Goal: Task Accomplishment & Management: Manage account settings

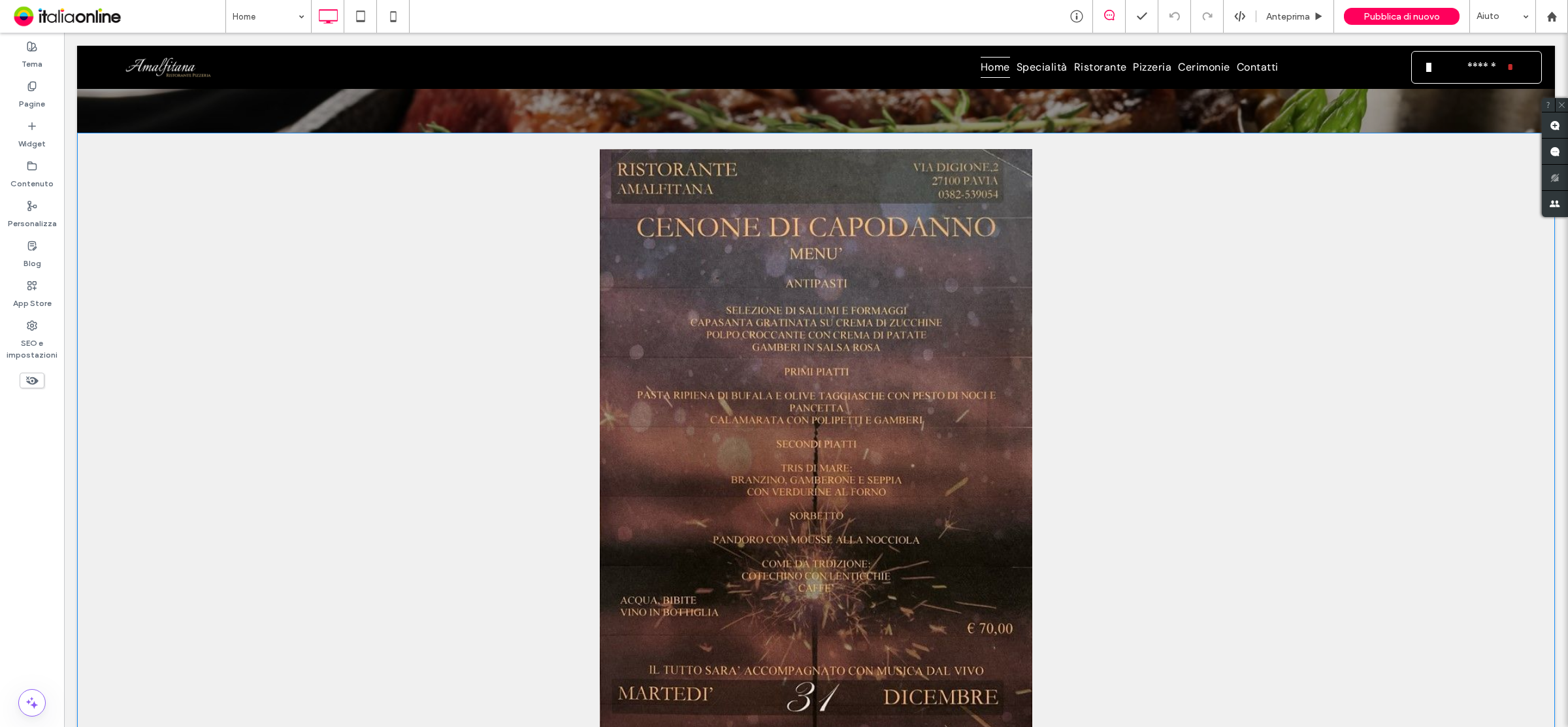
scroll to position [327, 0]
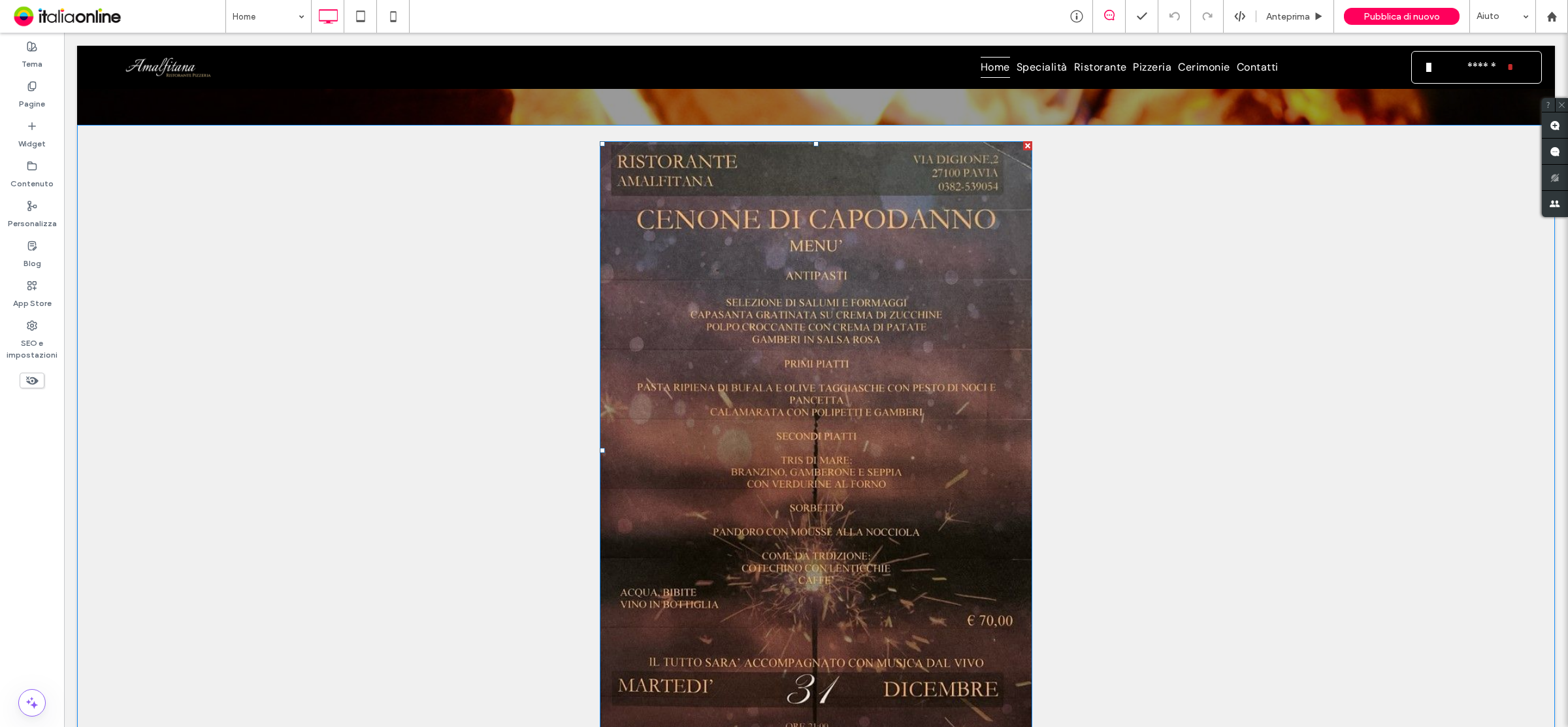
click at [1023, 144] on div at bounding box center [1027, 145] width 9 height 9
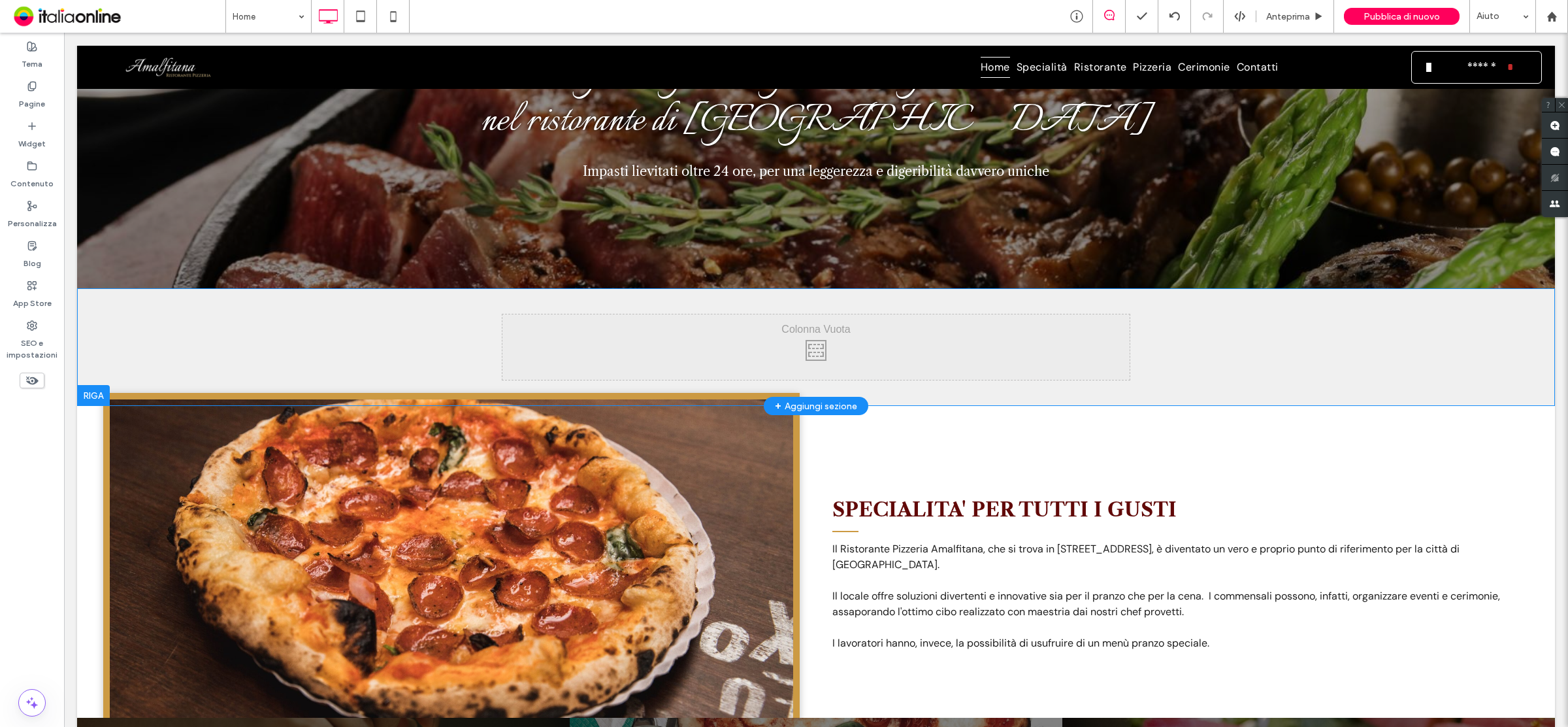
scroll to position [0, 0]
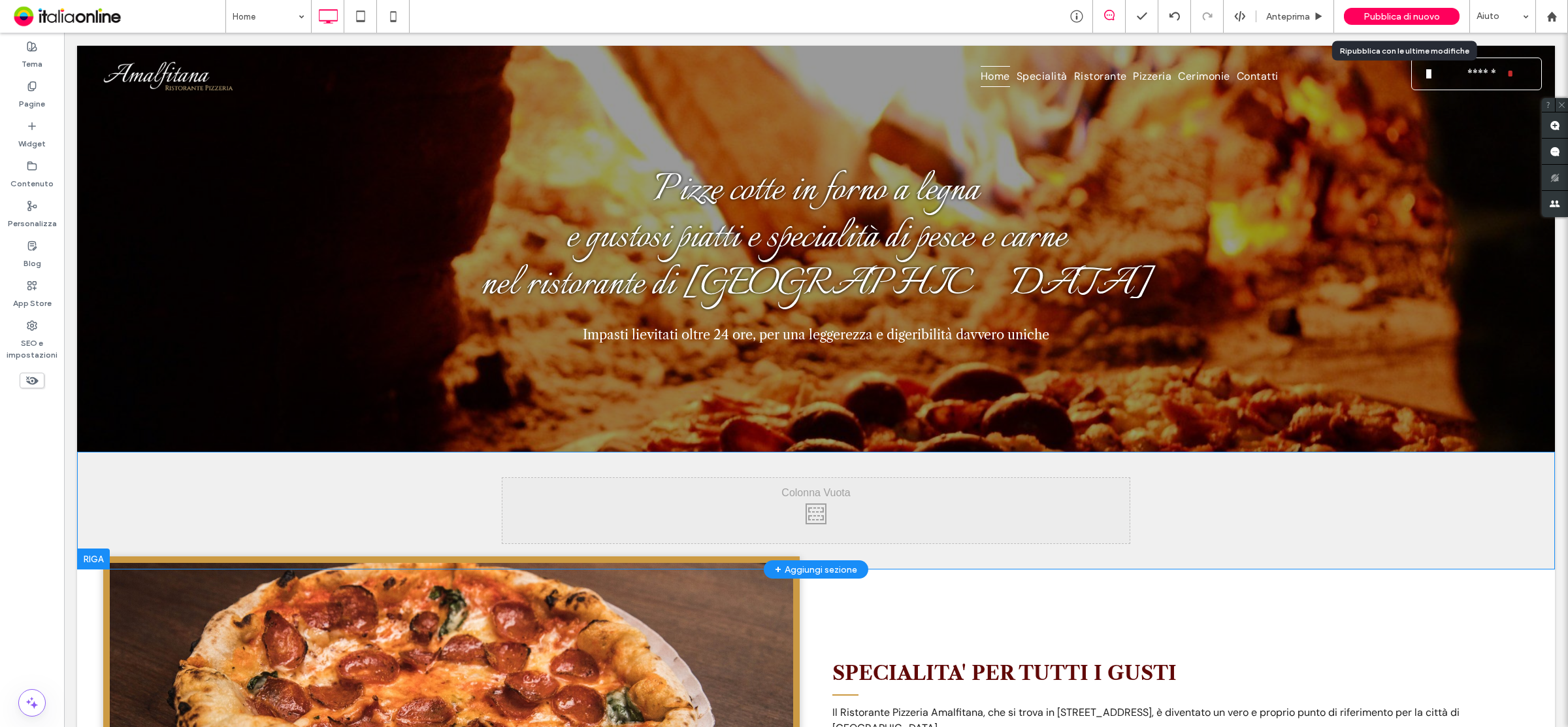
drag, startPoint x: 1393, startPoint y: 18, endPoint x: 1377, endPoint y: 21, distance: 16.3
click at [1393, 18] on span "Pubblica di nuovo" at bounding box center [1402, 15] width 76 height 11
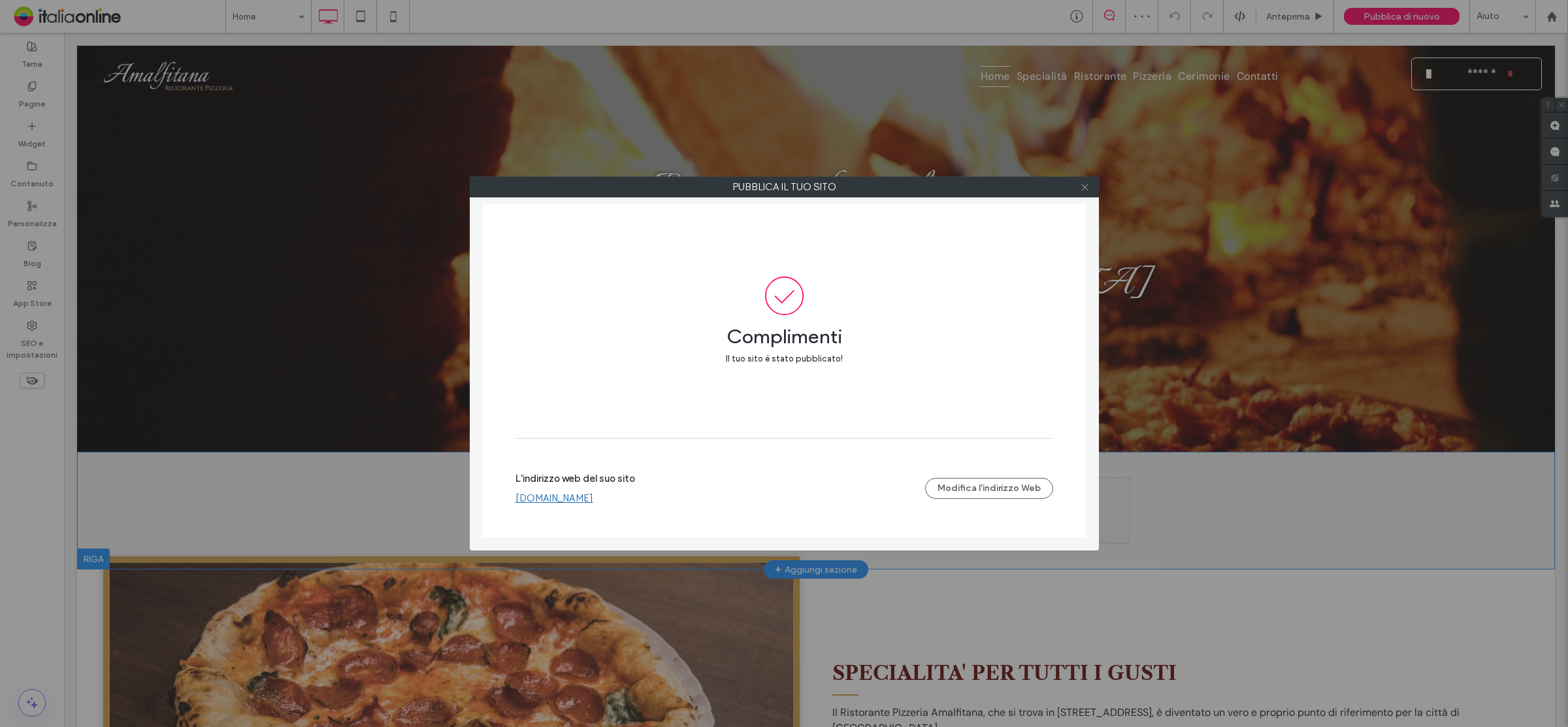
click at [1081, 185] on icon at bounding box center [1085, 188] width 10 height 10
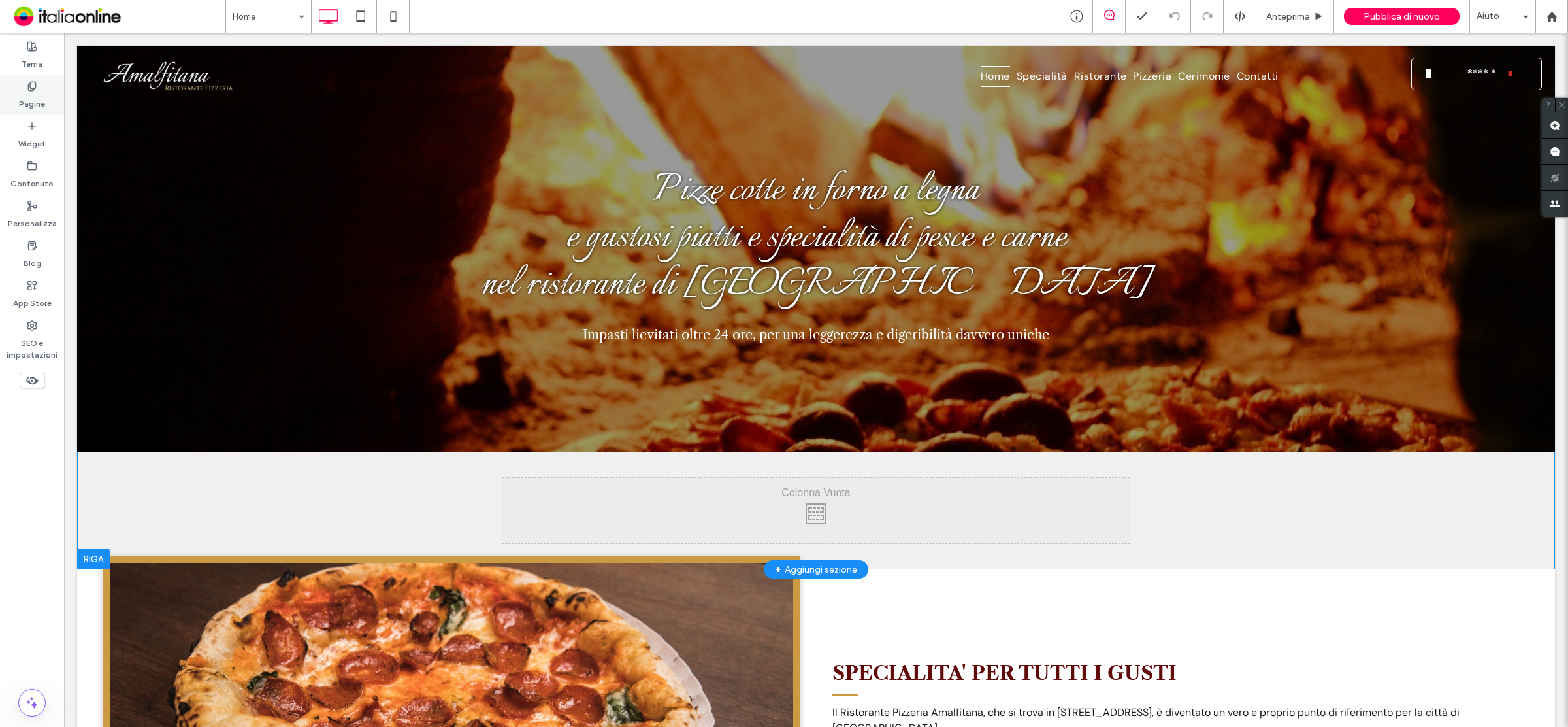
click at [47, 85] on div "Pagine" at bounding box center [32, 95] width 64 height 40
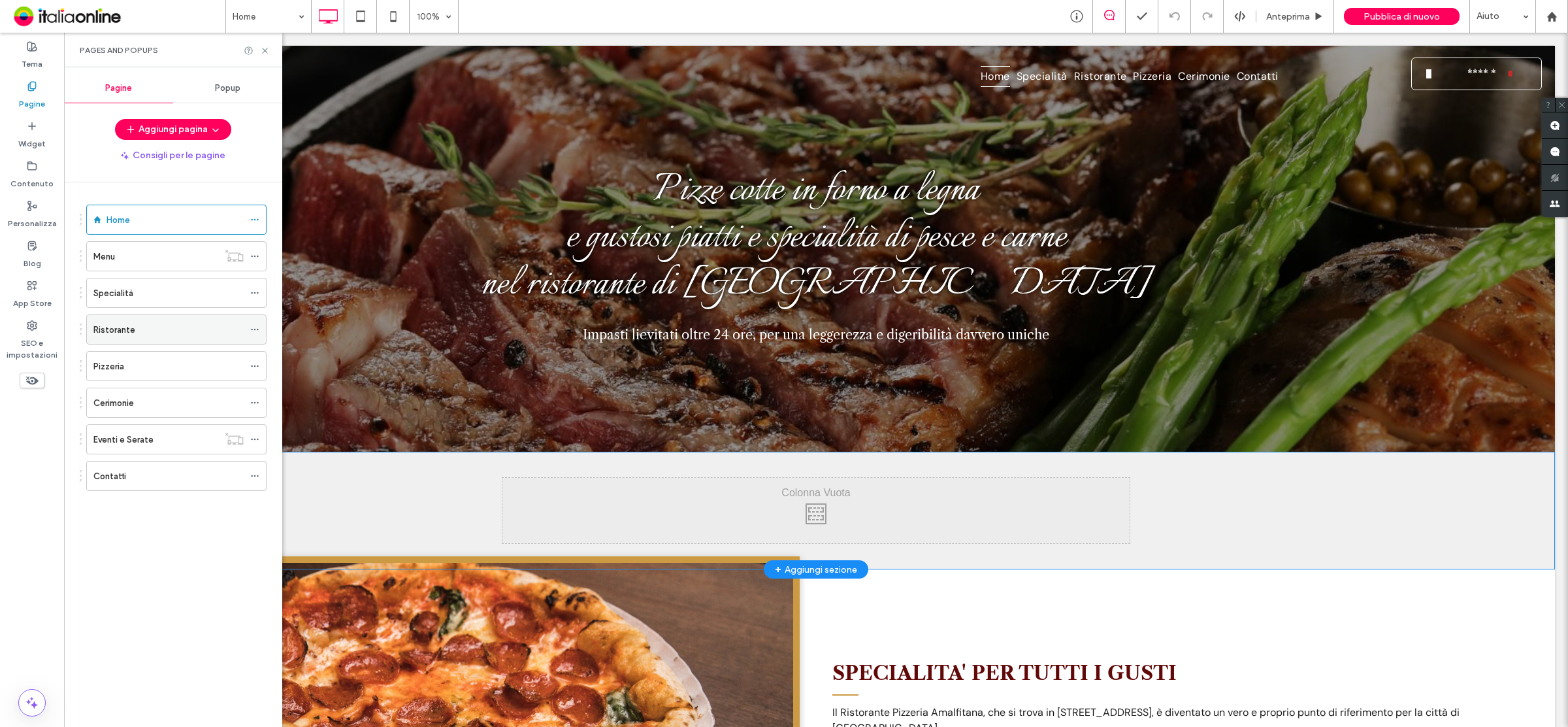
click at [185, 336] on div "Ristorante" at bounding box center [169, 330] width 151 height 14
click at [262, 47] on icon at bounding box center [265, 50] width 10 height 10
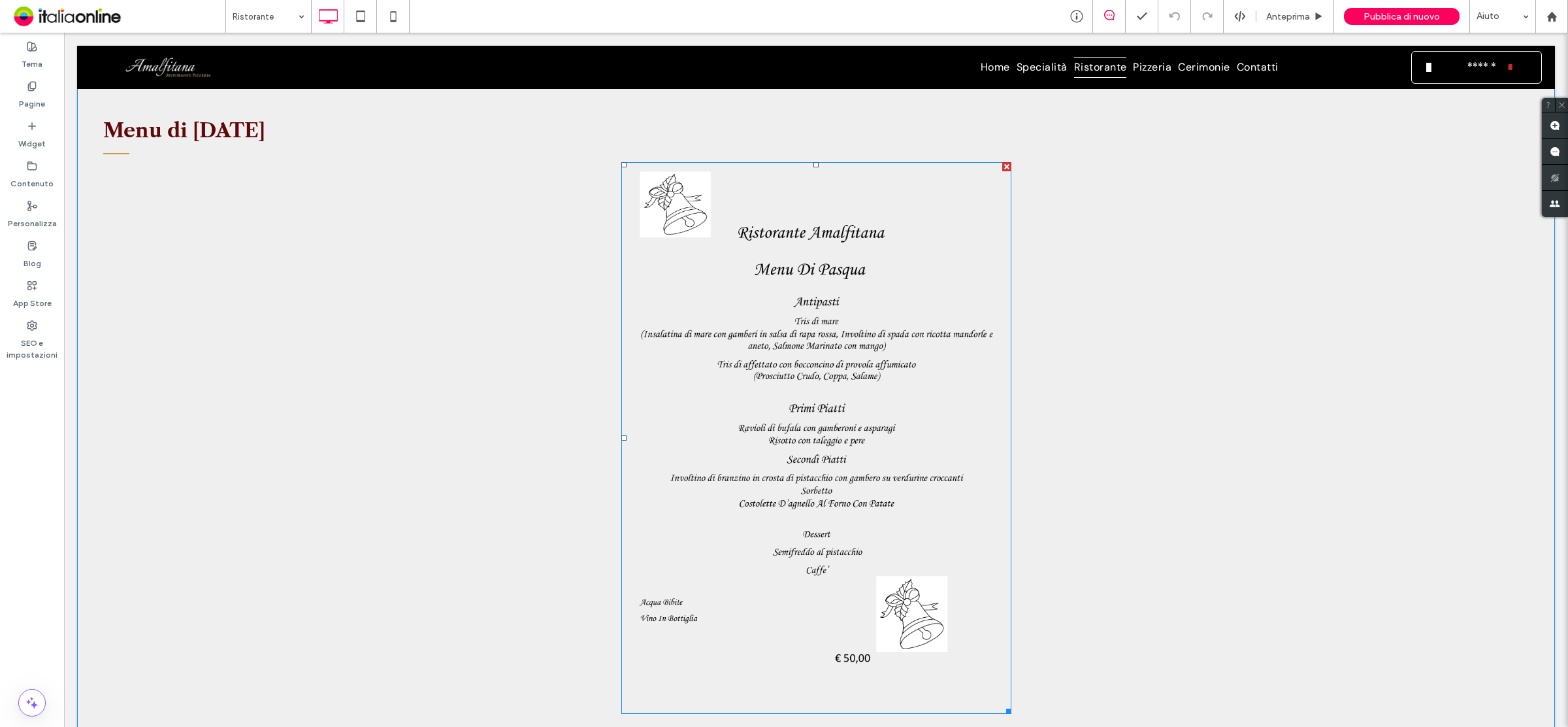
scroll to position [327, 0]
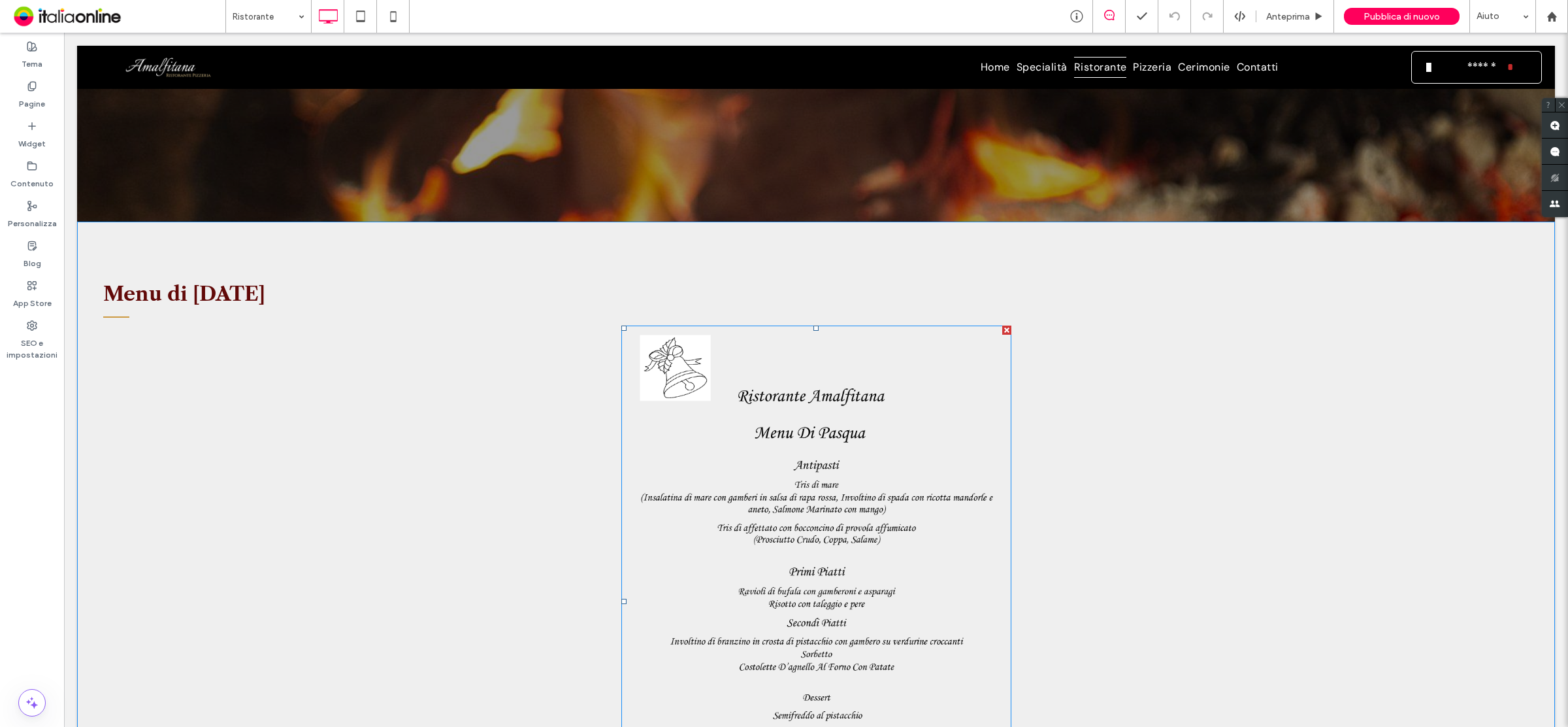
click at [1003, 326] on div at bounding box center [1007, 330] width 9 height 9
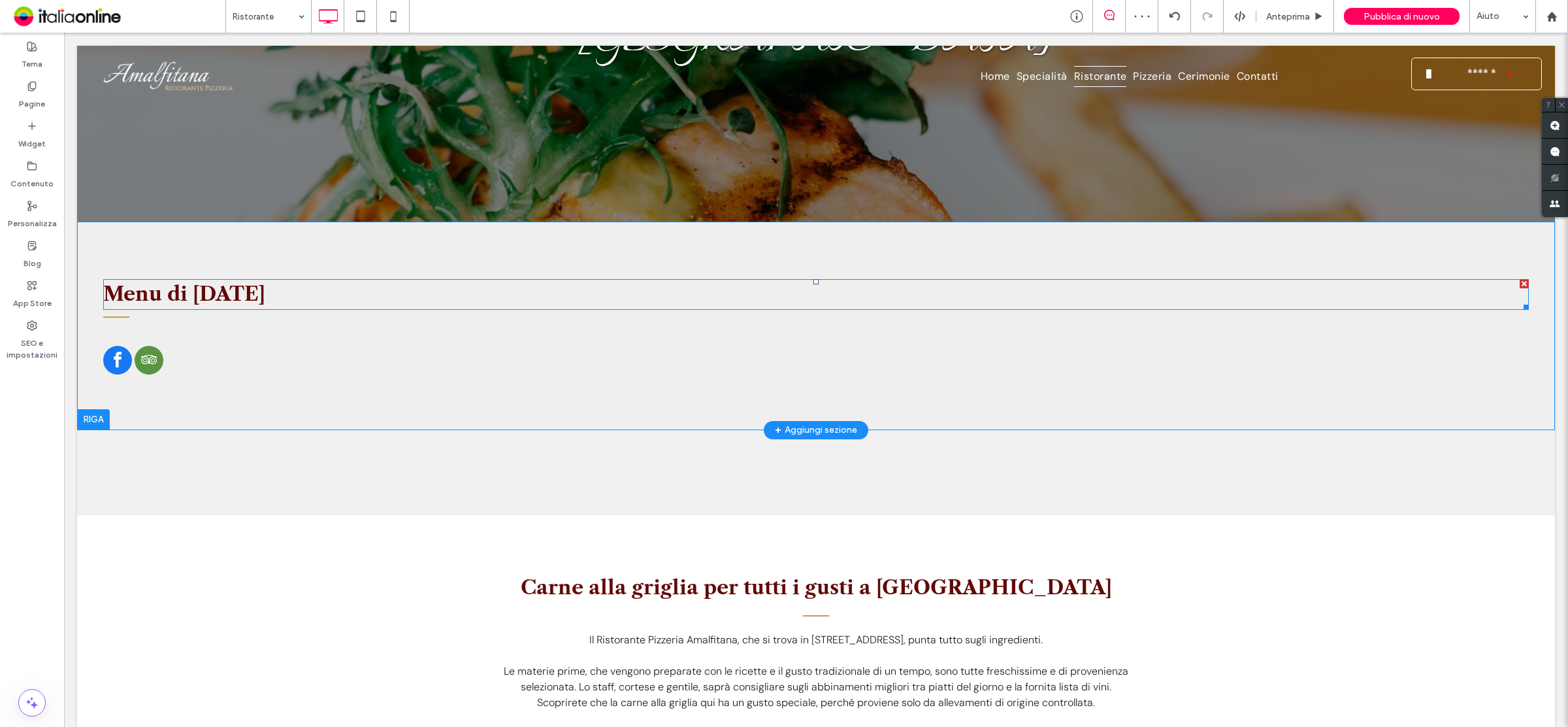
click at [1520, 279] on div at bounding box center [1524, 283] width 9 height 9
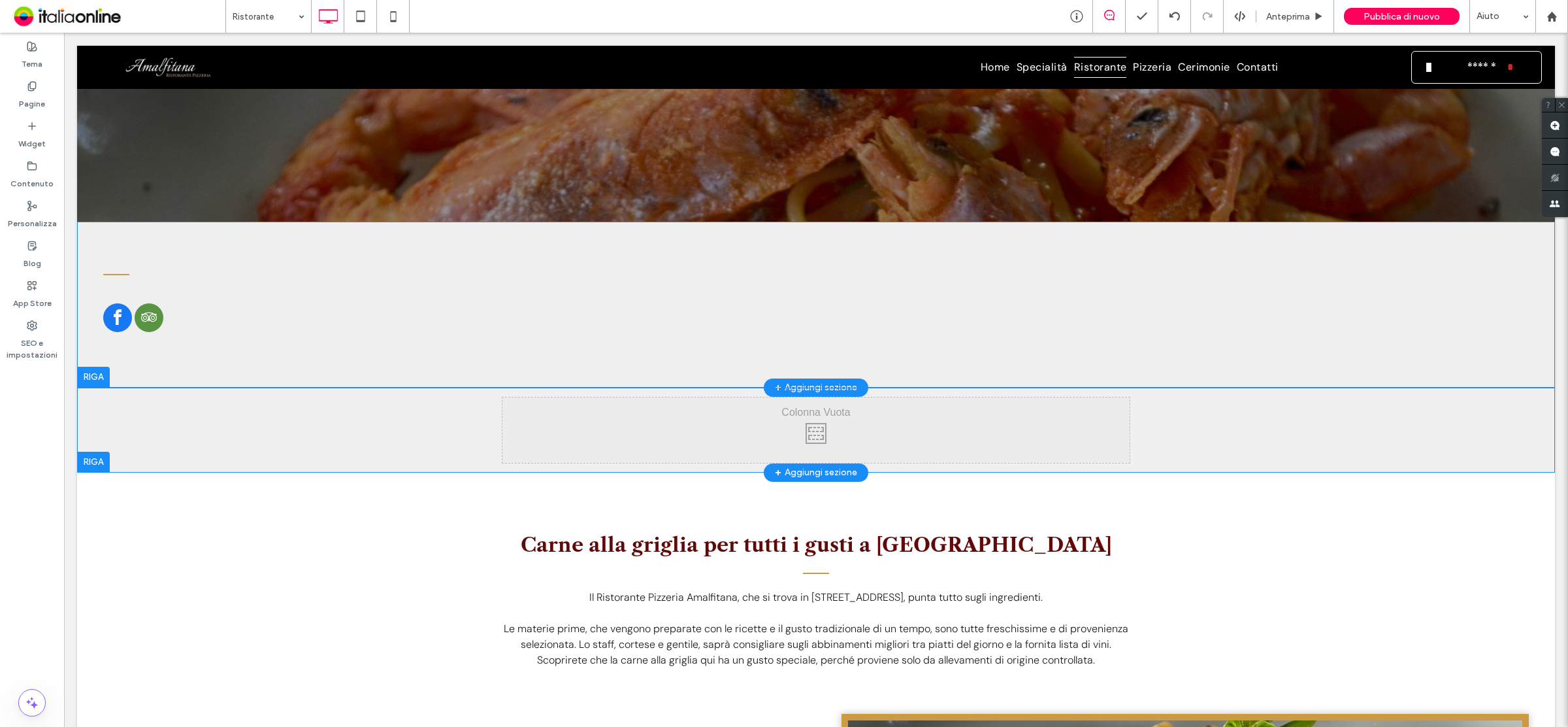
click at [86, 451] on div at bounding box center [94, 462] width 33 height 21
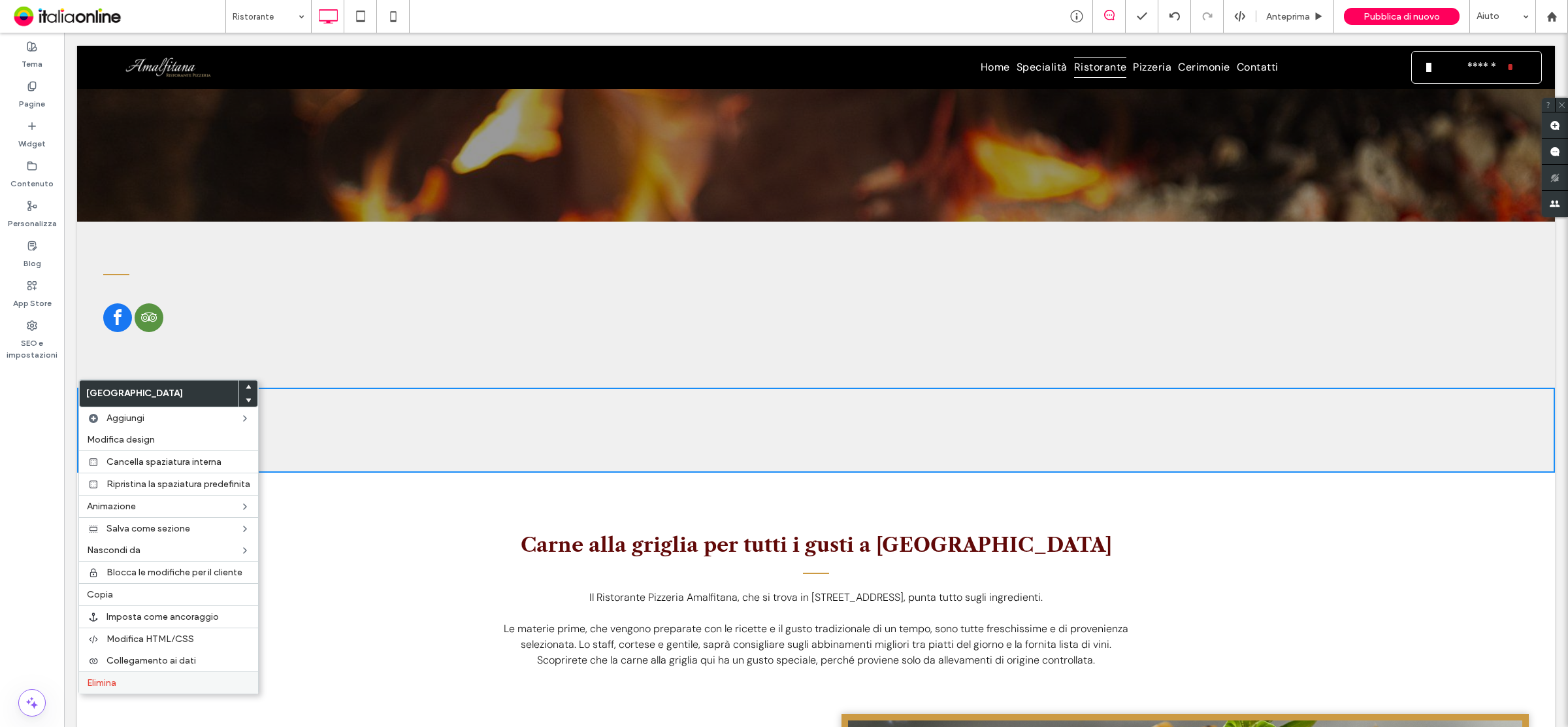
click at [130, 694] on div "Elimina" at bounding box center [168, 683] width 179 height 22
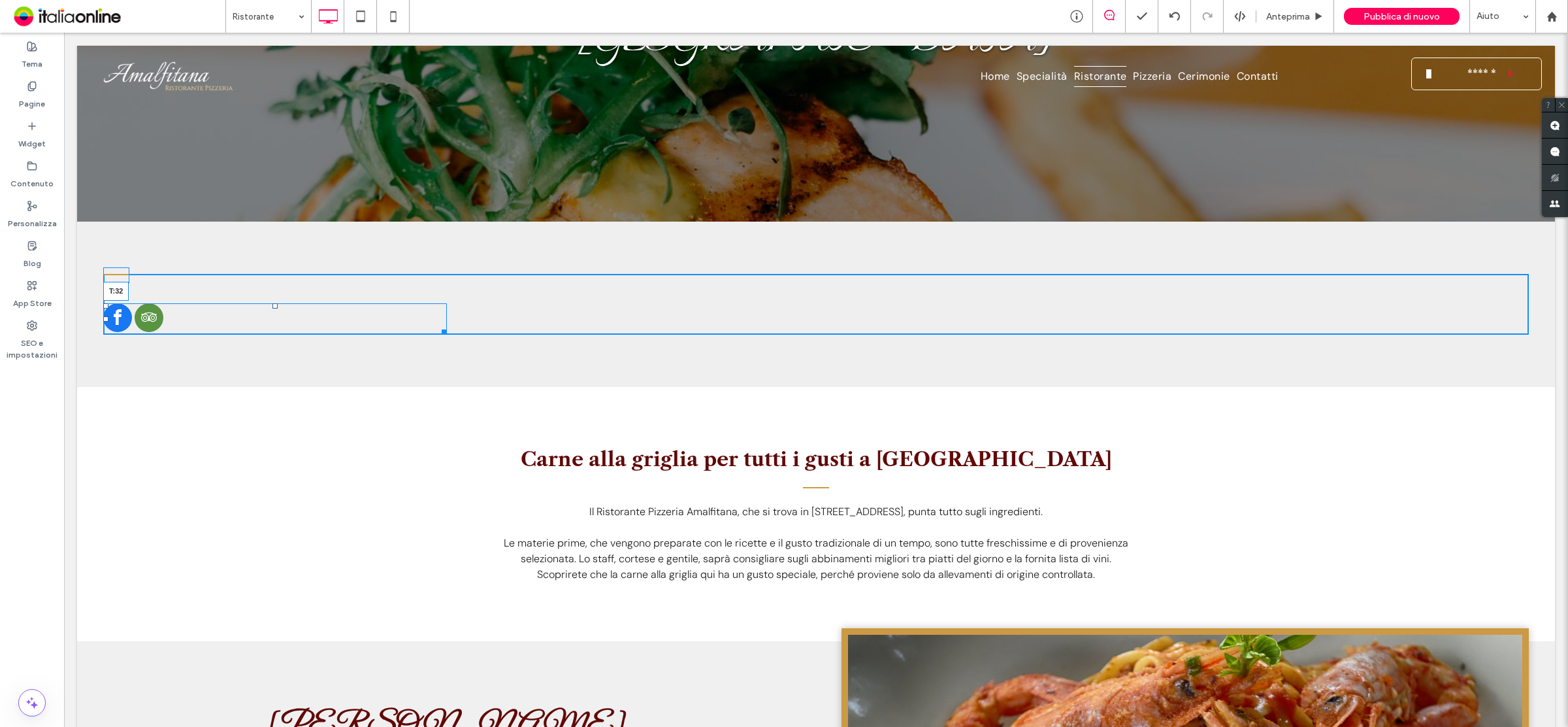
click at [274, 304] on div at bounding box center [274, 305] width 5 height 5
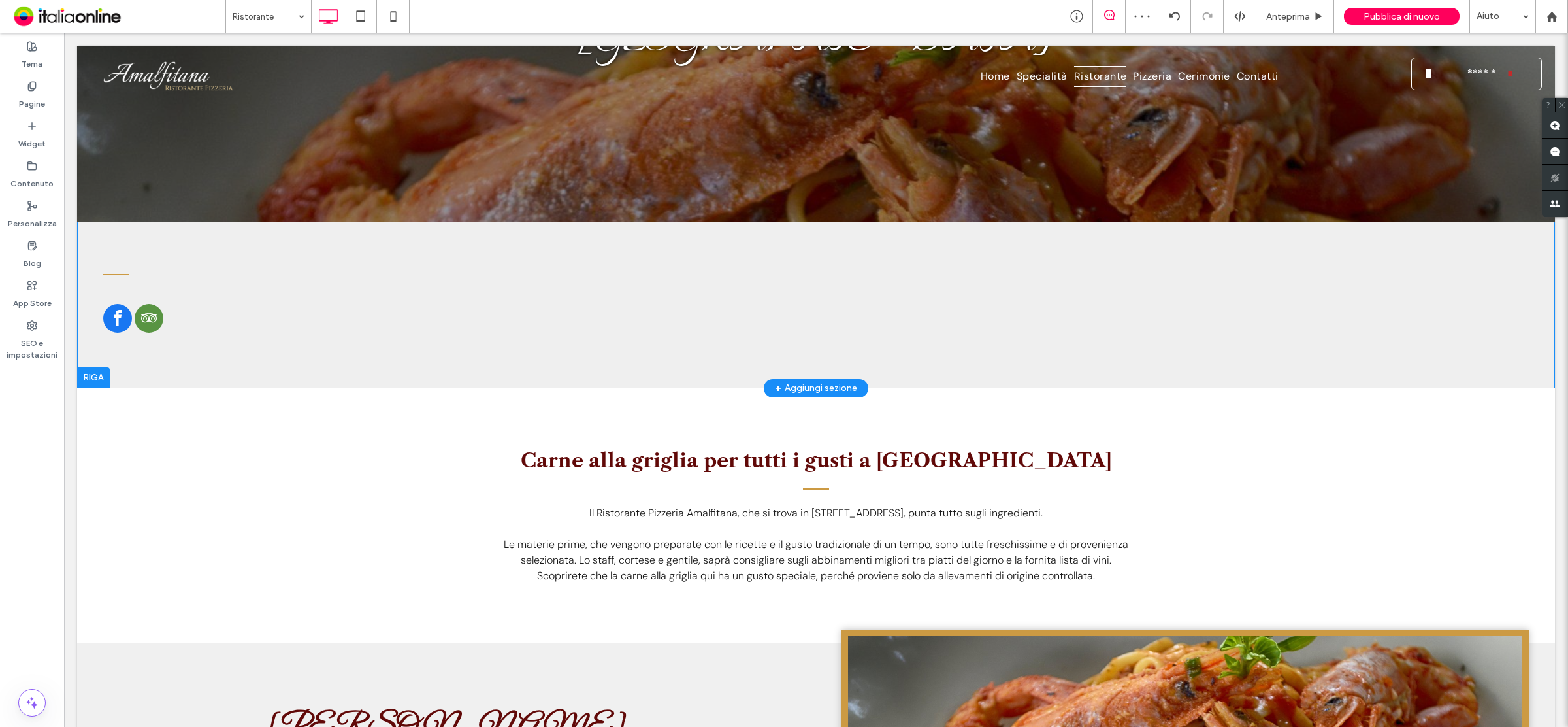
click at [88, 367] on div at bounding box center [94, 378] width 33 height 21
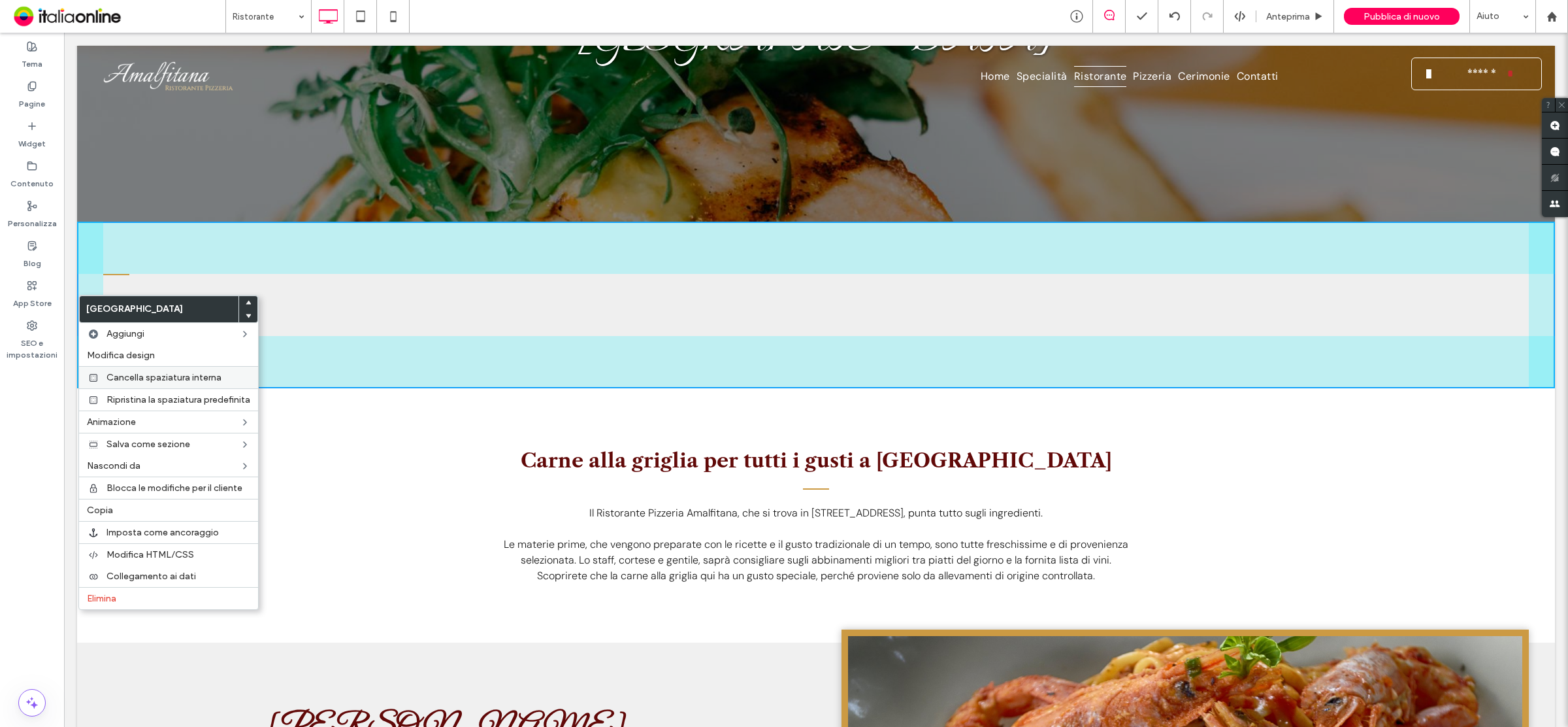
click at [141, 381] on span "Cancella spaziatura interna" at bounding box center [163, 377] width 115 height 11
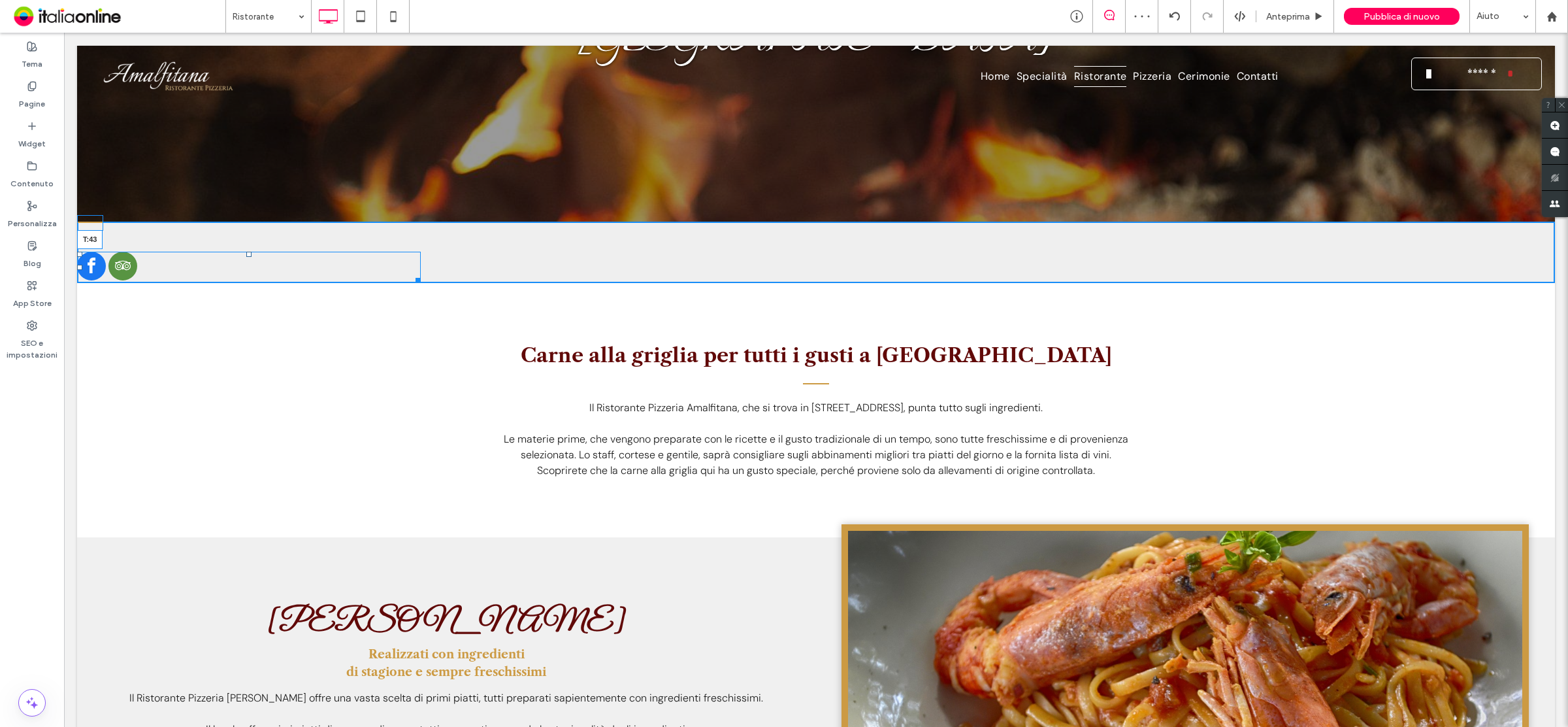
drag, startPoint x: 248, startPoint y: 180, endPoint x: 252, endPoint y: 187, distance: 8.1
click at [252, 251] on div "T:43" at bounding box center [249, 267] width 344 height 32
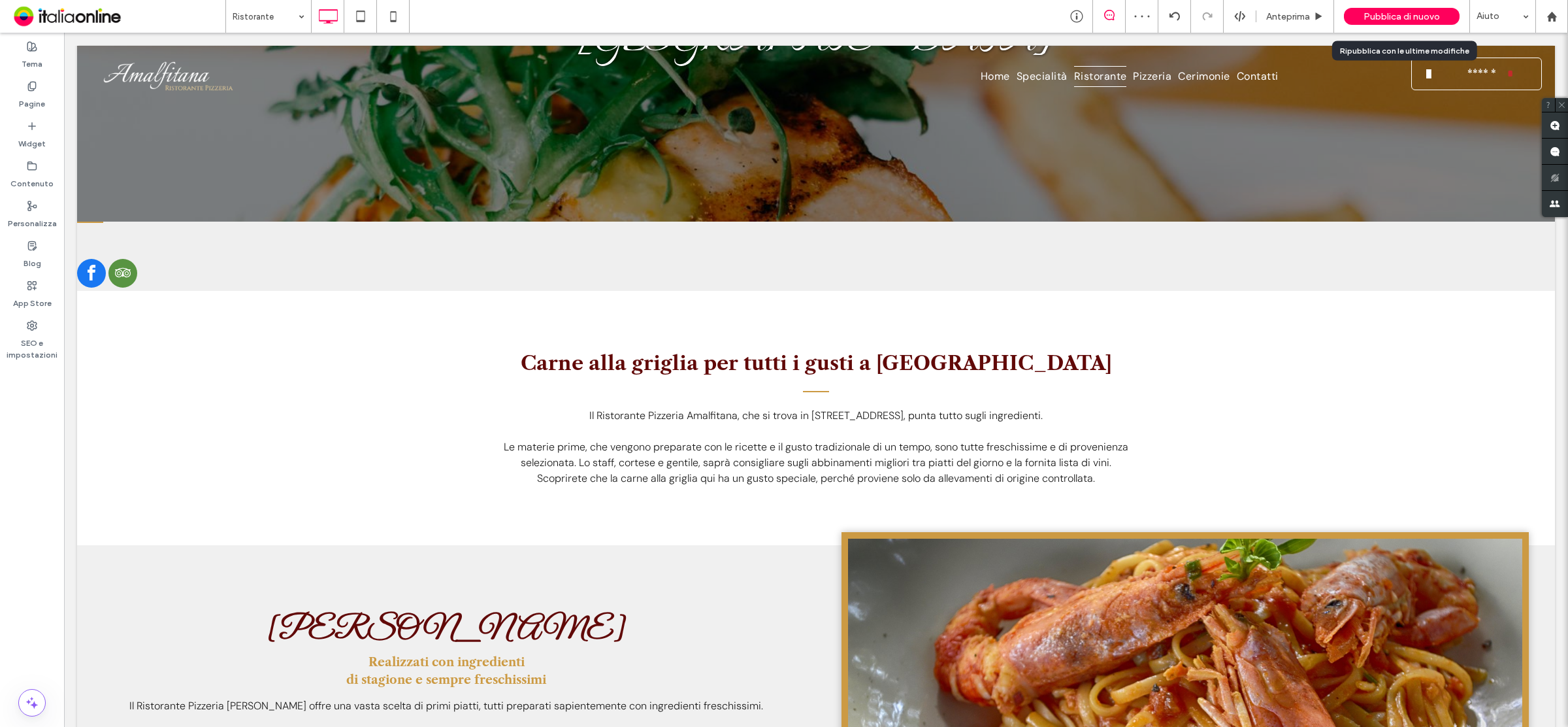
click at [1402, 11] on span "Pubblica di nuovo" at bounding box center [1402, 15] width 76 height 11
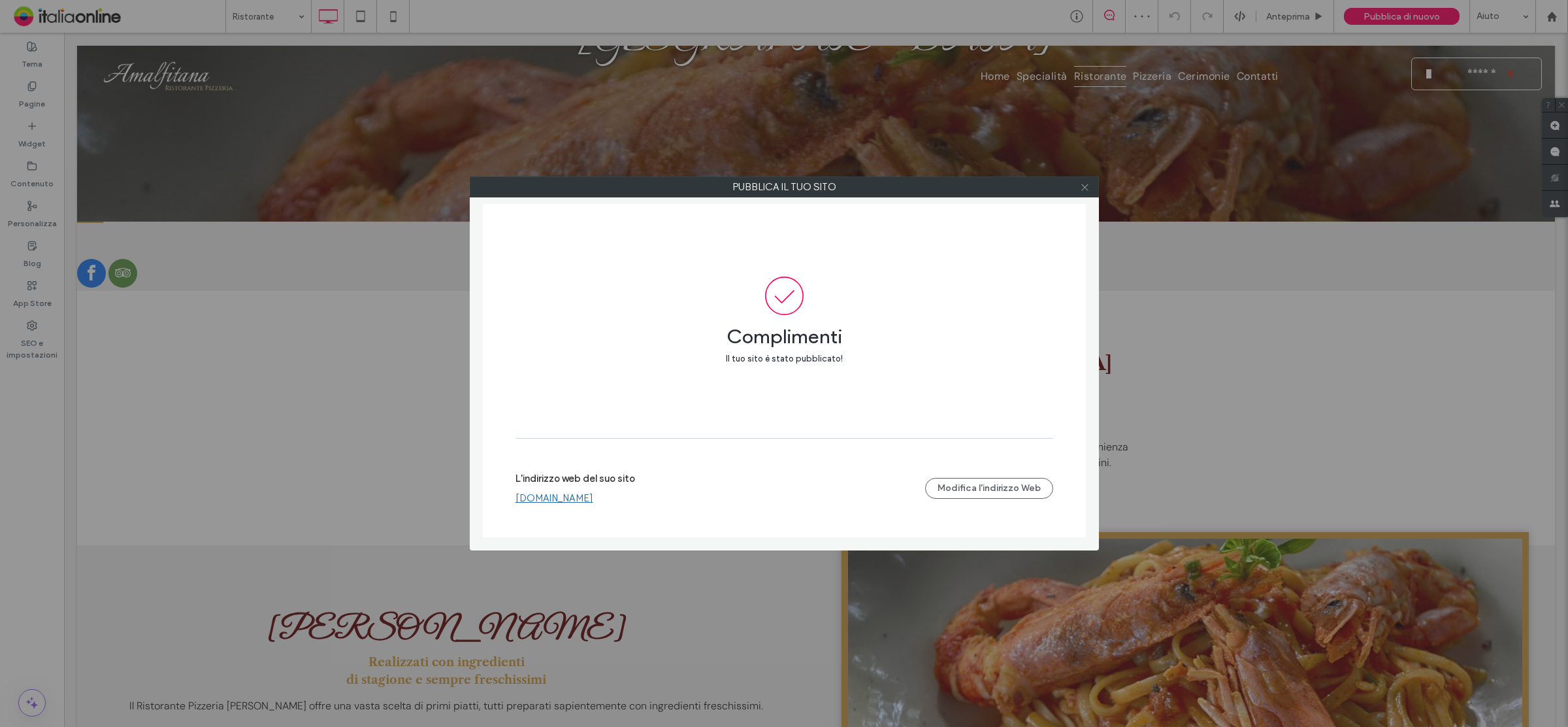
click at [1082, 183] on icon at bounding box center [1085, 188] width 10 height 10
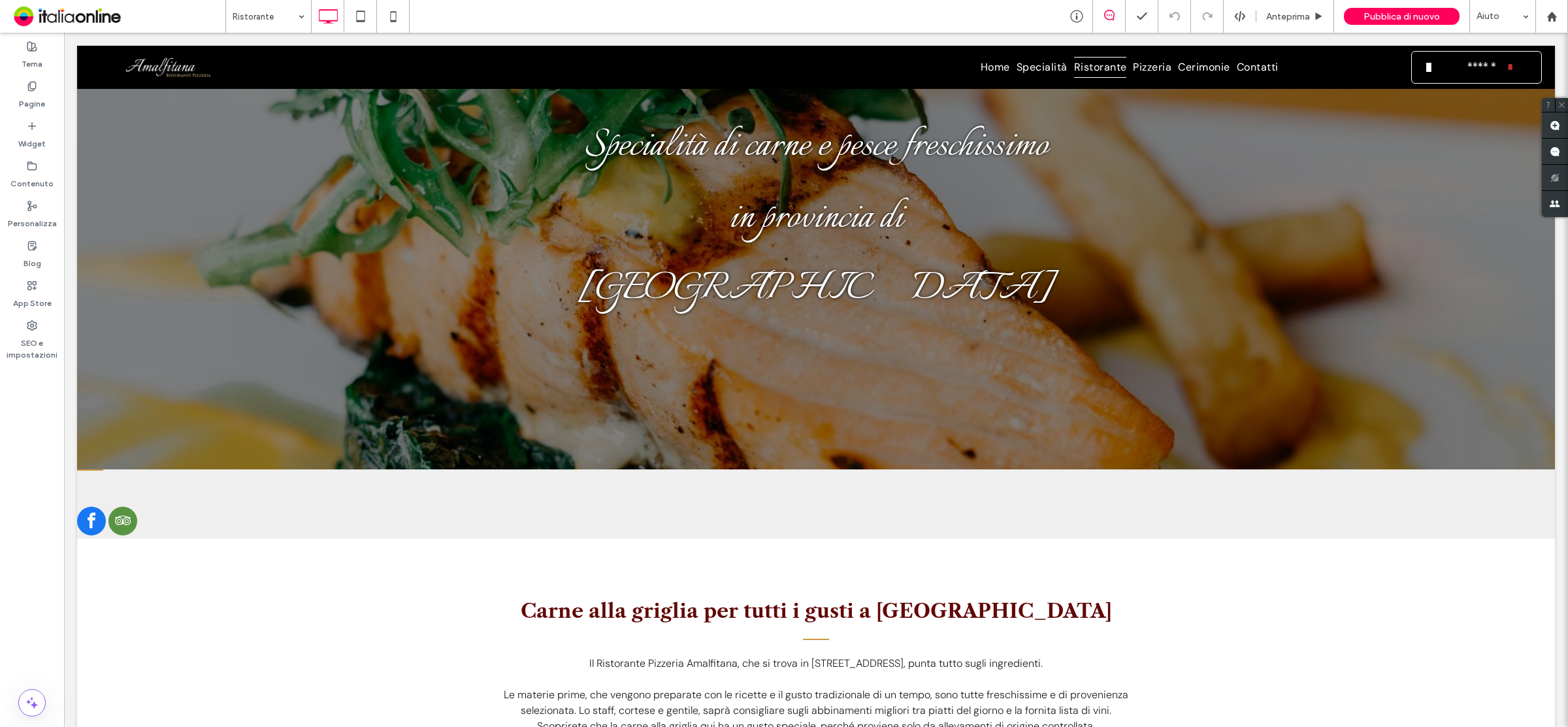
scroll to position [0, 0]
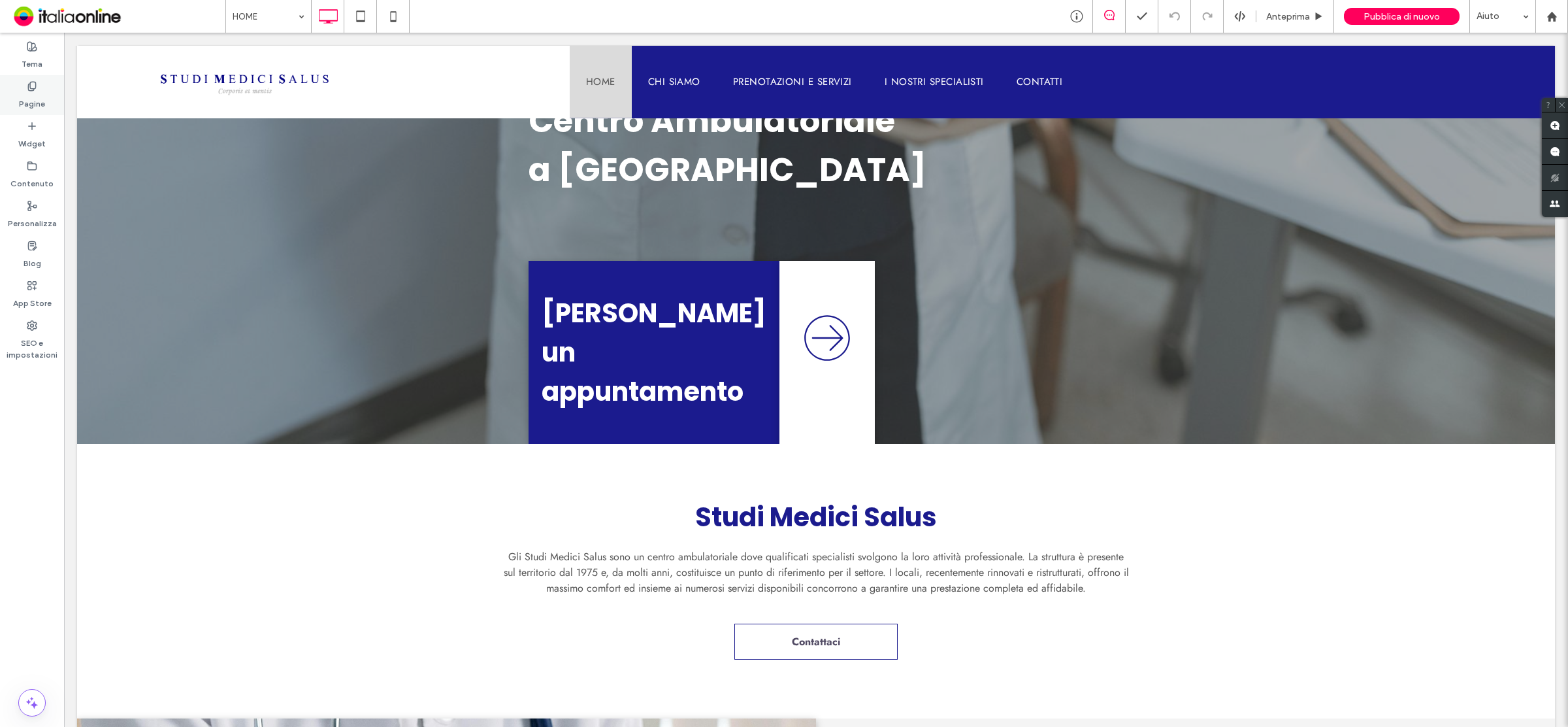
click at [19, 79] on div "Pagine" at bounding box center [32, 95] width 64 height 40
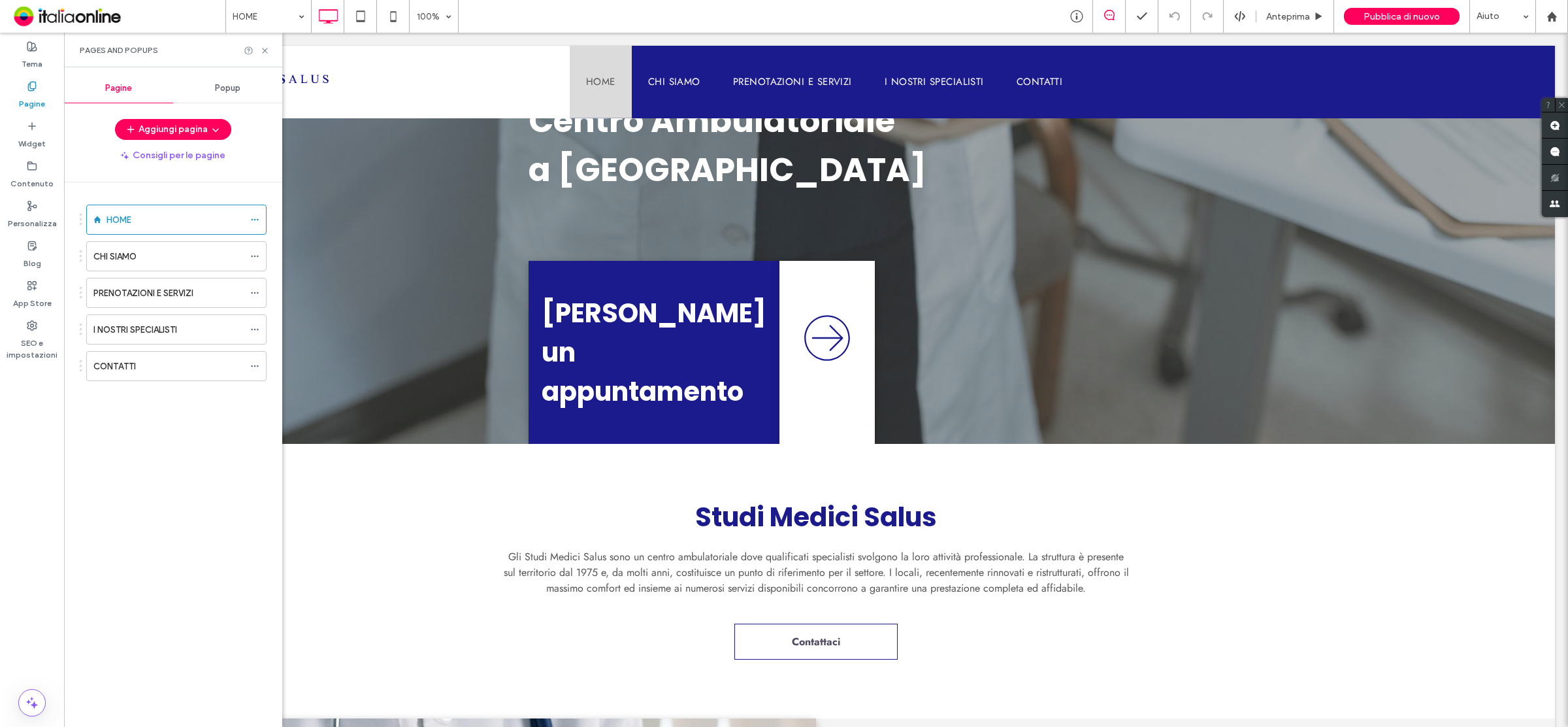
drag, startPoint x: 164, startPoint y: 329, endPoint x: 168, endPoint y: 317, distance: 12.6
click at [165, 329] on label "I NOSTRI SPECIALISTI" at bounding box center [135, 330] width 84 height 23
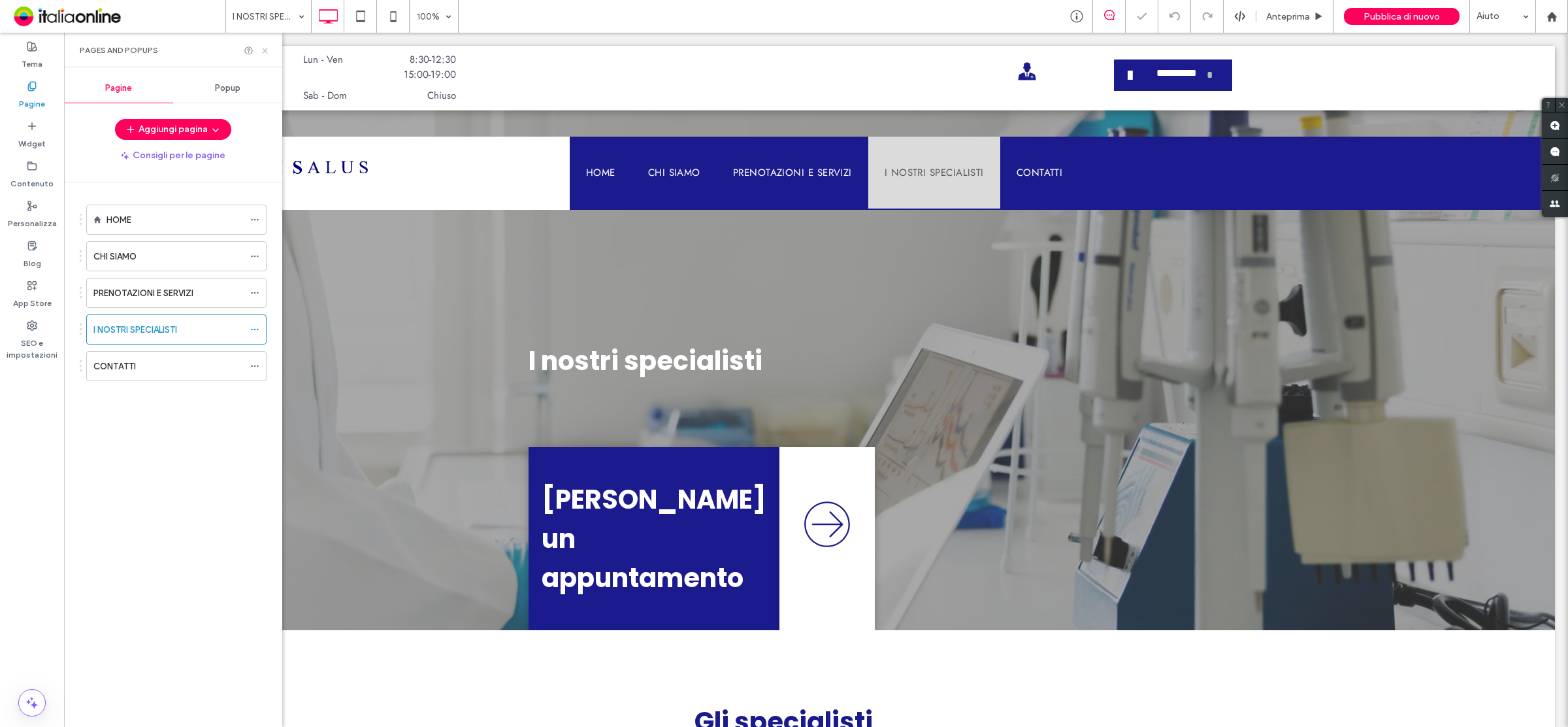
click at [269, 53] on icon at bounding box center [265, 50] width 10 height 10
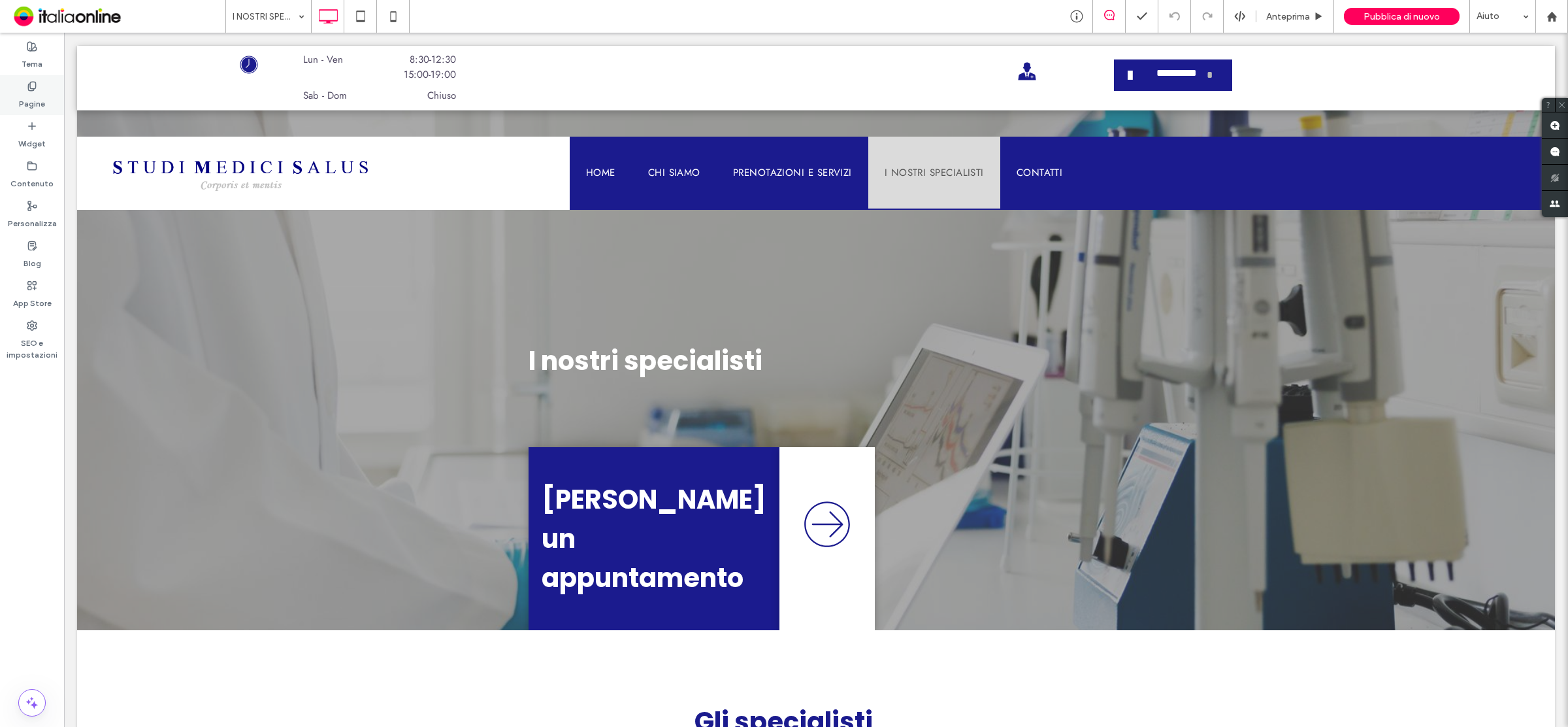
click at [28, 99] on label "Pagine" at bounding box center [32, 101] width 26 height 18
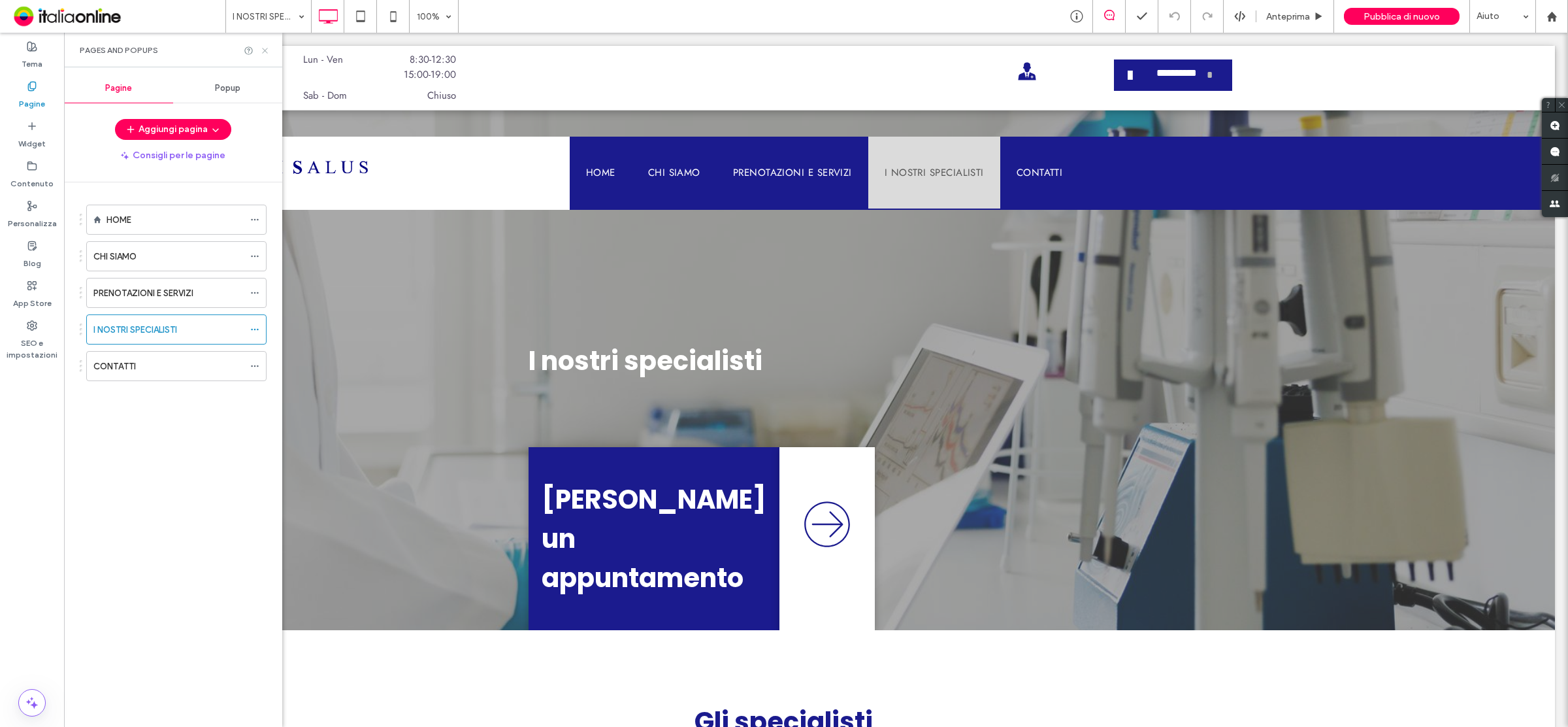
click at [262, 49] on icon at bounding box center [265, 50] width 10 height 10
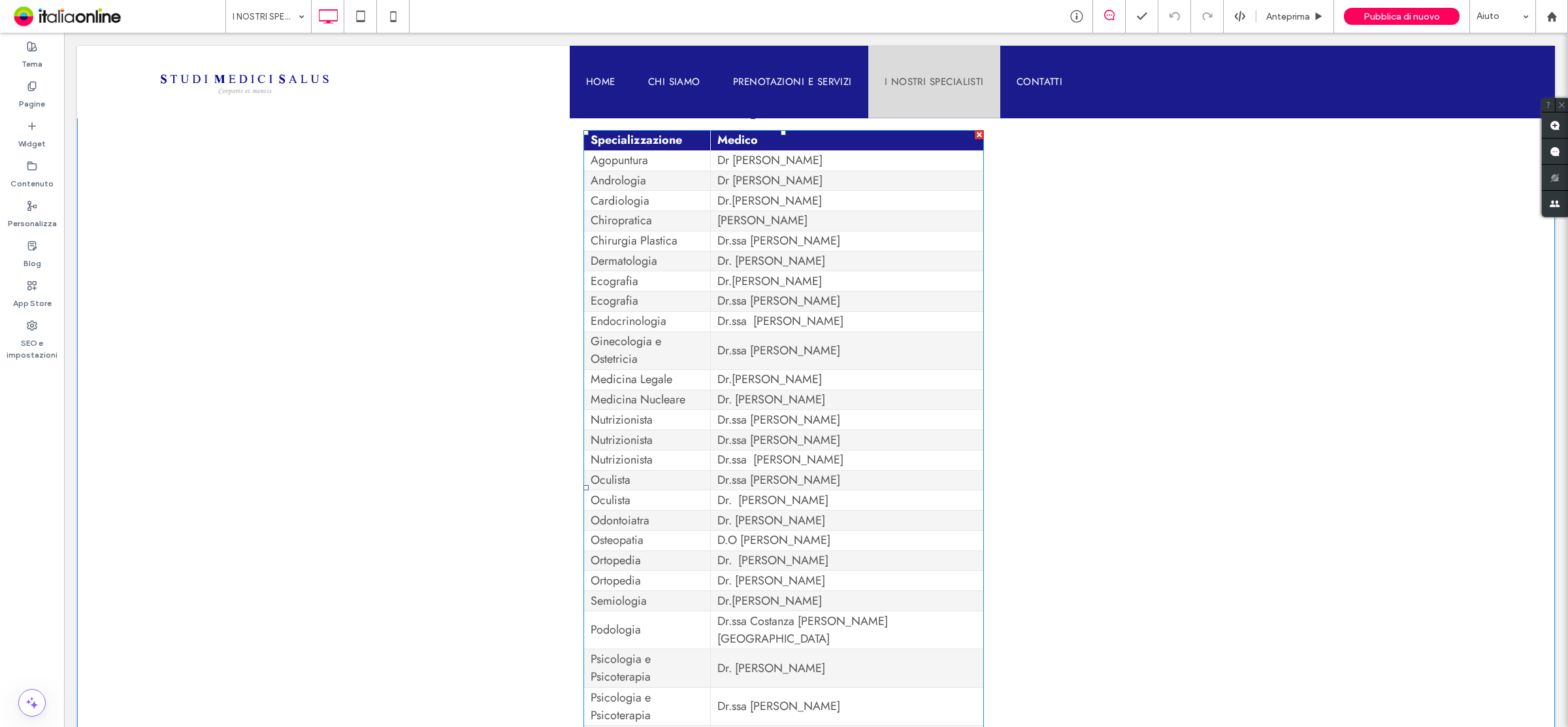
scroll to position [817, 0]
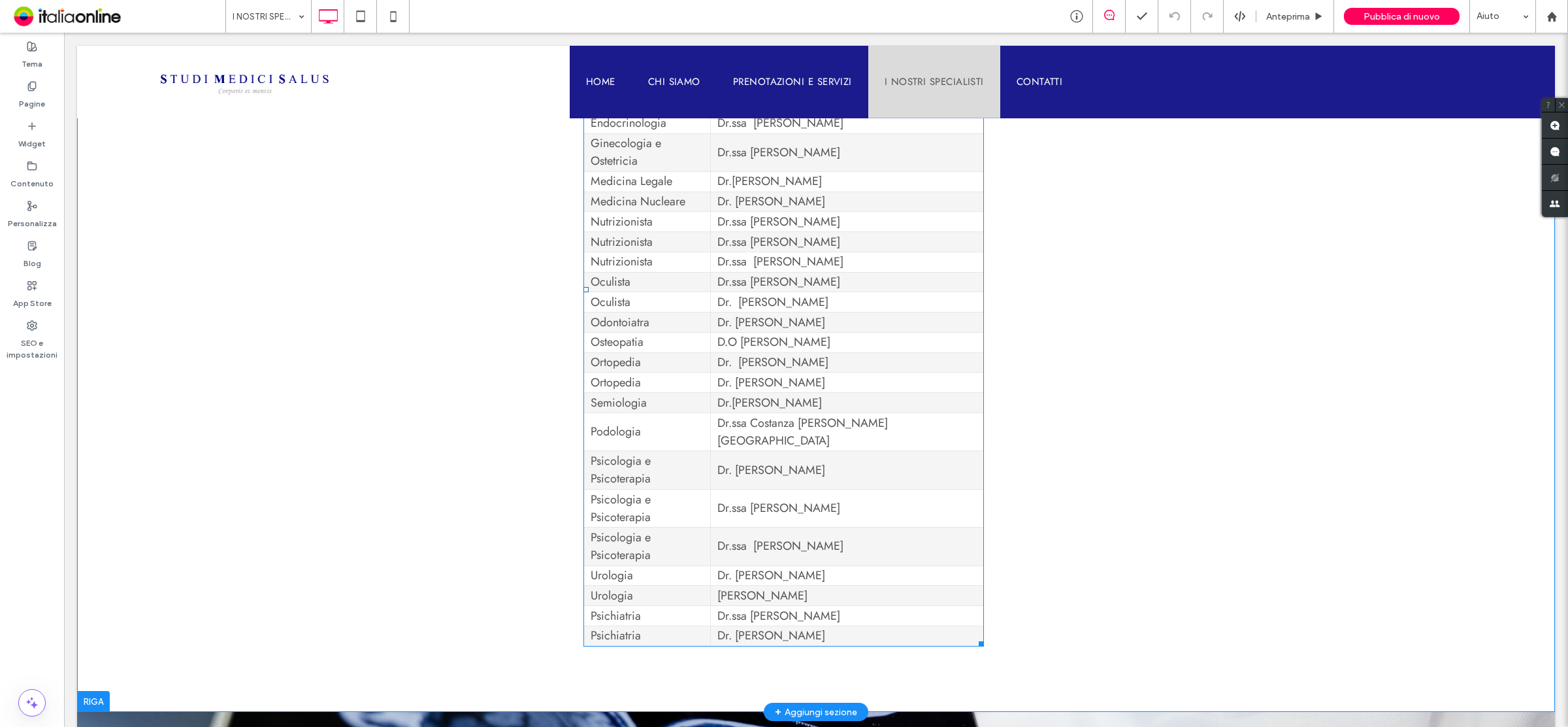
click at [711, 586] on td "Urologia" at bounding box center [647, 596] width 128 height 20
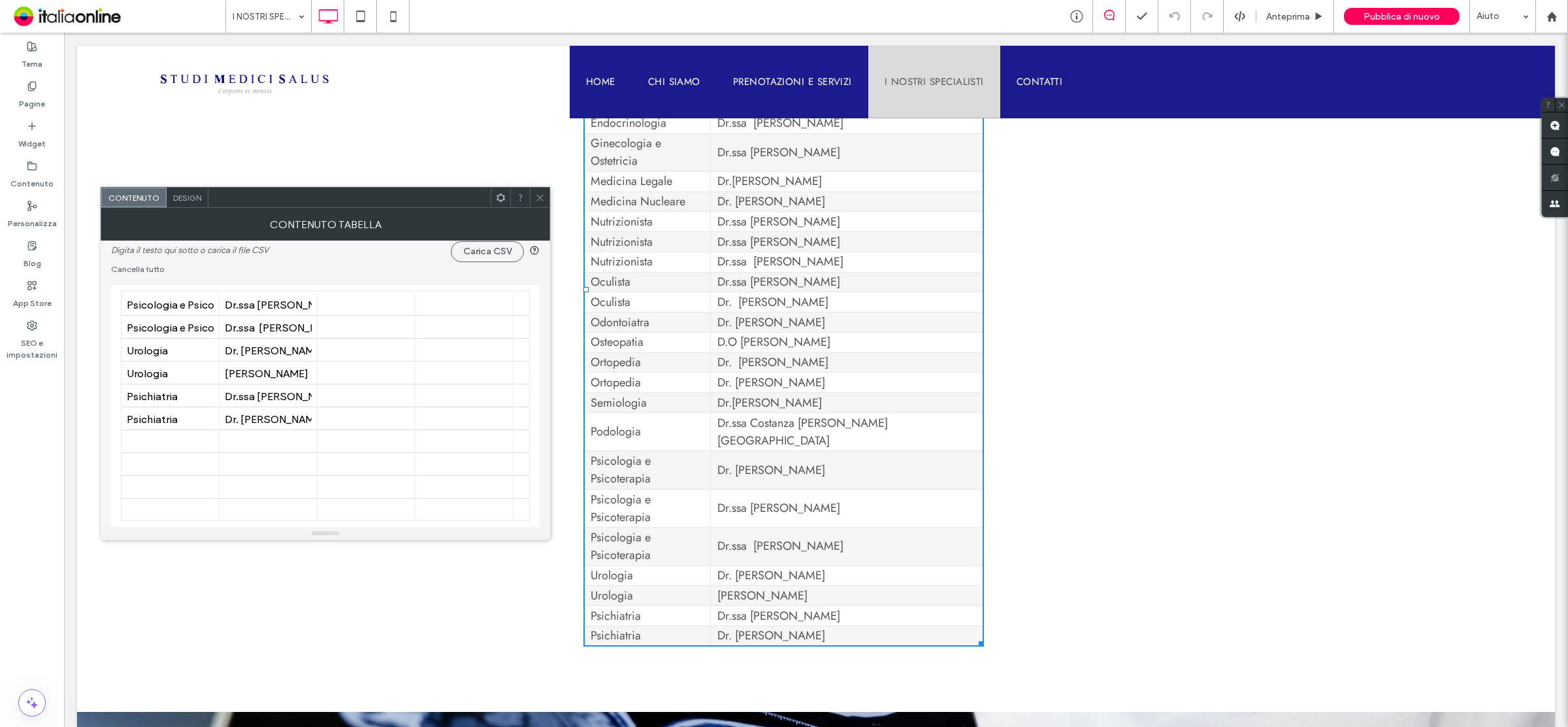
scroll to position [572, 0]
click at [144, 437] on div at bounding box center [170, 441] width 87 height 23
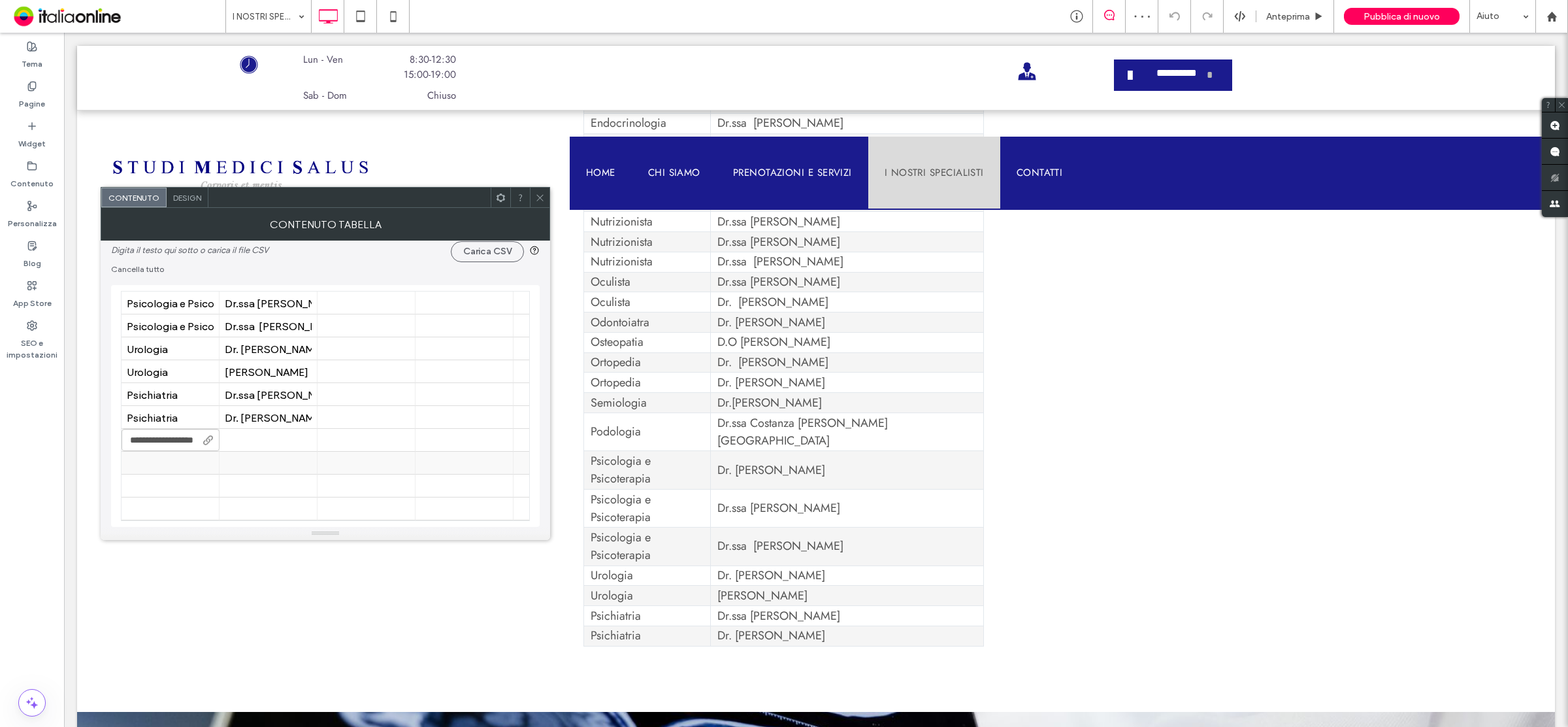
type input "**********"
click at [279, 437] on div at bounding box center [269, 441] width 87 height 23
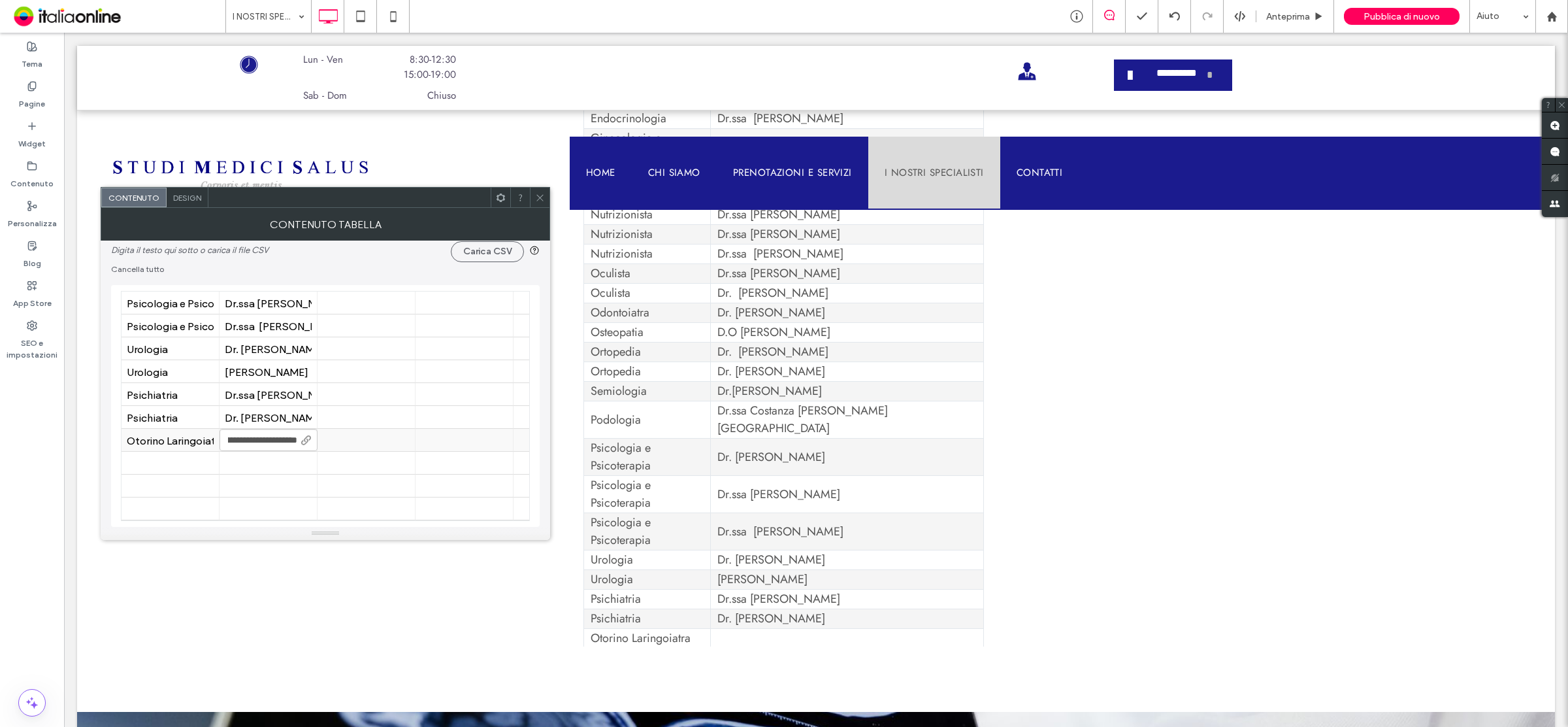
type input "**********"
click at [181, 459] on div at bounding box center [170, 463] width 87 height 23
type input "**********"
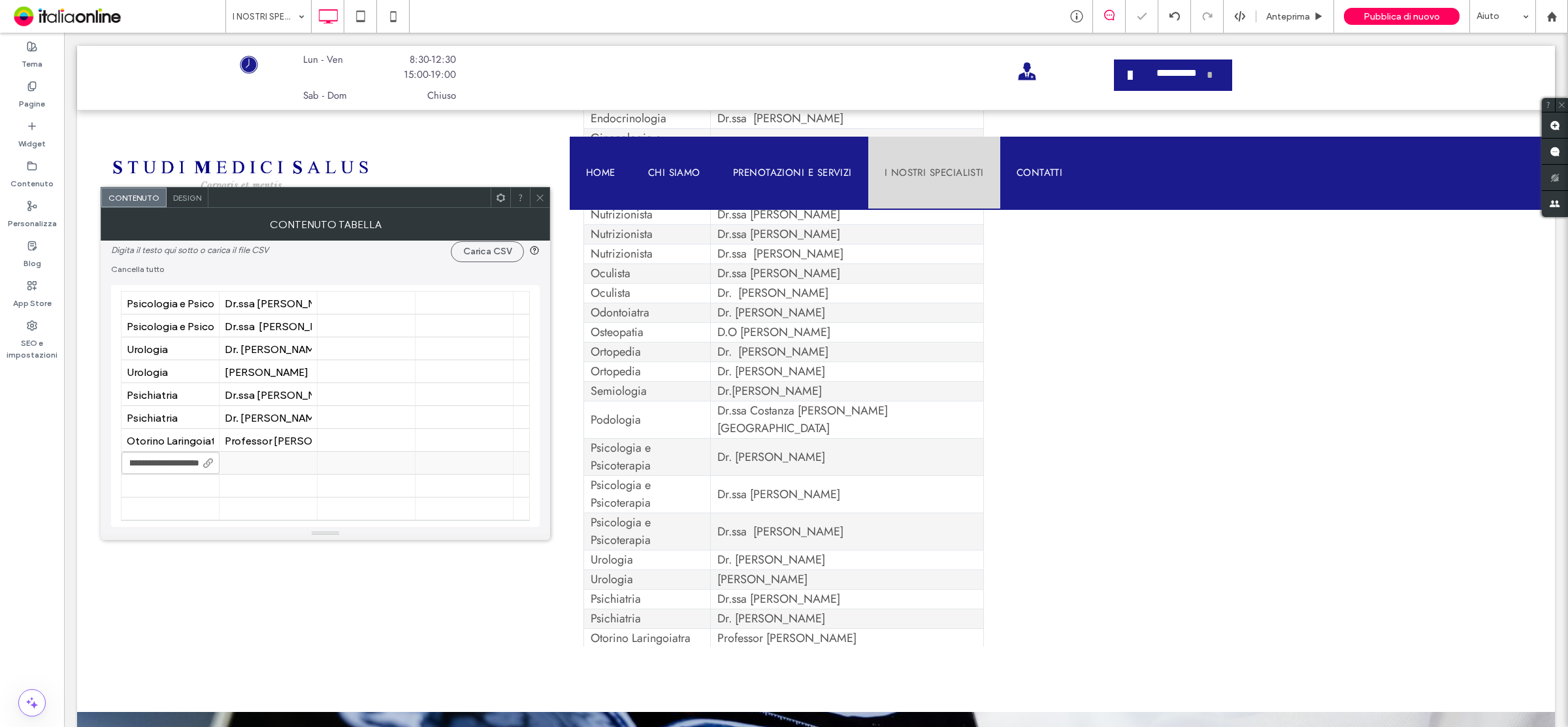
scroll to position [0, 40]
click at [255, 464] on div at bounding box center [269, 463] width 87 height 23
type input "**********"
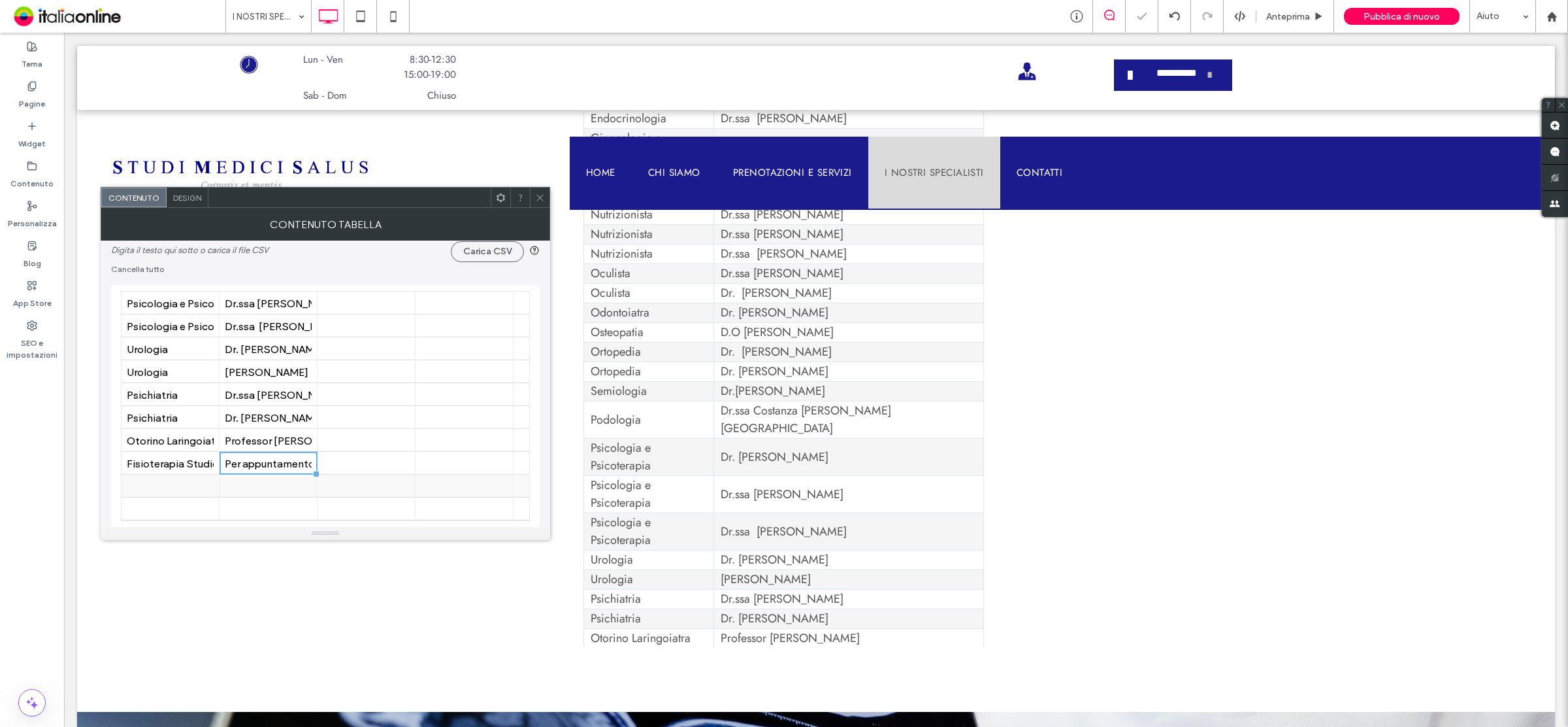
click at [169, 481] on div at bounding box center [170, 486] width 87 height 23
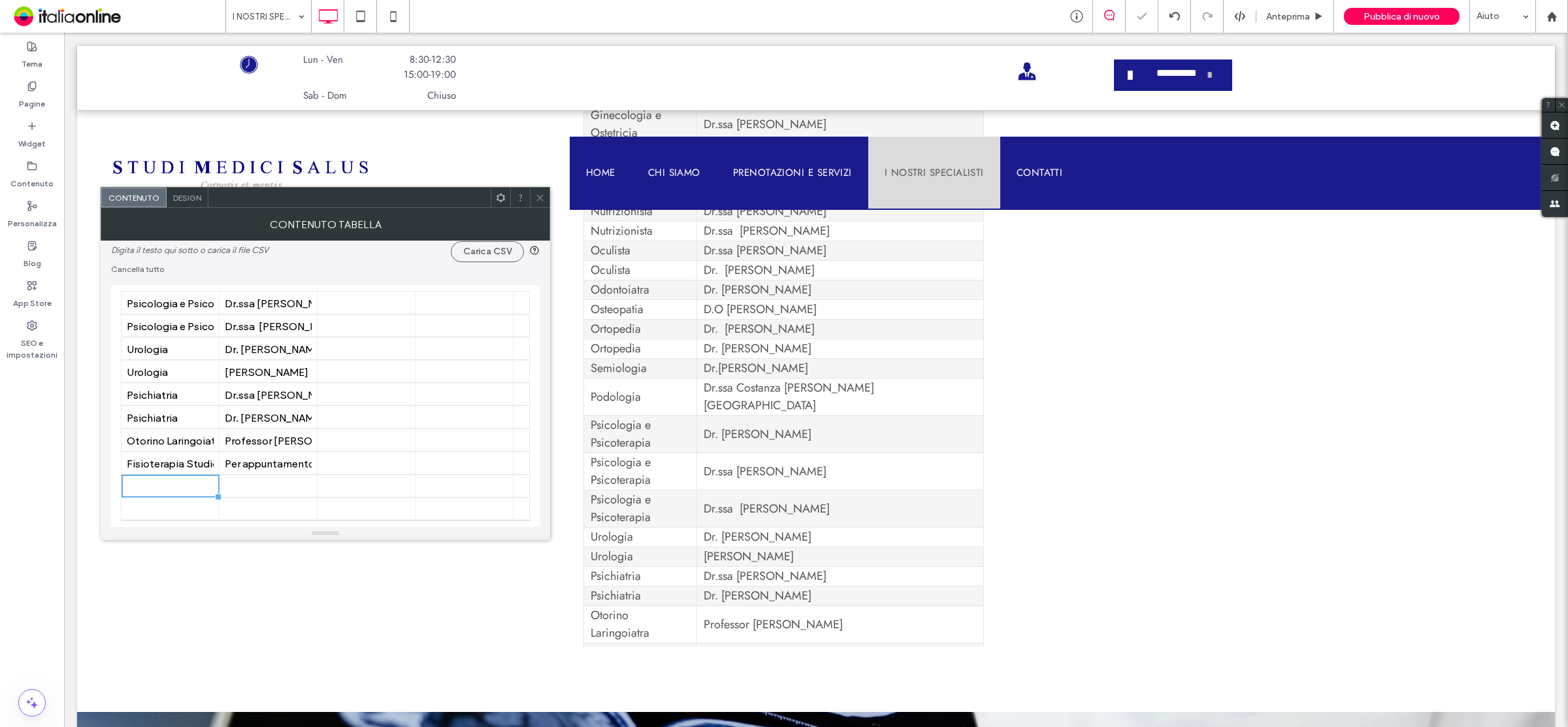
scroll to position [44, 0]
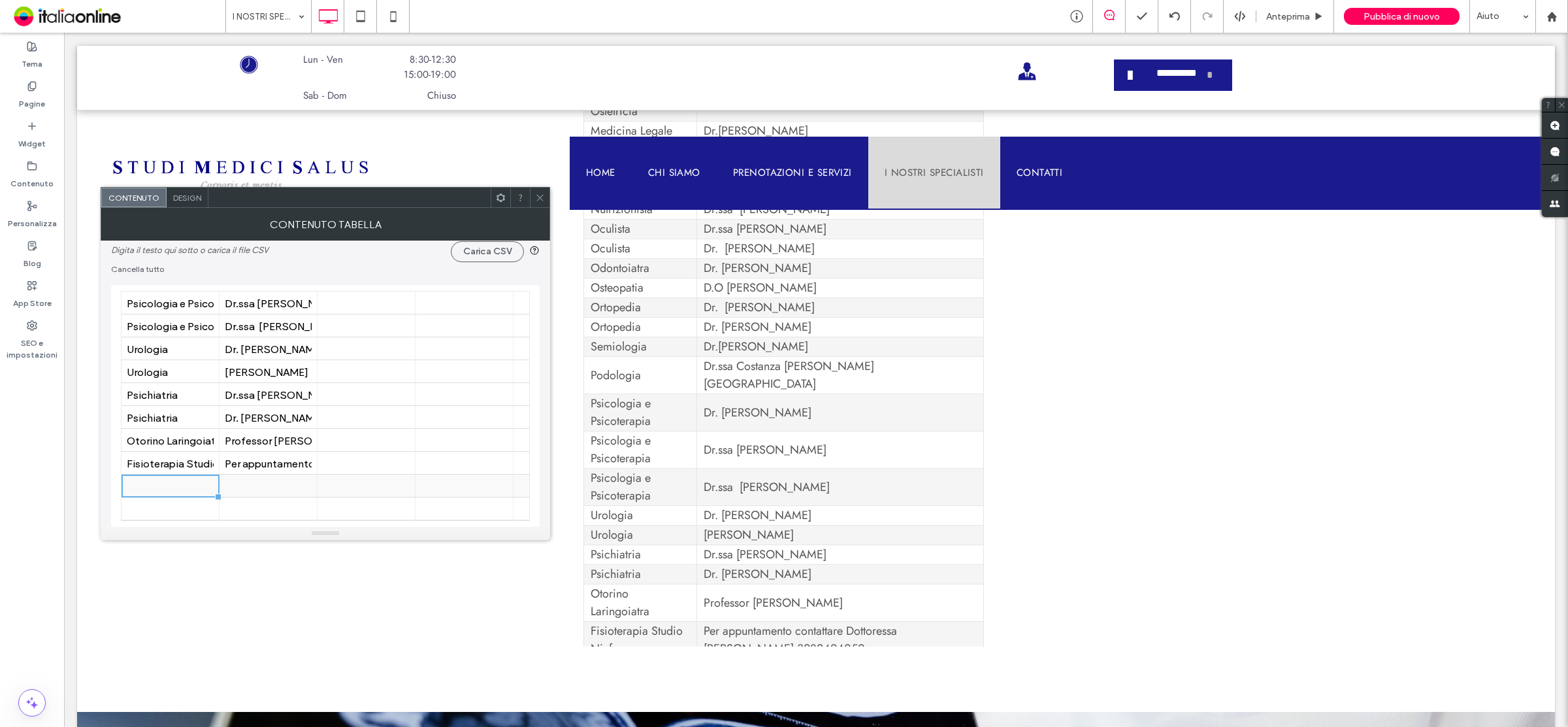
click at [246, 490] on div at bounding box center [269, 486] width 87 height 23
type input "**********"
drag, startPoint x: 298, startPoint y: 488, endPoint x: 187, endPoint y: 494, distance: 111.2
click at [187, 494] on body ".wqwq-1{fill:#231f20;} .cls-1q, .cls-2q { fill-rule: evenodd; } .cls-2q { fill:…" at bounding box center [784, 364] width 1568 height 727
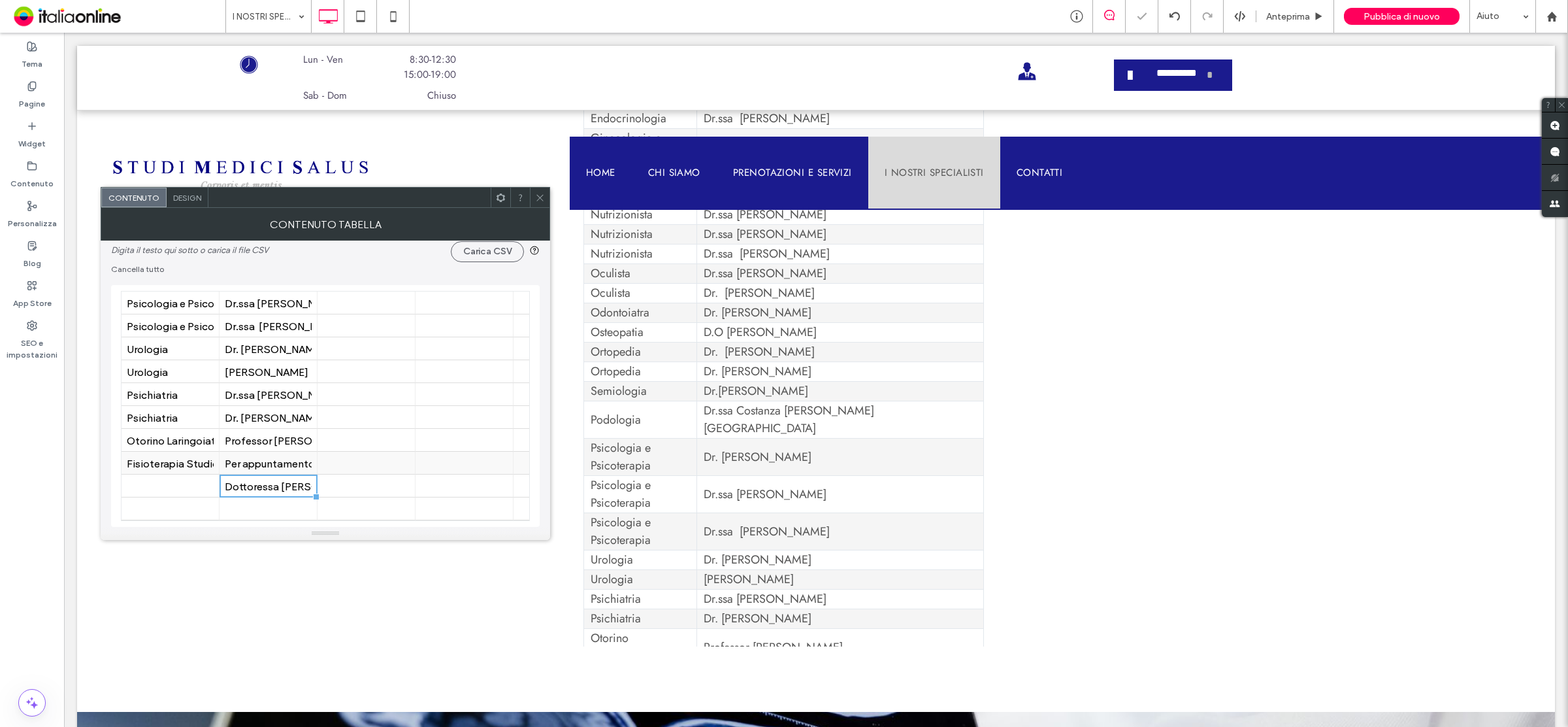
click at [270, 457] on div "Per appuntamento contattare Dottoressa Diana Bertolini 3282494050" at bounding box center [269, 463] width 87 height 13
click at [301, 459] on div "Per appuntamento contattare Dottoressa Diana Bertolini 3282494050" at bounding box center [269, 463] width 87 height 13
click at [311, 461] on div "Per appuntamento contattare Dottoressa Diana Bertolini 3282494050" at bounding box center [269, 463] width 87 height 13
click at [282, 466] on div "Per appuntamento contattare Dottoressa Diana Bertolini 3282494050" at bounding box center [269, 463] width 87 height 13
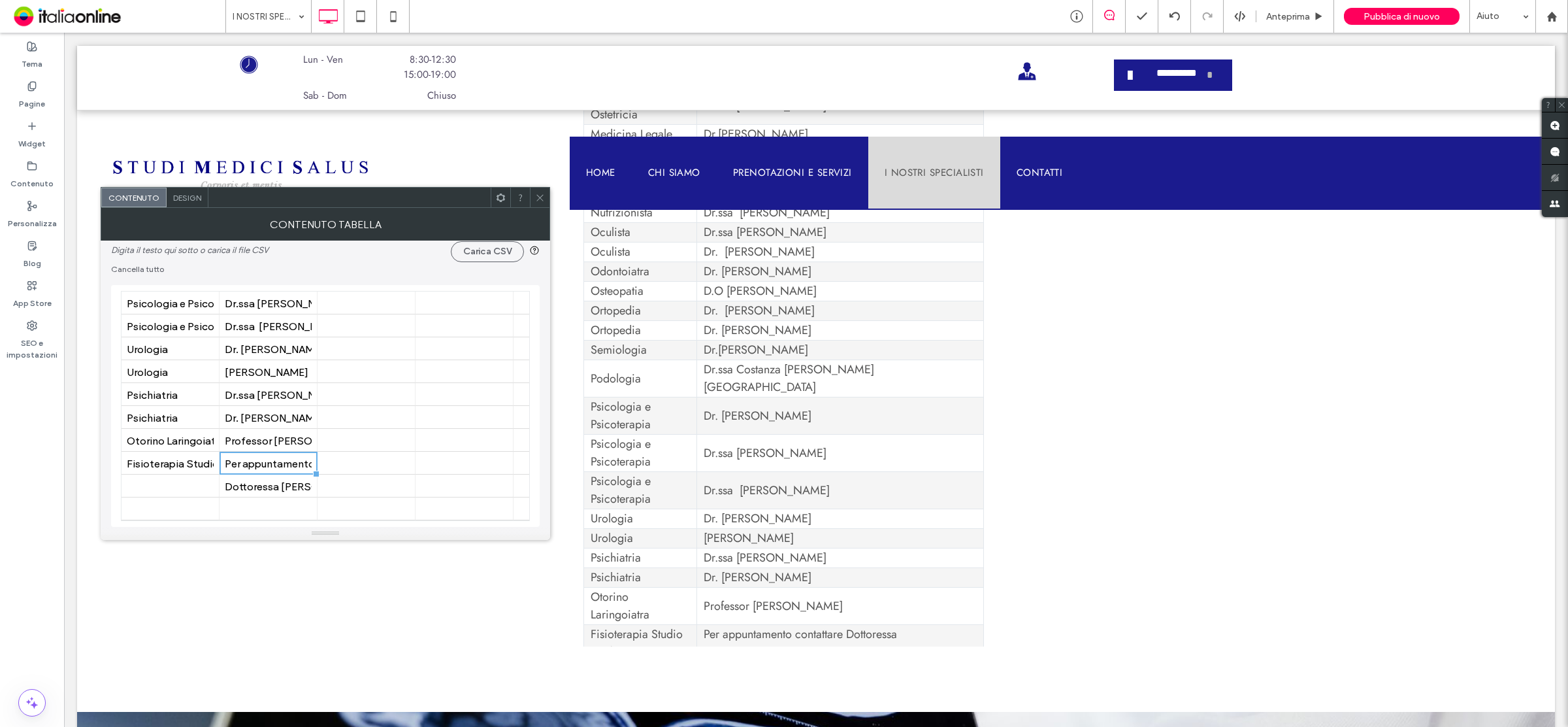
scroll to position [64, 0]
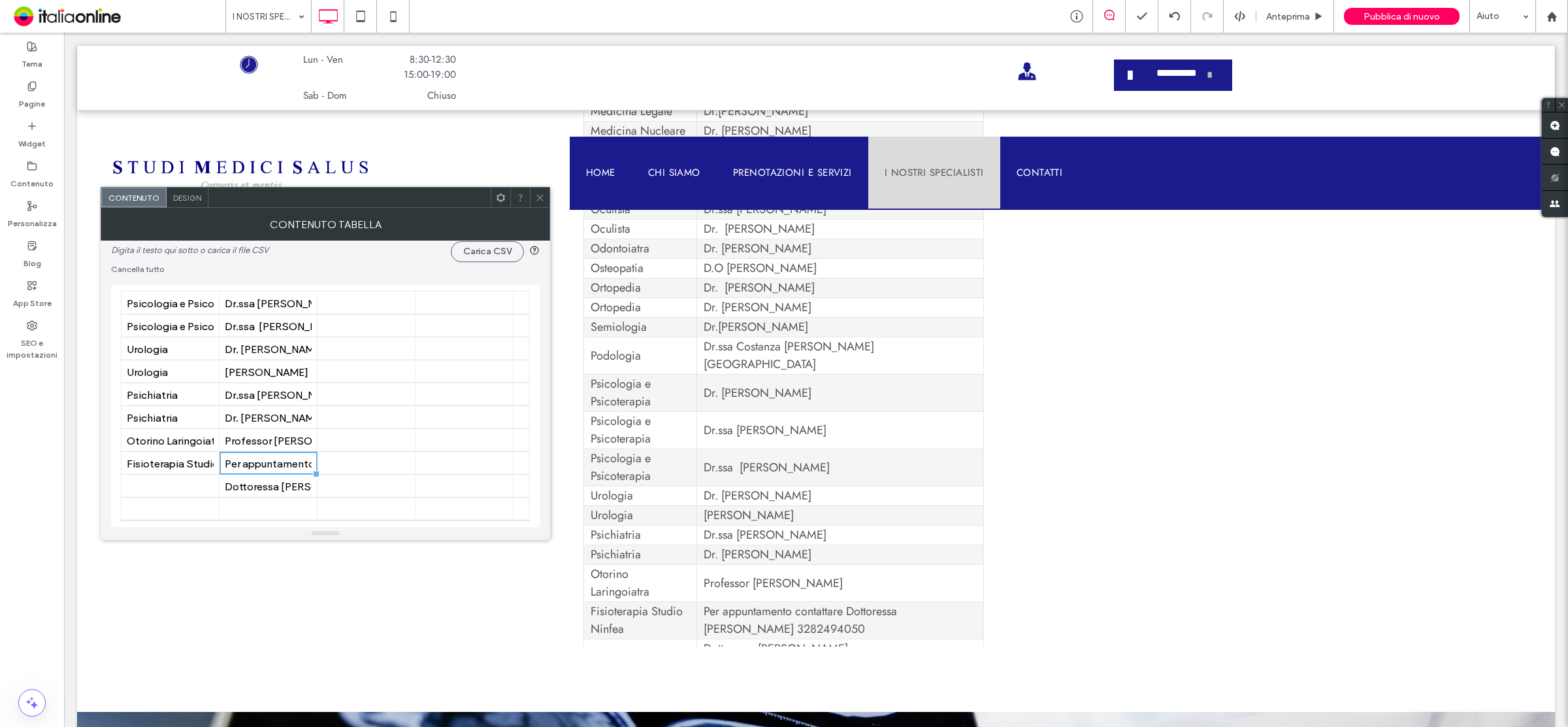
click at [813, 602] on td "Per appuntamento contattare Dottoressa Diana Bertolini 3282494050" at bounding box center [840, 621] width 287 height 38
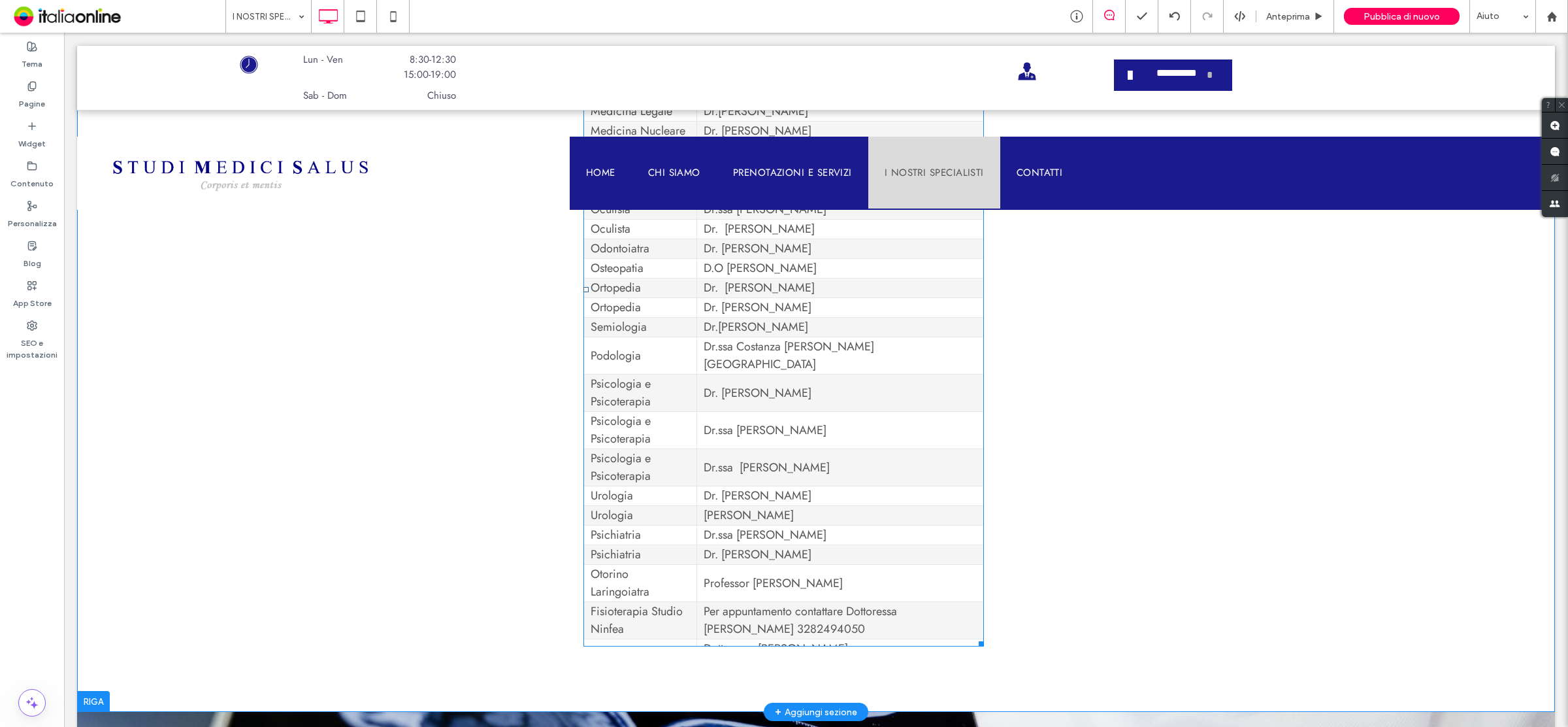
click at [737, 602] on td "Per appuntamento contattare Dottoressa Diana Bertolini 3282494050" at bounding box center [840, 621] width 287 height 38
click at [782, 639] on td "Dottoressa Tamara Giorgi" at bounding box center [840, 649] width 287 height 19
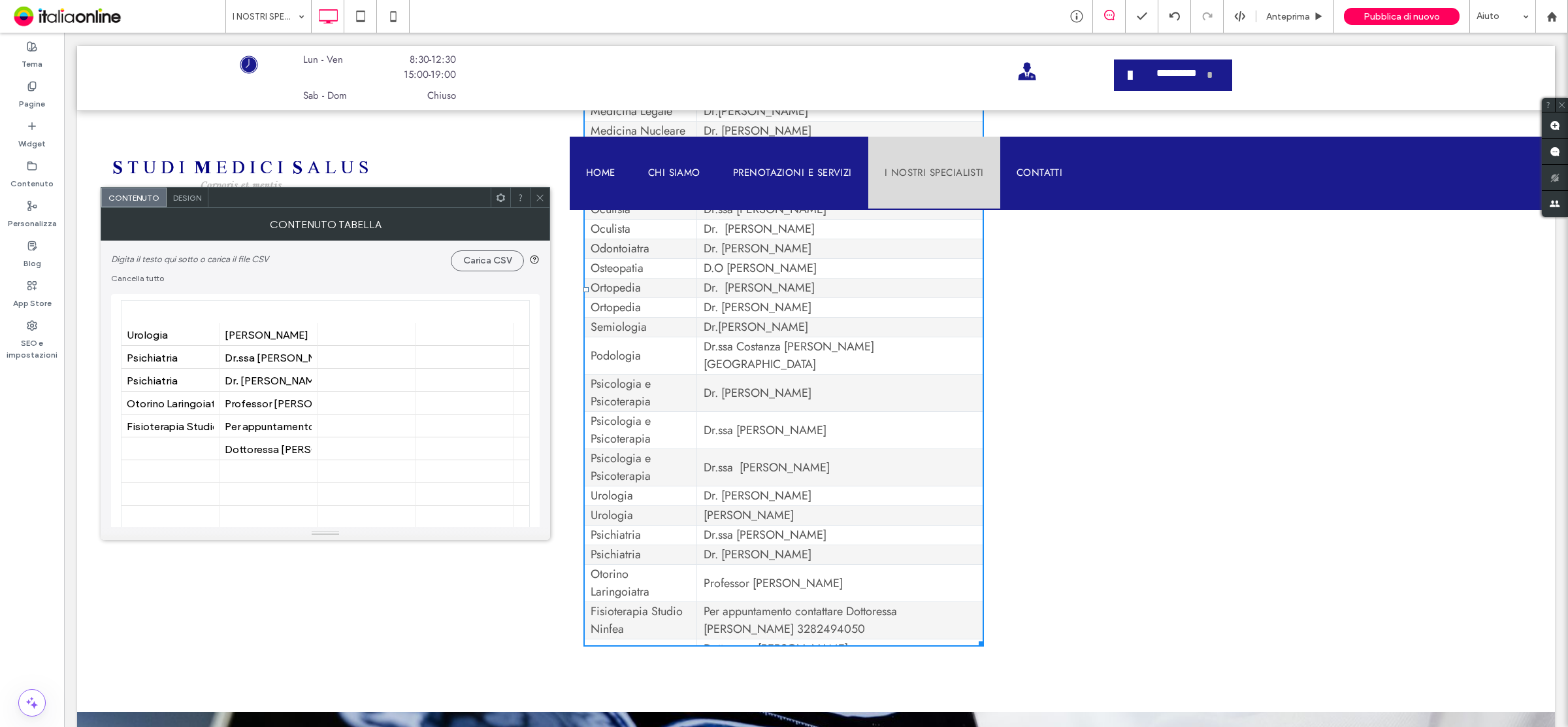
scroll to position [572, 0]
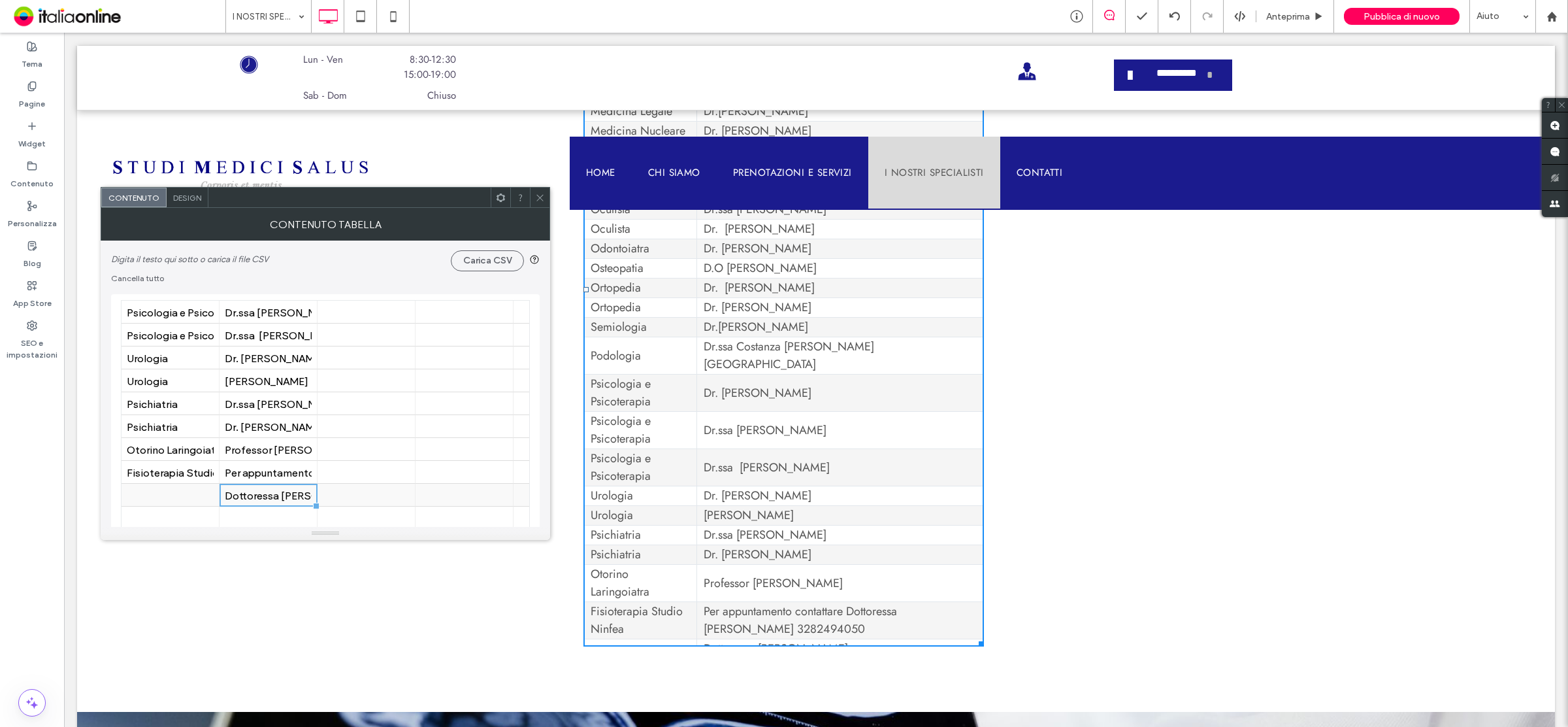
click at [237, 495] on div "Dottoressa Tamara Giorgi" at bounding box center [269, 495] width 87 height 13
click at [233, 495] on div "Dottoressa Tamara Giorgi" at bounding box center [269, 495] width 87 height 13
click at [301, 494] on div "Dottoressa Tamara Giorgi" at bounding box center [269, 495] width 87 height 13
click at [299, 494] on div "Dottoressa Tamara Giorgi" at bounding box center [269, 495] width 87 height 13
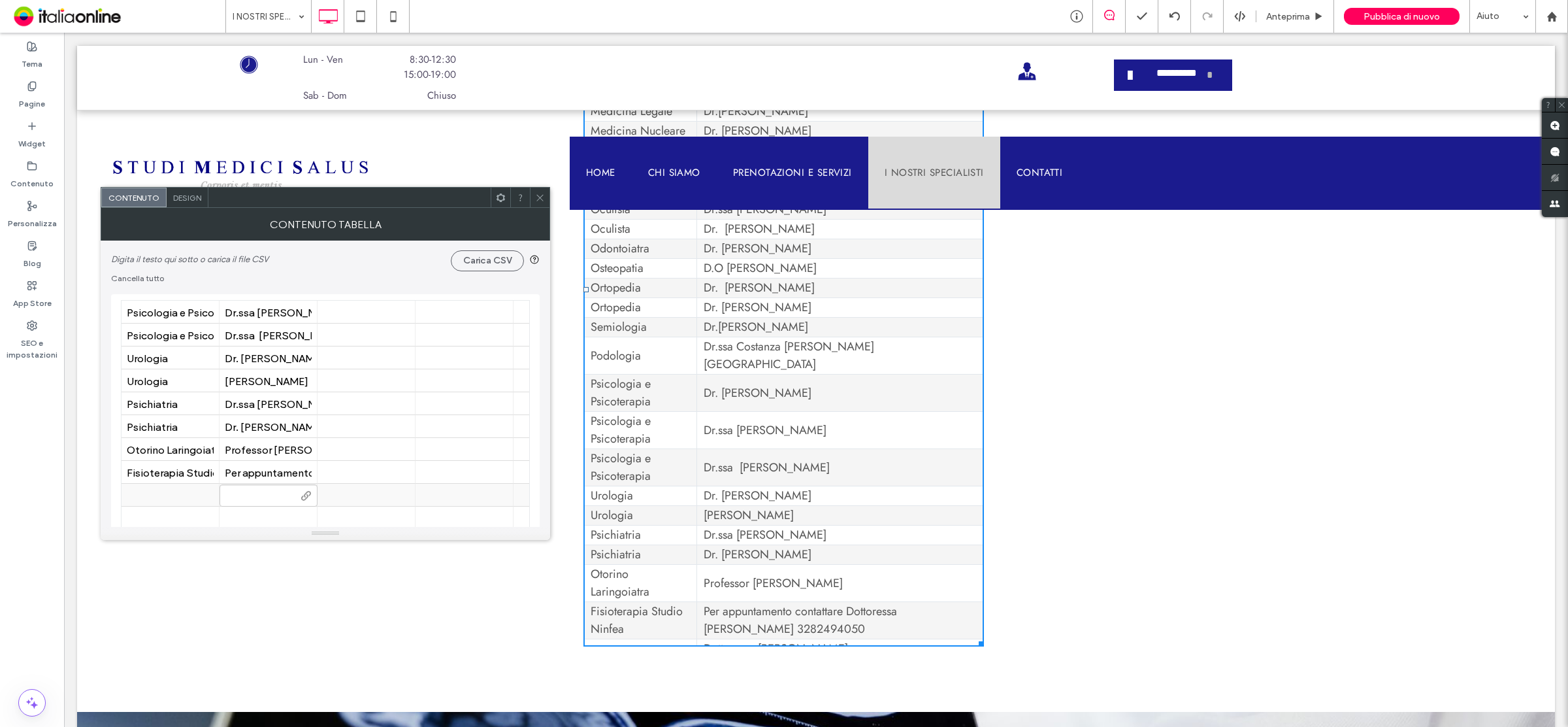
scroll to position [0, 0]
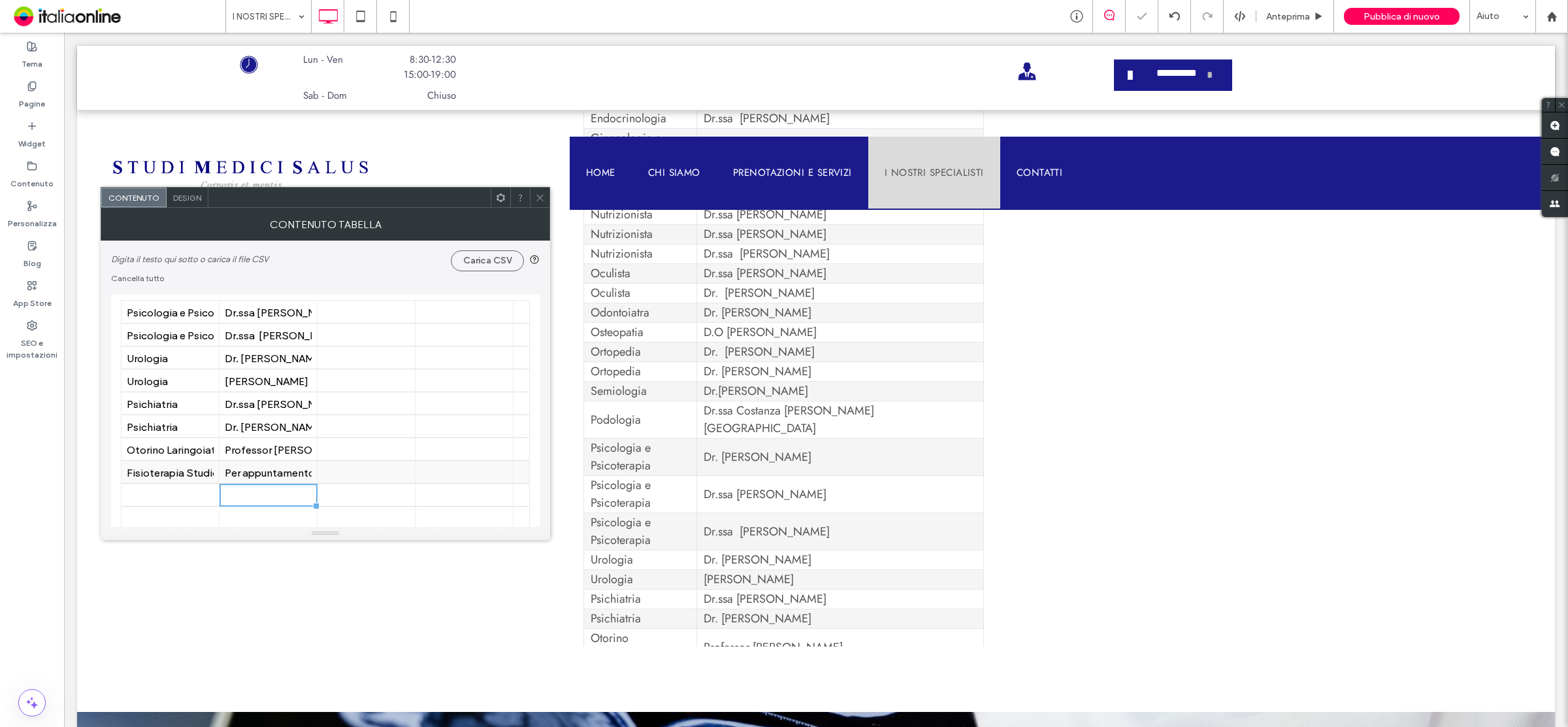
click at [282, 471] on div "Per appuntamento contattare Dottoressa Diana Bertolini 3282494050" at bounding box center [269, 472] width 87 height 13
click at [298, 476] on input "**********" at bounding box center [268, 473] width 98 height 22
click at [296, 474] on input "**********" at bounding box center [268, 473] width 98 height 22
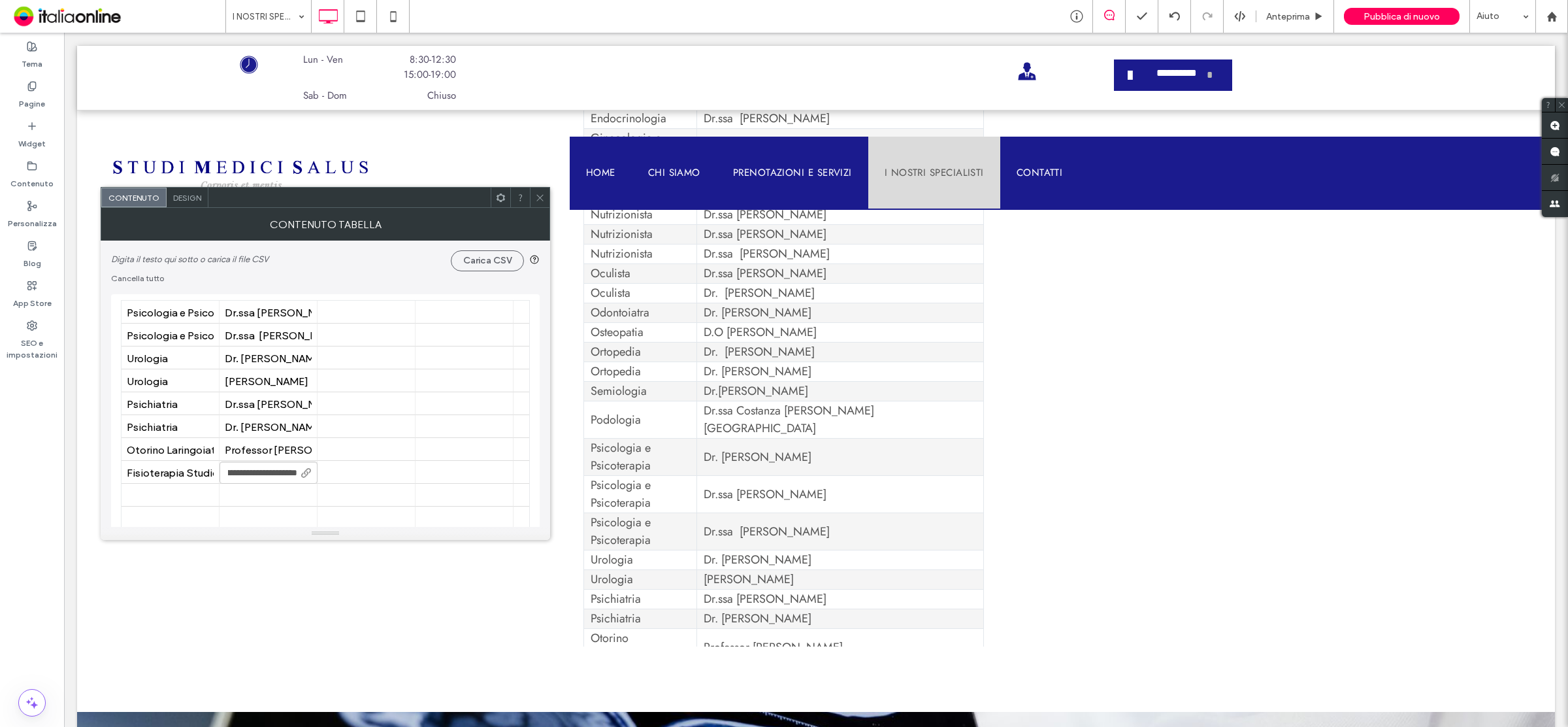
scroll to position [0, 0]
click at [296, 472] on input "**********" at bounding box center [268, 473] width 98 height 22
click at [298, 472] on input "**********" at bounding box center [268, 473] width 98 height 22
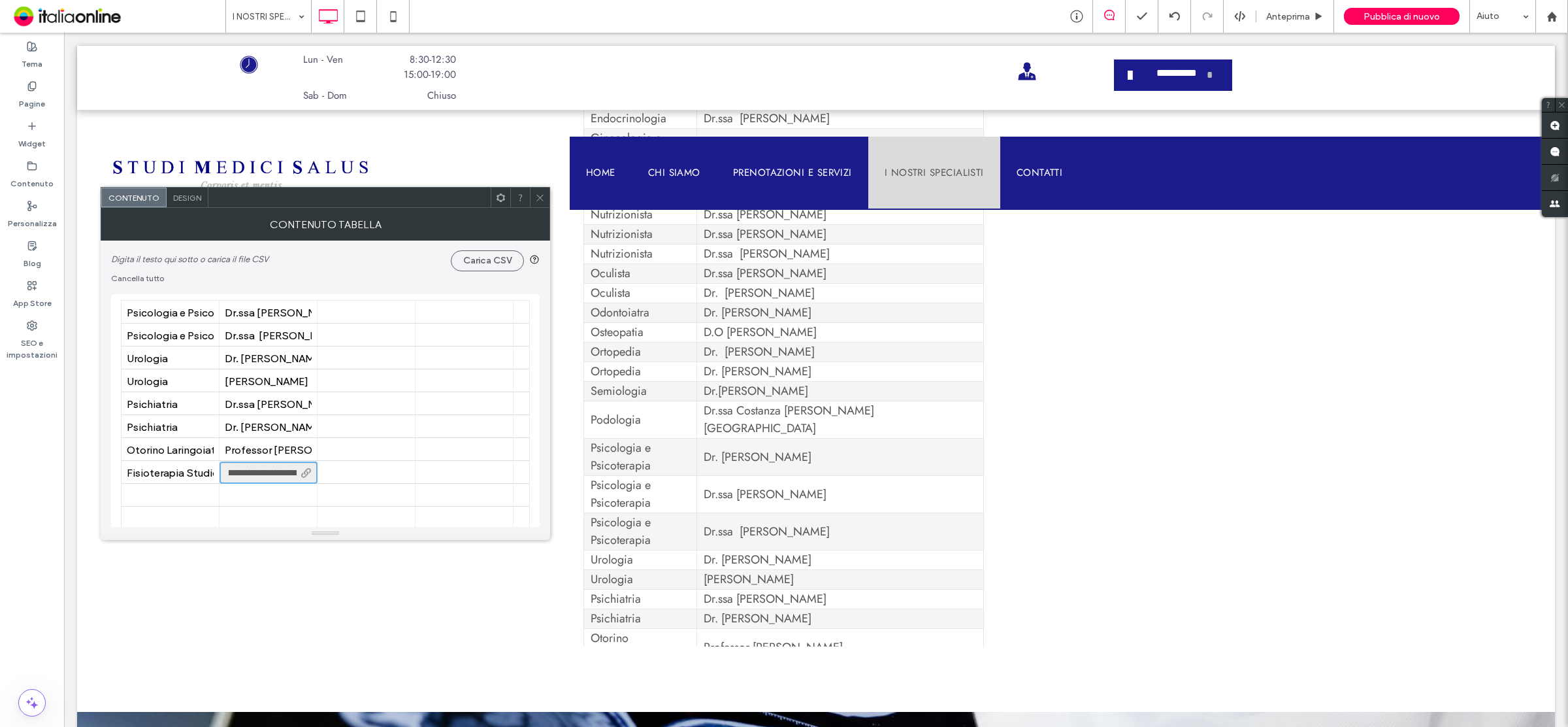
click at [298, 473] on input "**********" at bounding box center [268, 473] width 98 height 22
drag, startPoint x: 274, startPoint y: 472, endPoint x: 290, endPoint y: 479, distance: 17.5
click at [309, 478] on div "**********" at bounding box center [268, 474] width 98 height 23
click at [294, 472] on input "**********" at bounding box center [268, 473] width 98 height 22
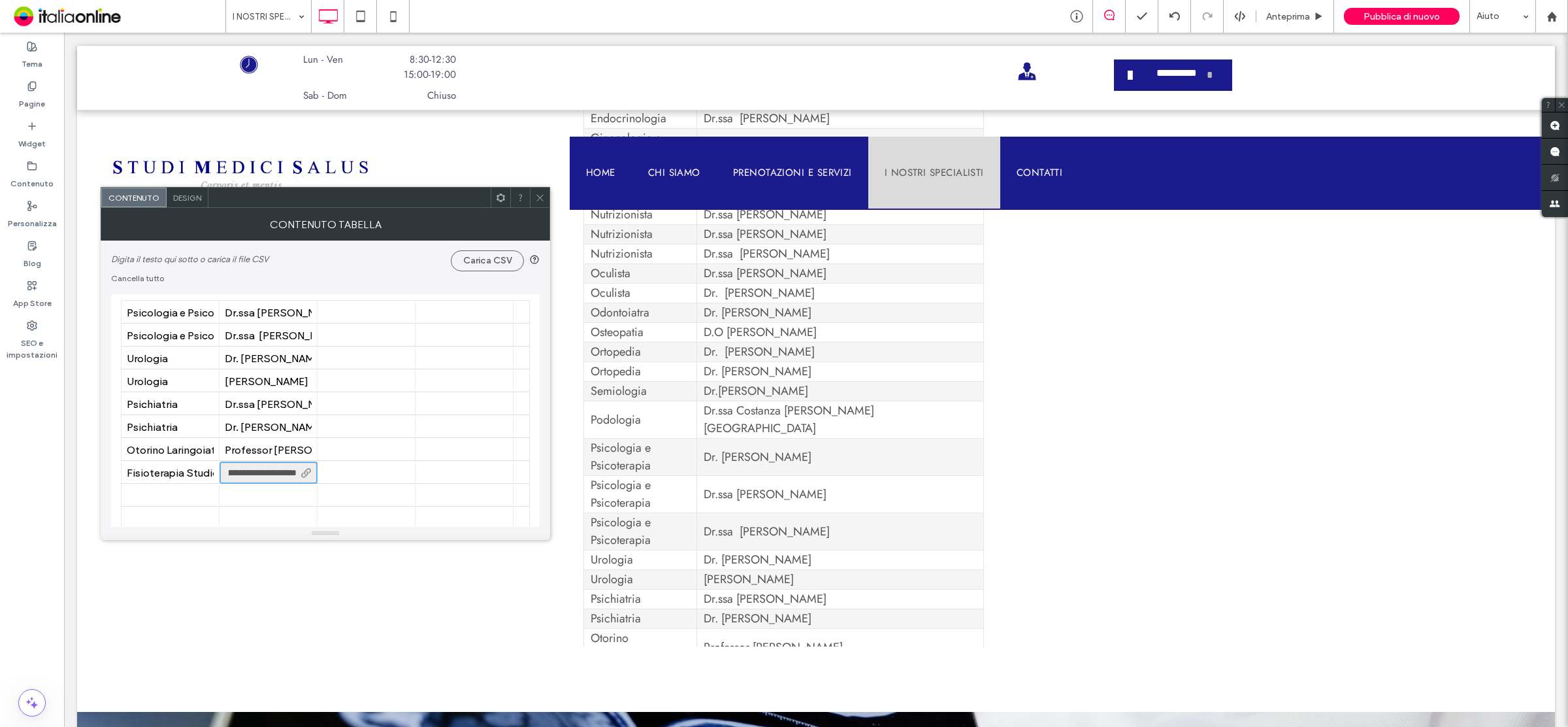
paste input "**********"
type input "**********"
click at [533, 201] on div at bounding box center [540, 197] width 19 height 19
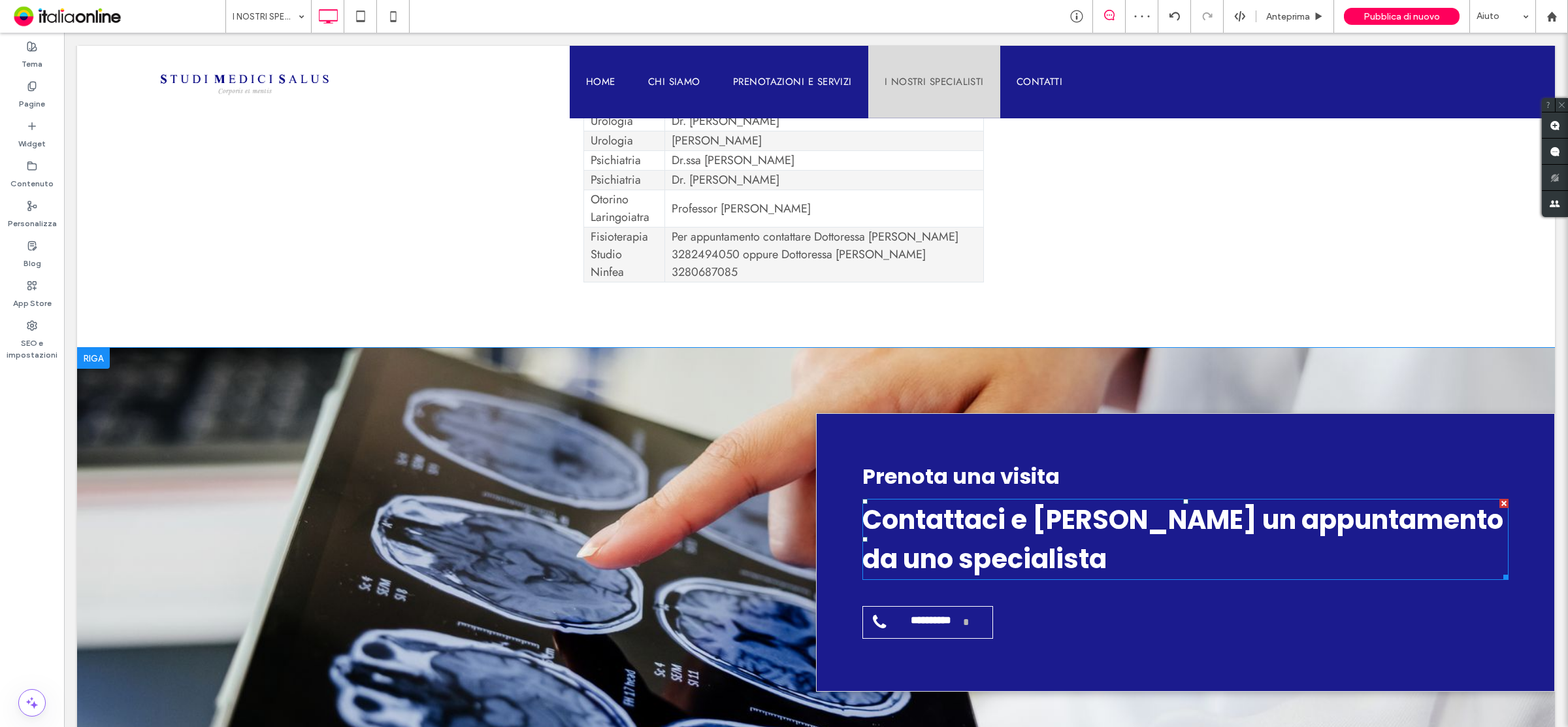
scroll to position [1062, 0]
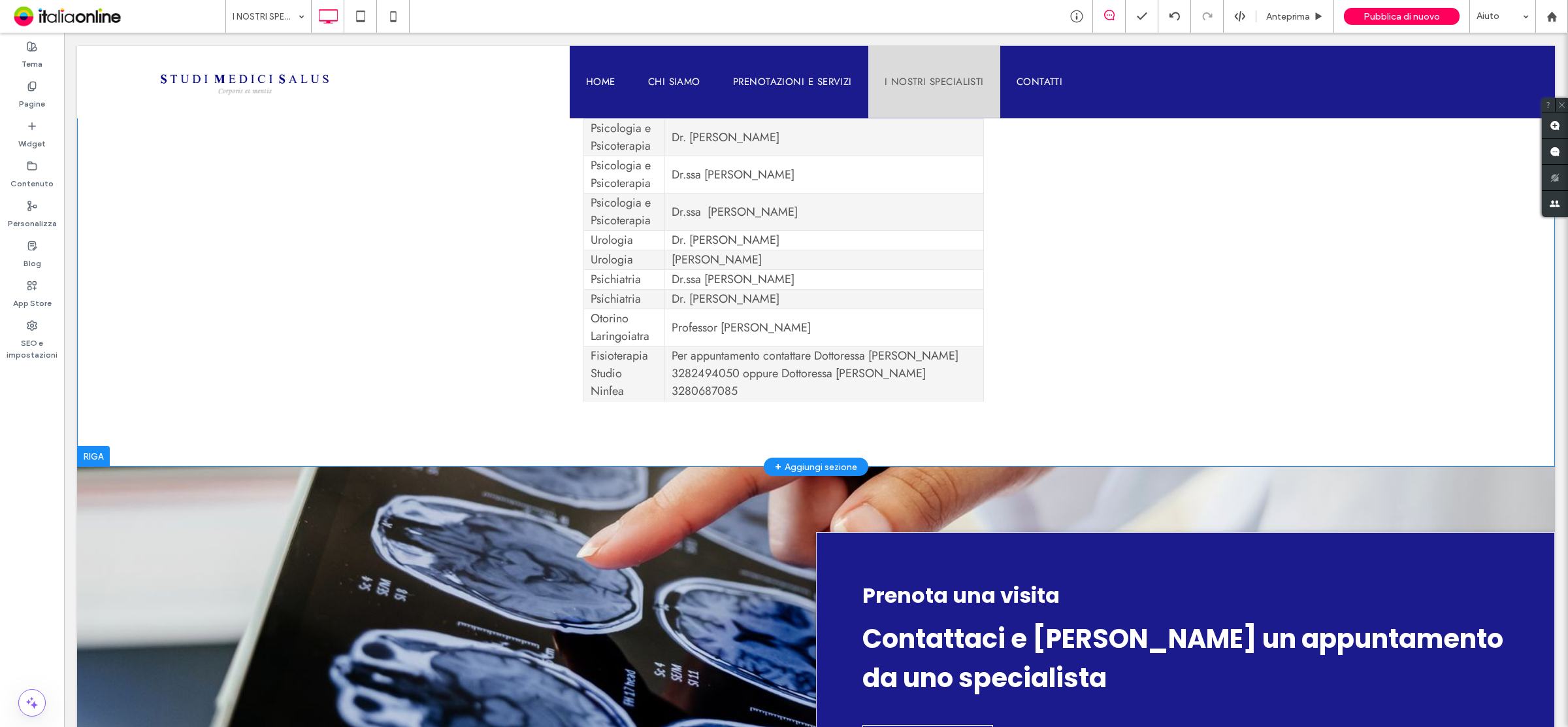
click at [984, 380] on div "Gli specialisti Specializzazione Medico Agopuntura Dr Emanuele Paltrinieri Andr…" at bounding box center [816, 17] width 1478 height 899
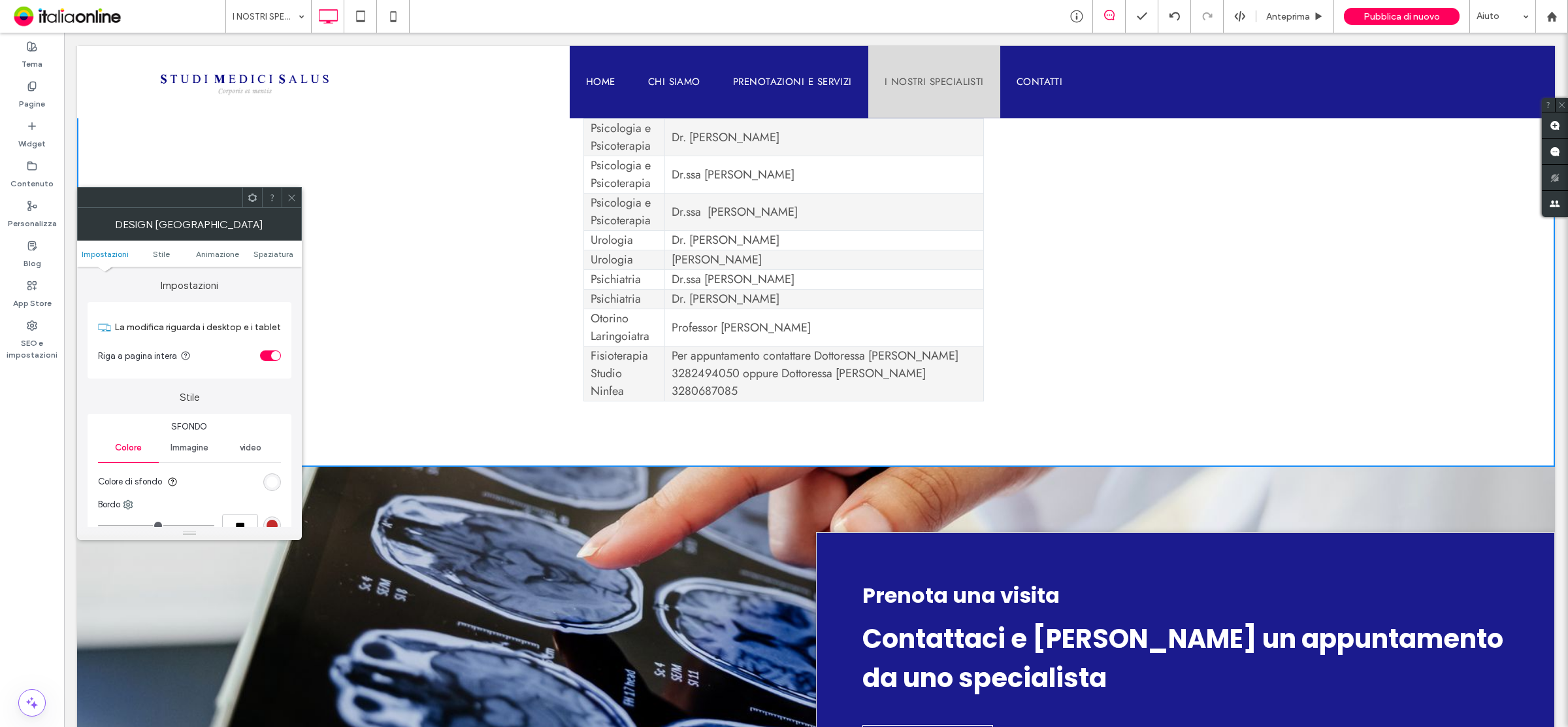
click at [294, 197] on icon at bounding box center [292, 198] width 10 height 10
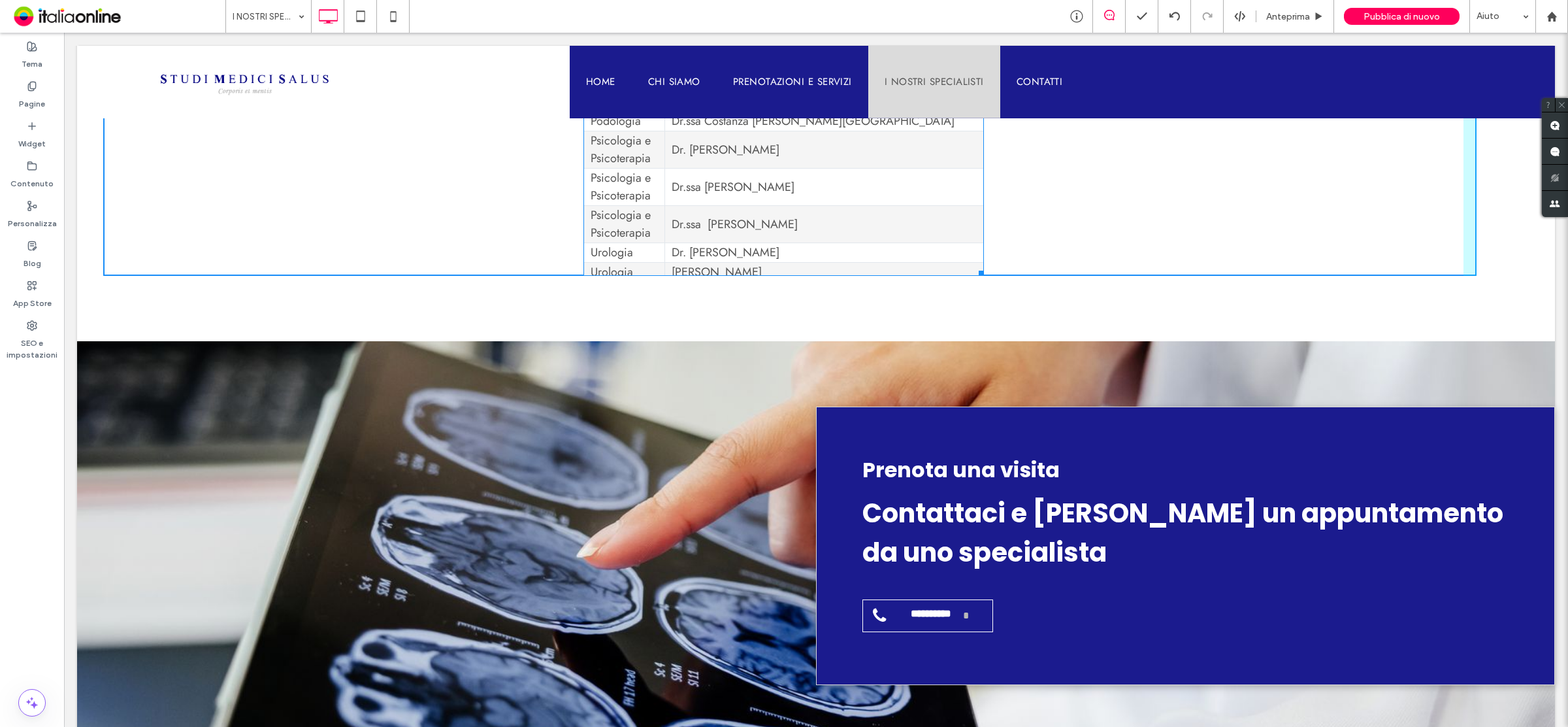
scroll to position [0, 0]
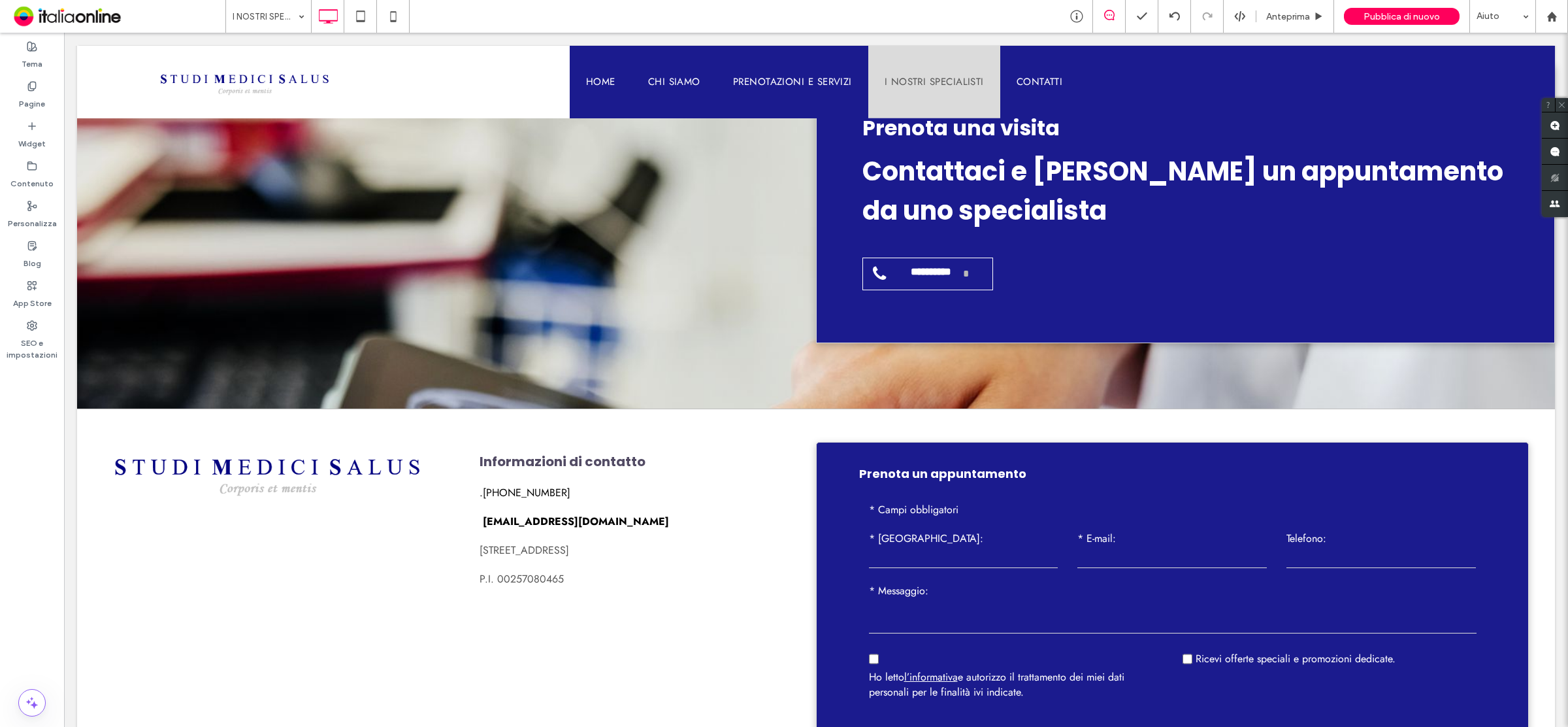
drag, startPoint x: 972, startPoint y: 371, endPoint x: 978, endPoint y: 387, distance: 17.1
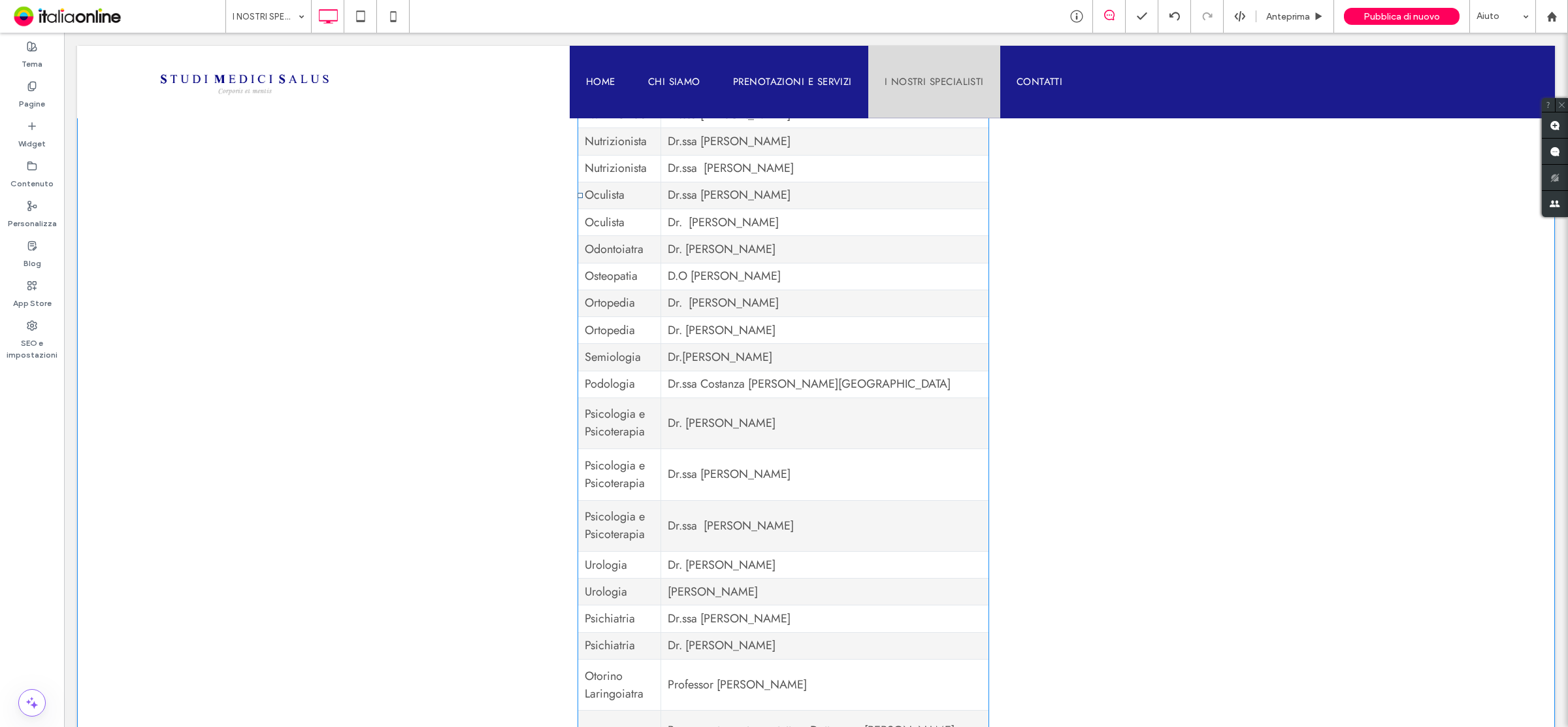
scroll to position [1367, 0]
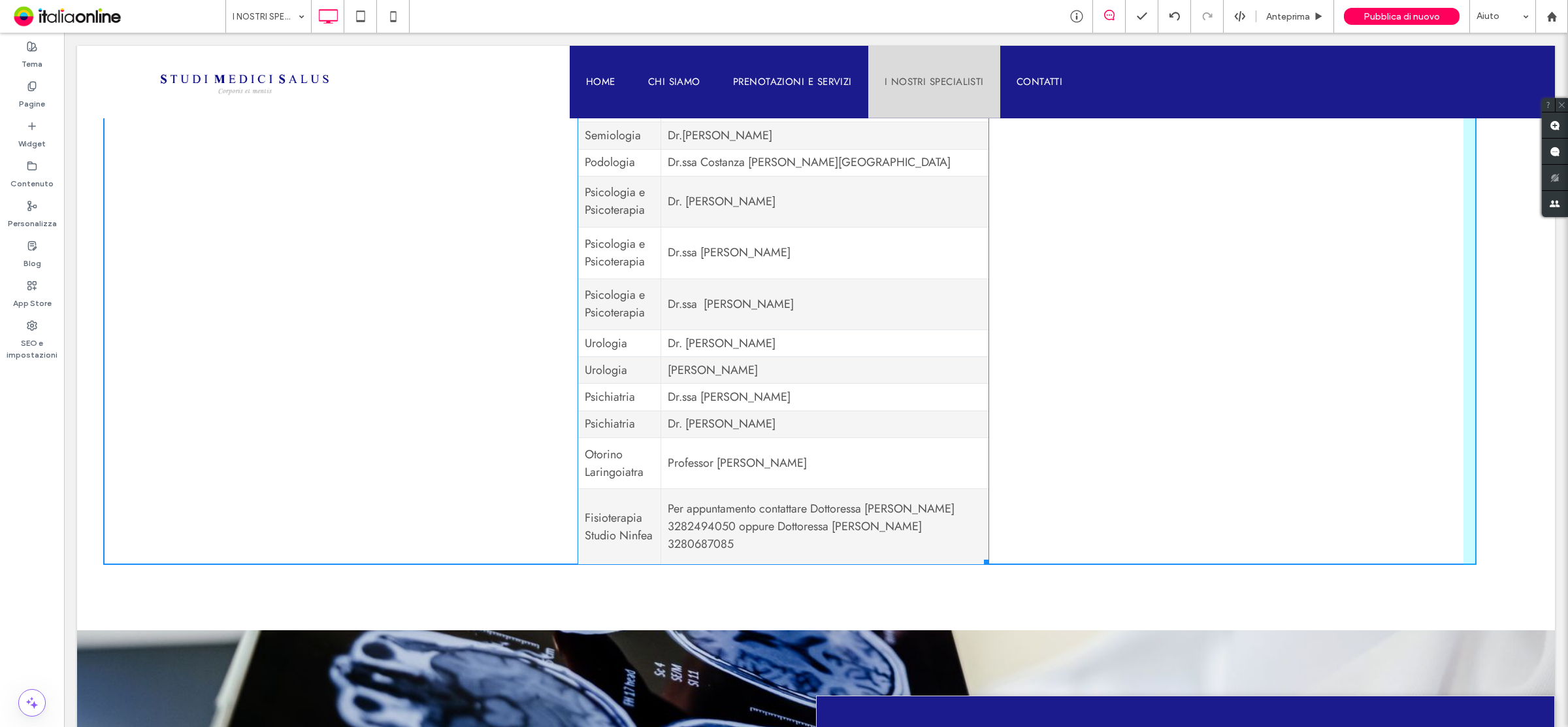
drag, startPoint x: 981, startPoint y: 534, endPoint x: 990, endPoint y: 517, distance: 19.2
click at [989, 555] on div at bounding box center [984, 560] width 10 height 10
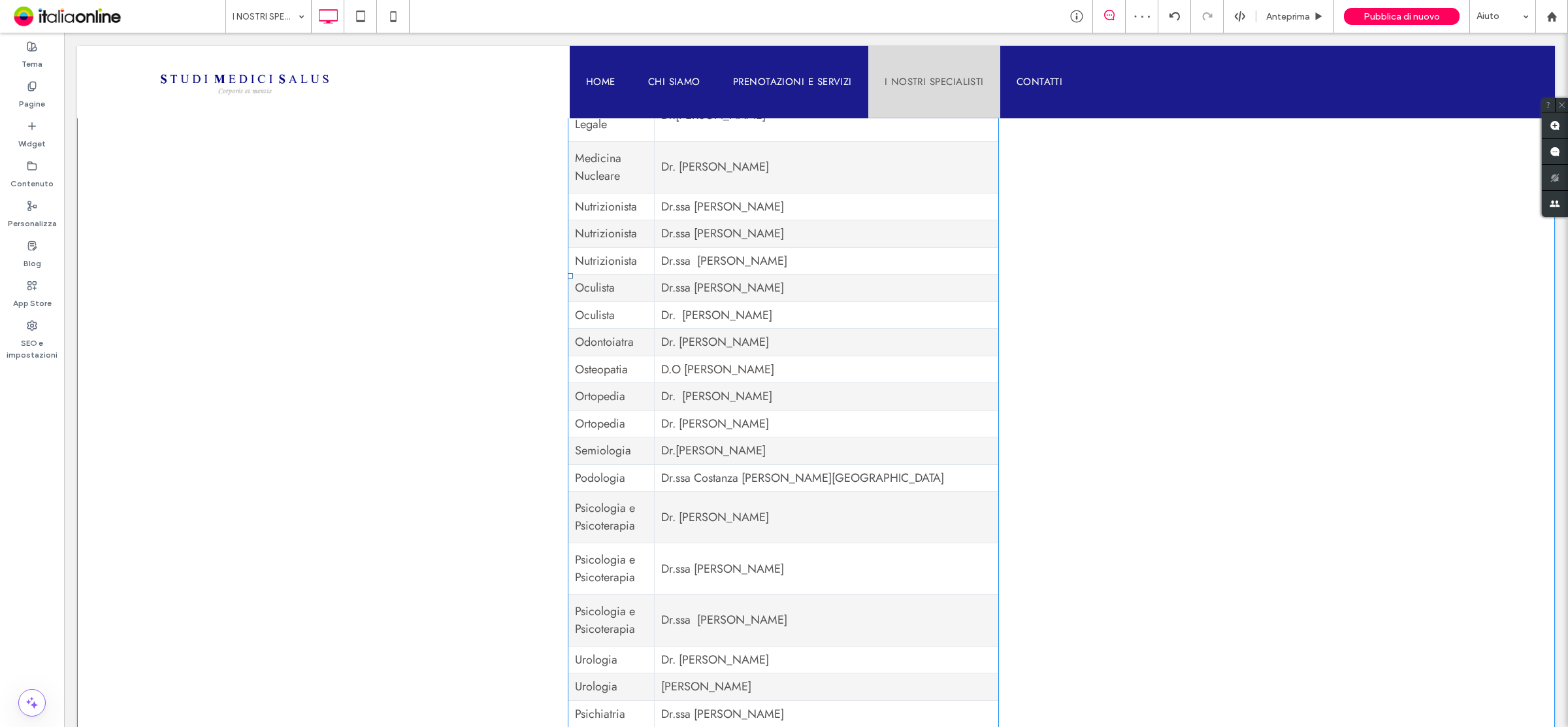
scroll to position [1204, 0]
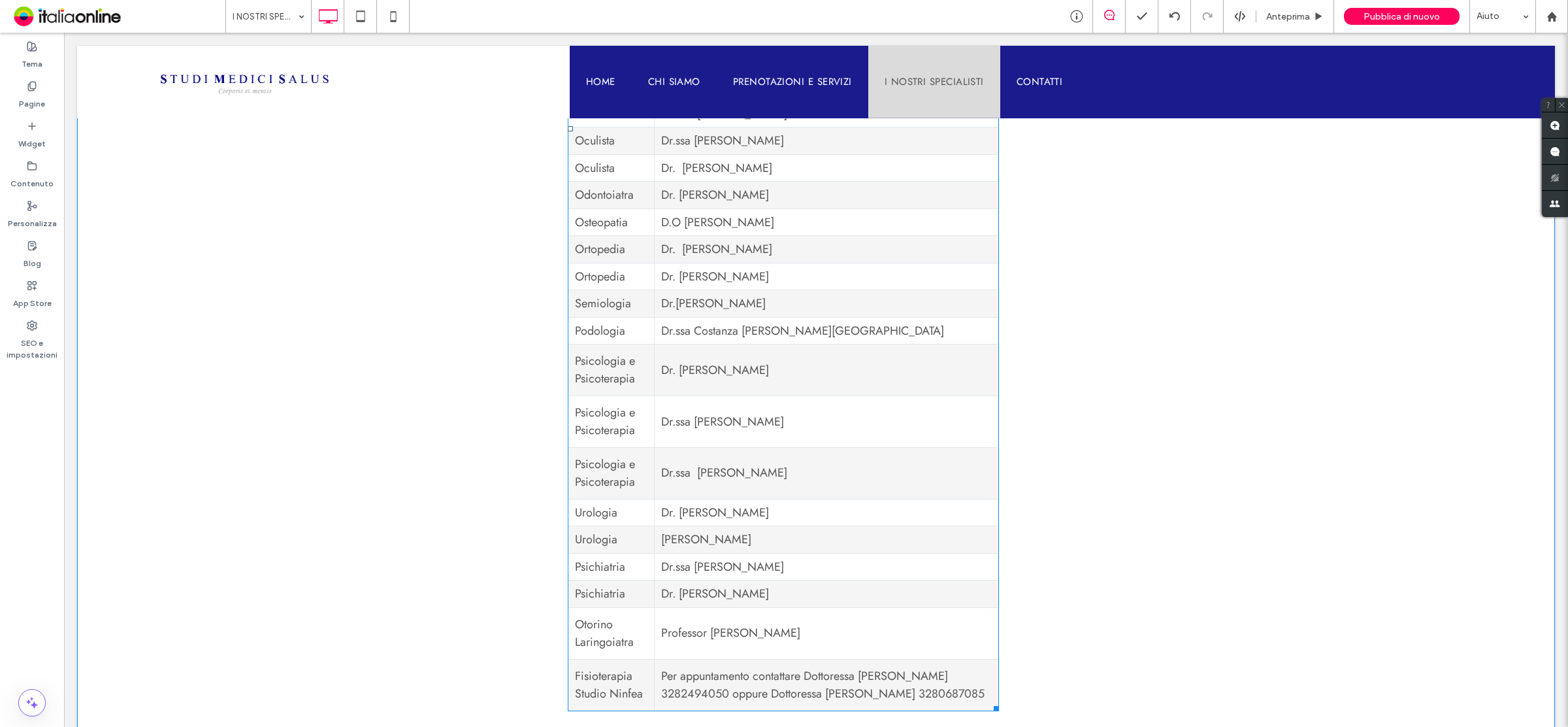
drag, startPoint x: 603, startPoint y: 599, endPoint x: 861, endPoint y: 613, distance: 258.4
click at [603, 607] on td "Otorino Laringoiatra" at bounding box center [612, 632] width 87 height 51
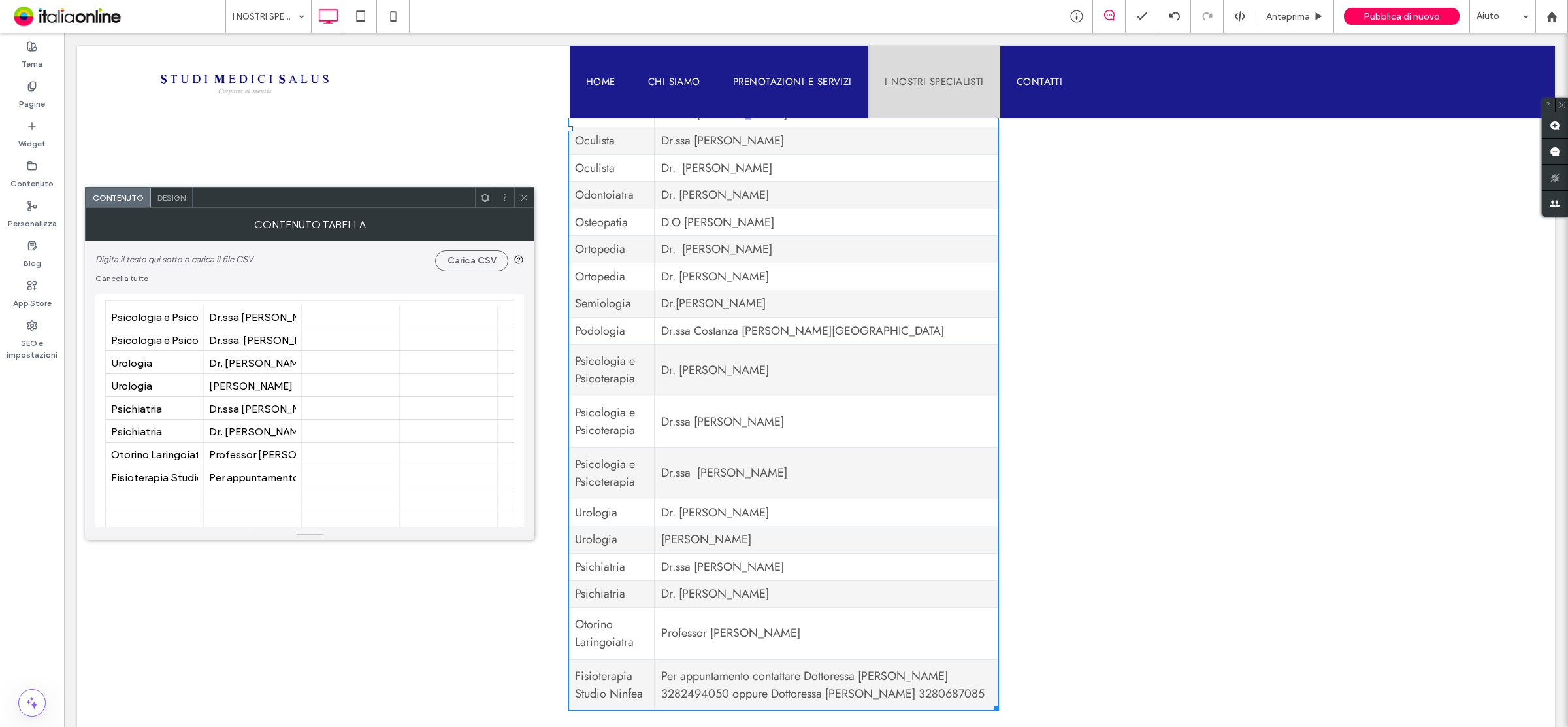
scroll to position [572, 0]
click at [153, 450] on div "Otorino Laringoiatra" at bounding box center [155, 450] width 87 height 13
click at [151, 451] on div "Otorino Laringoiatra" at bounding box center [155, 450] width 87 height 13
click at [157, 451] on div "Otorino Laringoiatra" at bounding box center [155, 450] width 87 height 13
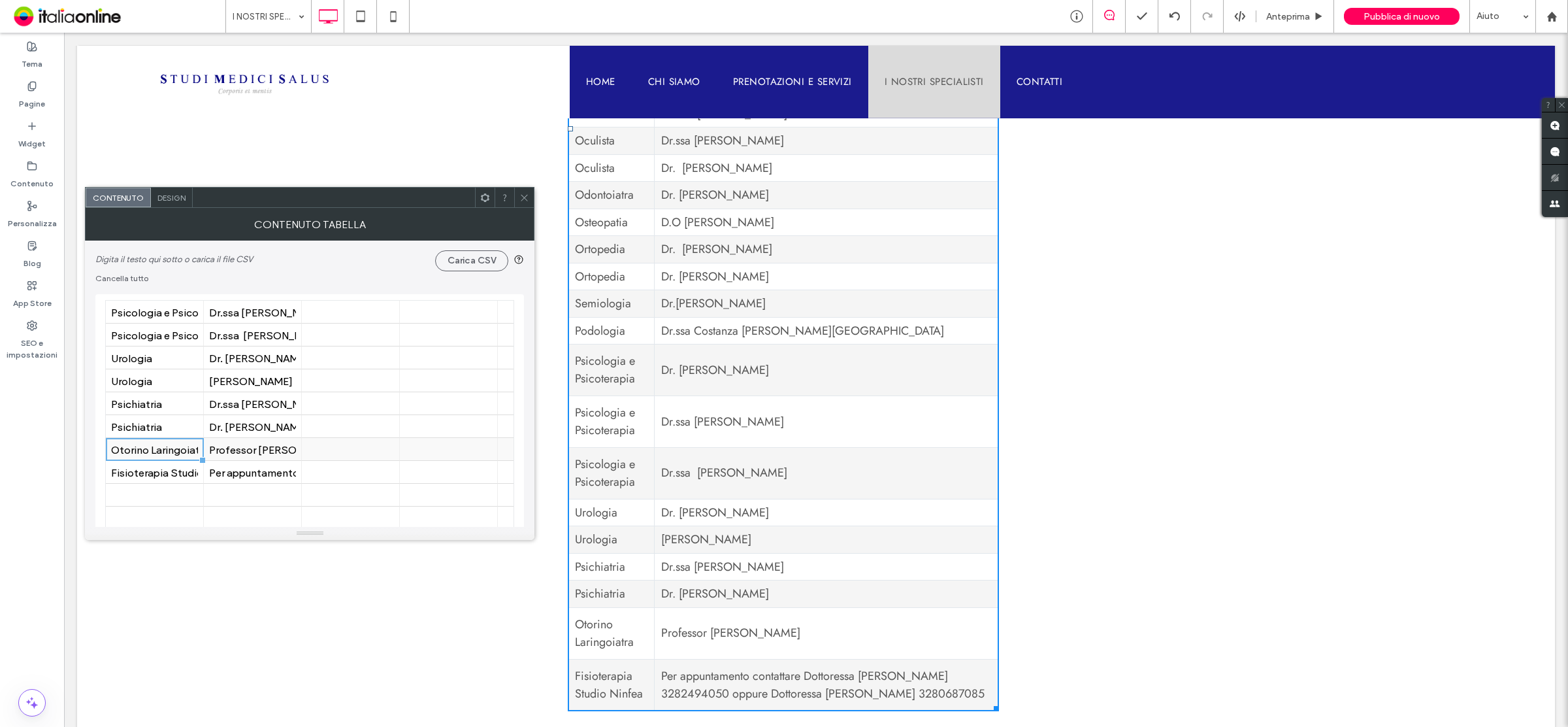
click at [157, 451] on div "Otorino Laringoiatra" at bounding box center [155, 450] width 87 height 13
click at [157, 451] on input "**********" at bounding box center [155, 450] width 98 height 22
click at [152, 451] on input "**********" at bounding box center [155, 450] width 98 height 22
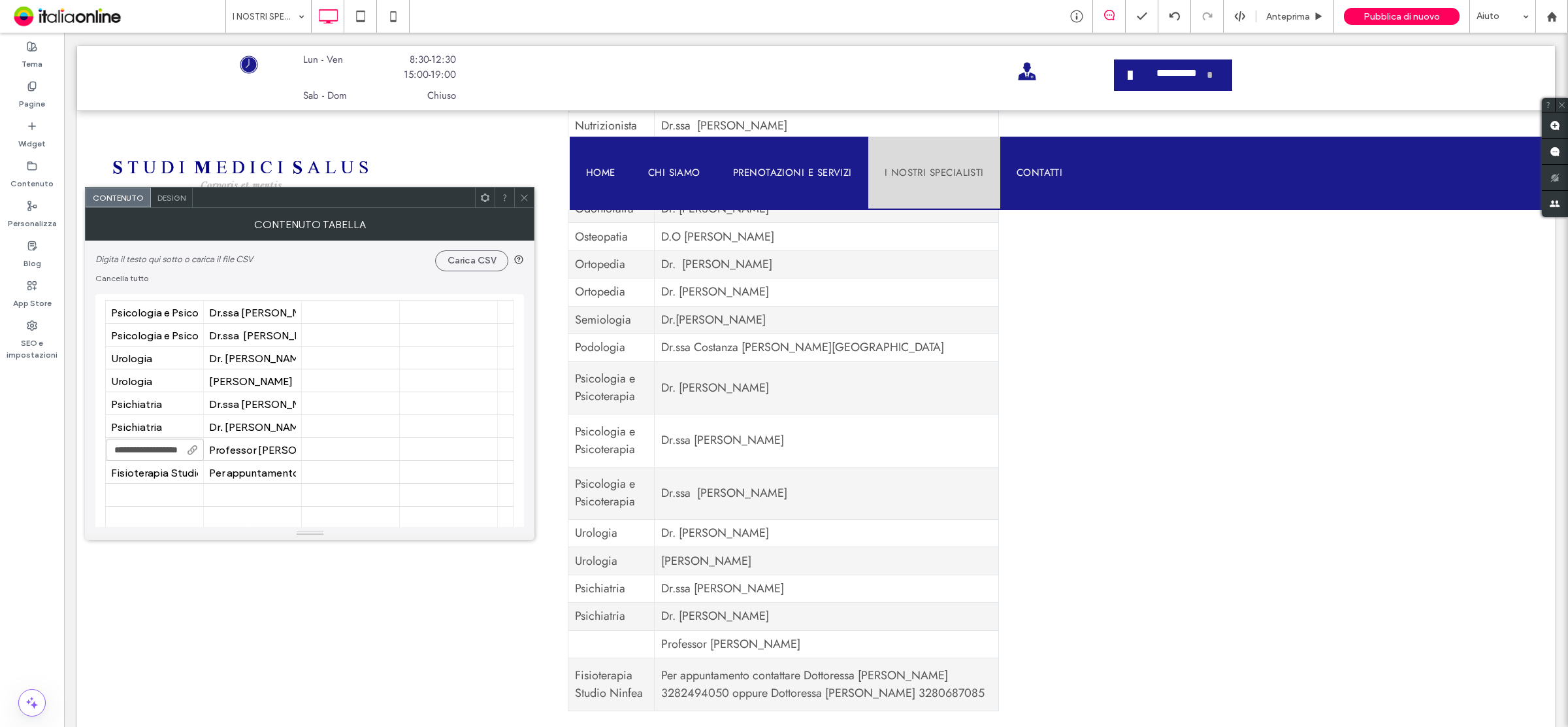
type input "**********"
click at [521, 193] on icon at bounding box center [525, 198] width 10 height 10
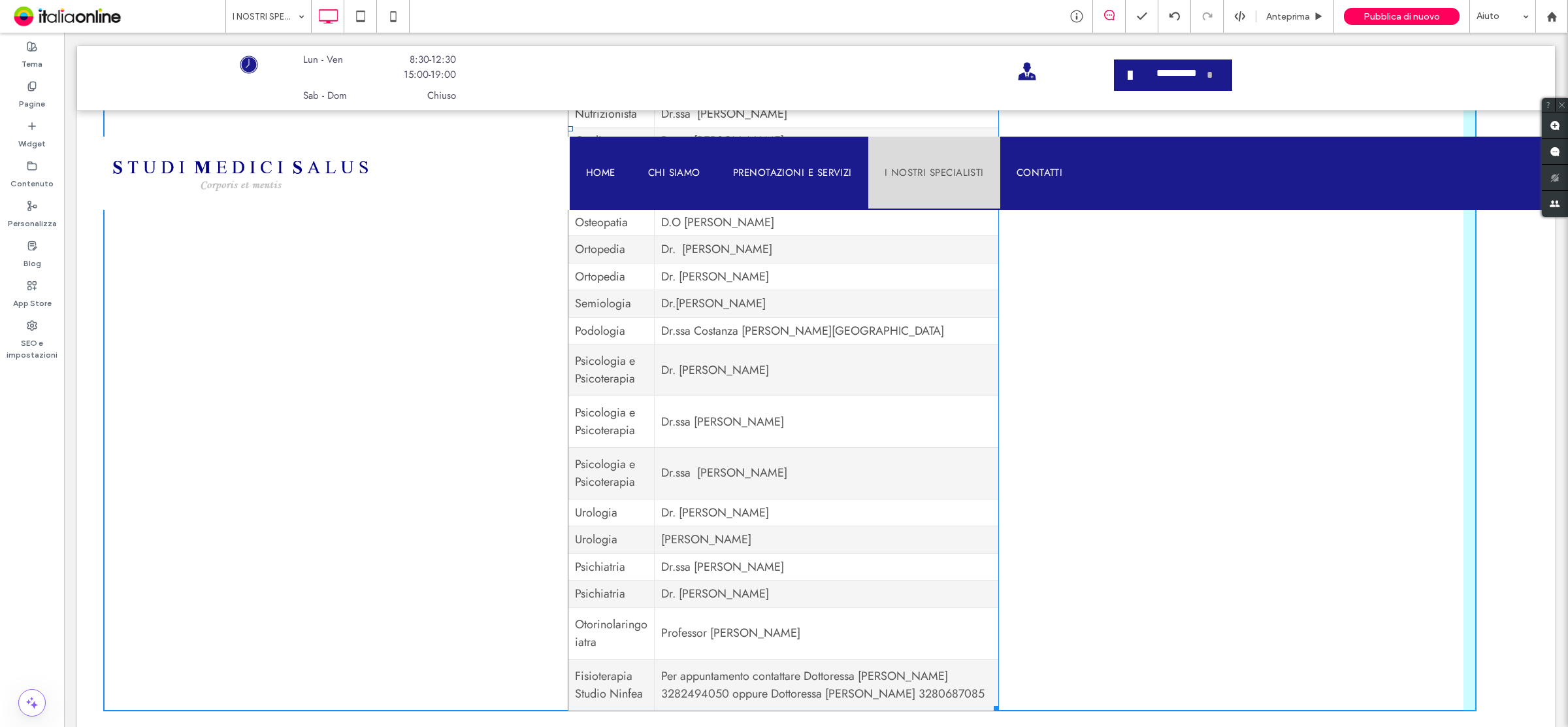
drag, startPoint x: 991, startPoint y: 678, endPoint x: 1047, endPoint y: 694, distance: 58.2
click at [999, 702] on div at bounding box center [994, 707] width 10 height 10
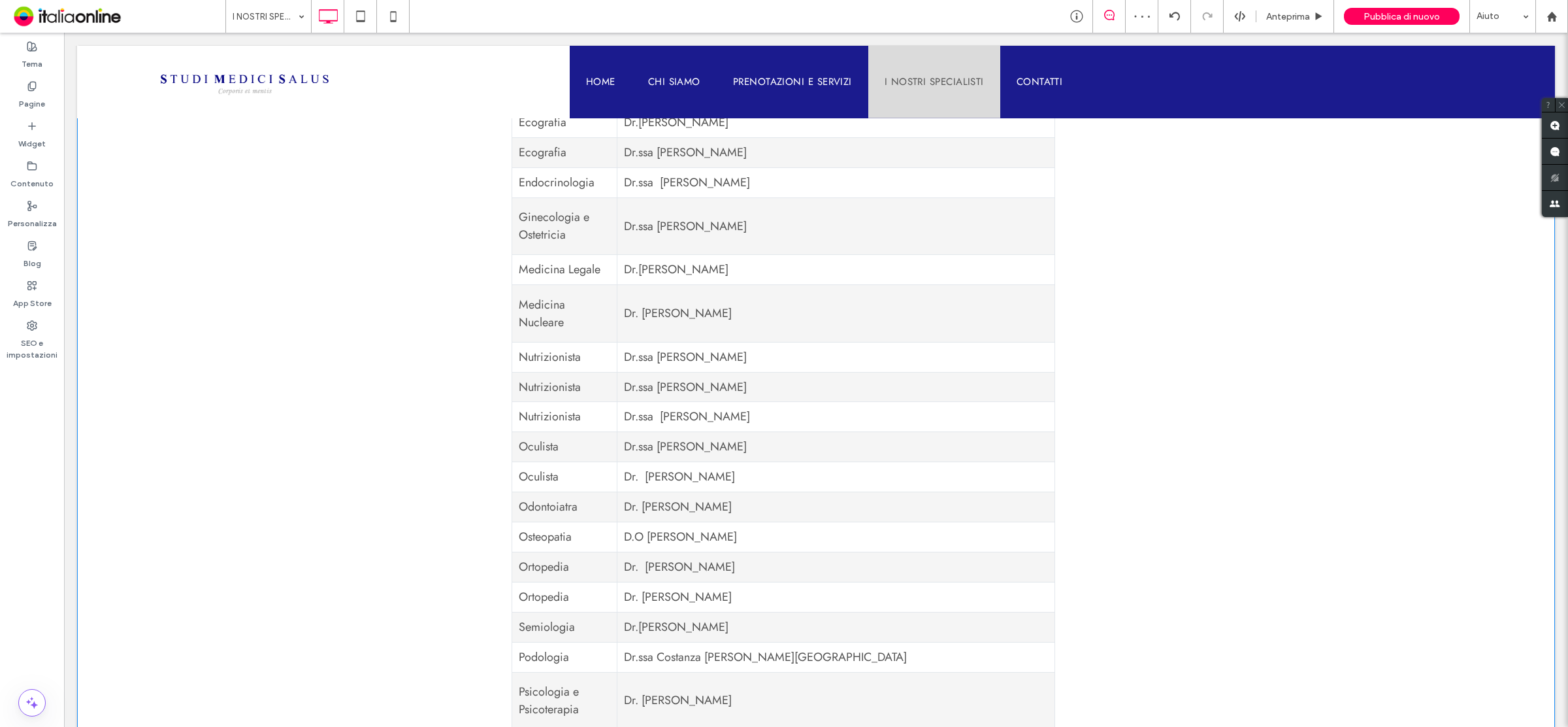
scroll to position [1285, 0]
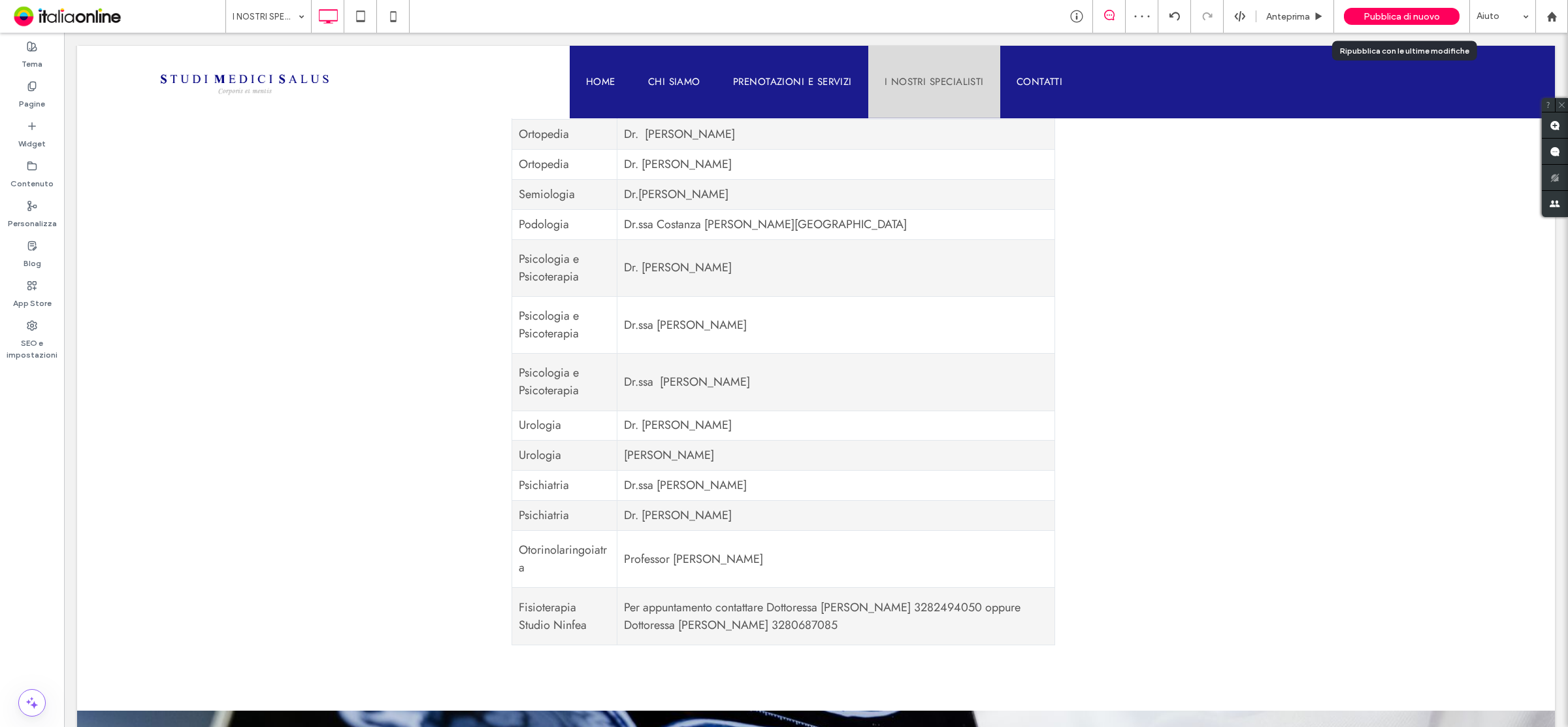
click at [1420, 15] on span "Pubblica di nuovo" at bounding box center [1402, 15] width 76 height 11
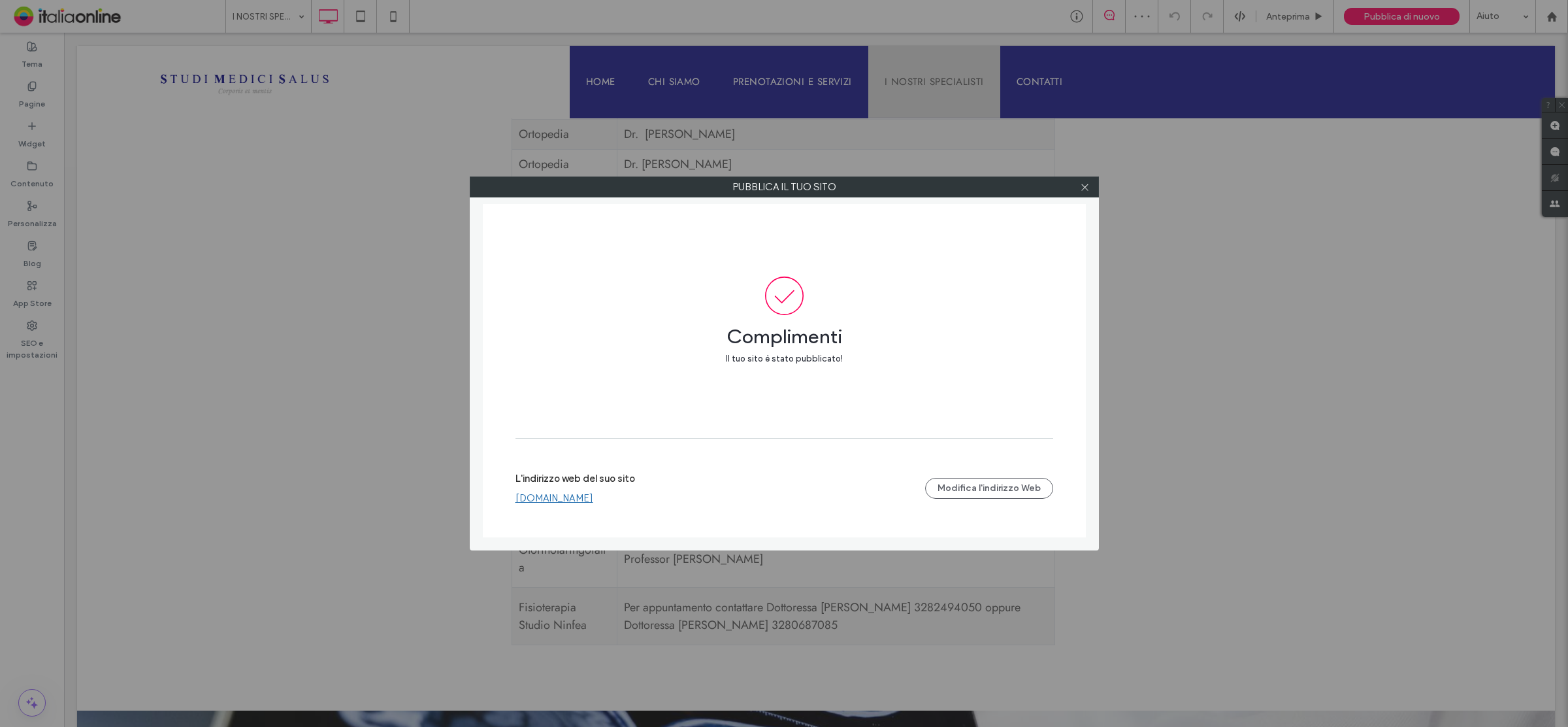
click at [1092, 187] on div at bounding box center [1085, 187] width 19 height 19
click at [1083, 189] on icon at bounding box center [1085, 188] width 10 height 10
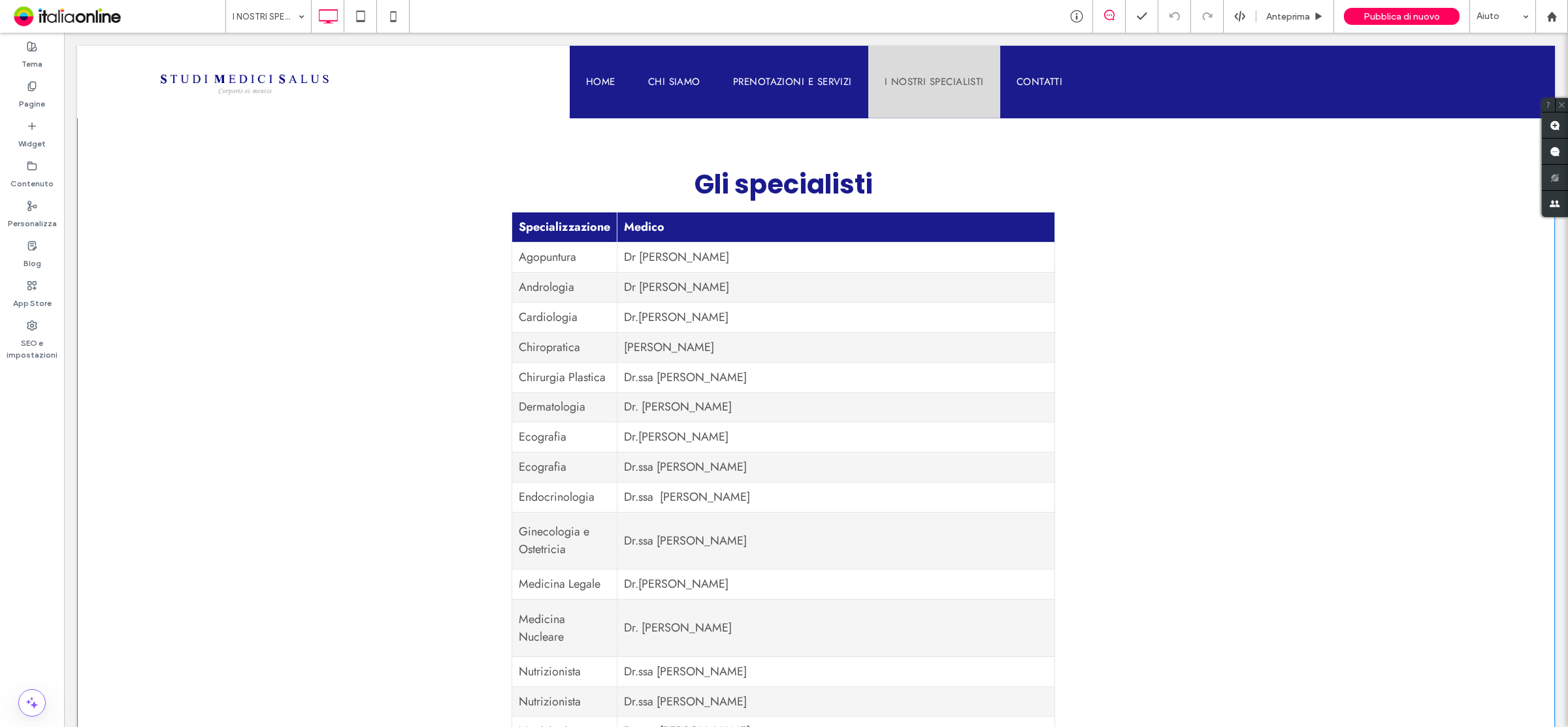
scroll to position [386, 0]
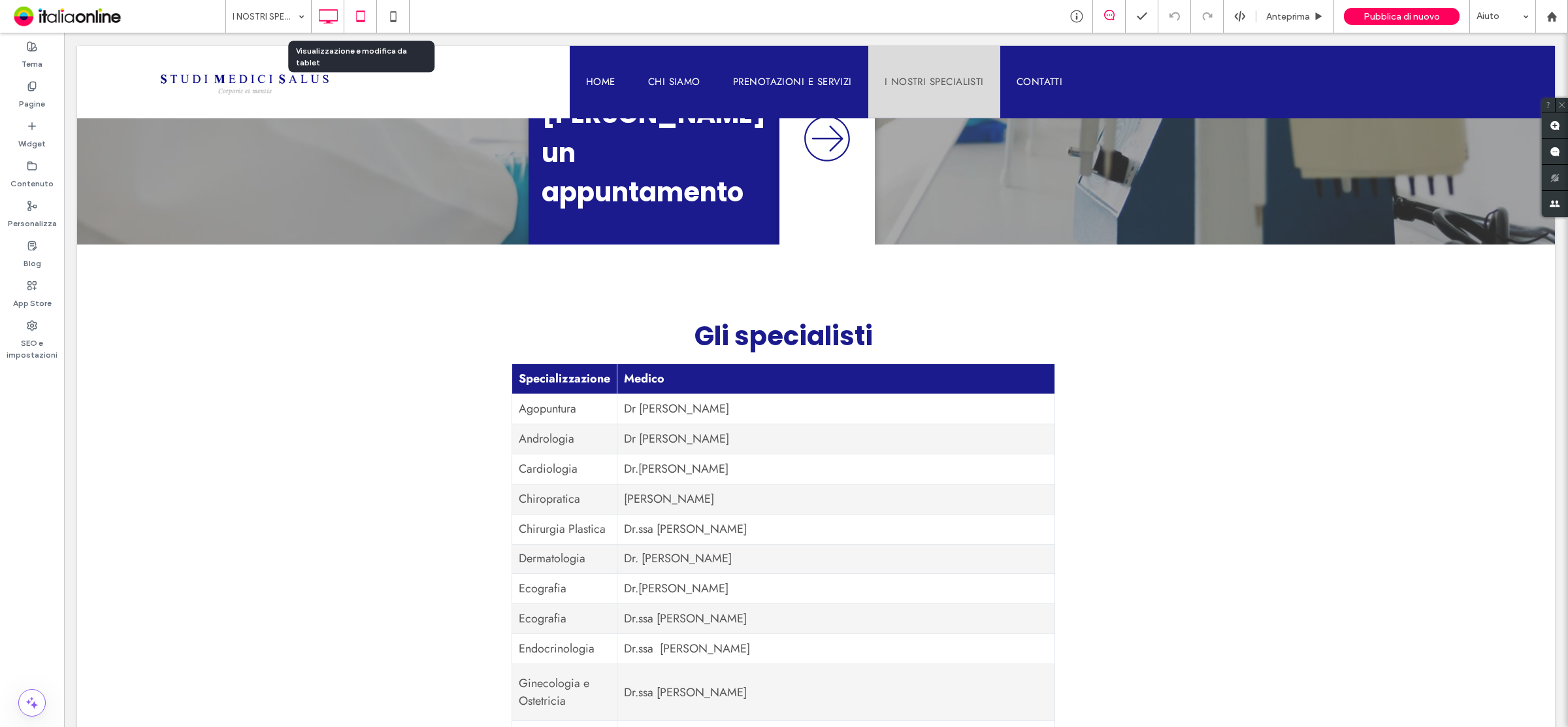
click at [356, 20] on icon at bounding box center [360, 15] width 26 height 26
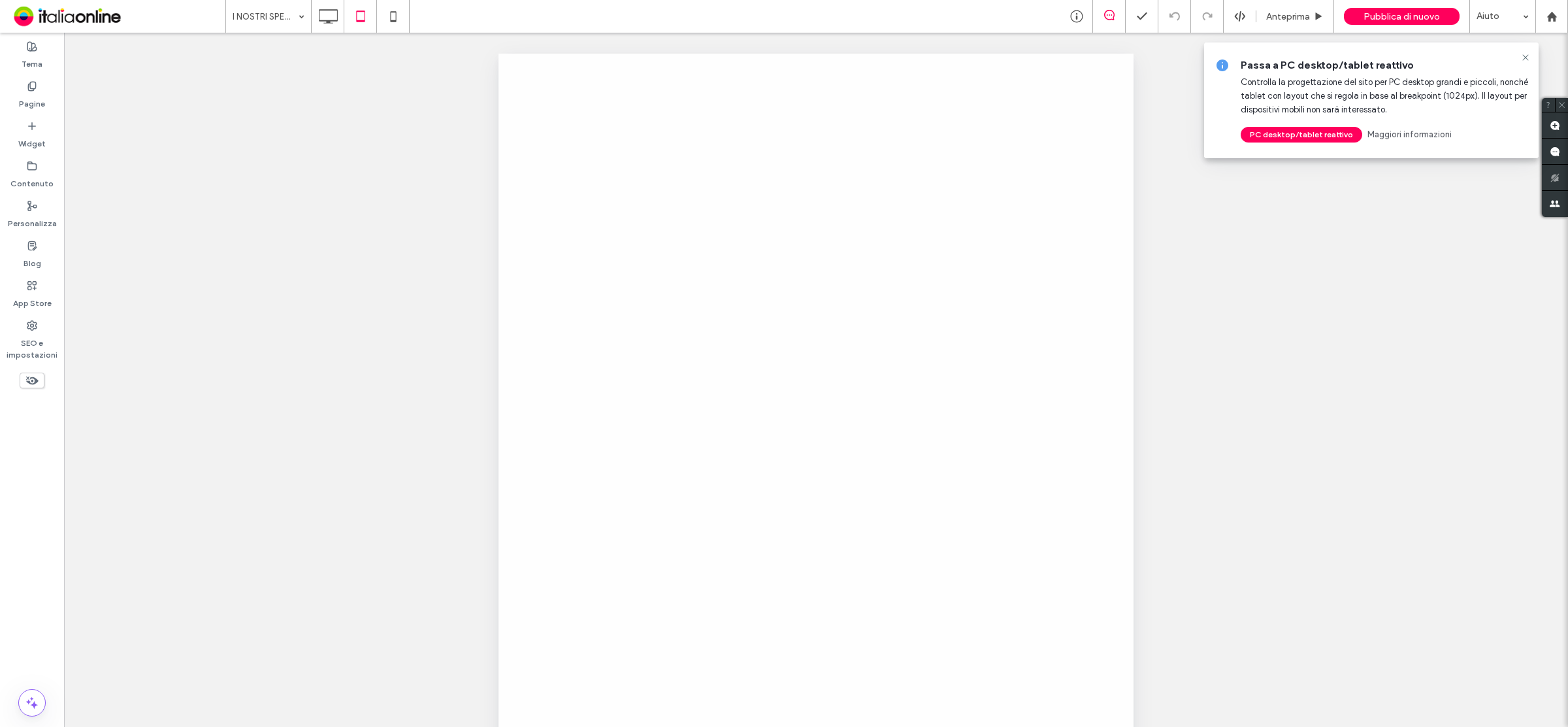
scroll to position [0, 0]
click at [1525, 58] on icon at bounding box center [1525, 57] width 11 height 11
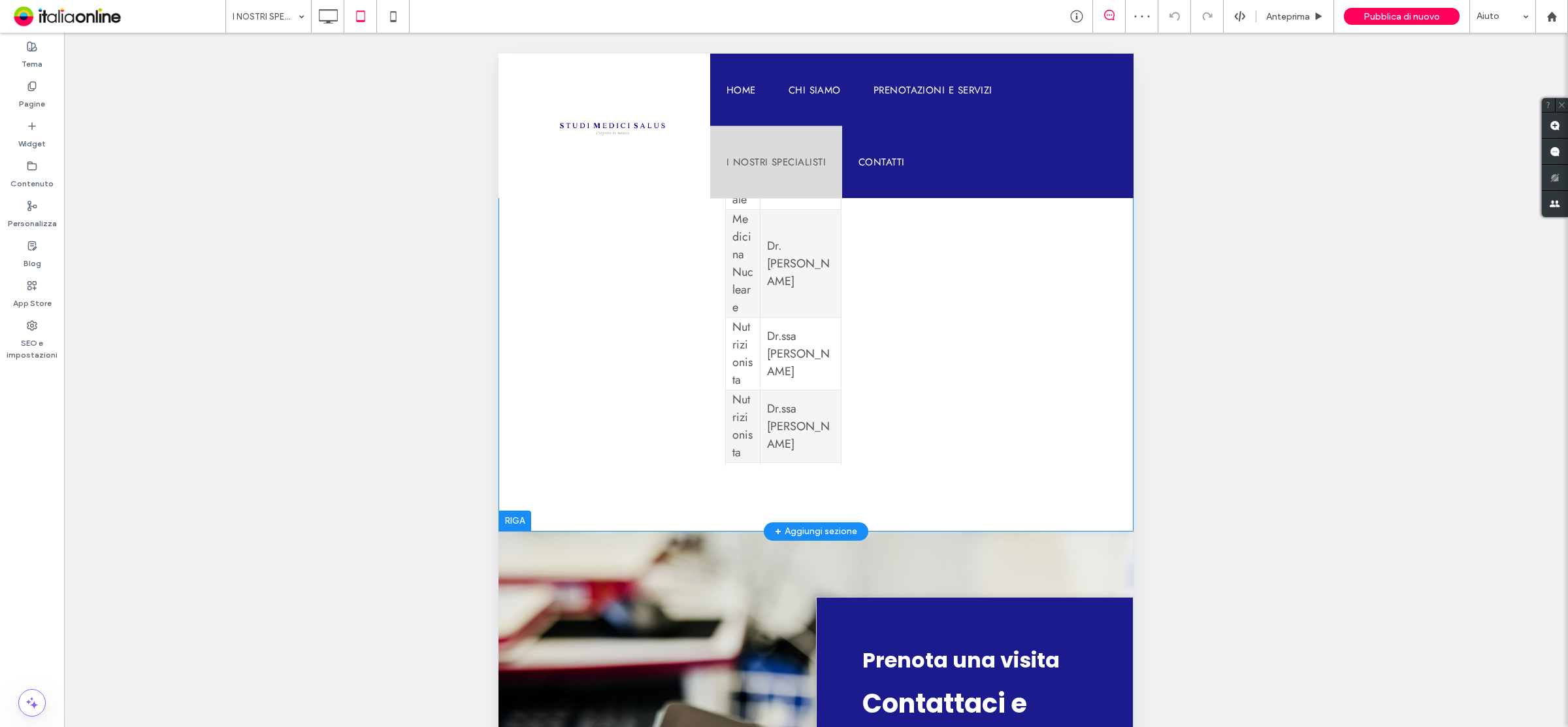
scroll to position [1471, 0]
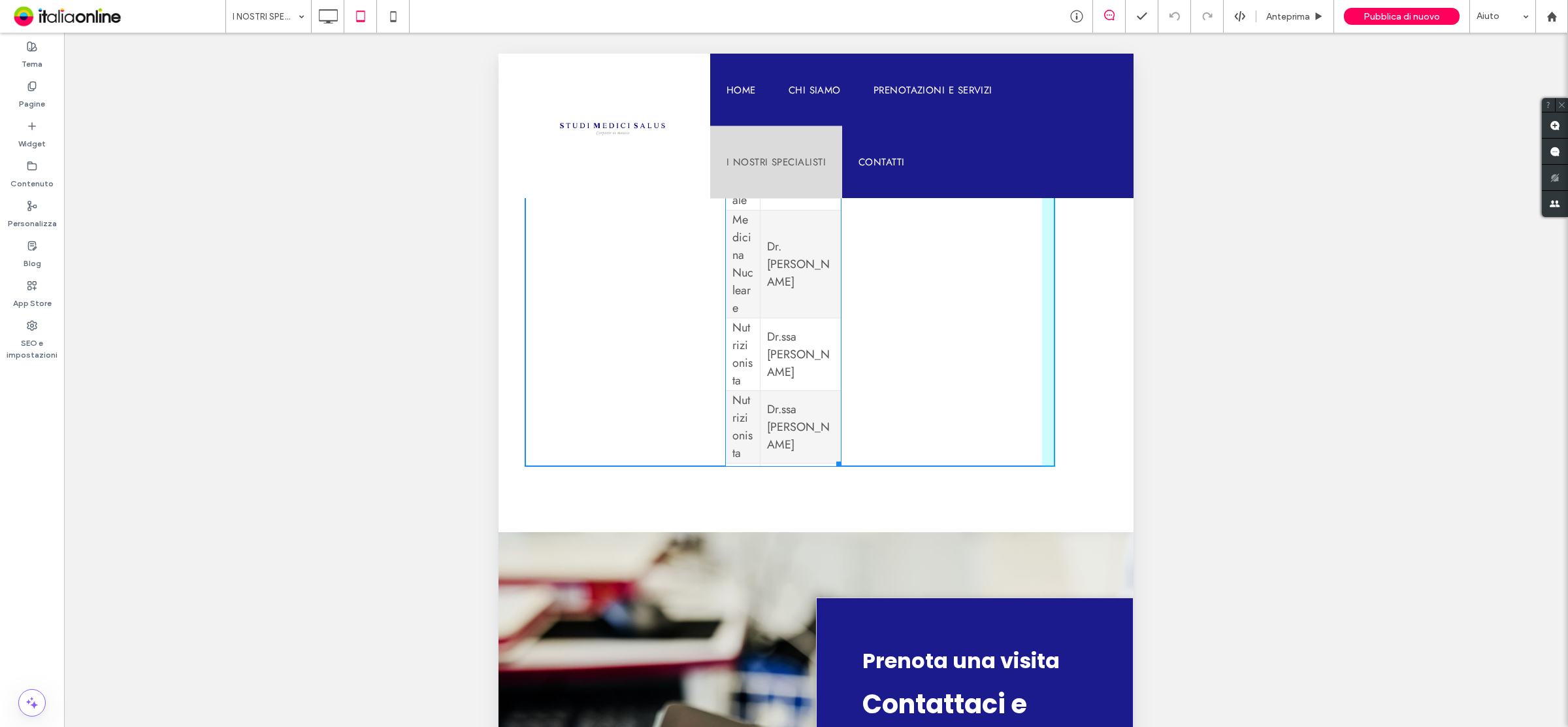
drag, startPoint x: 820, startPoint y: 436, endPoint x: 940, endPoint y: 440, distance: 120.1
click at [841, 457] on div at bounding box center [837, 462] width 10 height 10
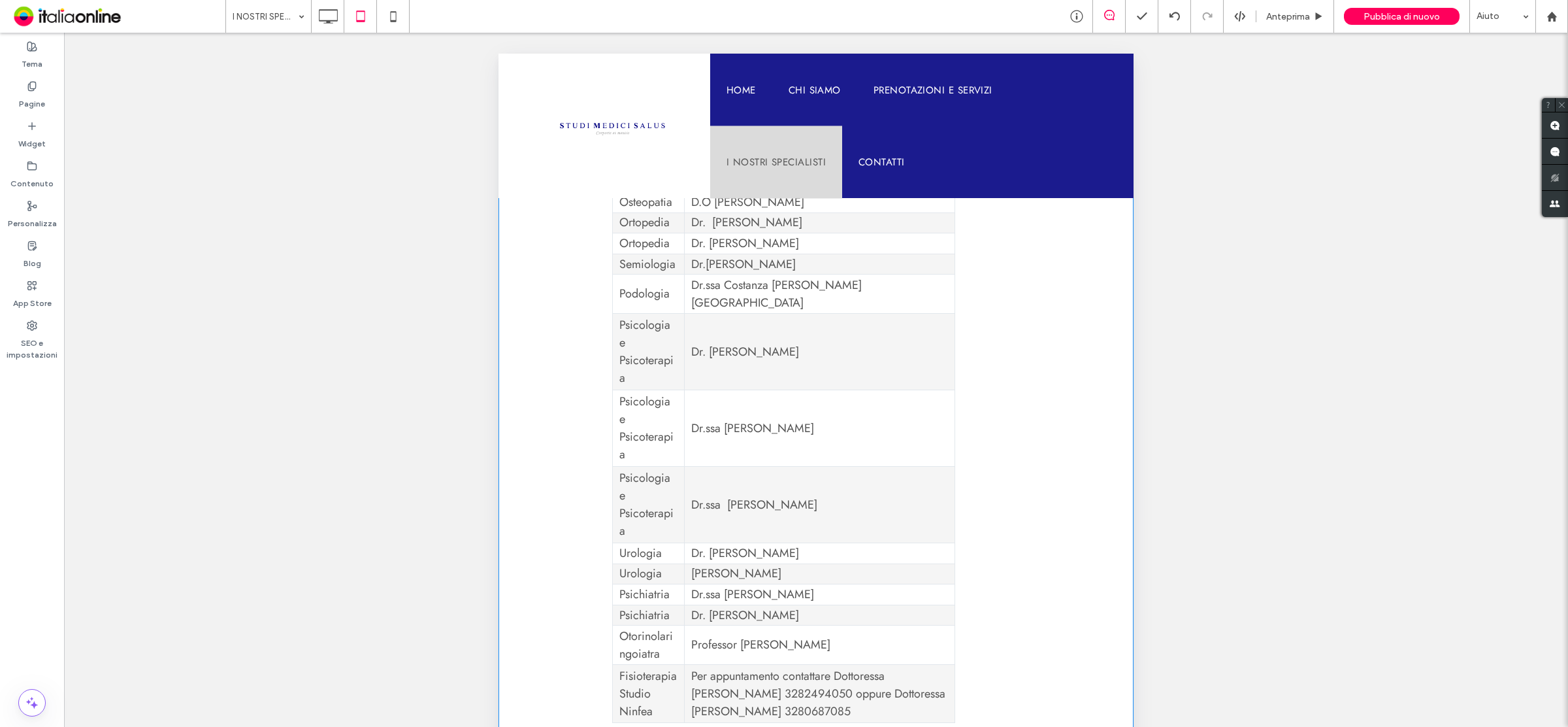
scroll to position [1226, 0]
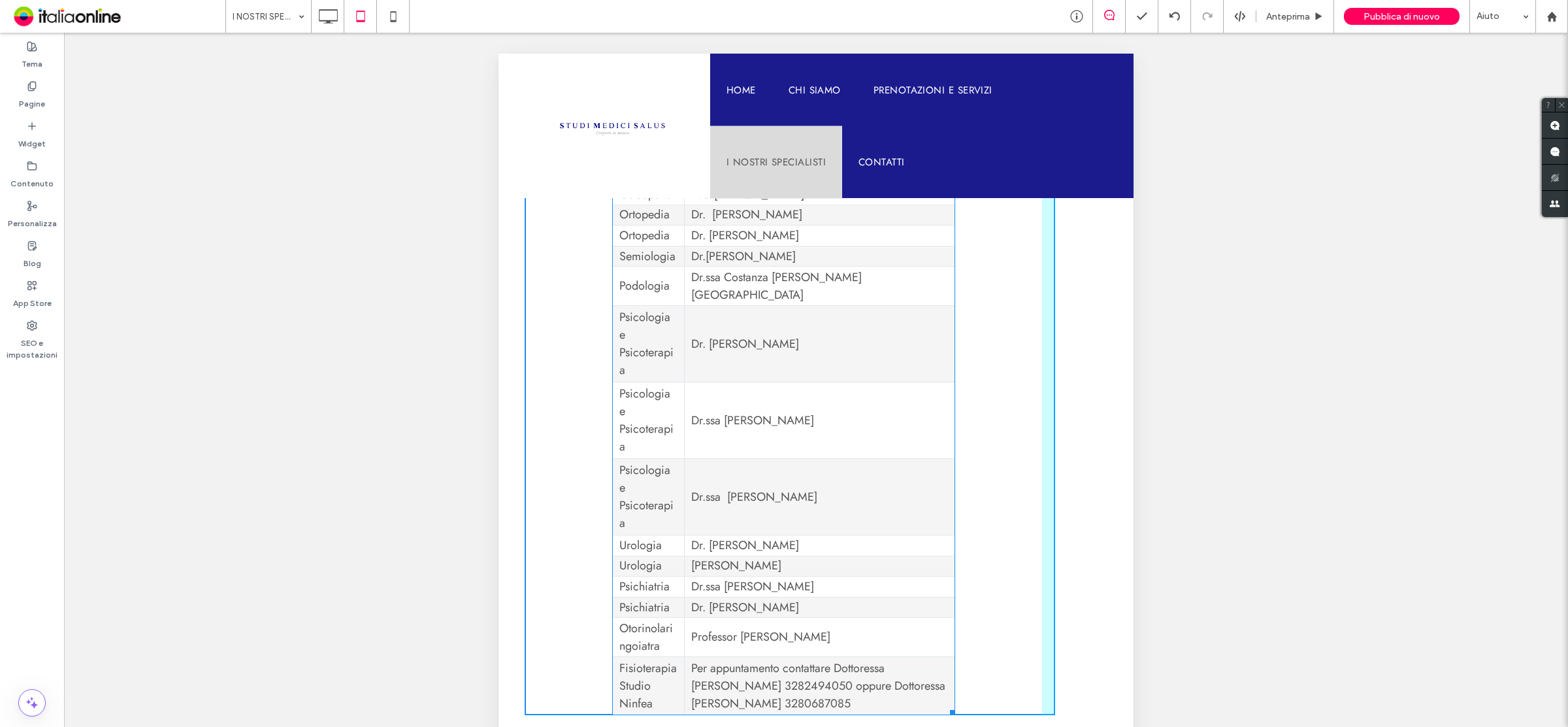
drag, startPoint x: 948, startPoint y: 682, endPoint x: 984, endPoint y: 682, distance: 36.0
click at [955, 706] on div at bounding box center [951, 711] width 10 height 10
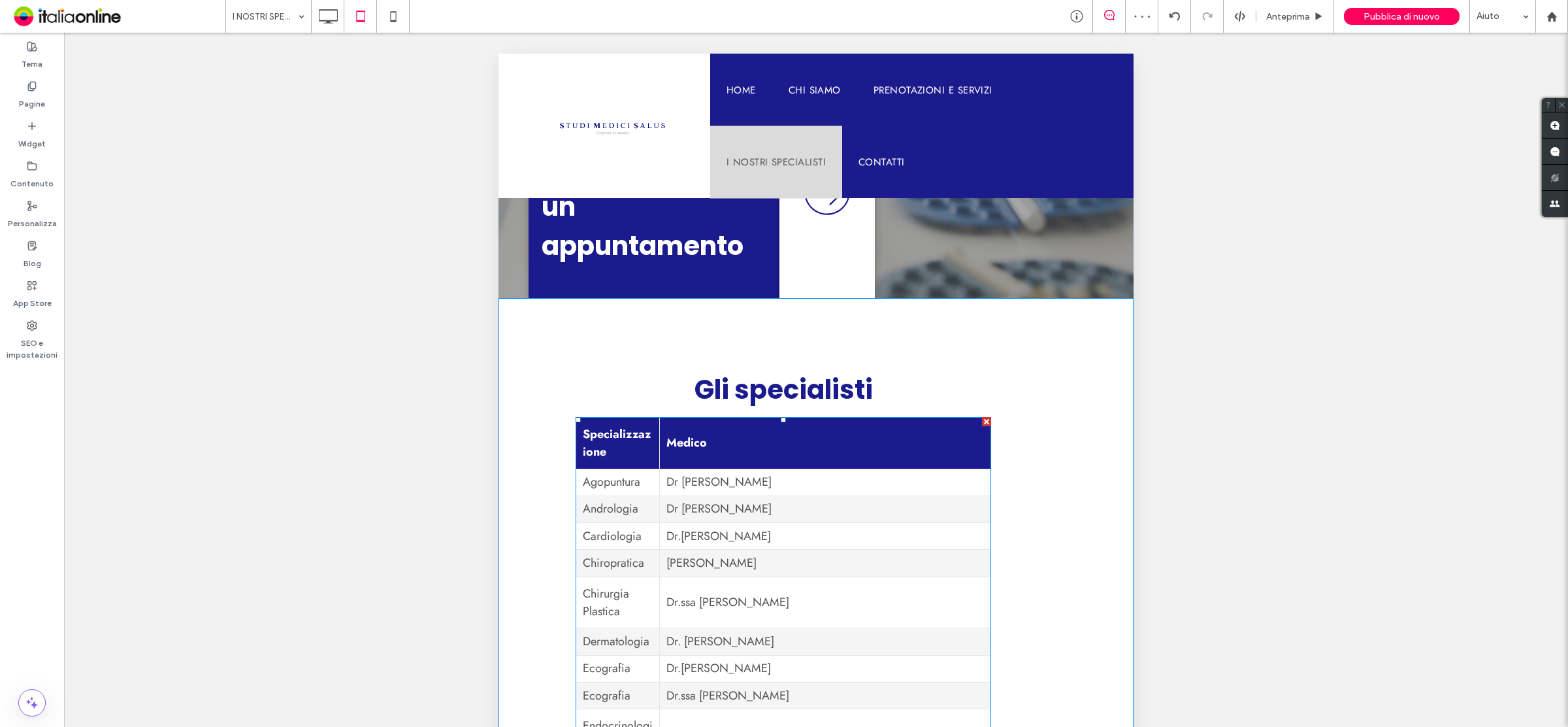
scroll to position [246, 0]
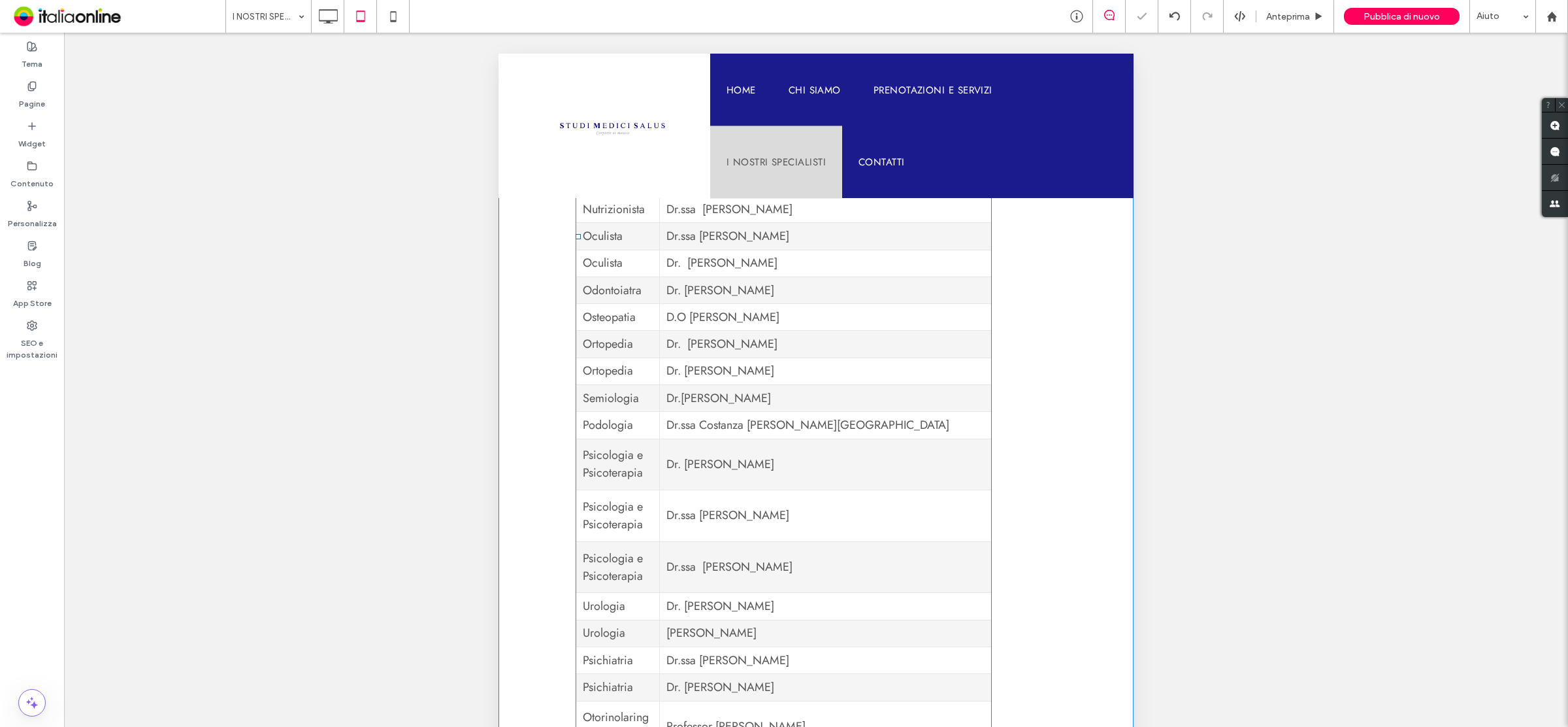
scroll to position [1308, 0]
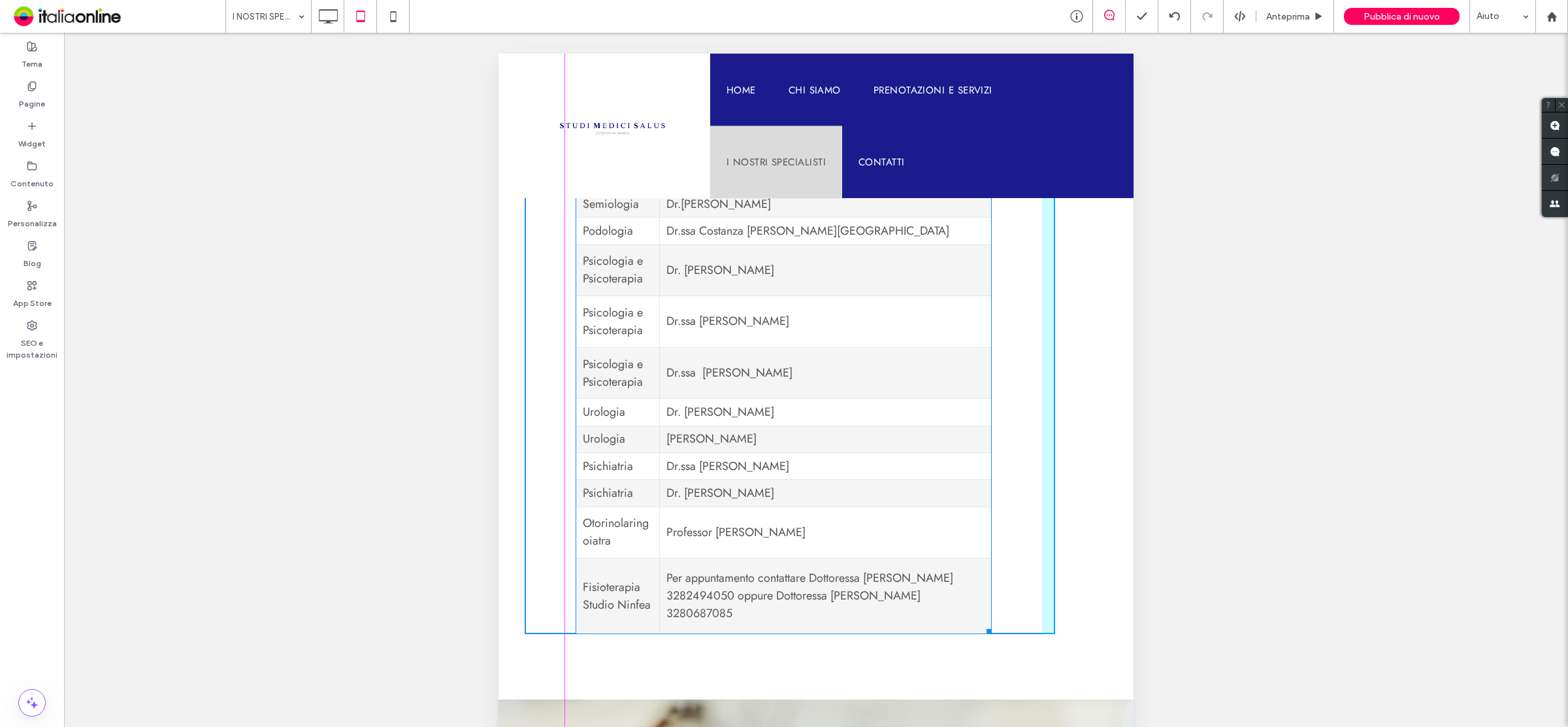
click at [985, 625] on div at bounding box center [987, 629] width 10 height 10
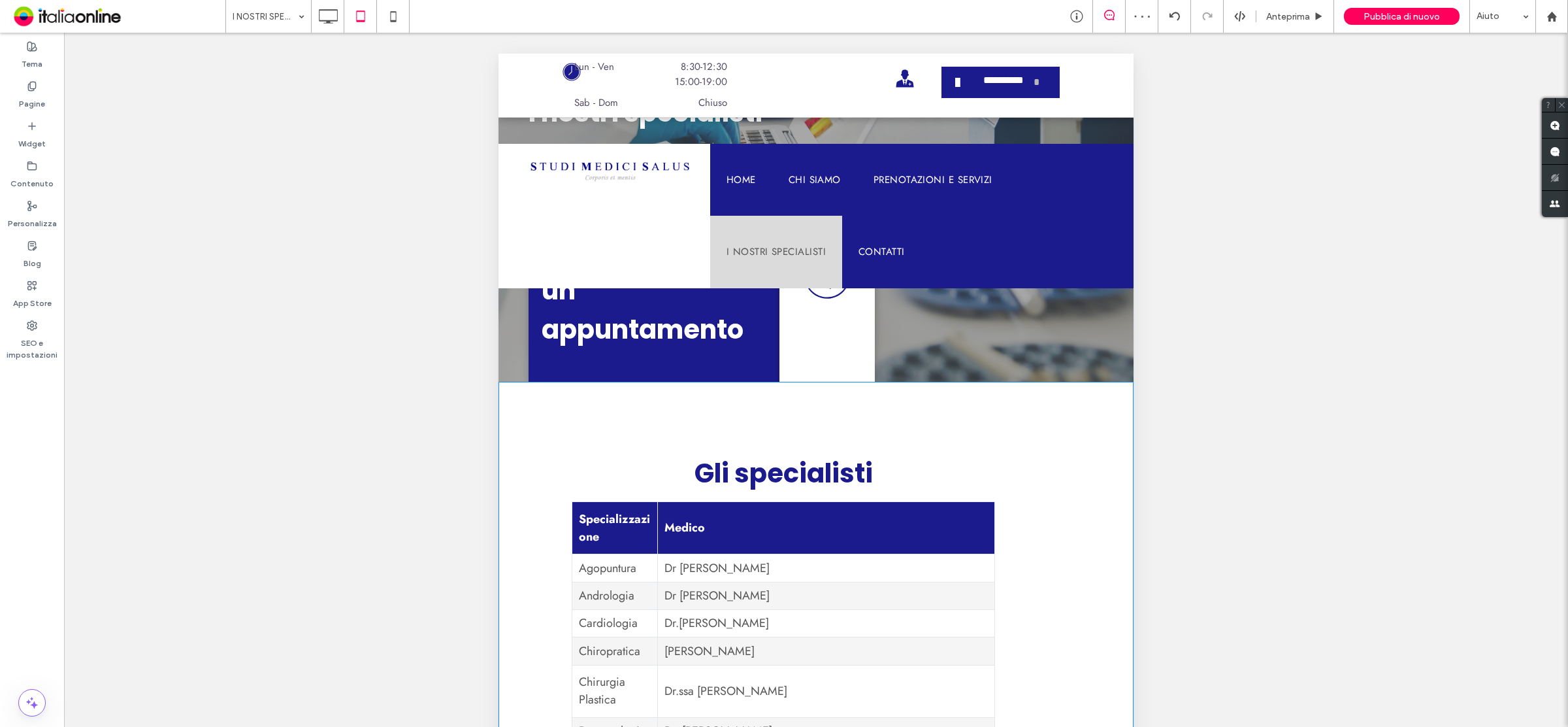
scroll to position [82, 0]
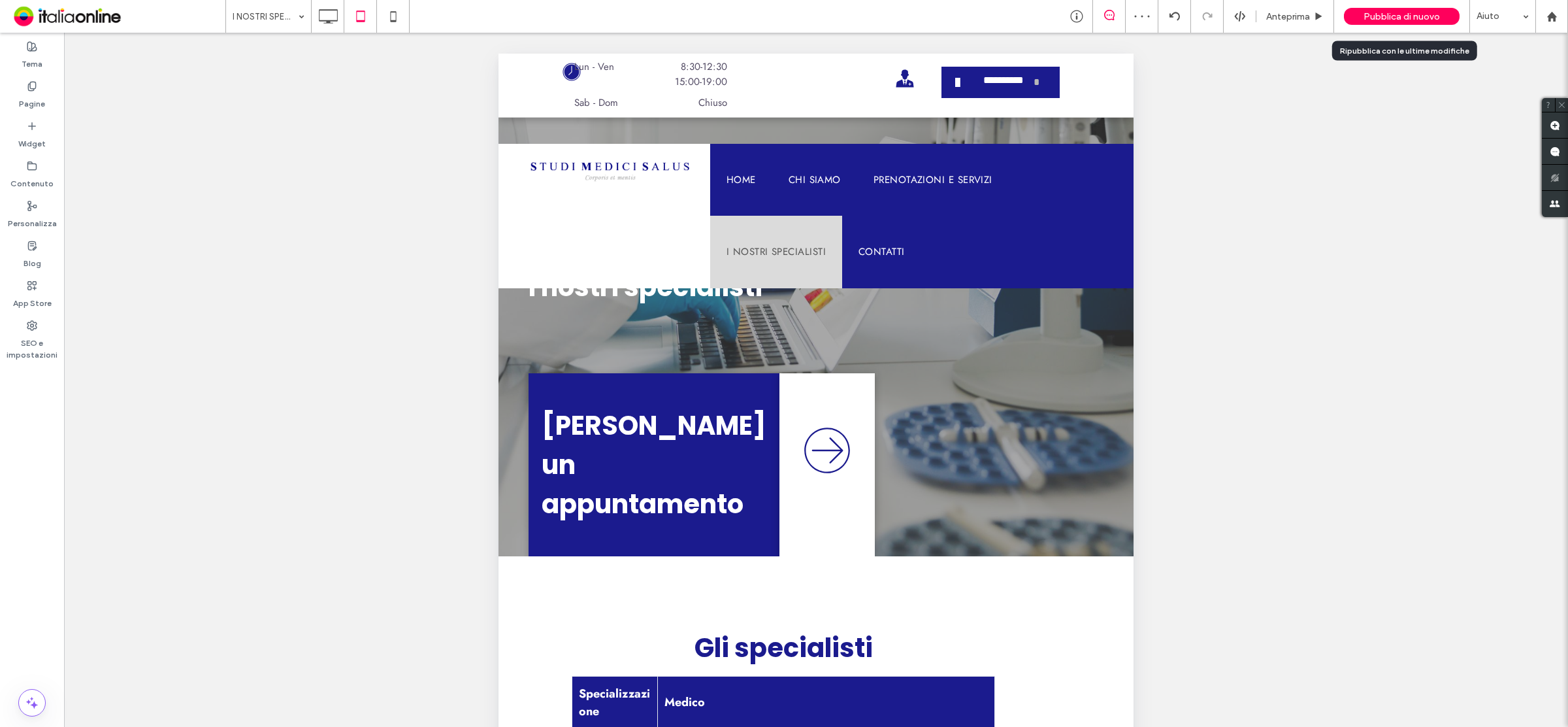
drag, startPoint x: 1370, startPoint y: 16, endPoint x: 1344, endPoint y: 21, distance: 26.5
click at [1370, 16] on span "Pubblica di nuovo" at bounding box center [1402, 15] width 76 height 11
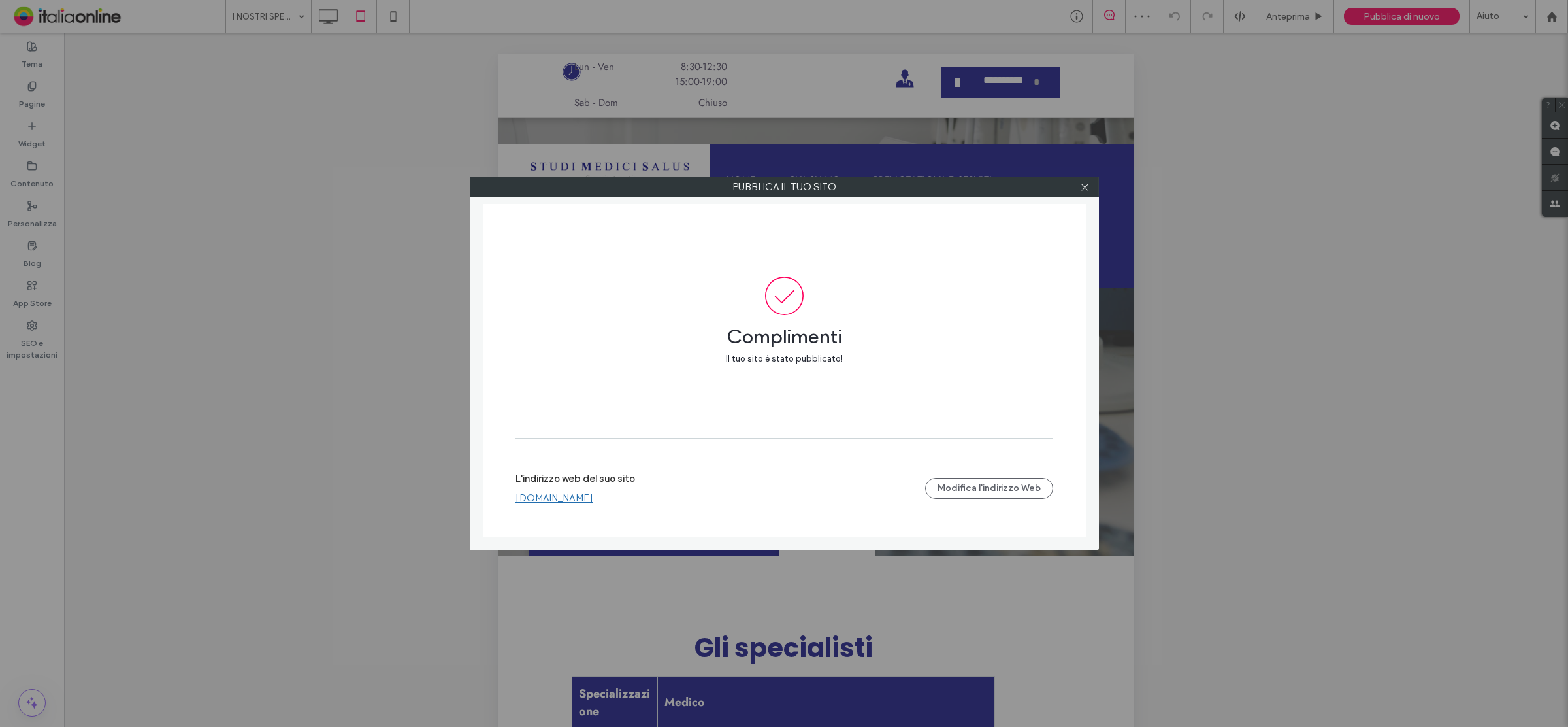
drag, startPoint x: 1079, startPoint y: 188, endPoint x: 1069, endPoint y: 189, distance: 10.0
click at [1080, 188] on icon at bounding box center [1085, 188] width 10 height 10
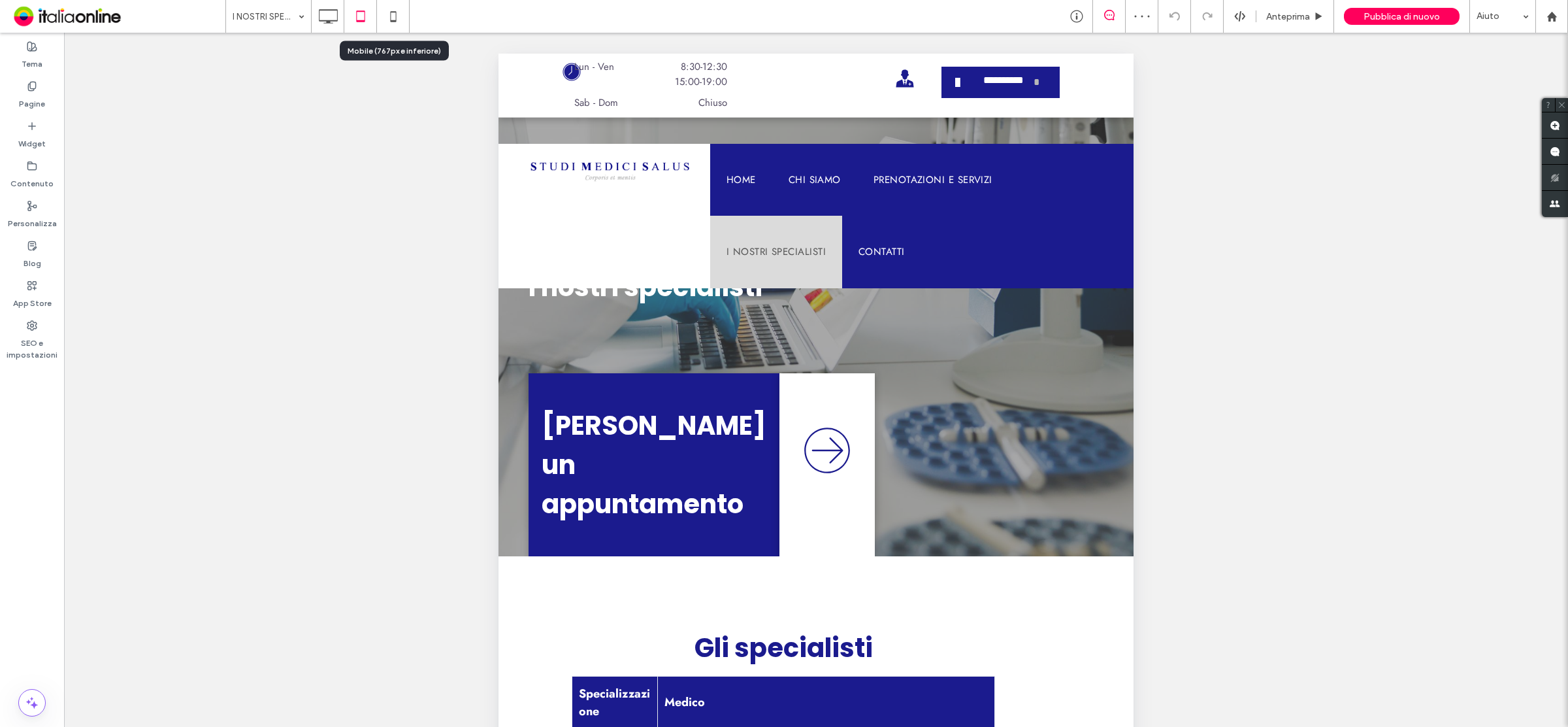
drag, startPoint x: 388, startPoint y: 11, endPoint x: 655, endPoint y: 127, distance: 291.1
click at [388, 11] on icon at bounding box center [393, 15] width 26 height 26
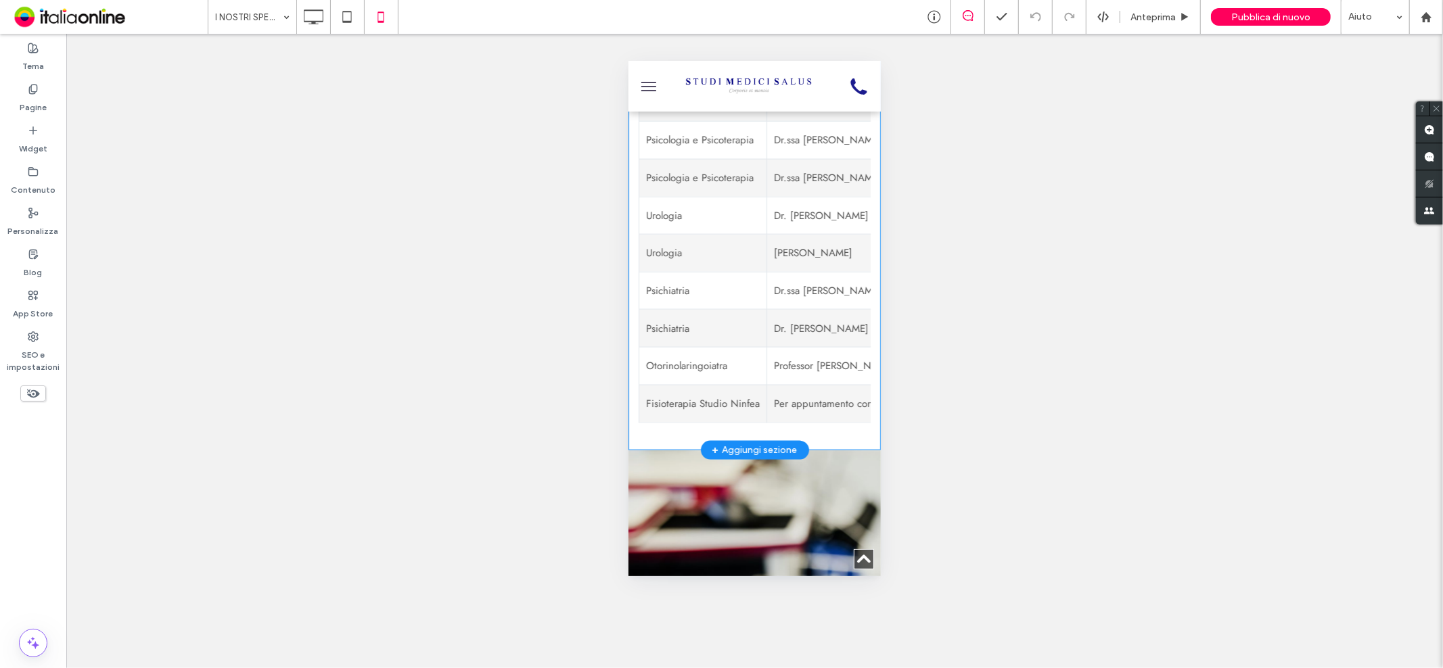
scroll to position [1343, 0]
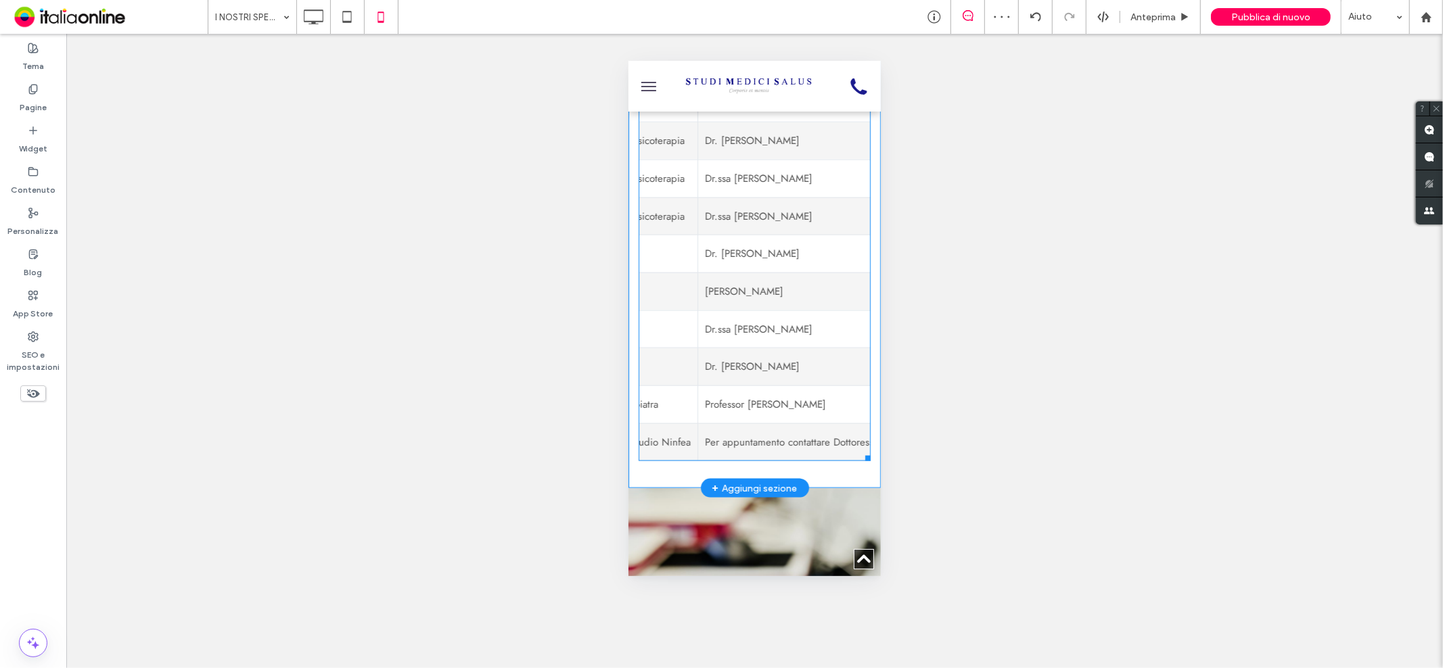
scroll to position [0, 70]
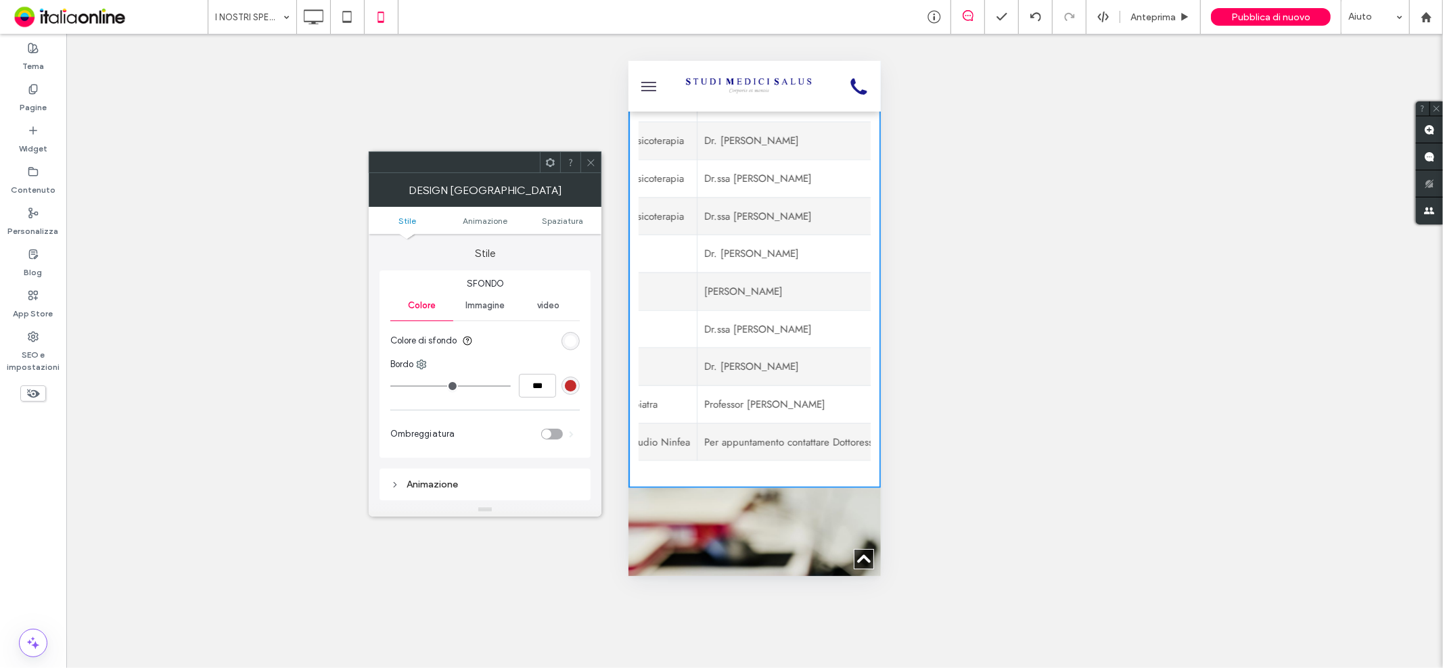
click at [591, 156] on span at bounding box center [591, 162] width 10 height 20
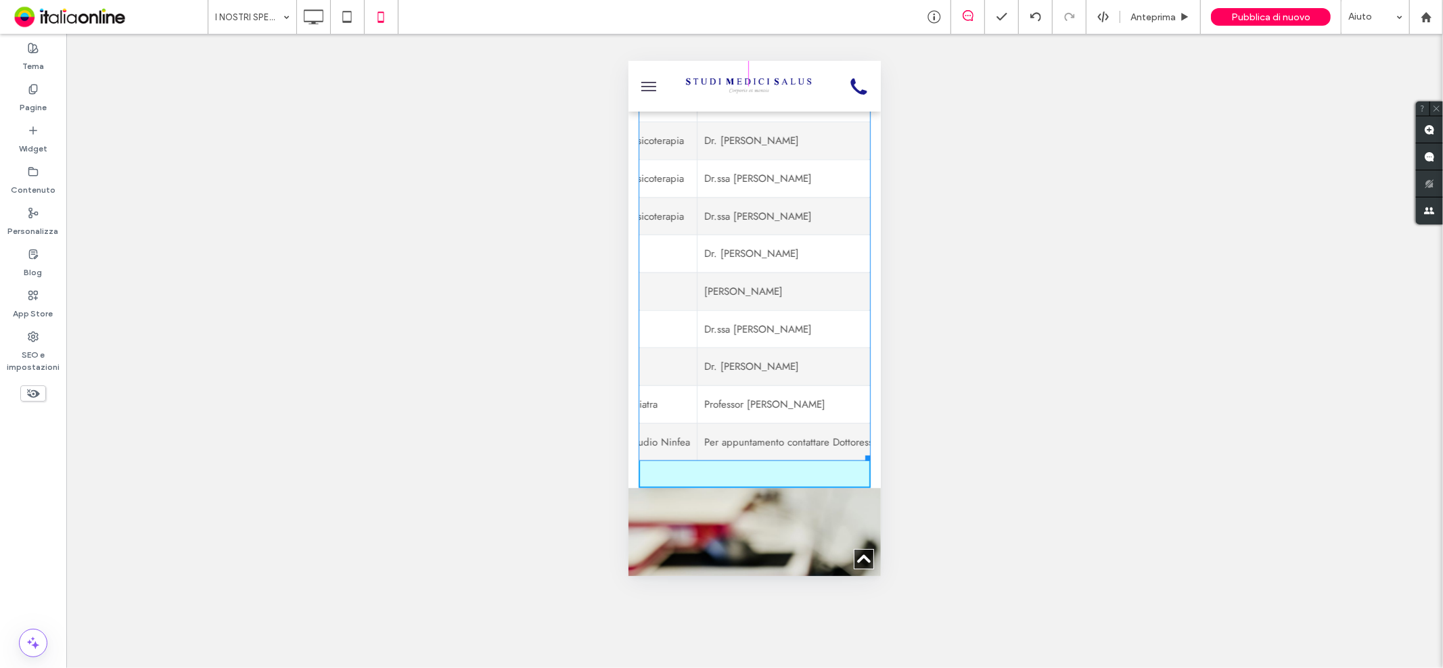
drag, startPoint x: 854, startPoint y: 455, endPoint x: 845, endPoint y: 455, distance: 9.5
click at [860, 455] on div at bounding box center [865, 455] width 10 height 10
drag, startPoint x: 842, startPoint y: 456, endPoint x: 858, endPoint y: 457, distance: 15.6
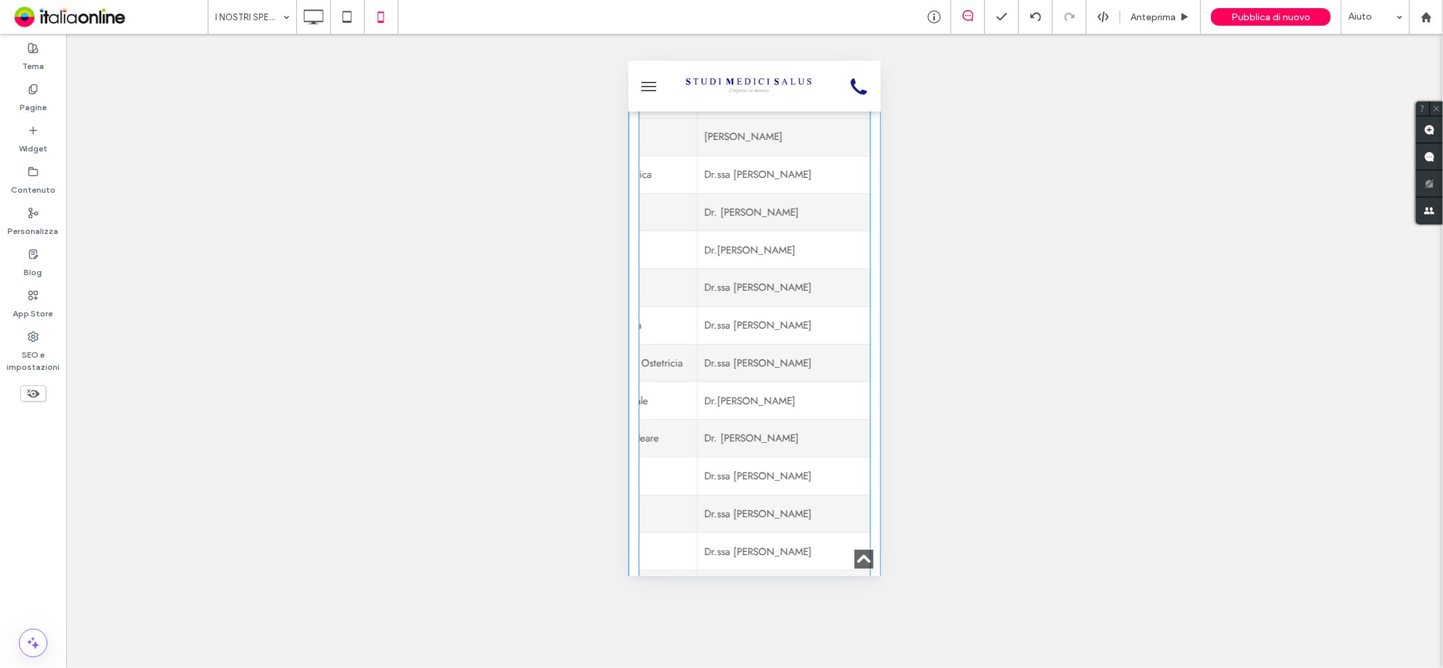
scroll to position [216, 0]
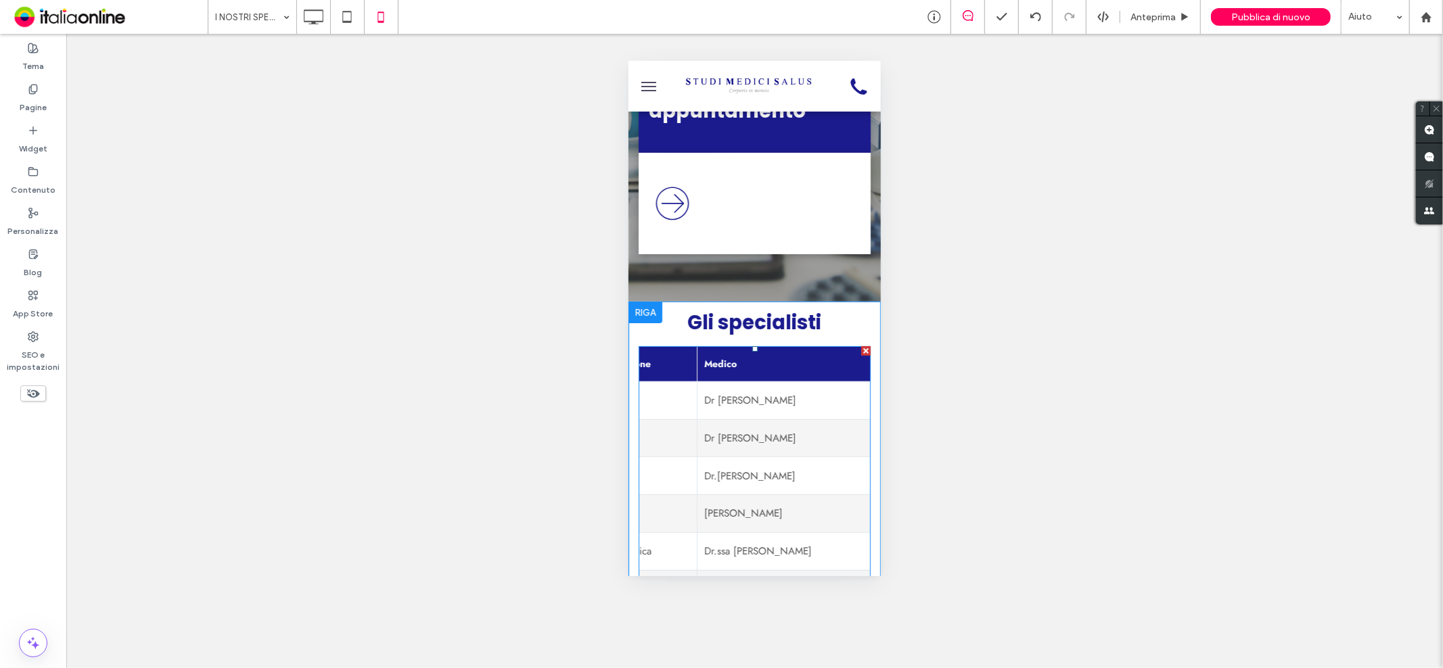
drag, startPoint x: 747, startPoint y: 409, endPoint x: 733, endPoint y: 489, distance: 81.1
click at [747, 409] on td "Dr [PERSON_NAME]" at bounding box center [975, 400] width 557 height 38
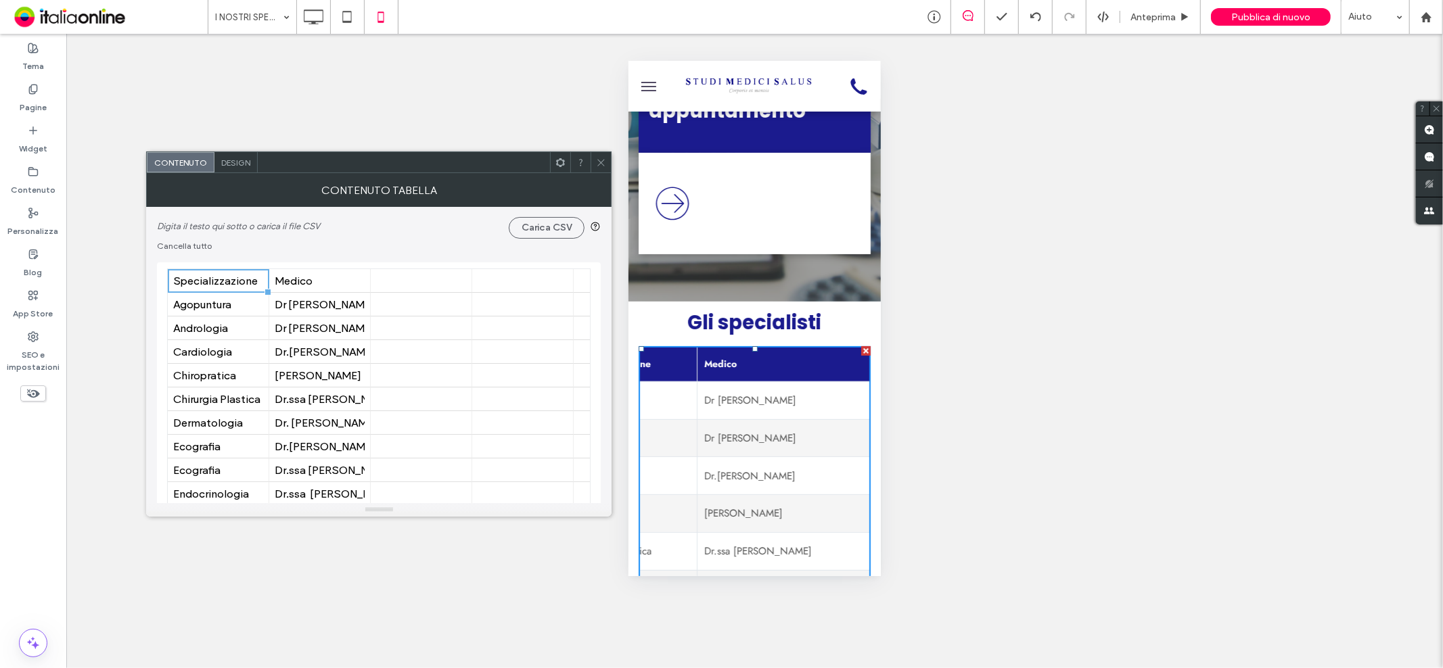
drag, startPoint x: 770, startPoint y: 340, endPoint x: 733, endPoint y: 489, distance: 154.0
click at [733, 489] on td "Dr.[PERSON_NAME]" at bounding box center [975, 476] width 557 height 38
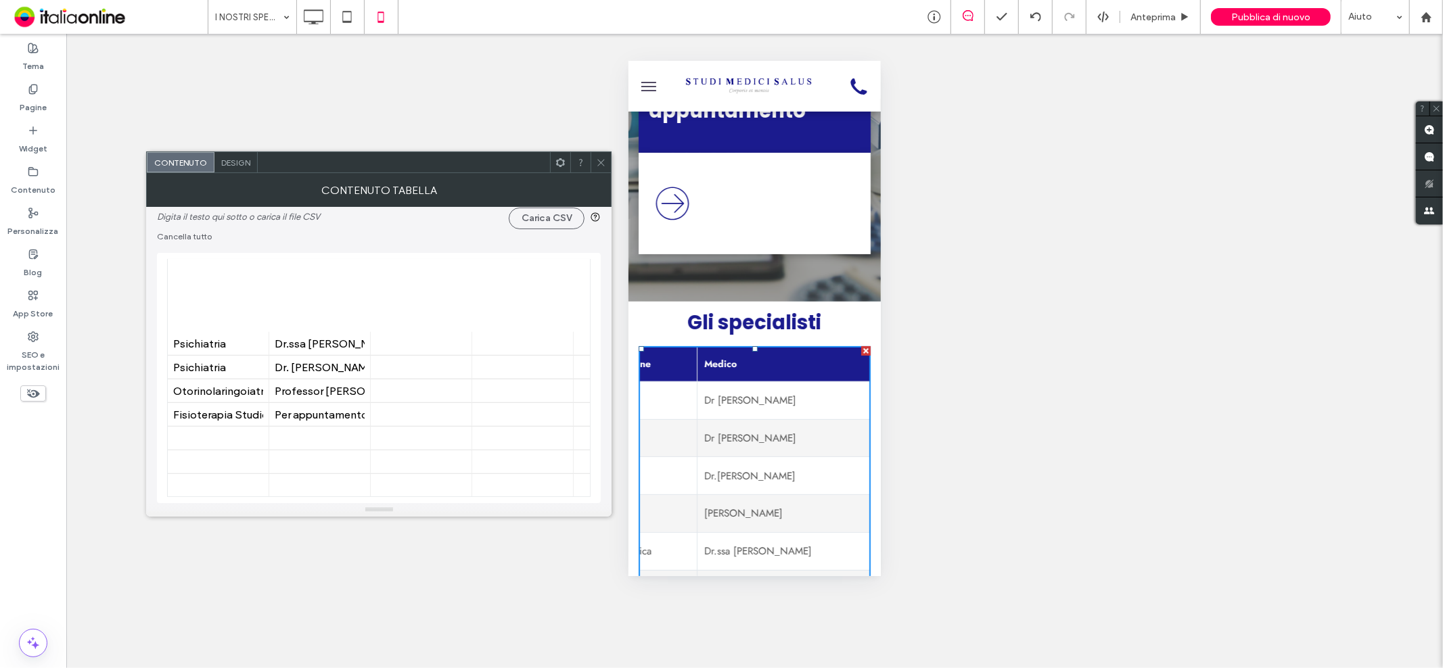
scroll to position [676, 0]
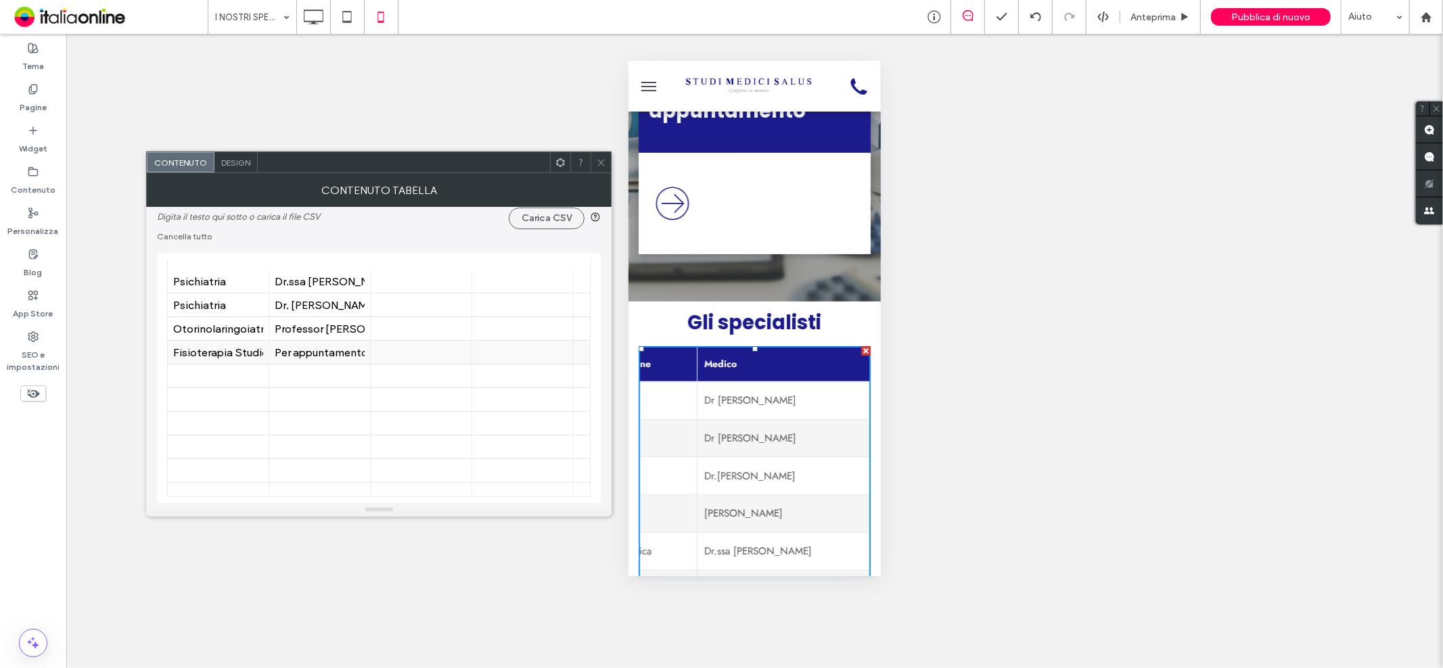
click at [331, 348] on div "Per appuntamento contattare Dottoressa [PERSON_NAME] 3282494050 oppure Dottores…" at bounding box center [320, 352] width 90 height 13
click at [326, 354] on input "**********" at bounding box center [319, 352] width 101 height 23
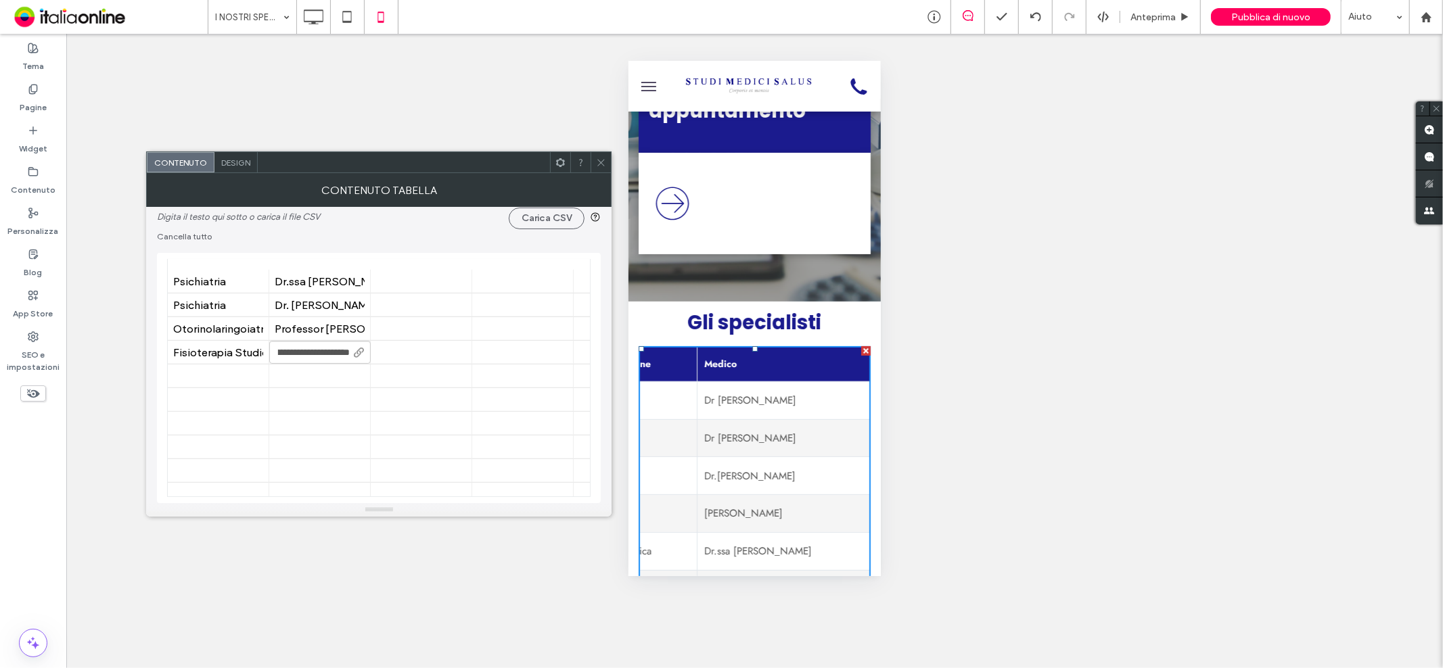
click at [326, 354] on input "**********" at bounding box center [319, 352] width 101 height 23
drag, startPoint x: 241, startPoint y: 152, endPoint x: 420, endPoint y: 258, distance: 207.8
click at [241, 152] on div "Design" at bounding box center [235, 162] width 43 height 20
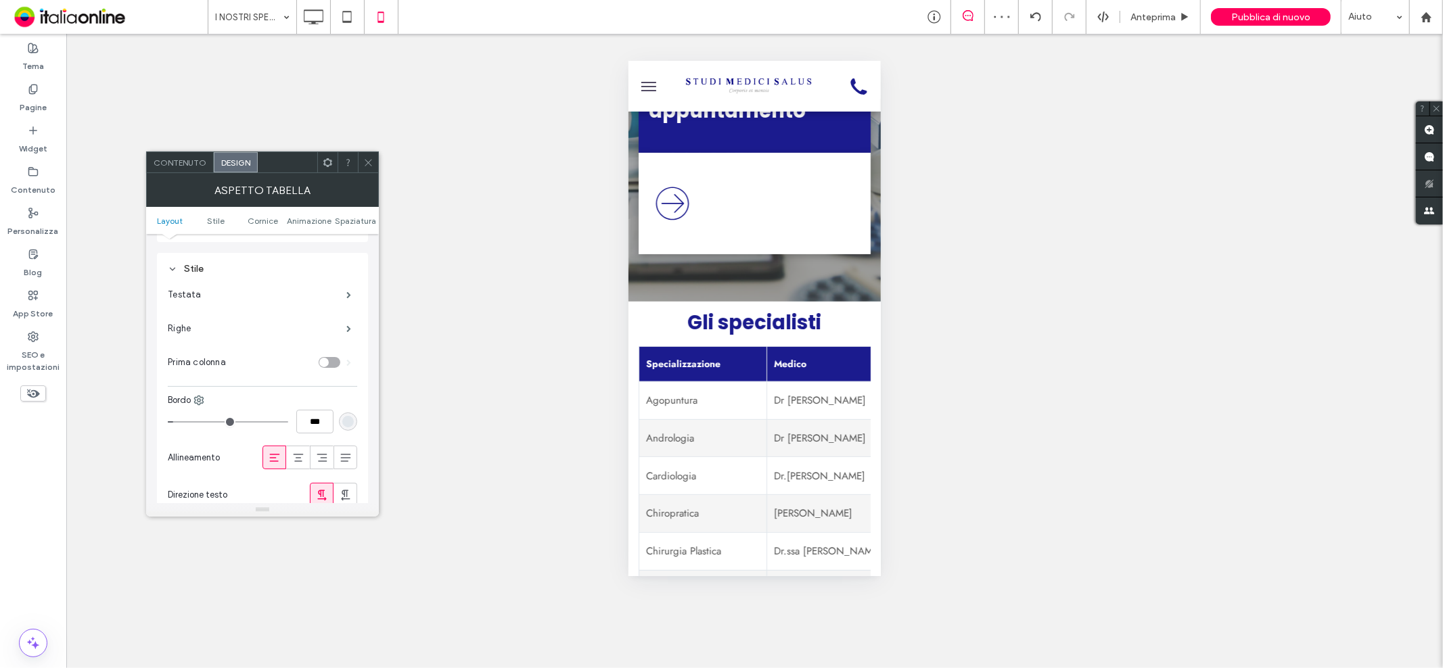
scroll to position [150, 0]
click at [264, 334] on label "Righe" at bounding box center [257, 327] width 179 height 27
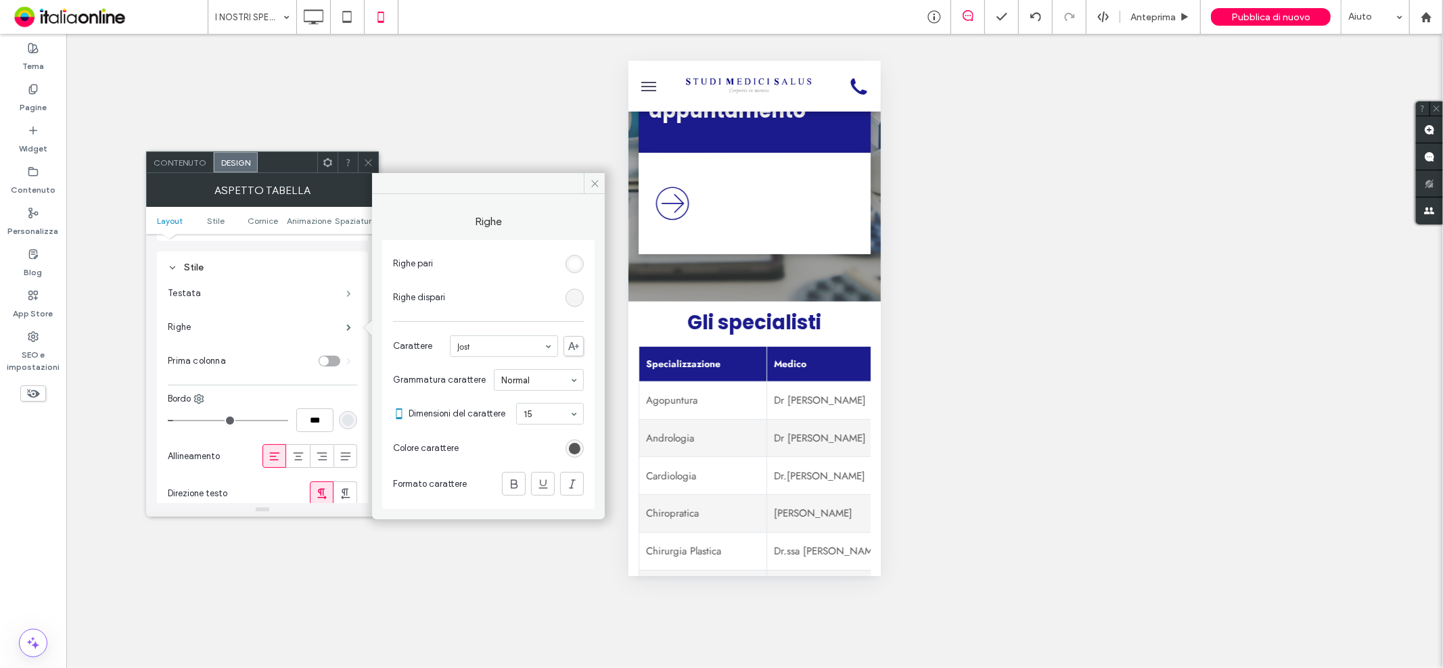
click at [350, 293] on span at bounding box center [348, 293] width 5 height 7
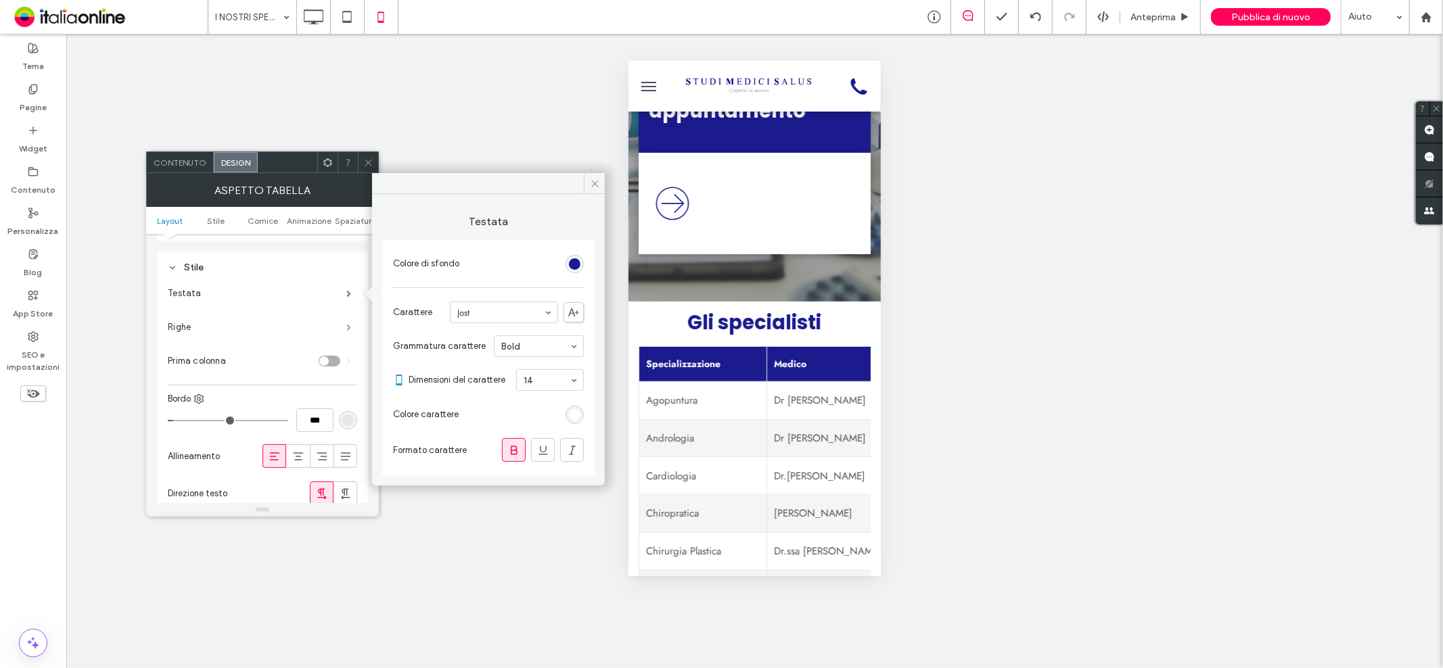
click at [347, 325] on span at bounding box center [348, 327] width 5 height 7
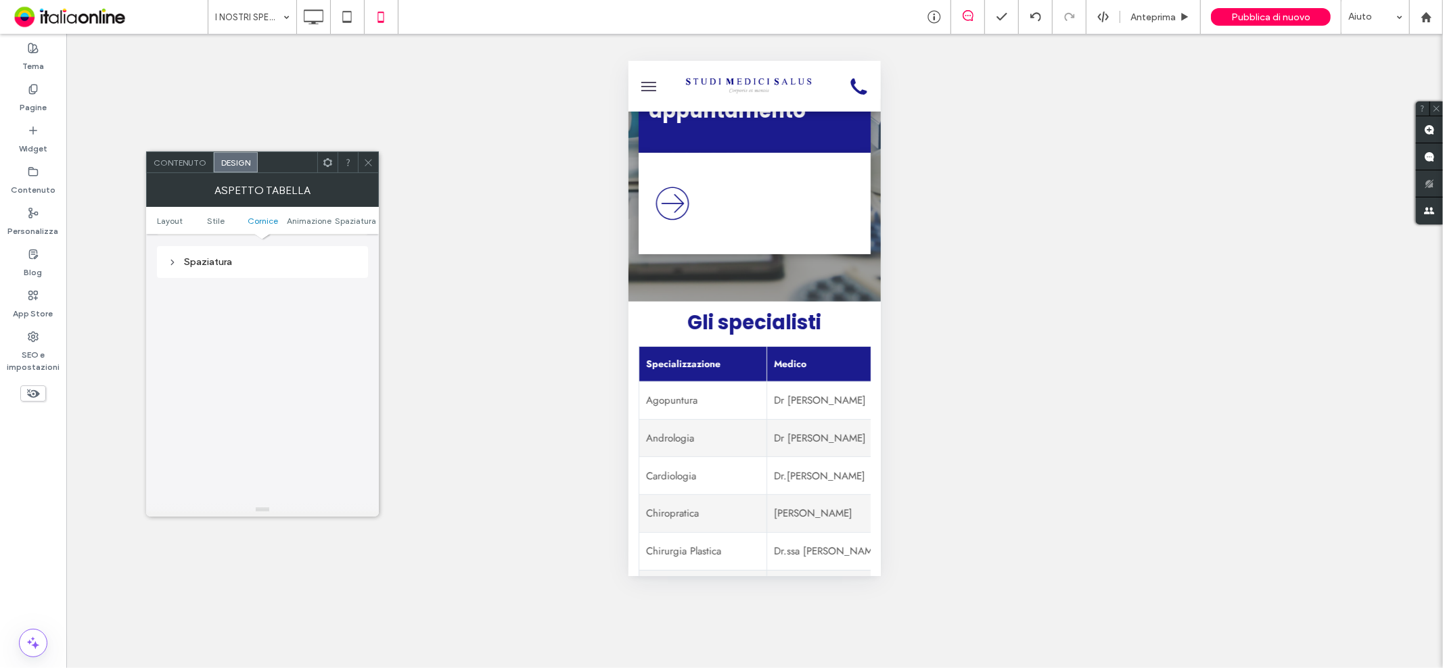
scroll to position [294, 0]
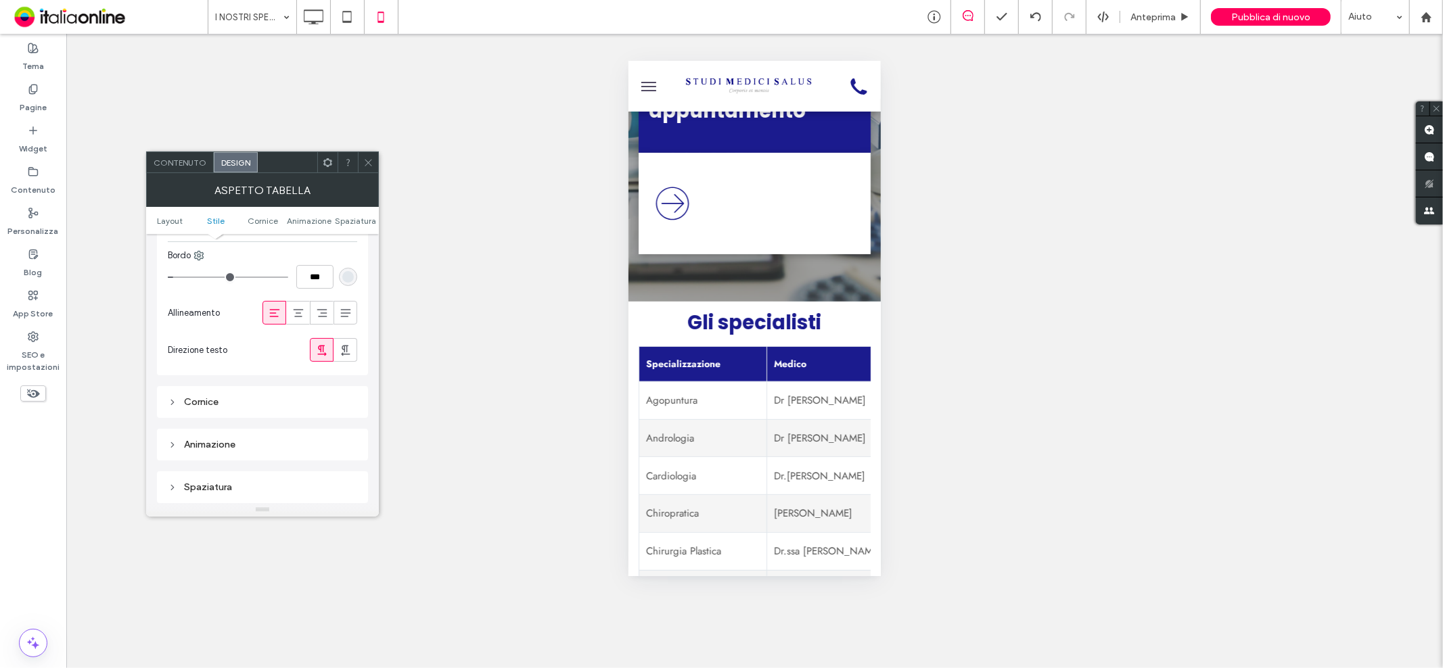
click at [229, 442] on div "Animazione" at bounding box center [262, 444] width 189 height 11
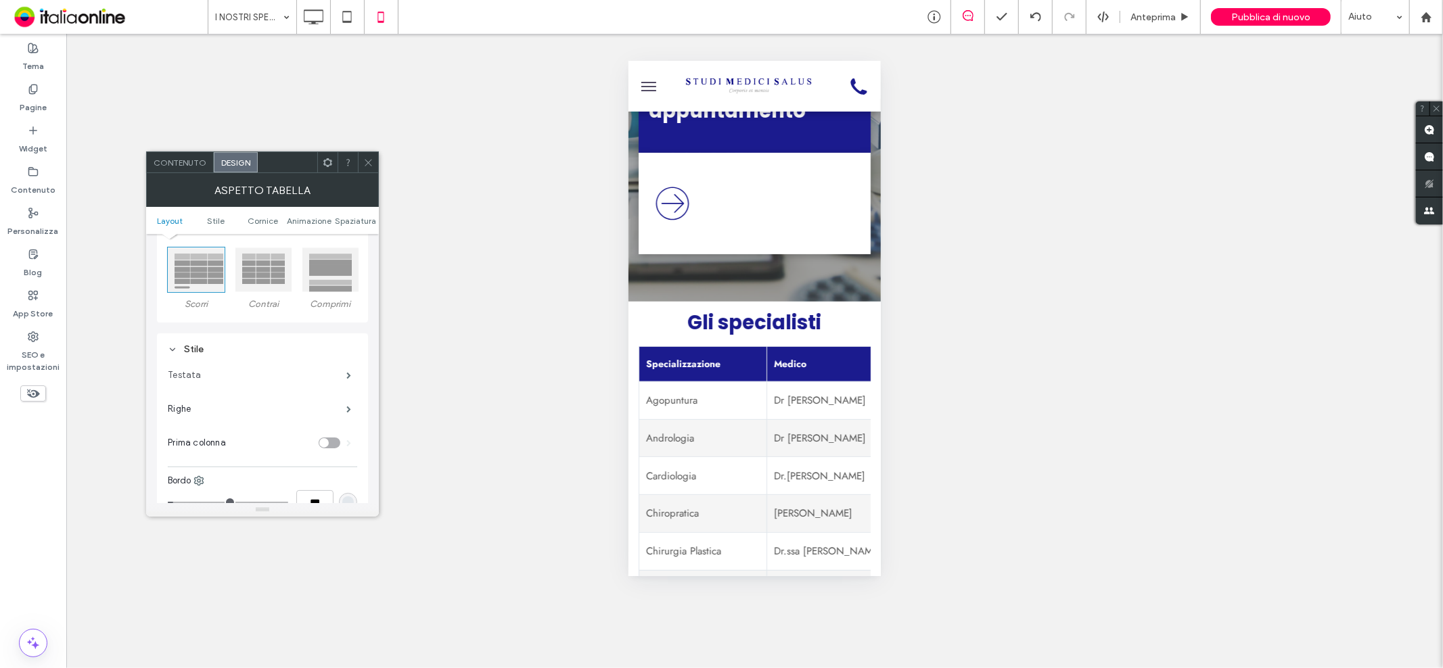
scroll to position [0, 0]
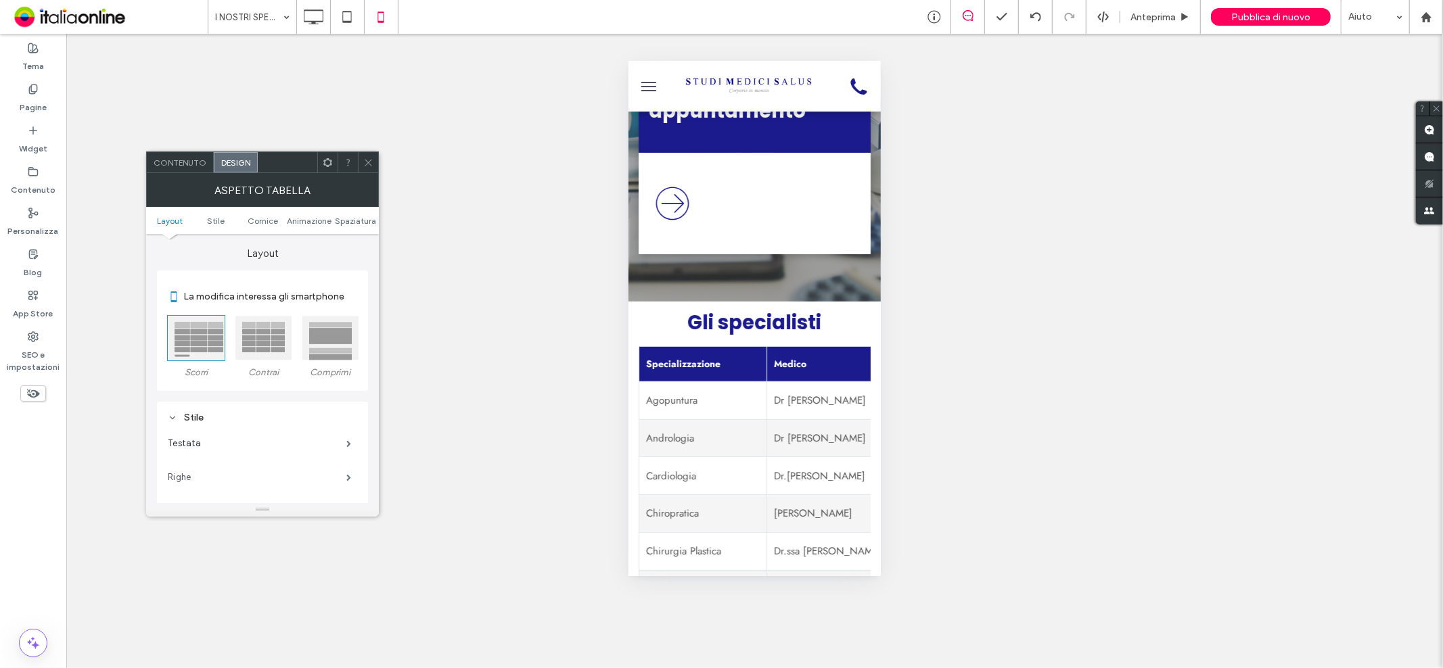
click at [181, 476] on label "Righe" at bounding box center [257, 477] width 179 height 27
click at [264, 226] on ul "Layout Stile Cornice Animazione Spaziatura" at bounding box center [262, 220] width 233 height 27
click at [329, 159] on use at bounding box center [327, 162] width 9 height 9
drag, startPoint x: 216, startPoint y: 247, endPoint x: 216, endPoint y: 211, distance: 35.8
click at [216, 247] on label "Layout" at bounding box center [262, 247] width 211 height 26
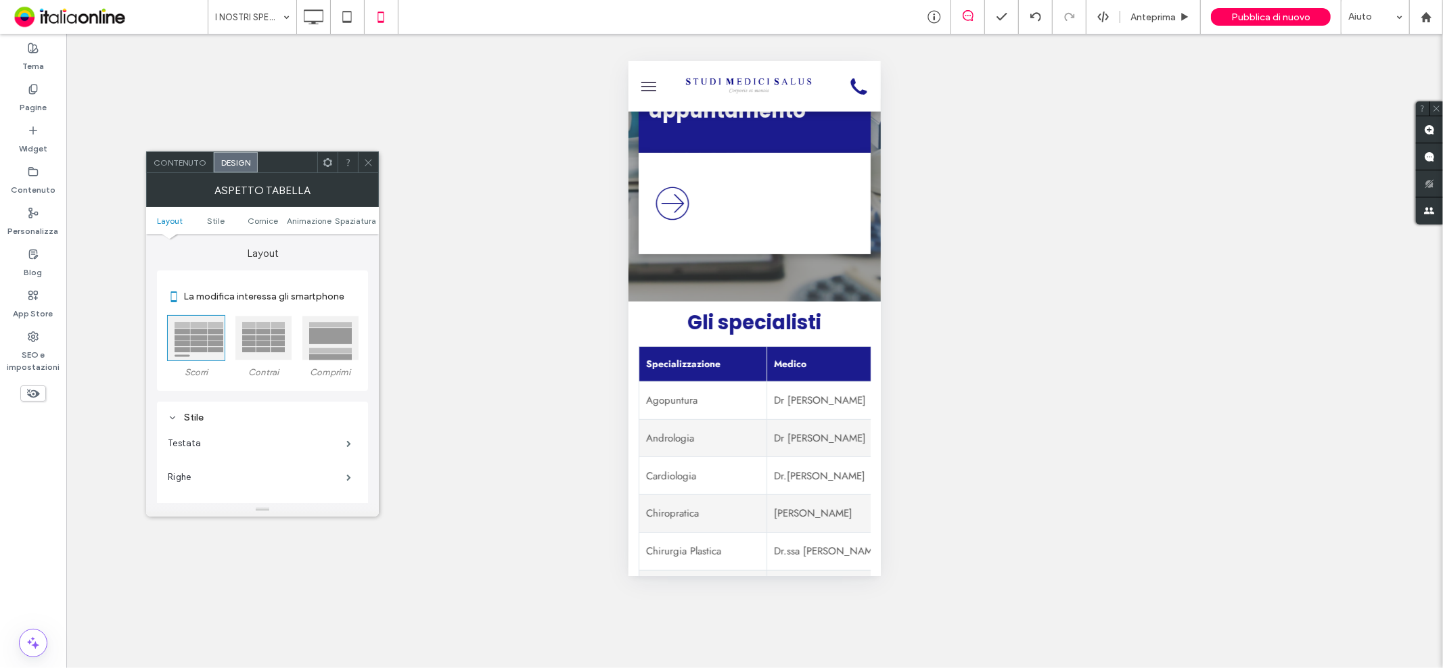
click at [172, 158] on div "Contenuto" at bounding box center [180, 162] width 67 height 20
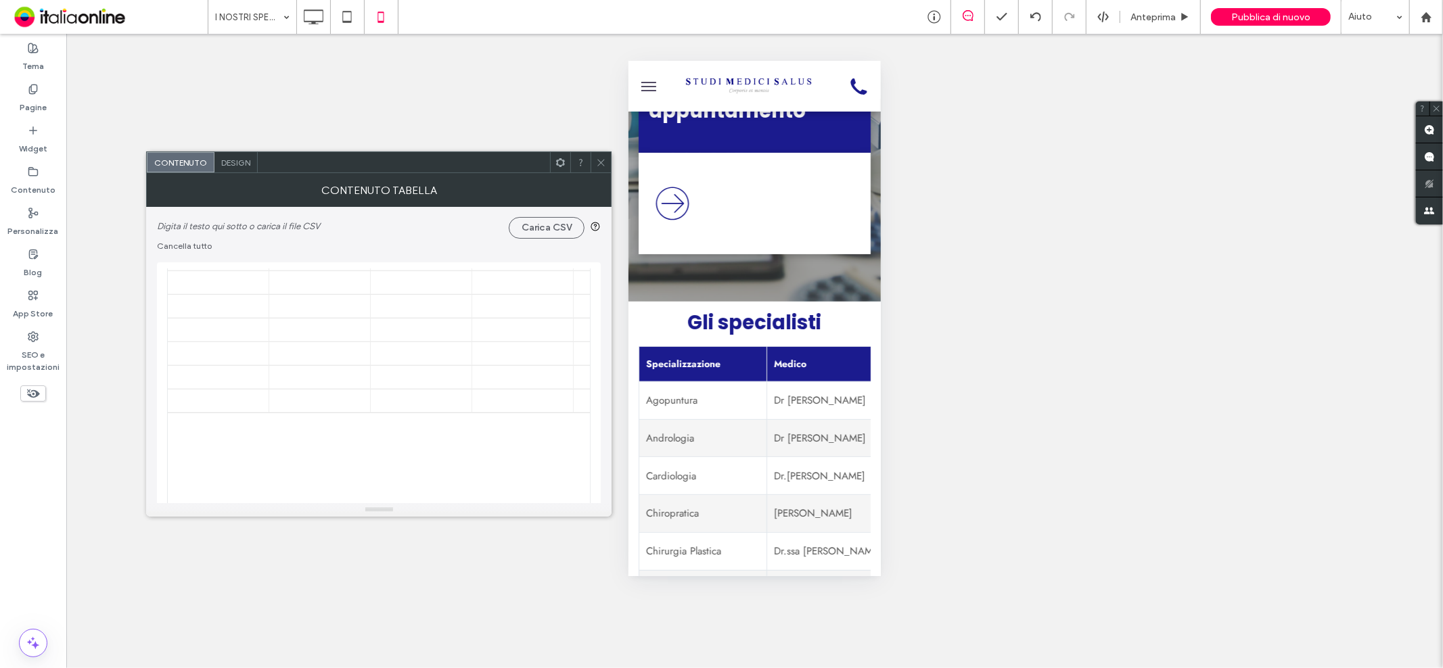
scroll to position [601, 0]
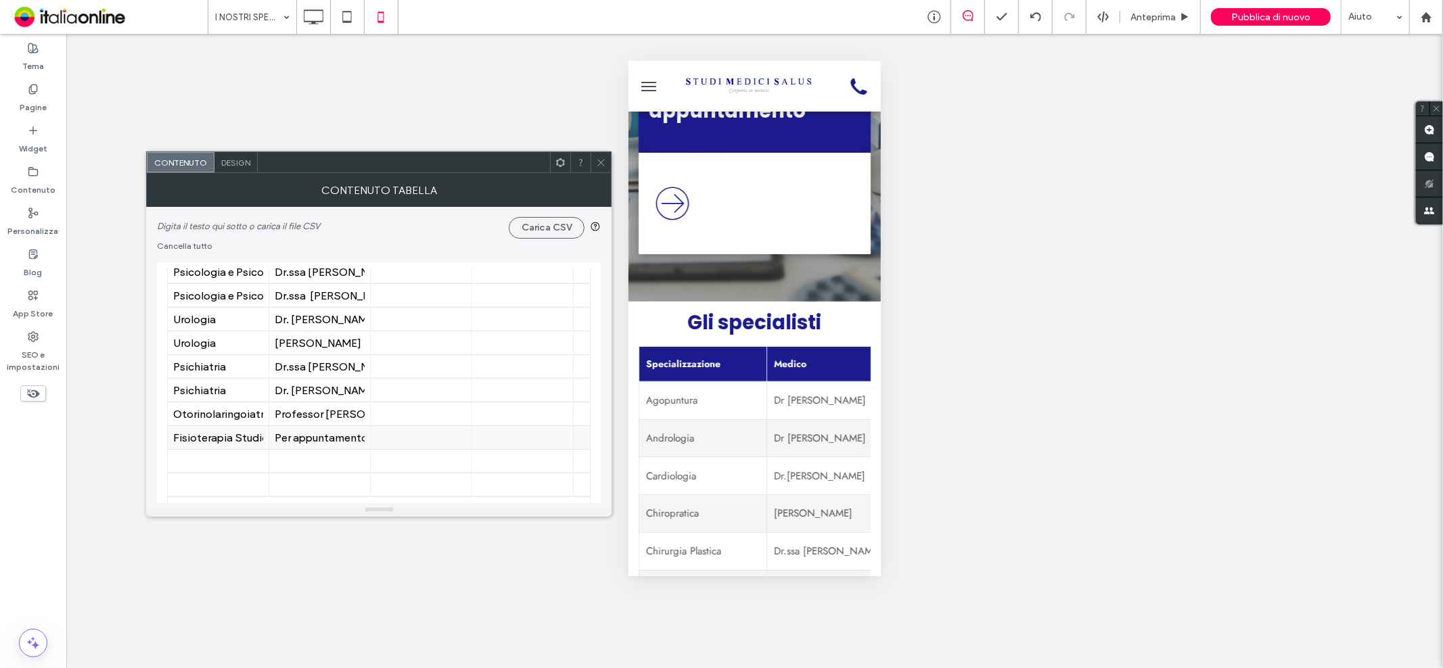
click at [335, 434] on div "Per appuntamento contattare Dottoressa [PERSON_NAME] 3282494050 oppure Dottores…" at bounding box center [320, 438] width 90 height 13
click at [281, 438] on div "Per appuntamento contattare Dottoressa [PERSON_NAME] 3282494050 oppure Dottores…" at bounding box center [320, 438] width 90 height 13
click at [321, 436] on input "**********" at bounding box center [319, 438] width 101 height 23
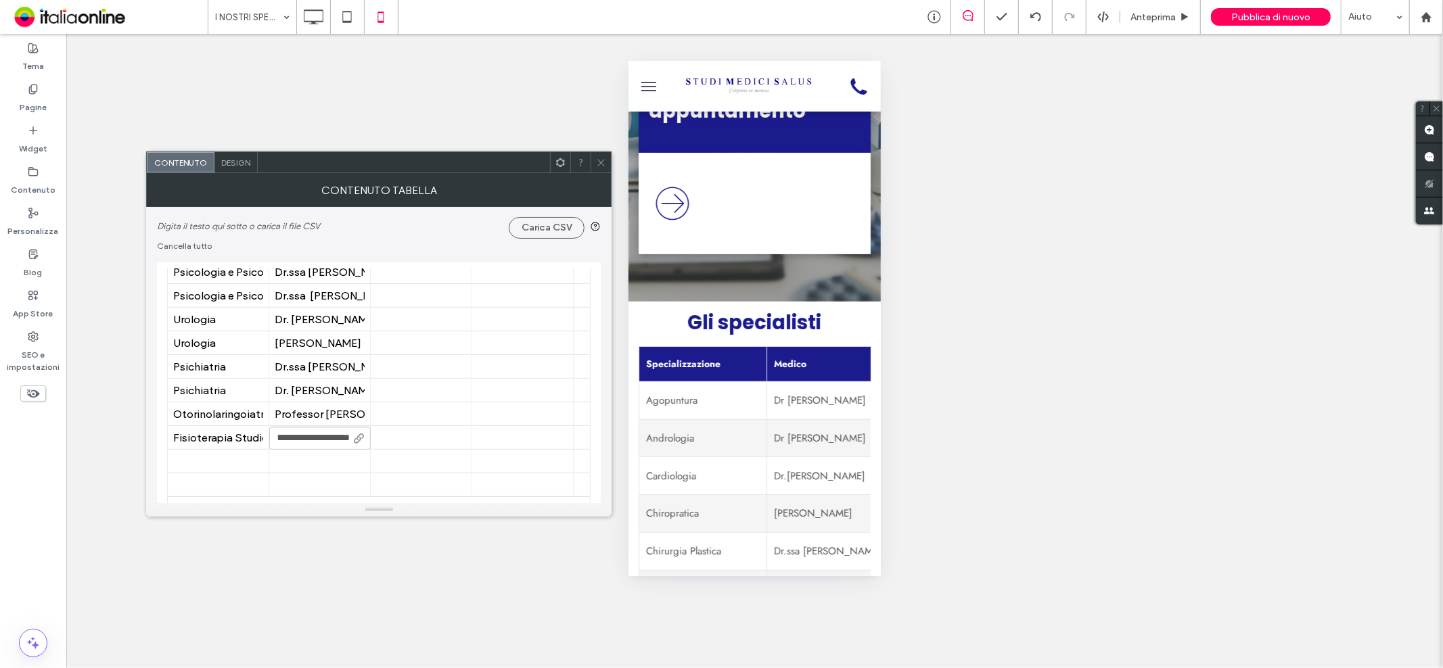
click at [321, 436] on input "**********" at bounding box center [319, 438] width 101 height 23
click at [314, 441] on input "**********" at bounding box center [319, 438] width 101 height 23
drag, startPoint x: 276, startPoint y: 436, endPoint x: 312, endPoint y: 436, distance: 35.9
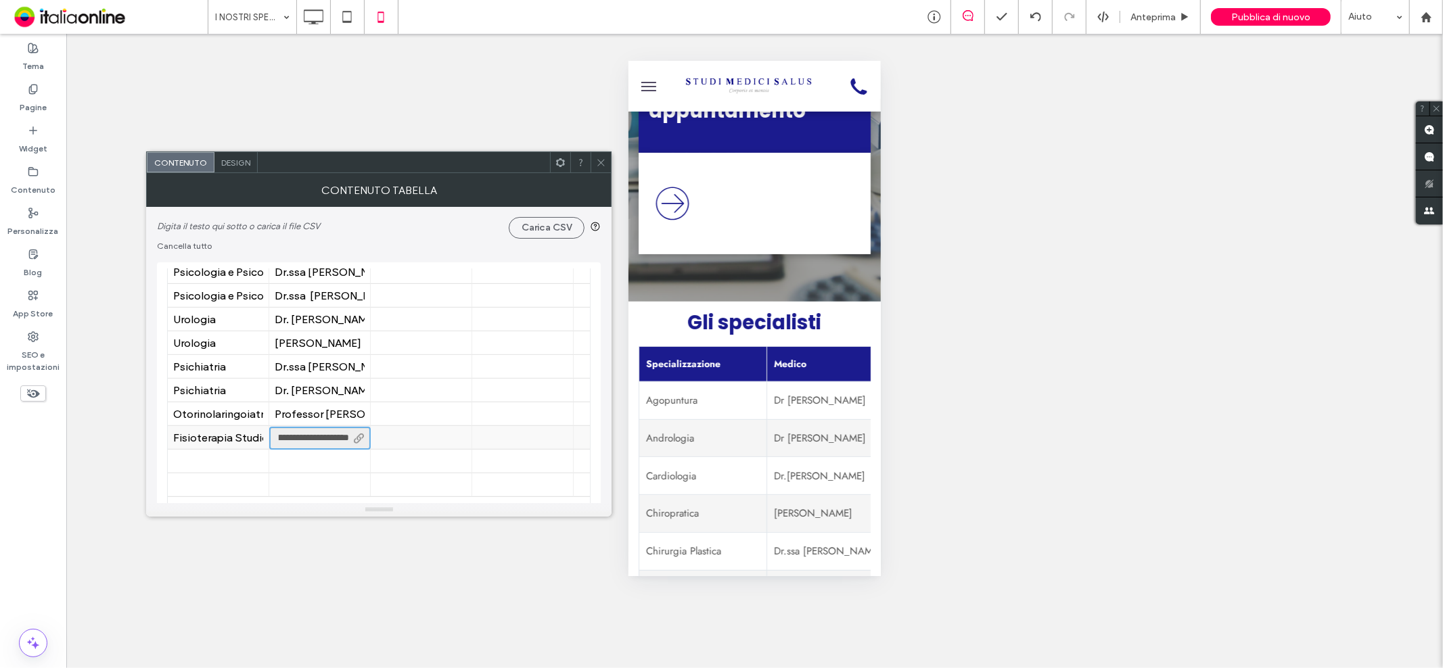
click at [434, 450] on body ".wqwq-1{fill:#231f20;} .cls-1q, .cls-2q { fill-rule: evenodd; } .cls-2q { fill:…" at bounding box center [721, 334] width 1443 height 668
click at [275, 436] on div "Per appuntamento contattare Dottoressa [PERSON_NAME] 3282494050 oppure Dottores…" at bounding box center [320, 438] width 90 height 13
click at [293, 435] on div "Per appuntamento contattare Dottoressa [PERSON_NAME] 3282494050 oppure Dottores…" at bounding box center [320, 438] width 90 height 13
click at [309, 436] on div "Per appuntamento contattare Dottoressa [PERSON_NAME] 3282494050 oppure Dottores…" at bounding box center [320, 438] width 90 height 13
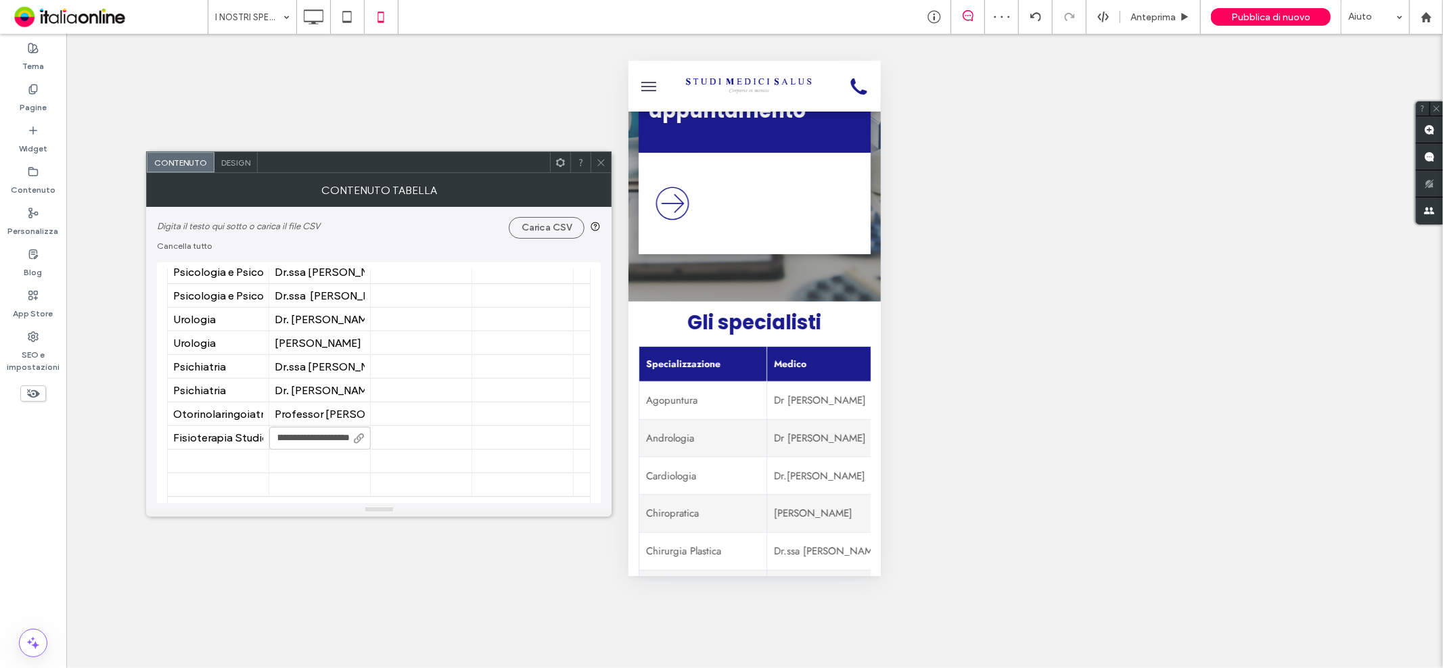
click at [309, 436] on input "**********" at bounding box center [319, 438] width 101 height 23
click at [340, 438] on input "**********" at bounding box center [319, 438] width 101 height 23
type input "**********"
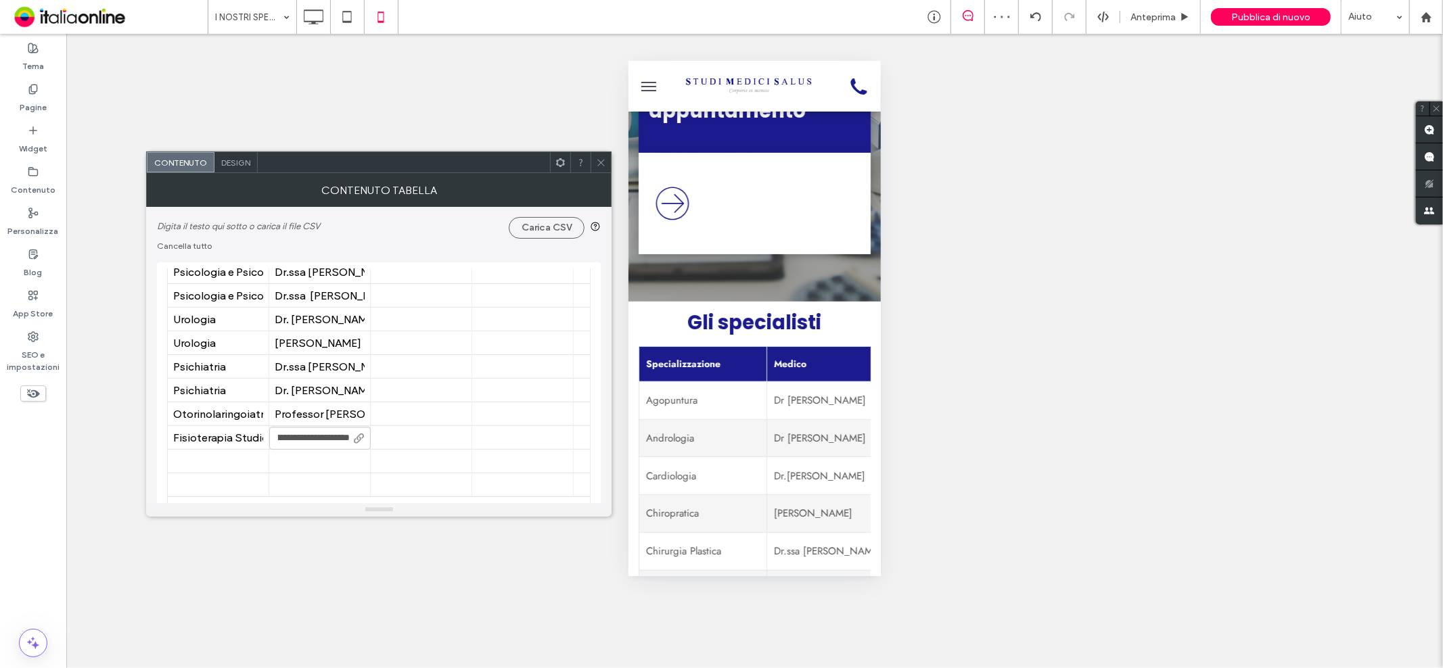
click at [296, 437] on input "**********" at bounding box center [319, 438] width 101 height 23
click at [598, 156] on span at bounding box center [601, 162] width 10 height 20
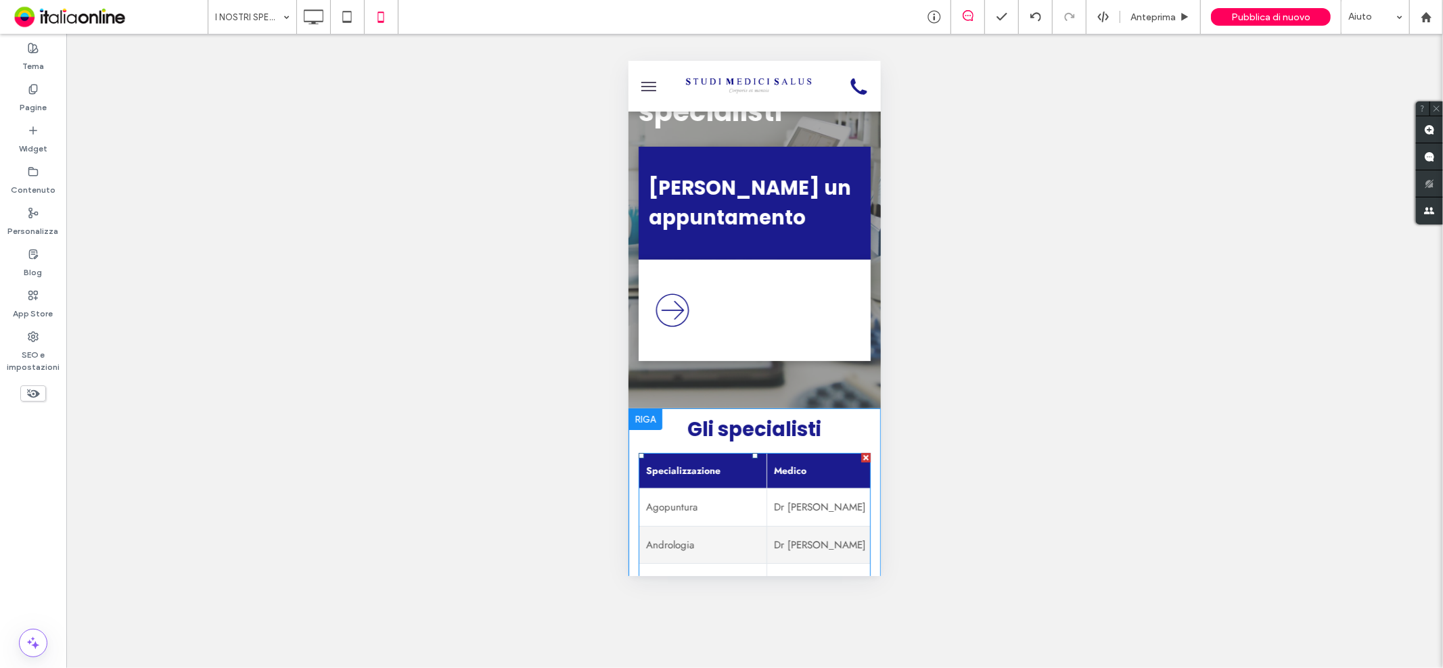
scroll to position [0, 0]
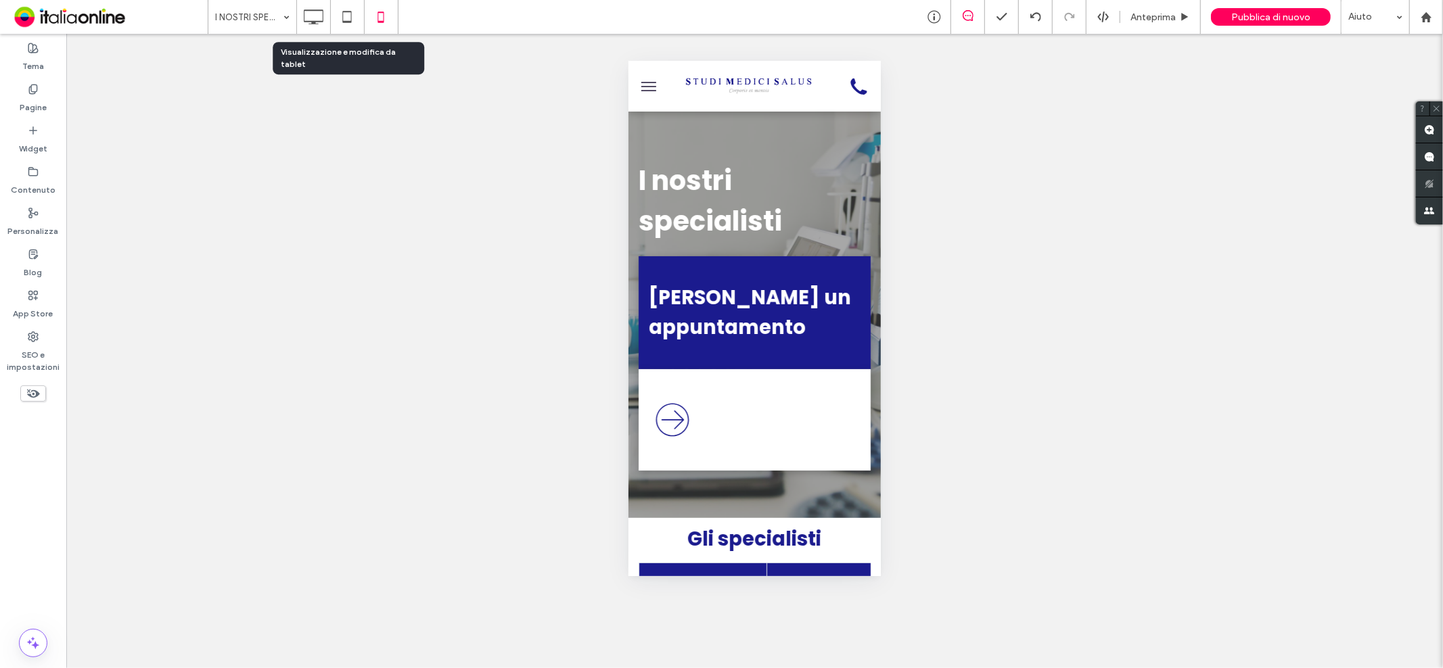
click at [339, 16] on icon at bounding box center [346, 16] width 27 height 27
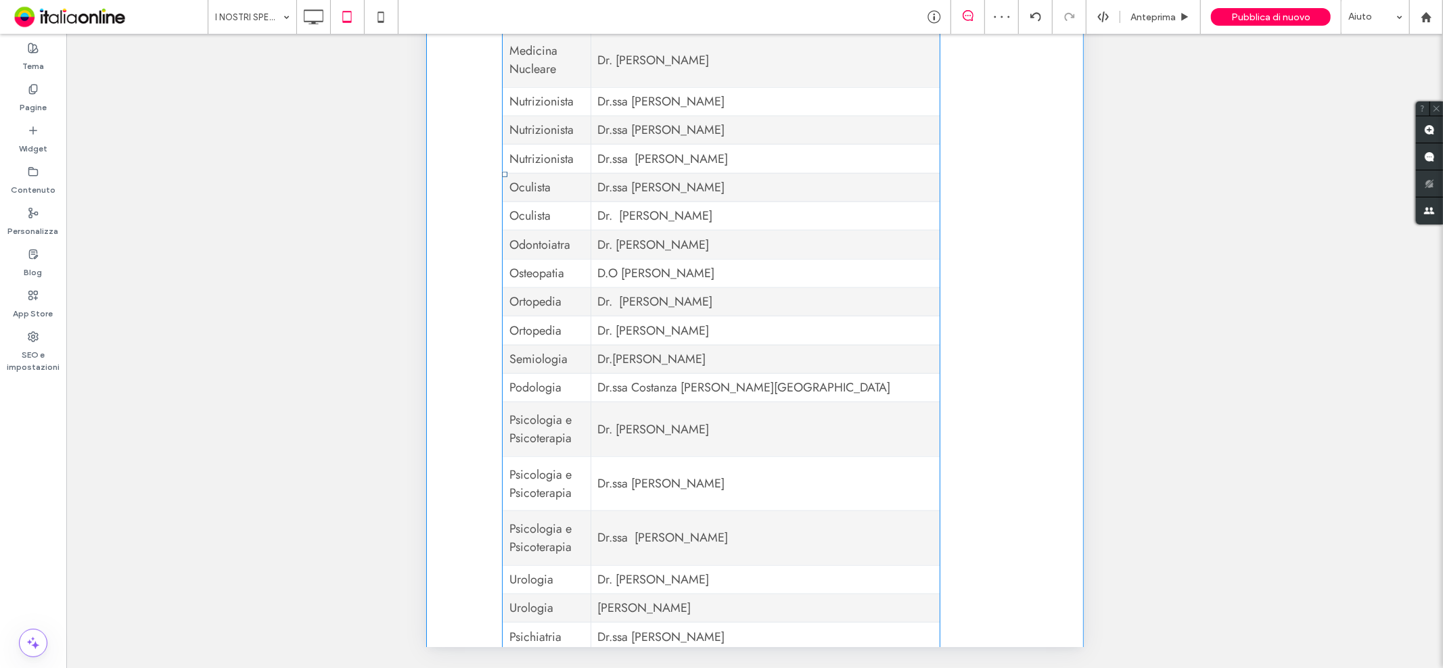
scroll to position [1127, 0]
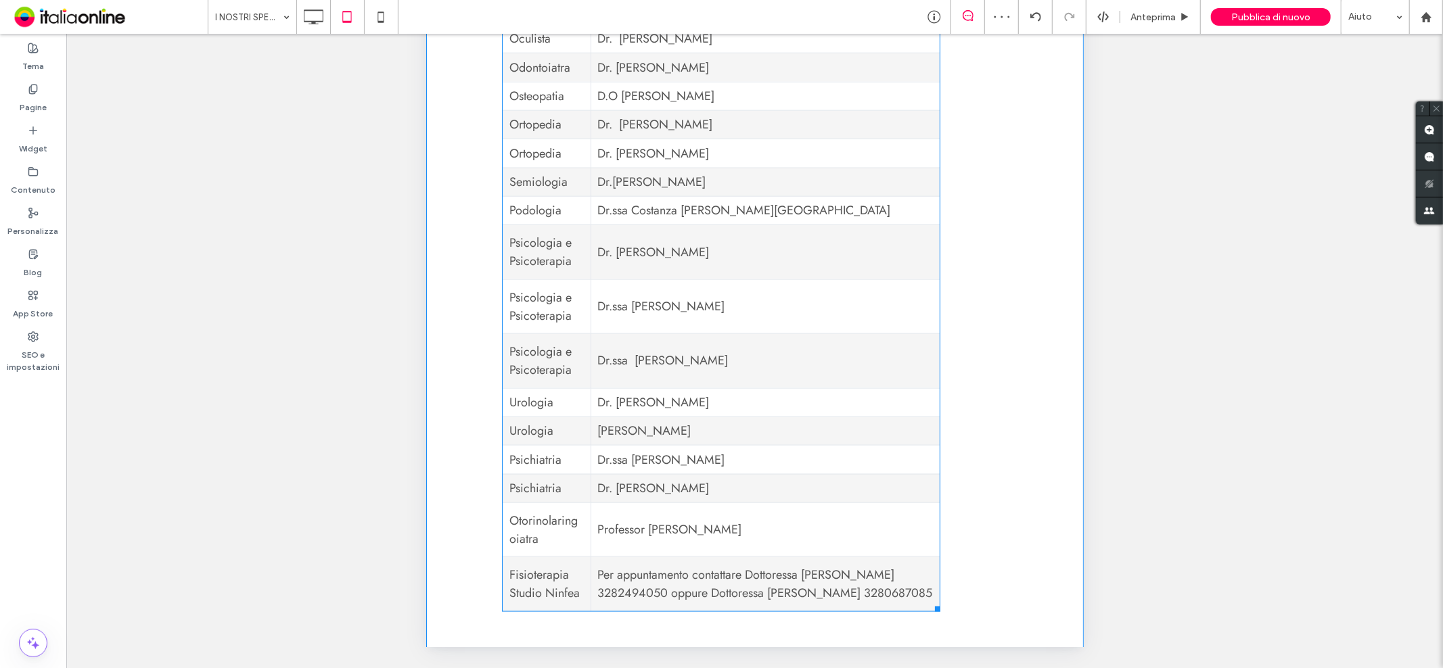
drag, startPoint x: 735, startPoint y: 561, endPoint x: 818, endPoint y: 560, distance: 82.5
click at [735, 561] on td "Per appuntamento contattare Dottoressa [PERSON_NAME] 3282494050 oppure Dottores…" at bounding box center [764, 585] width 349 height 55
click at [818, 560] on td "Per appuntamento contattare Dottoressa [PERSON_NAME] 3282494050 oppure Dottores…" at bounding box center [764, 585] width 349 height 55
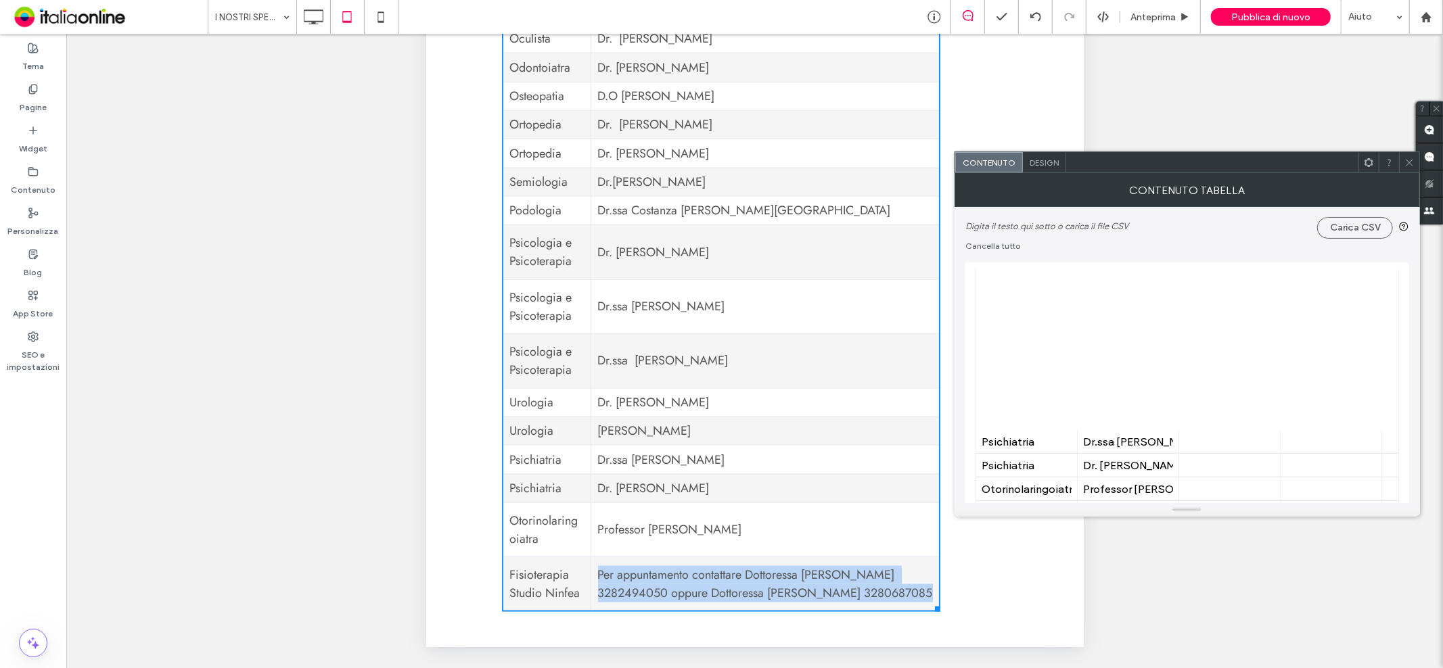
scroll to position [676, 0]
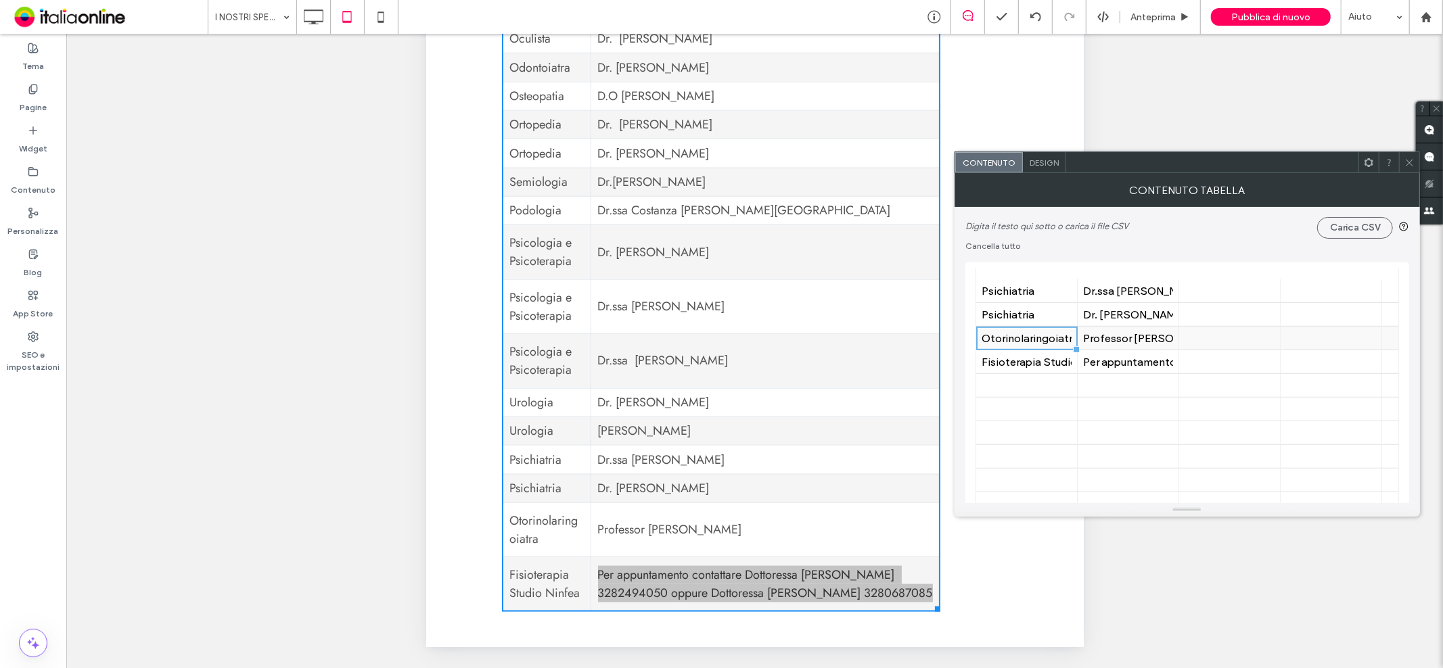
click at [997, 338] on div "Otorinolaringoiatra" at bounding box center [1026, 338] width 90 height 13
click at [1121, 344] on div "Professor [PERSON_NAME]" at bounding box center [1128, 338] width 90 height 13
click at [1085, 345] on div "Professor [PERSON_NAME]" at bounding box center [1128, 338] width 90 height 13
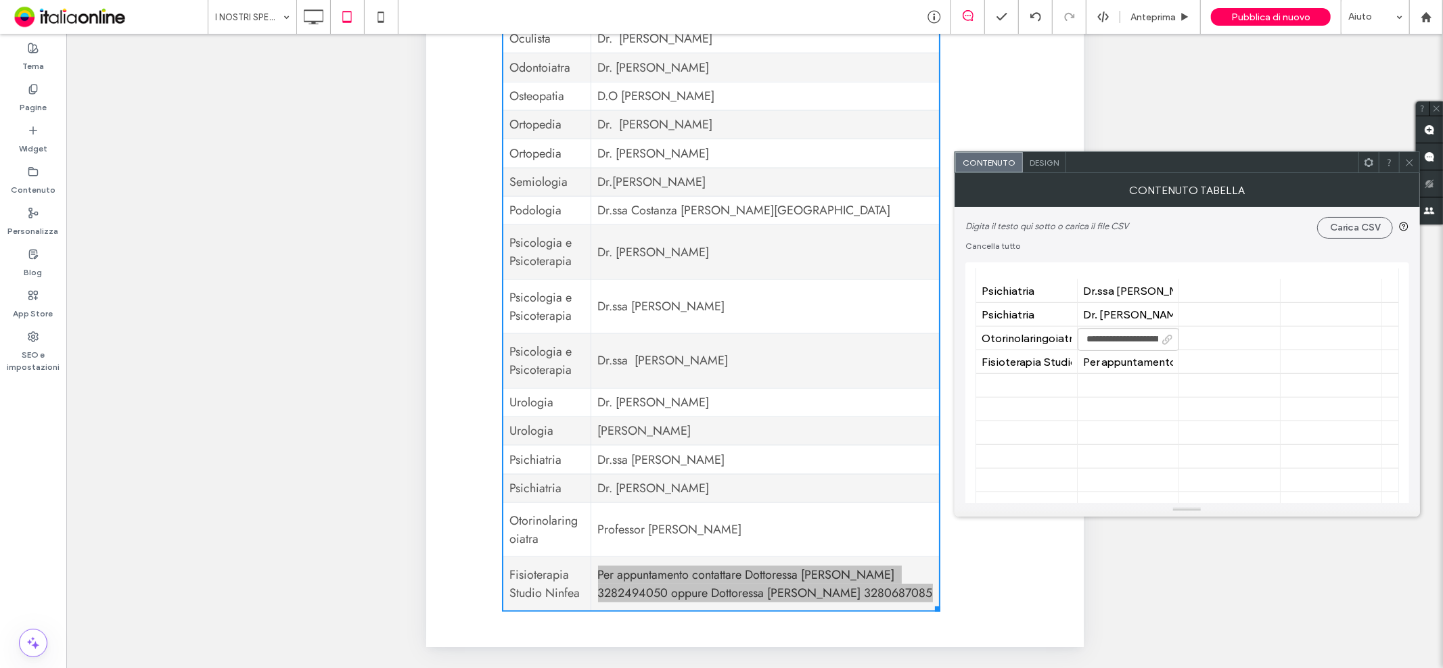
click at [1171, 340] on icon at bounding box center [1167, 340] width 10 height 10
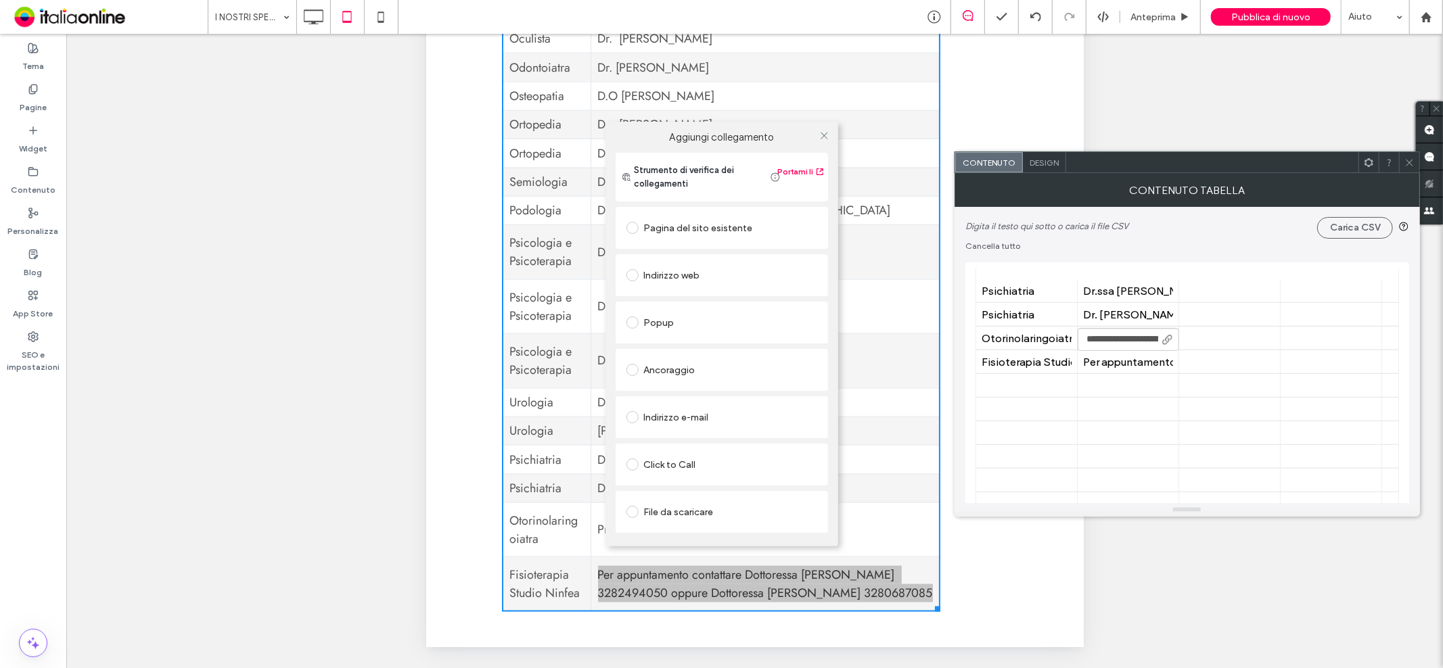
drag, startPoint x: 820, startPoint y: 133, endPoint x: 1098, endPoint y: 231, distance: 295.0
click at [821, 134] on icon at bounding box center [824, 136] width 10 height 10
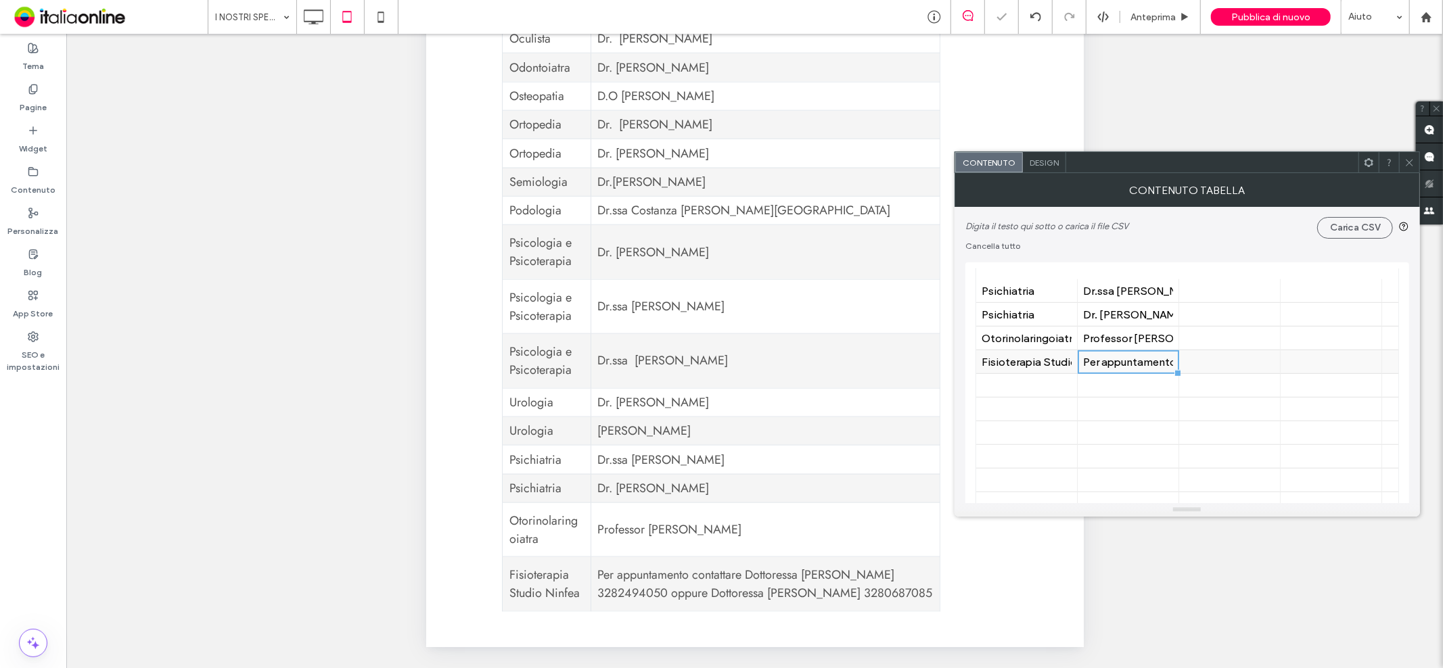
click at [1146, 364] on div "Per appuntamento contattare Dottoressa [PERSON_NAME] 3282494050 oppure Dottores…" at bounding box center [1128, 362] width 90 height 13
drag, startPoint x: 1146, startPoint y: 364, endPoint x: 1164, endPoint y: 361, distance: 18.6
click at [1164, 361] on icon at bounding box center [1167, 363] width 10 height 10
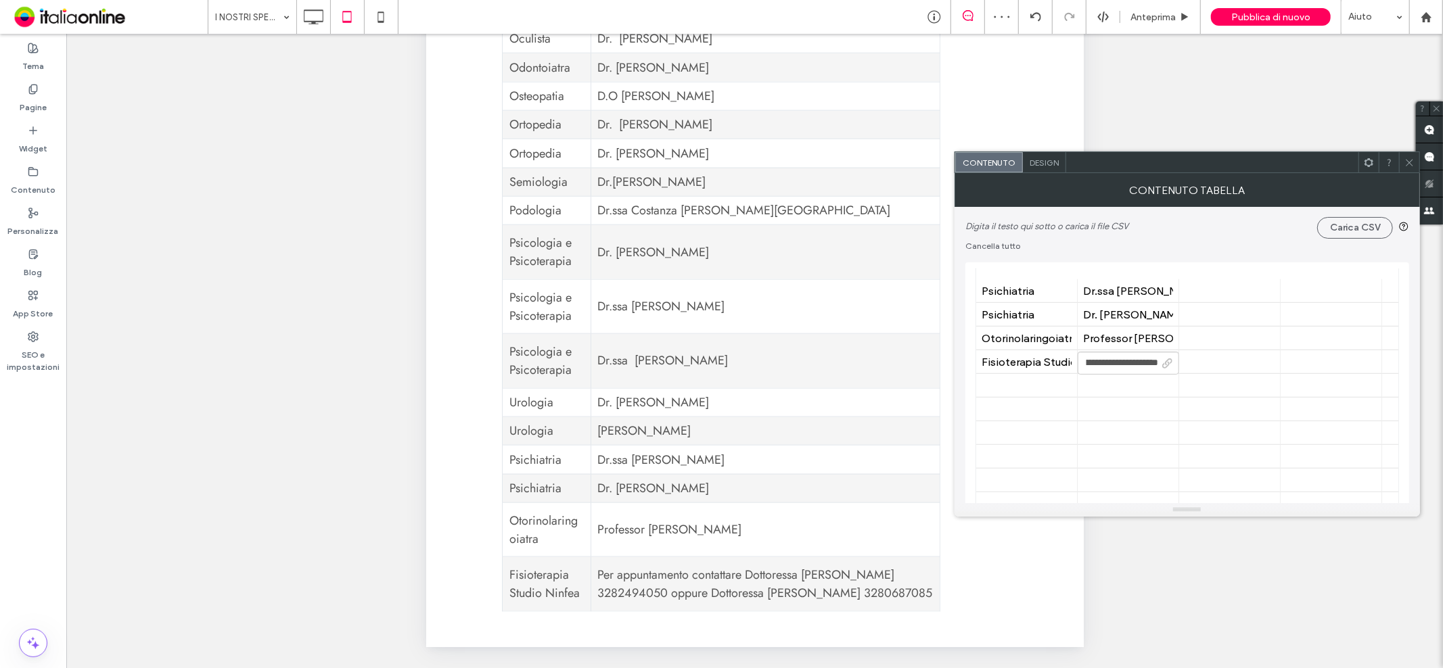
scroll to position [0, 0]
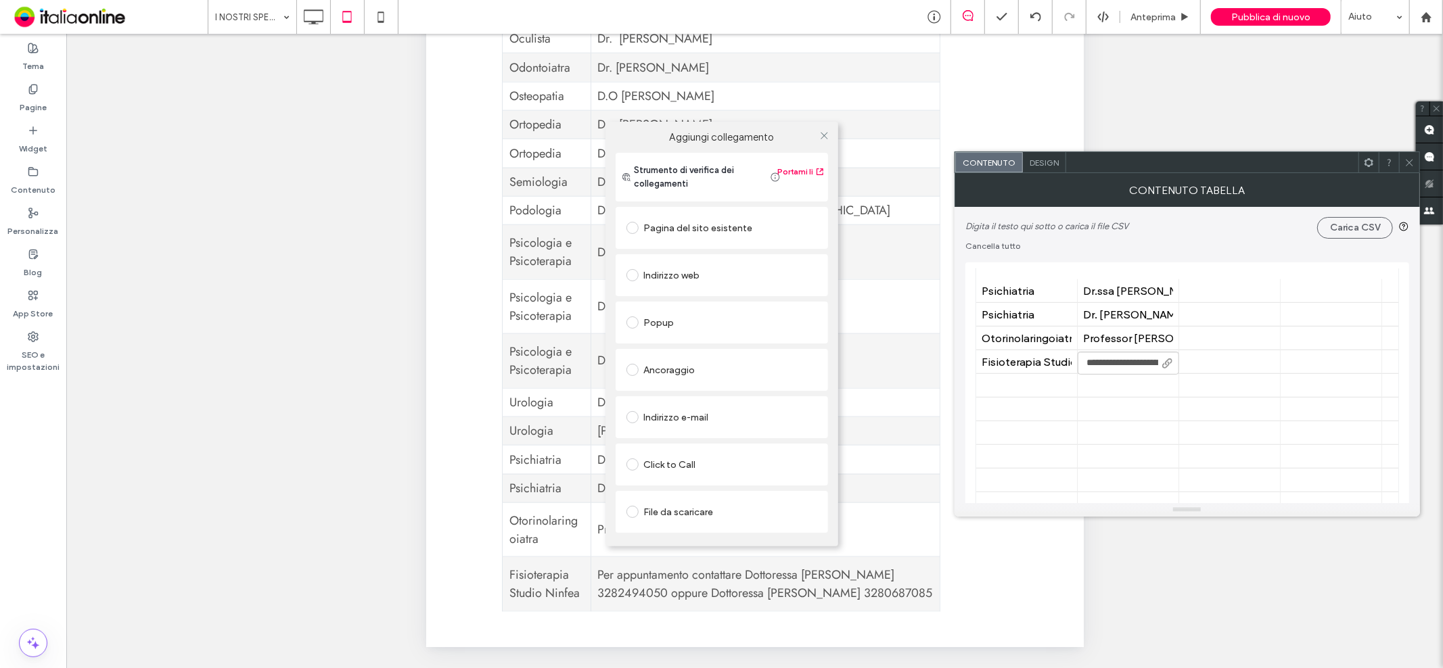
click at [1059, 158] on div "Aggiungi collegamento Strumento di verifica dei collegamenti Portami lì Pagina …" at bounding box center [721, 334] width 1443 height 668
click at [1053, 158] on div "Aggiungi collegamento Strumento di verifica dei collegamenti Portami lì Pagina …" at bounding box center [721, 334] width 1443 height 668
click at [1176, 372] on div "Aggiungi collegamento Strumento di verifica dei collegamenti Portami lì Pagina …" at bounding box center [721, 334] width 1443 height 668
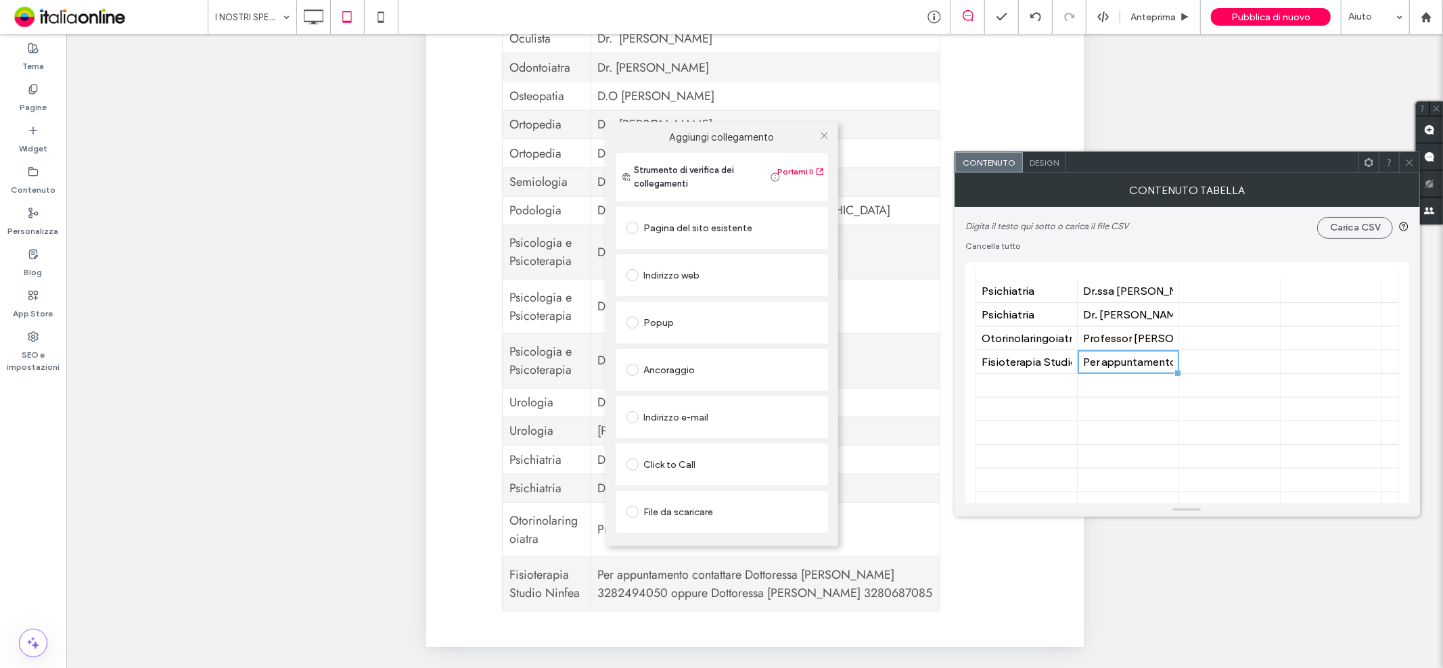
click at [1176, 372] on div "Aggiungi collegamento Strumento di verifica dei collegamenti Portami lì Pagina …" at bounding box center [721, 334] width 1443 height 668
click at [1044, 160] on div "Aggiungi collegamento Strumento di verifica dei collegamenti Portami lì Pagina …" at bounding box center [721, 334] width 1443 height 668
click at [822, 135] on icon at bounding box center [824, 136] width 10 height 10
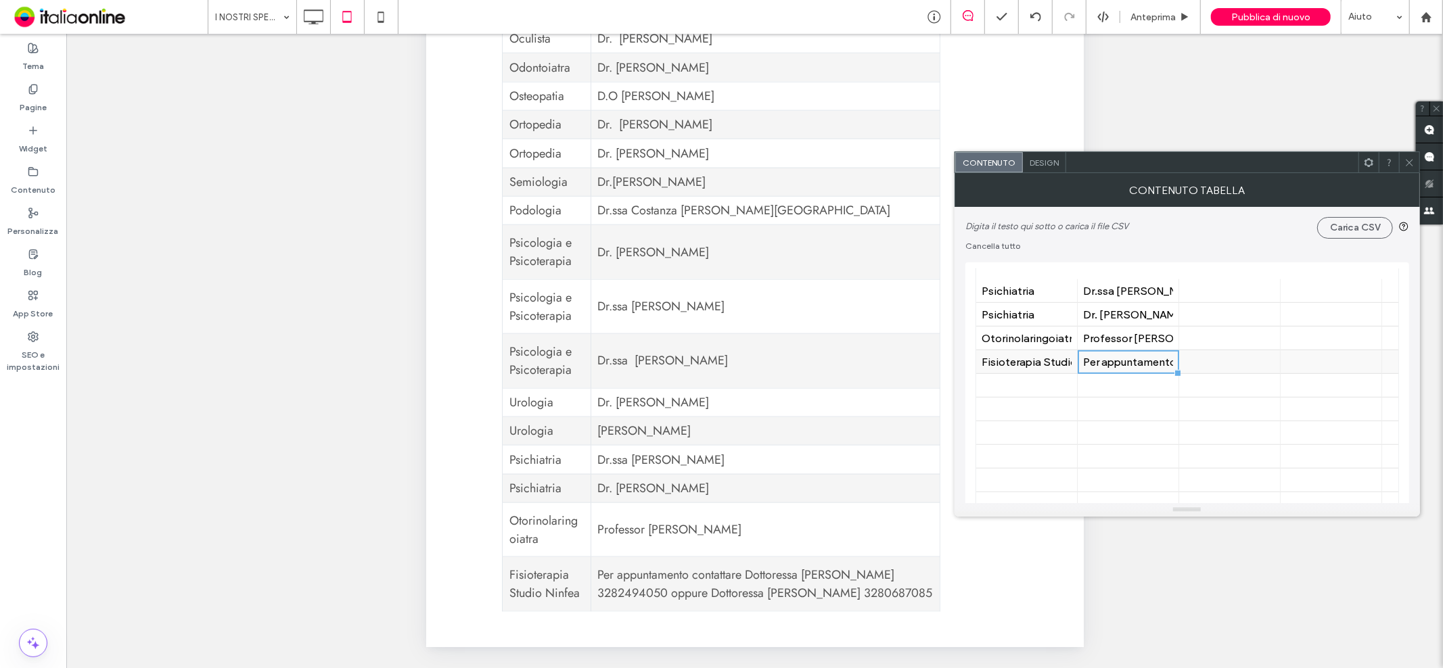
click at [1118, 357] on div "Per appuntamento contattare Dottoressa [PERSON_NAME] 3282494050 oppure Dottores…" at bounding box center [1128, 362] width 90 height 13
click at [1117, 363] on input "**********" at bounding box center [1127, 363] width 101 height 23
click at [1124, 363] on input "**********" at bounding box center [1127, 363] width 101 height 23
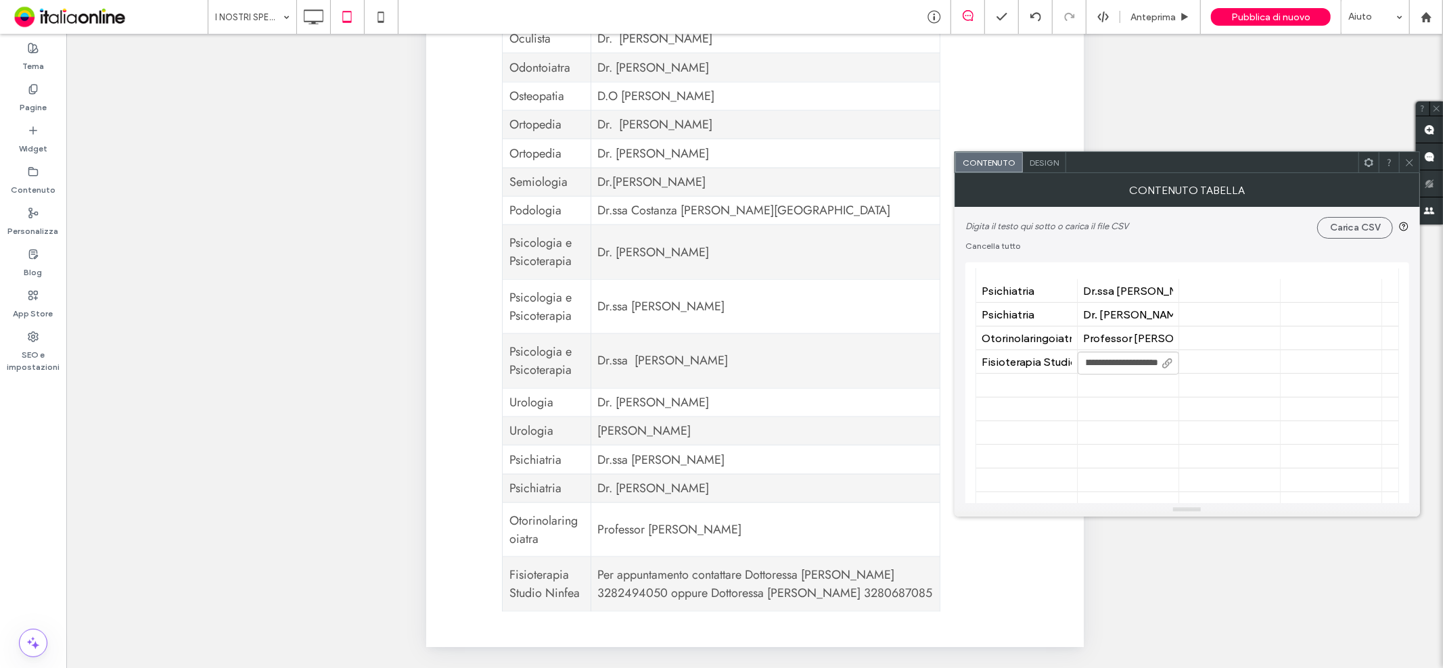
click at [1124, 363] on input "**********" at bounding box center [1127, 363] width 101 height 23
click at [1171, 361] on use at bounding box center [1167, 363] width 10 height 10
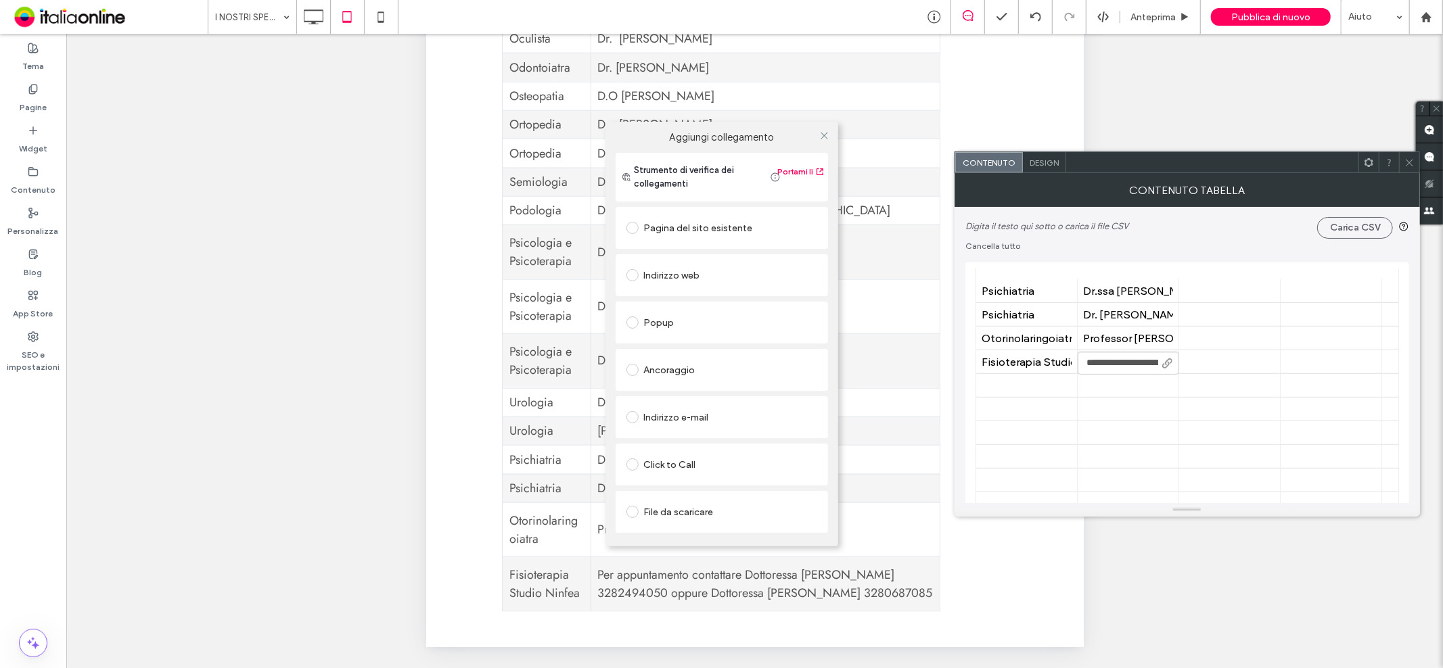
click at [632, 460] on span at bounding box center [632, 465] width 12 height 12
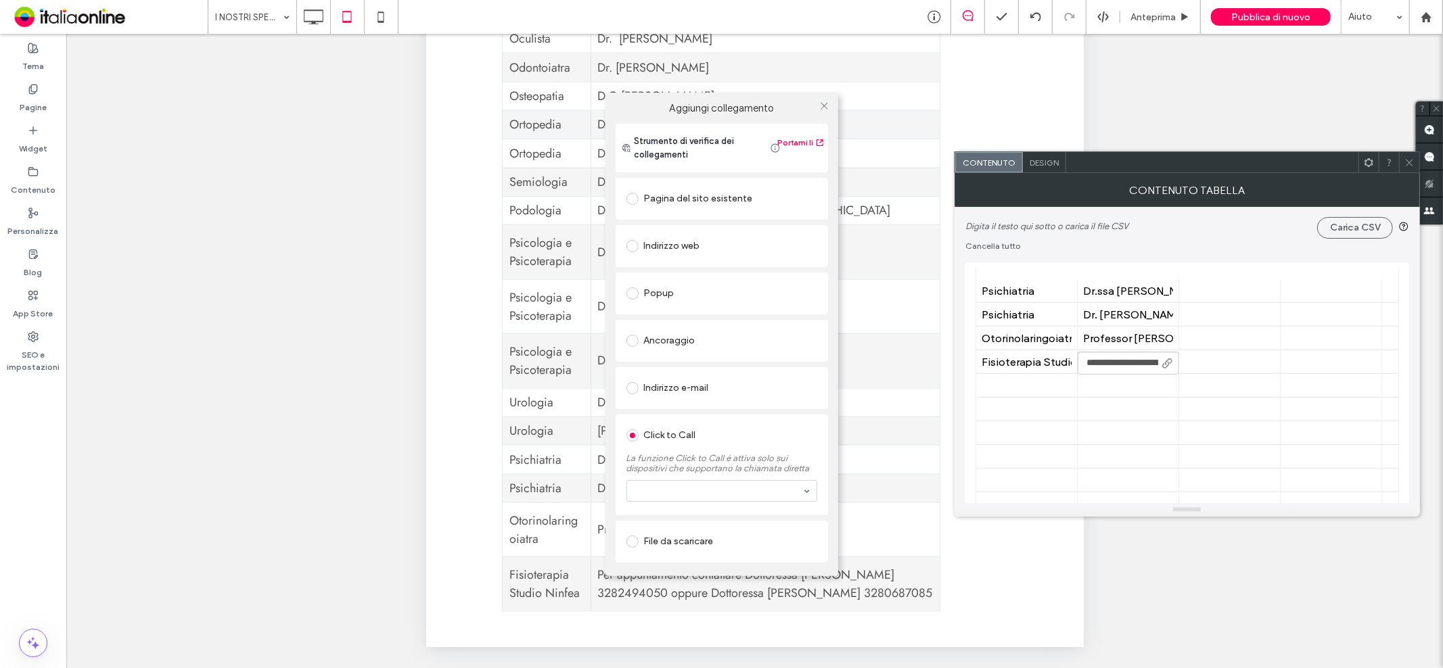
click at [655, 490] on div at bounding box center [721, 491] width 189 height 20
paste input "**********"
type input "**********"
click at [771, 517] on div "Pagina del sito esistente Indirizzo web Popup Ancoraggio Indirizzo e-mail Click…" at bounding box center [721, 369] width 212 height 388
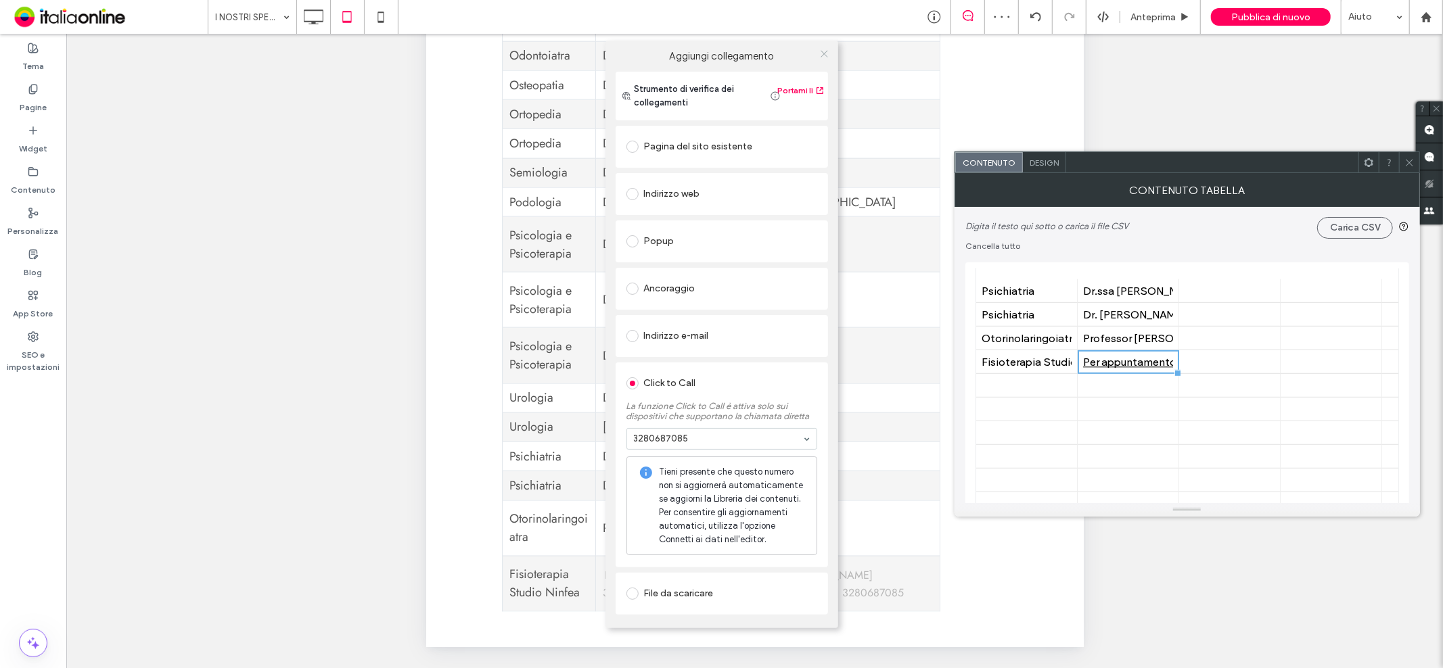
click at [821, 56] on use at bounding box center [823, 54] width 7 height 7
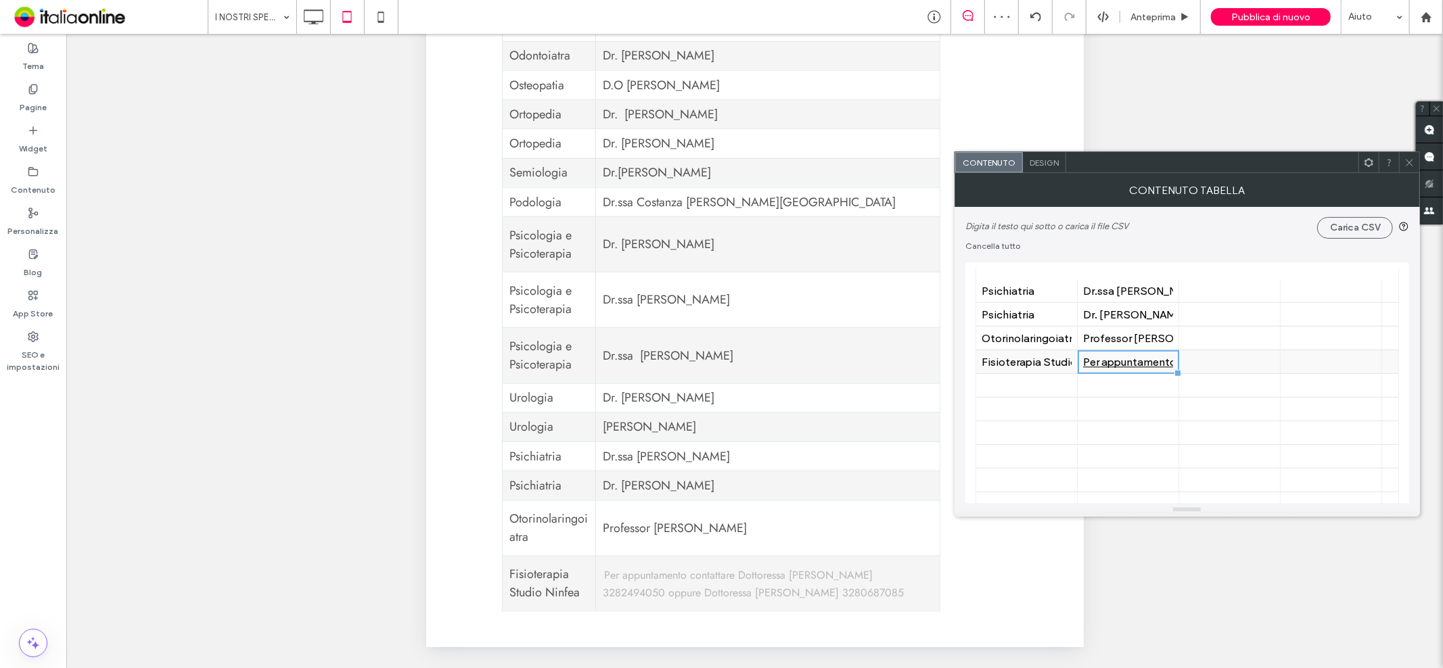
click at [1147, 361] on div "Per appuntamento contattare Dottoressa [PERSON_NAME] 3282494050 oppure Dottores…" at bounding box center [1128, 362] width 90 height 13
click at [1123, 363] on div "Per appuntamento contattare Dottoressa [PERSON_NAME] 3282494050 oppure Dottores…" at bounding box center [1128, 362] width 90 height 13
click at [1123, 363] on input "**********" at bounding box center [1127, 363] width 101 height 23
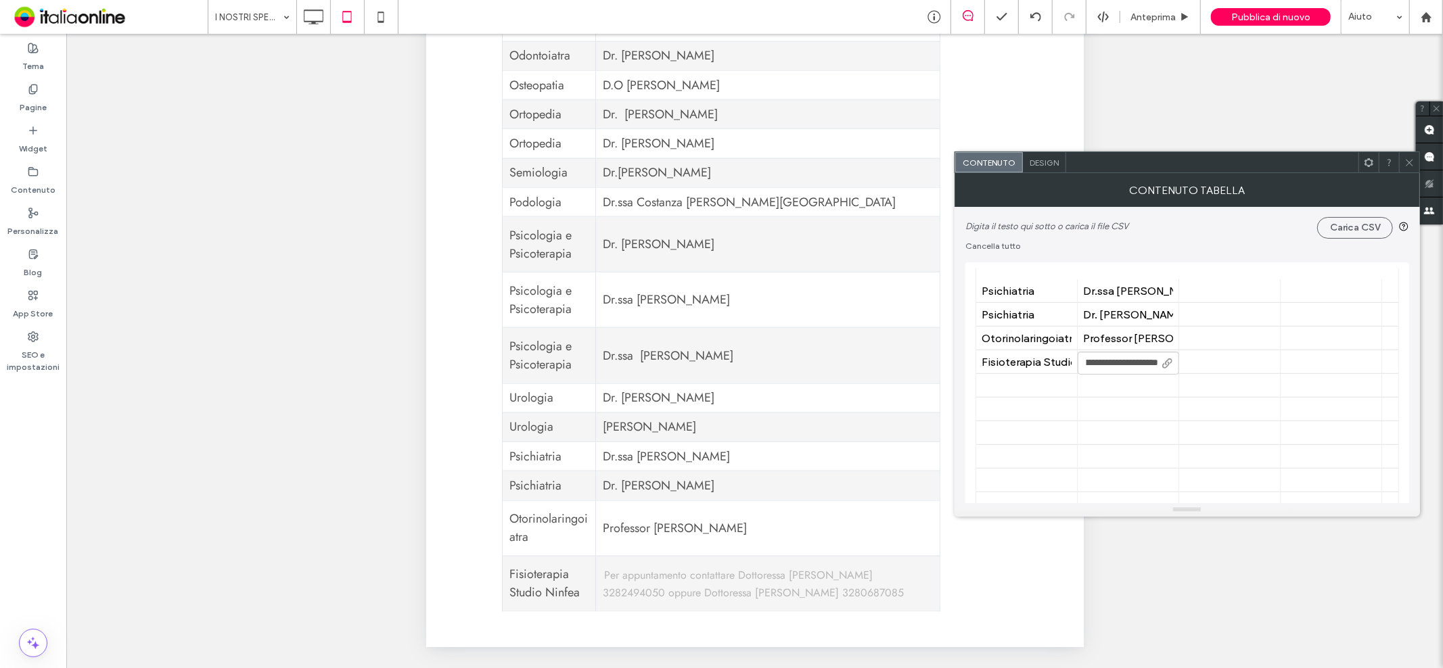
click at [1152, 361] on input "**********" at bounding box center [1127, 363] width 101 height 23
drag, startPoint x: 1158, startPoint y: 363, endPoint x: 1052, endPoint y: 359, distance: 106.2
click at [1016, 369] on body ".wqwq-1{fill:#231f20;} .cls-1q, .cls-2q { fill-rule: evenodd; } .cls-2q { fill:…" at bounding box center [721, 334] width 1443 height 668
click at [1121, 363] on div "Per appuntamento contattare Dottoressa [PERSON_NAME] 3282494050 oppure Dottores…" at bounding box center [1128, 362] width 90 height 13
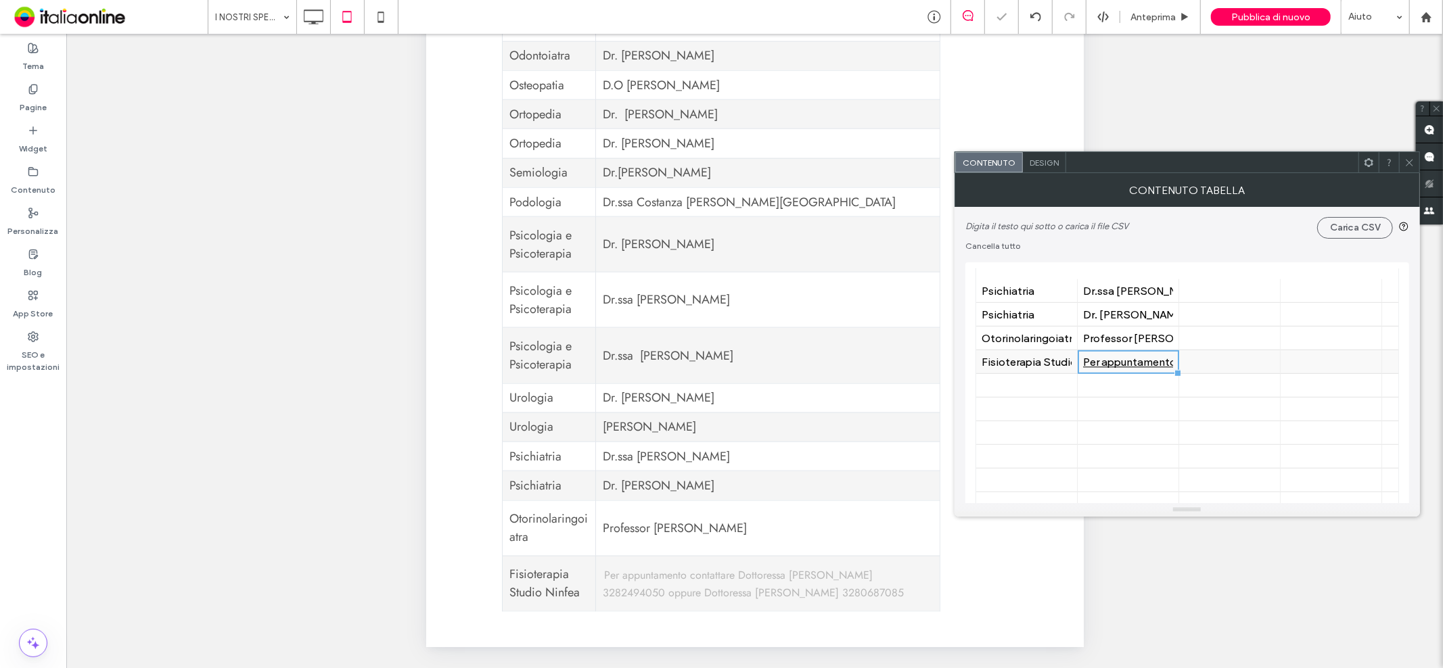
click at [1134, 361] on div "Per appuntamento contattare Dottoressa [PERSON_NAME] 3282494050 oppure Dottores…" at bounding box center [1128, 362] width 90 height 13
click at [1410, 172] on span at bounding box center [1409, 162] width 10 height 20
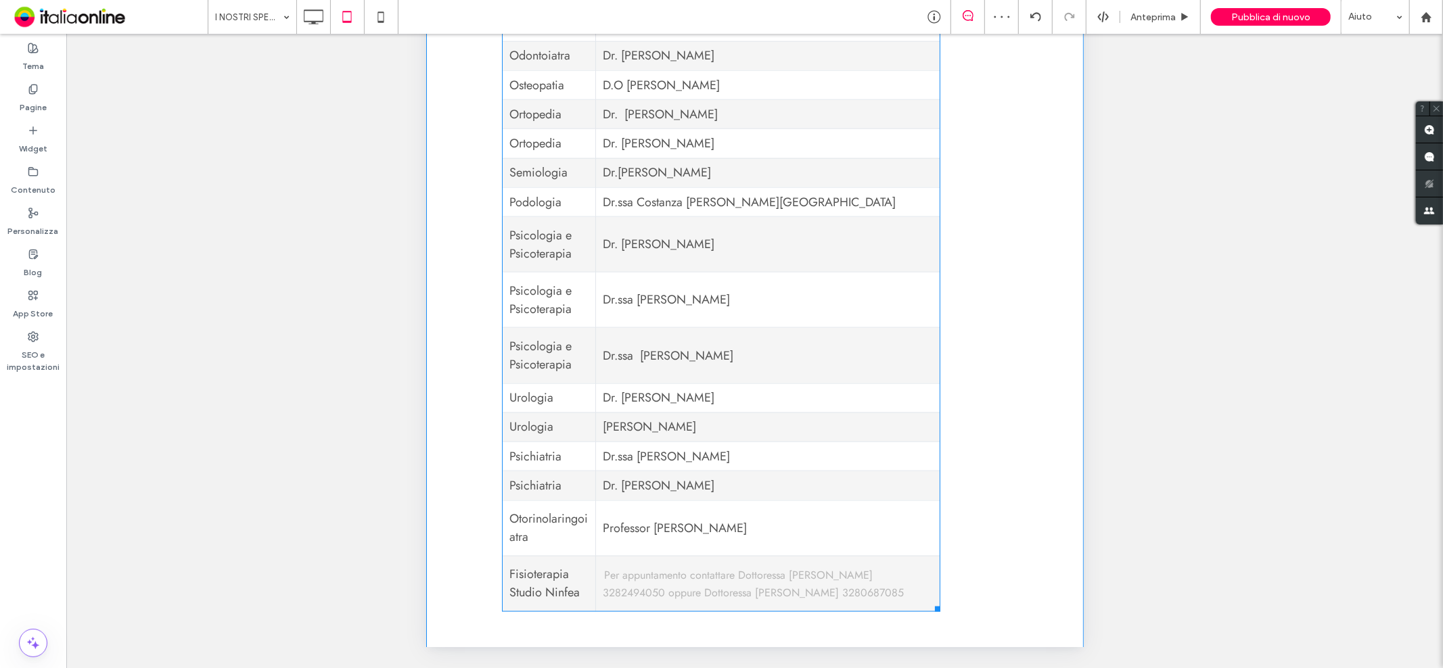
click at [739, 568] on link "Per appuntamento contattare Dottoressa [PERSON_NAME] 3282494050 oppure Dottores…" at bounding box center [752, 584] width 301 height 32
drag, startPoint x: 739, startPoint y: 550, endPoint x: 519, endPoint y: 575, distance: 221.9
click at [739, 568] on link "Per appuntamento contattare Dottoressa [PERSON_NAME] 3282494050 oppure Dottores…" at bounding box center [752, 584] width 301 height 32
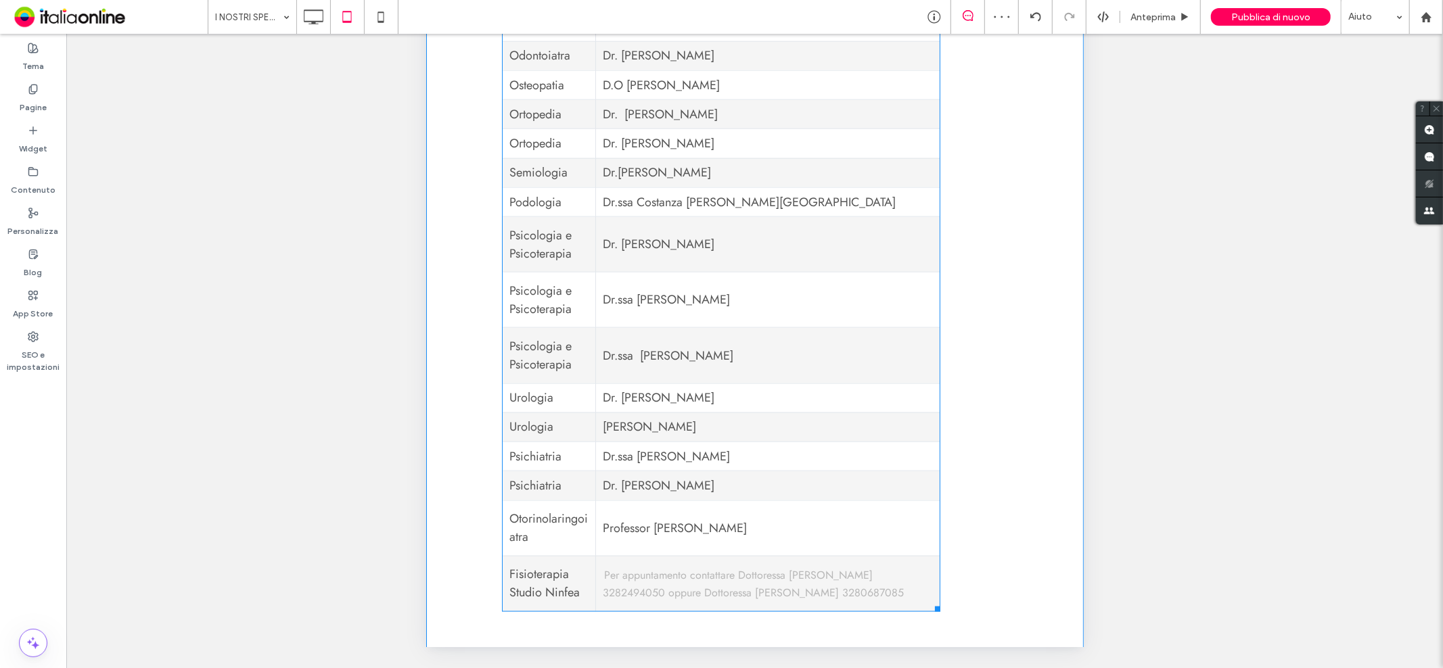
click at [739, 568] on link "Per appuntamento contattare Dottoressa [PERSON_NAME] 3282494050 oppure Dottores…" at bounding box center [752, 584] width 301 height 32
click at [519, 575] on td "Fisioterapia Studio Ninfea" at bounding box center [548, 584] width 93 height 55
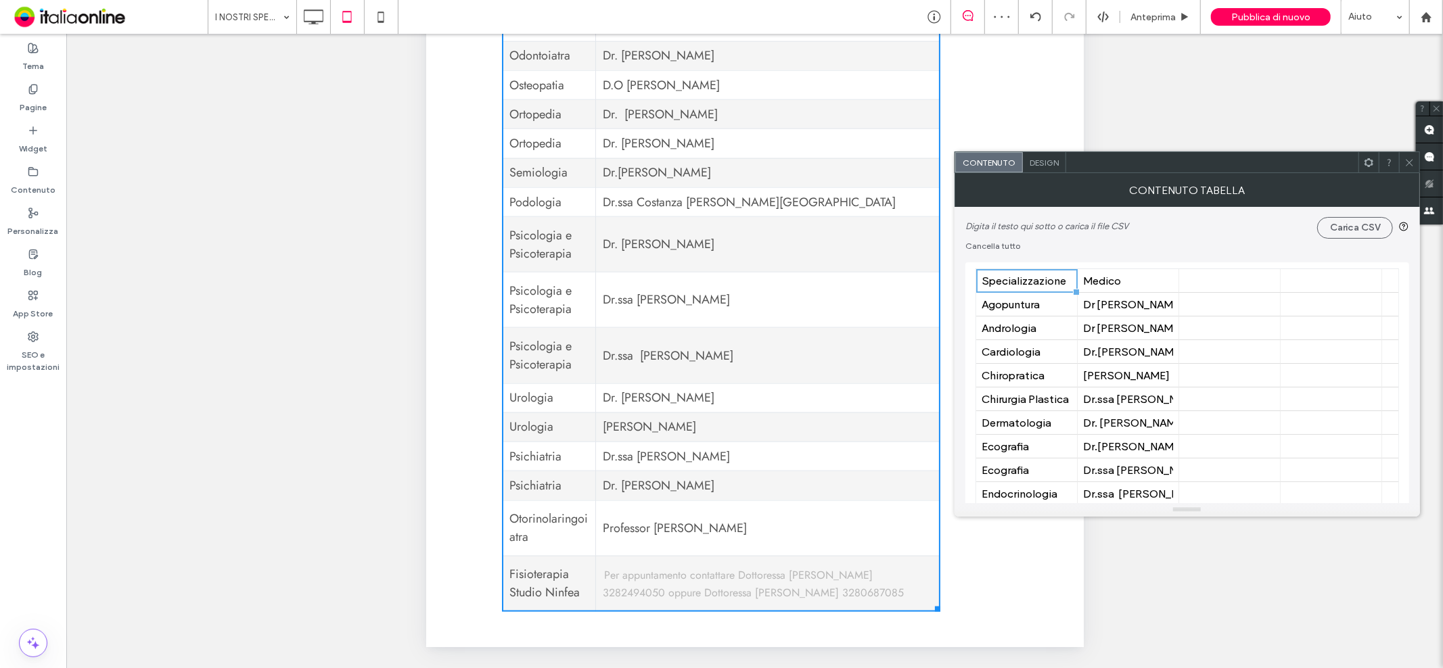
click at [519, 575] on td "Fisioterapia Studio Ninfea" at bounding box center [548, 584] width 93 height 55
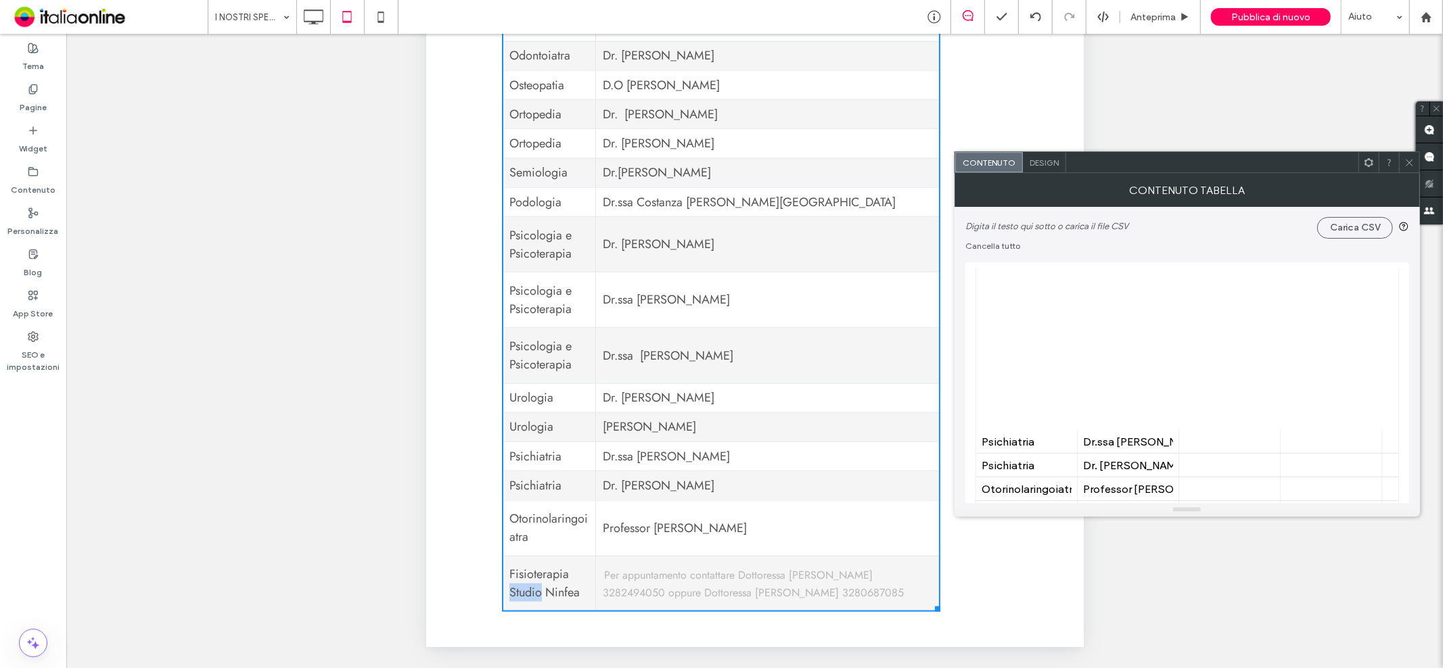
scroll to position [676, 0]
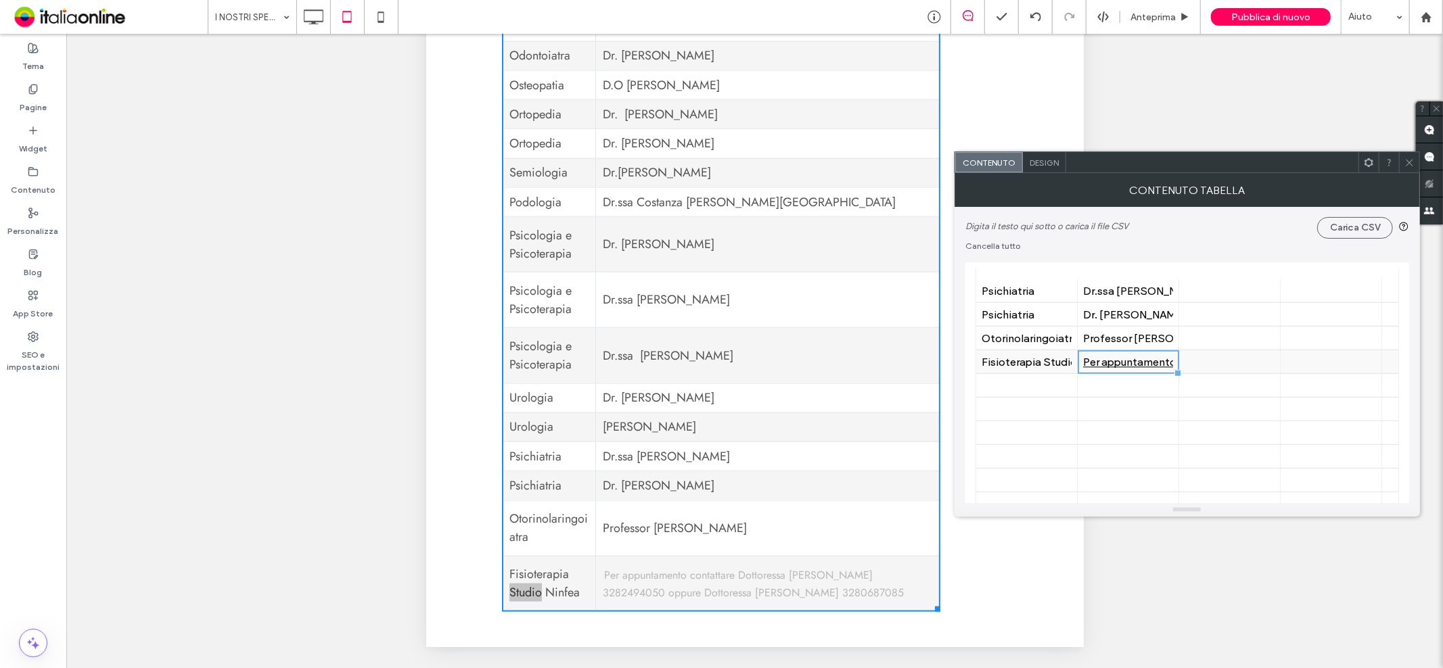
click at [1106, 357] on div "Per appuntamento contattare Dottoressa [PERSON_NAME] 3282494050 oppure Dottores…" at bounding box center [1128, 362] width 90 height 13
click at [1171, 358] on icon at bounding box center [1167, 363] width 10 height 10
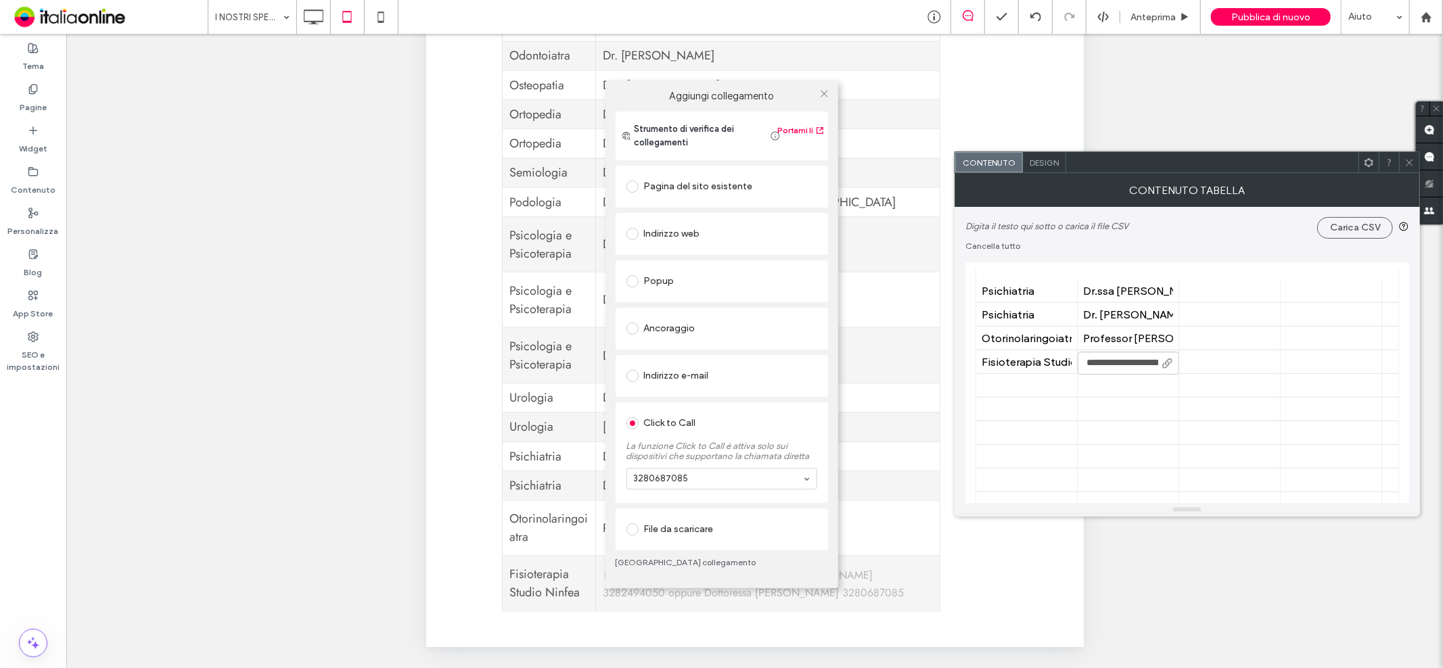
drag, startPoint x: 634, startPoint y: 418, endPoint x: 643, endPoint y: 418, distance: 8.1
click at [634, 418] on span at bounding box center [632, 423] width 12 height 12
click at [632, 425] on span at bounding box center [632, 423] width 12 height 12
click at [712, 473] on div "3280687085" at bounding box center [721, 479] width 189 height 20
click at [825, 93] on div "Aggiungi collegamento Strumento di verifica dei collegamenti Portami lì Pagina …" at bounding box center [721, 334] width 233 height 508
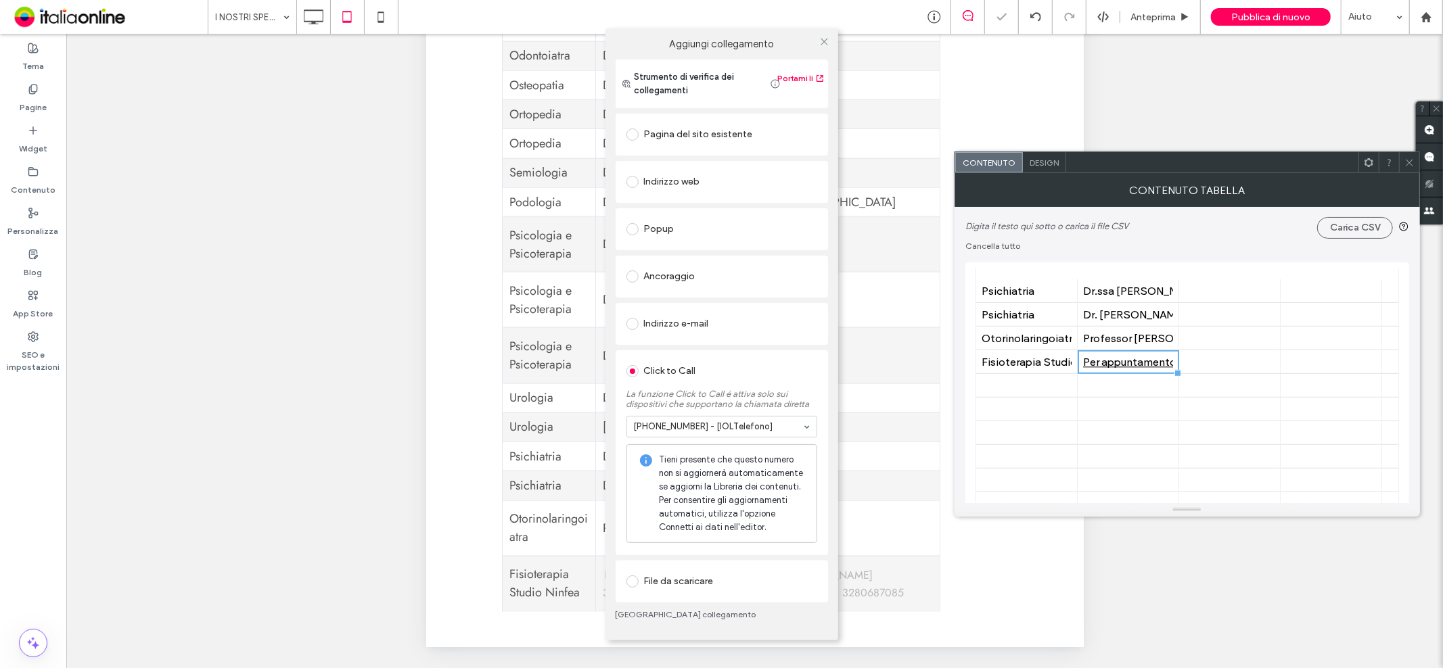
drag, startPoint x: 824, startPoint y: 41, endPoint x: 832, endPoint y: 39, distance: 8.6
click at [824, 41] on icon at bounding box center [824, 42] width 10 height 10
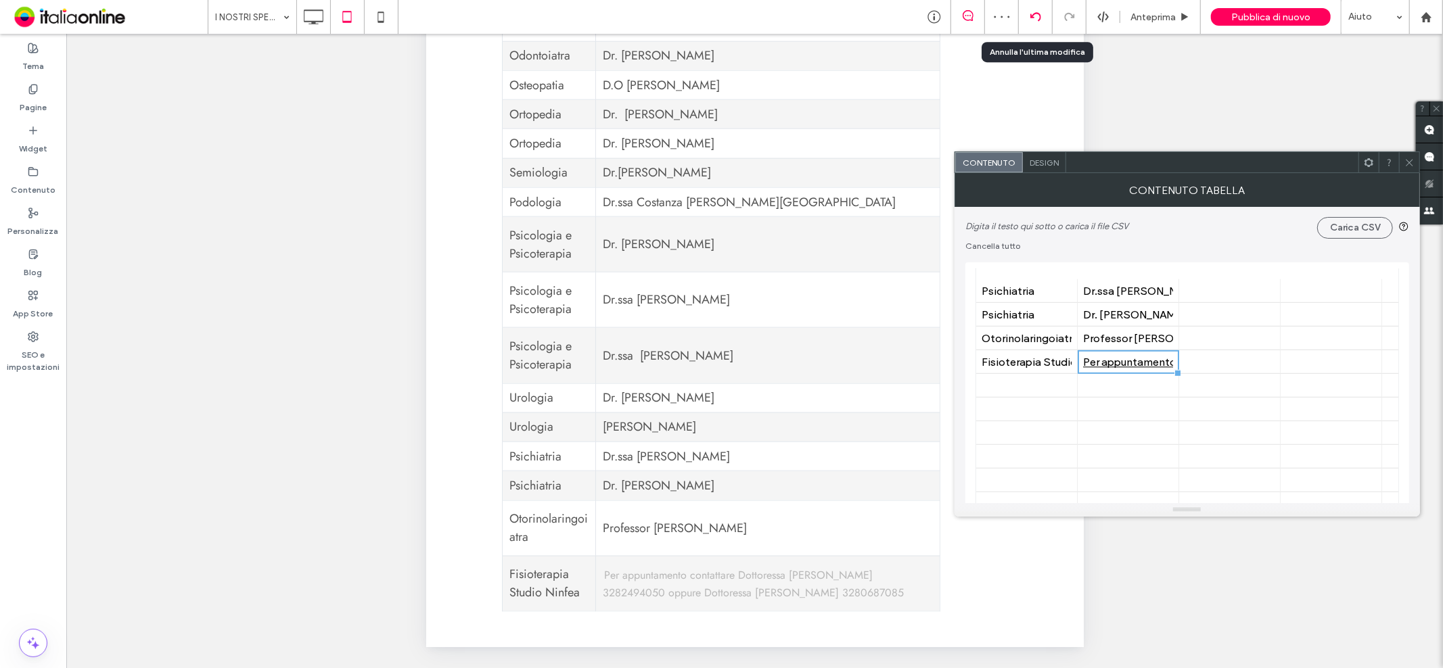
click at [1036, 18] on icon at bounding box center [1035, 16] width 11 height 11
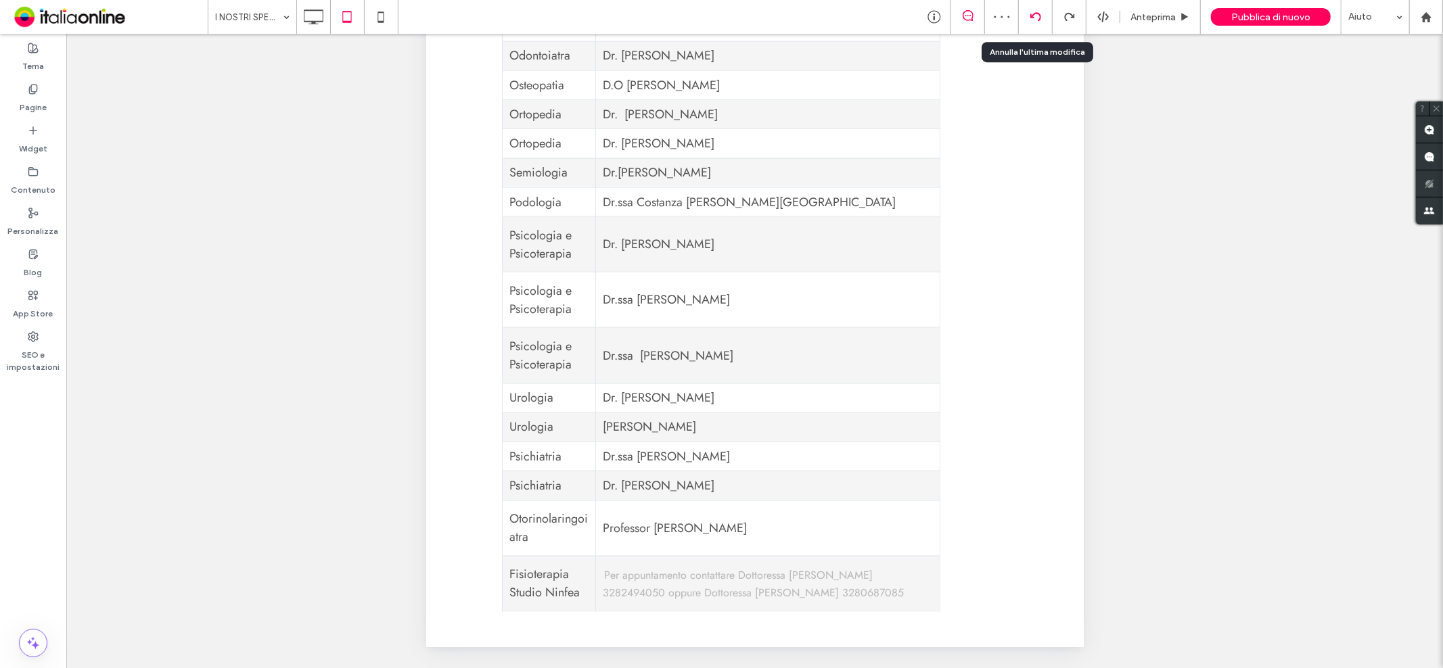
click at [1036, 17] on icon at bounding box center [1035, 16] width 11 height 11
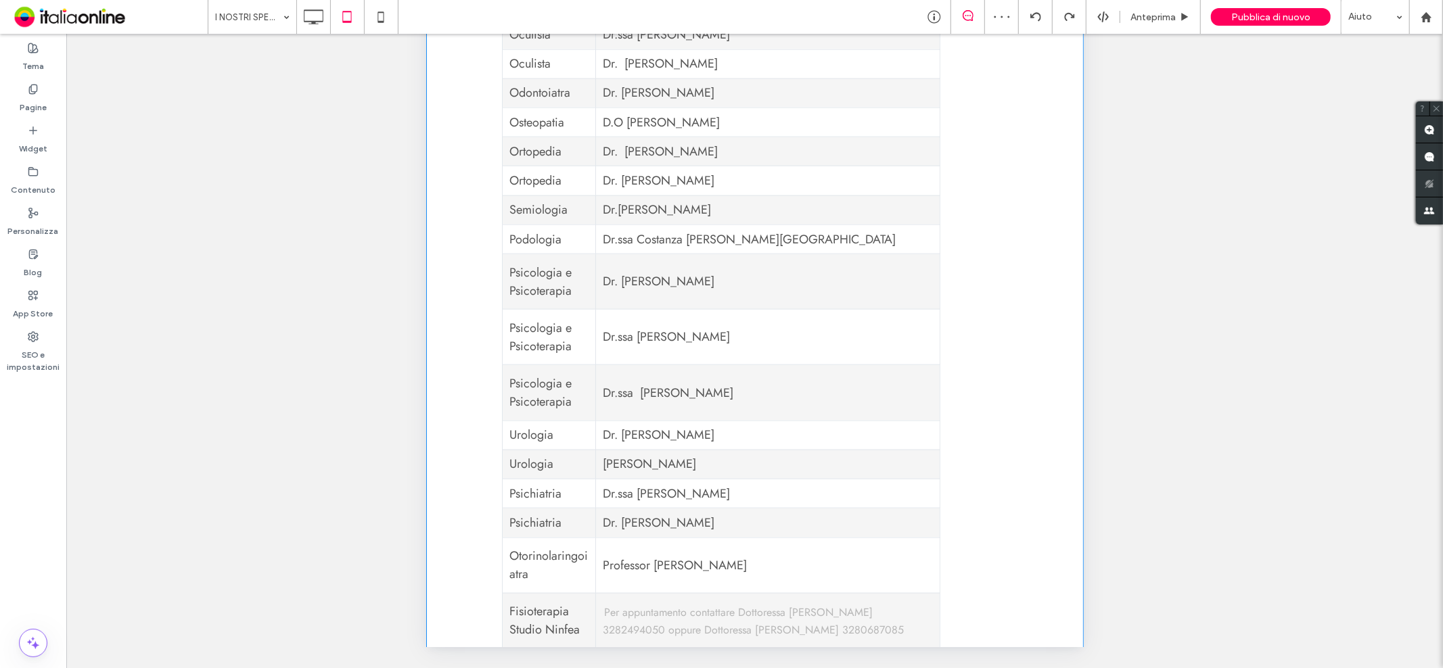
scroll to position [1353, 0]
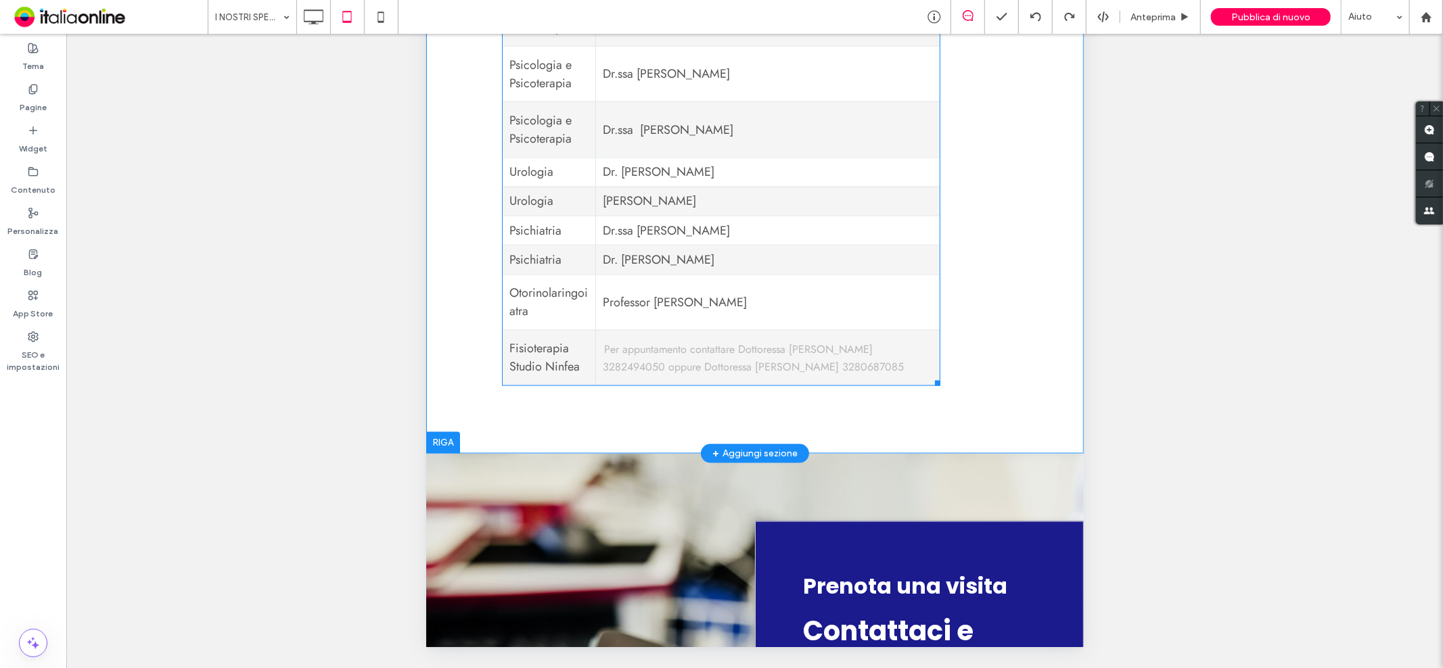
click at [746, 342] on link "Per appuntamento contattare Dottoressa [PERSON_NAME] 3282494050 oppure Dottores…" at bounding box center [752, 358] width 301 height 32
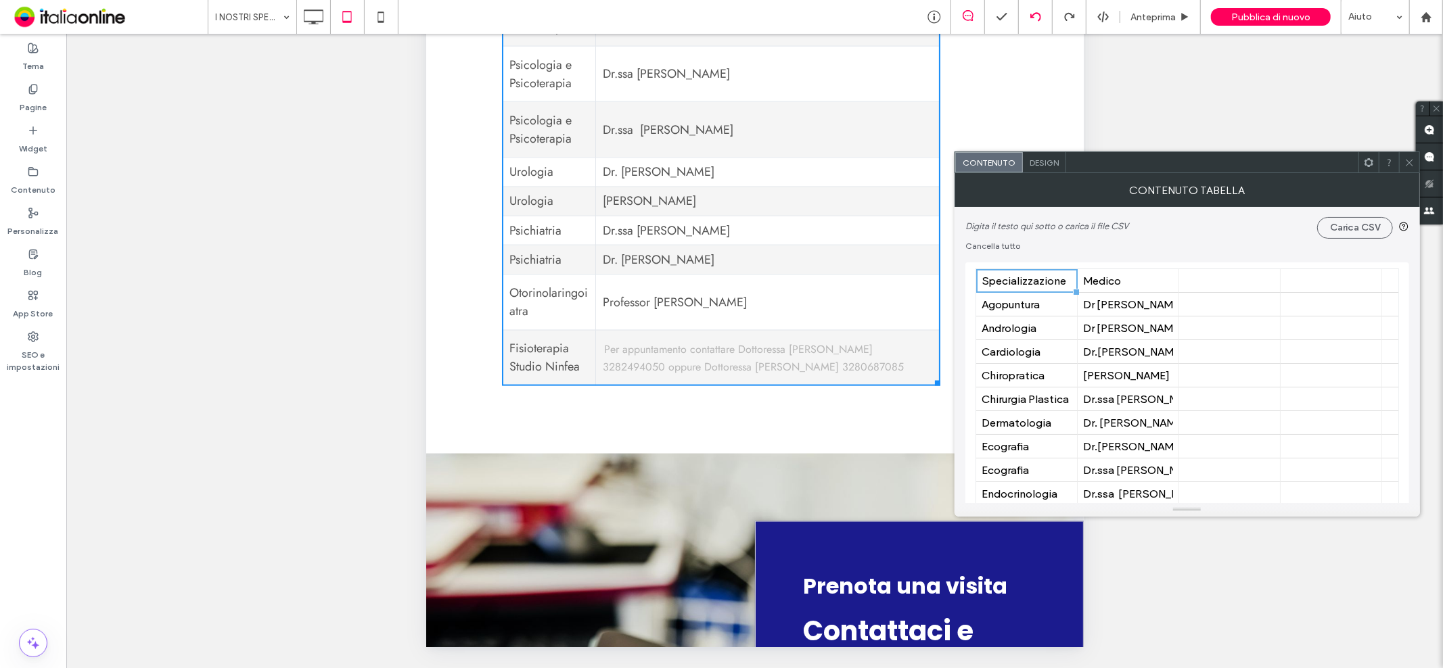
click at [1036, 10] on div at bounding box center [1036, 17] width 34 height 34
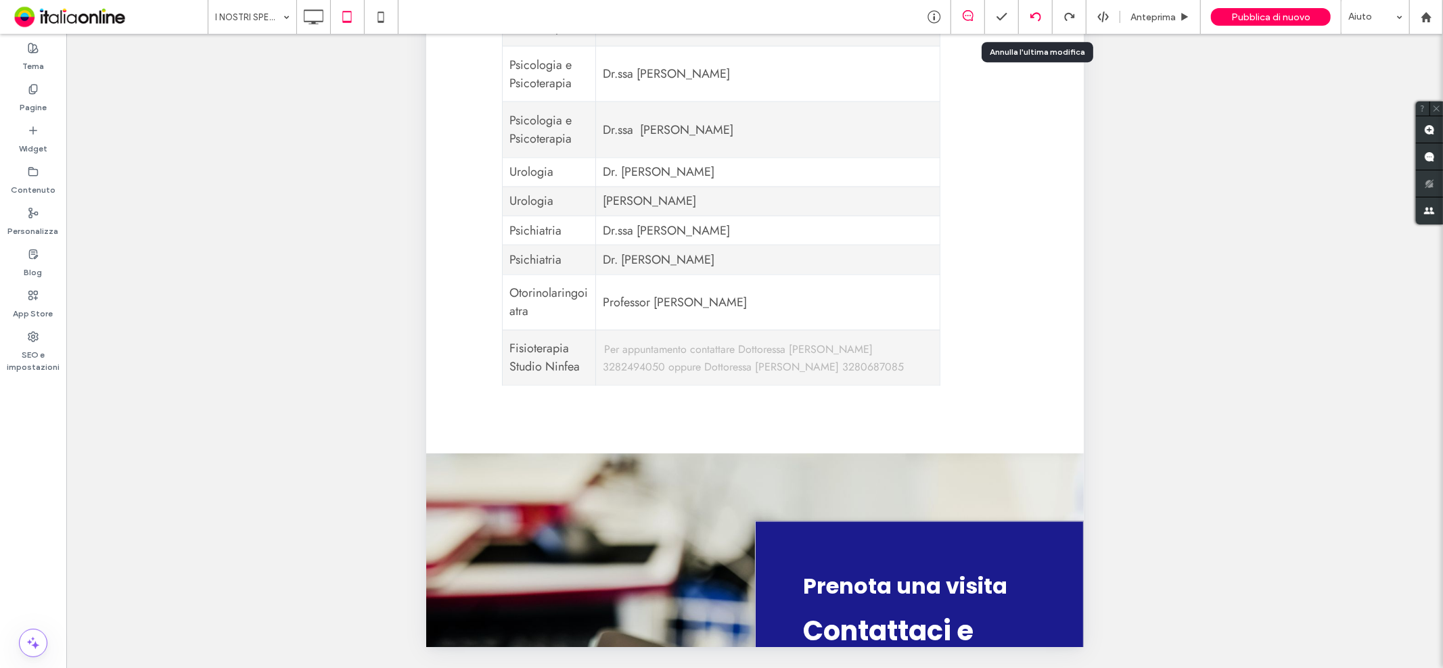
click at [1043, 21] on div at bounding box center [1035, 16] width 33 height 11
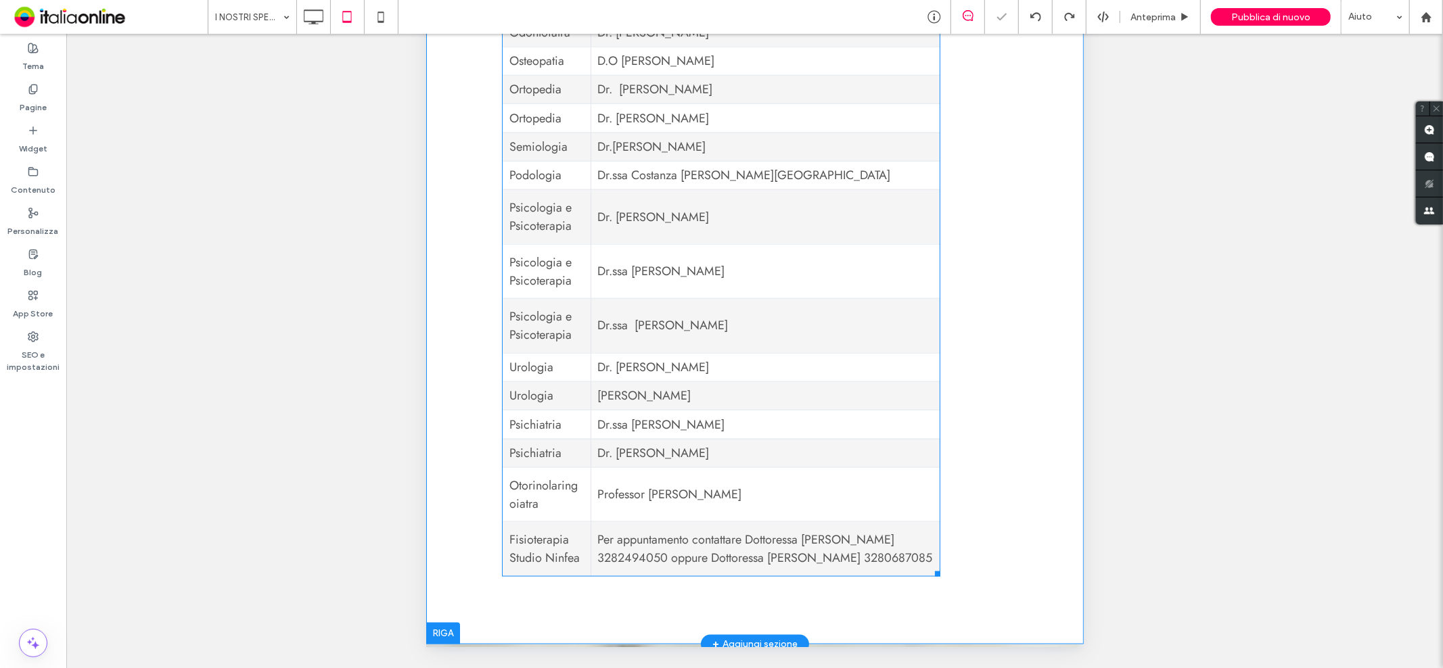
scroll to position [1428, 0]
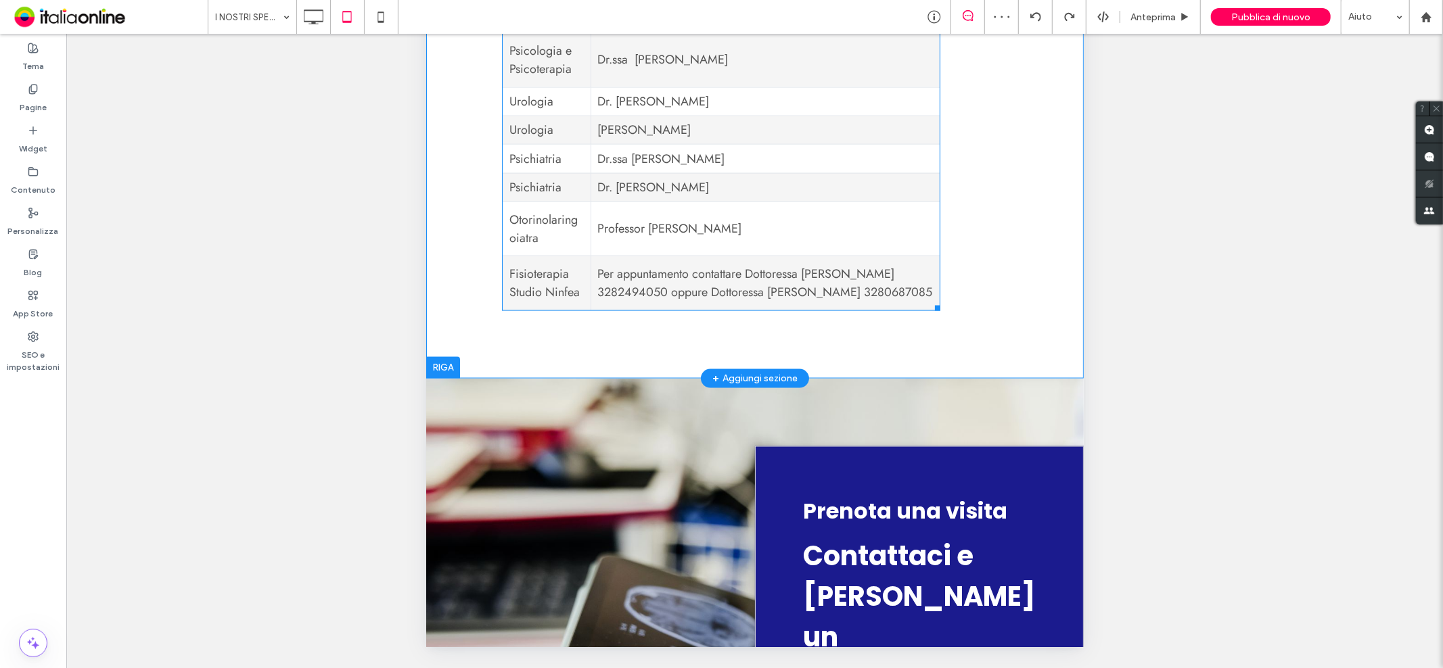
drag, startPoint x: 806, startPoint y: -207, endPoint x: 854, endPoint y: 269, distance: 477.9
click at [854, 269] on td "Per appuntamento contattare Dottoressa [PERSON_NAME] 3282494050 oppure Dottores…" at bounding box center [764, 284] width 349 height 55
click at [381, 11] on icon at bounding box center [380, 16] width 27 height 27
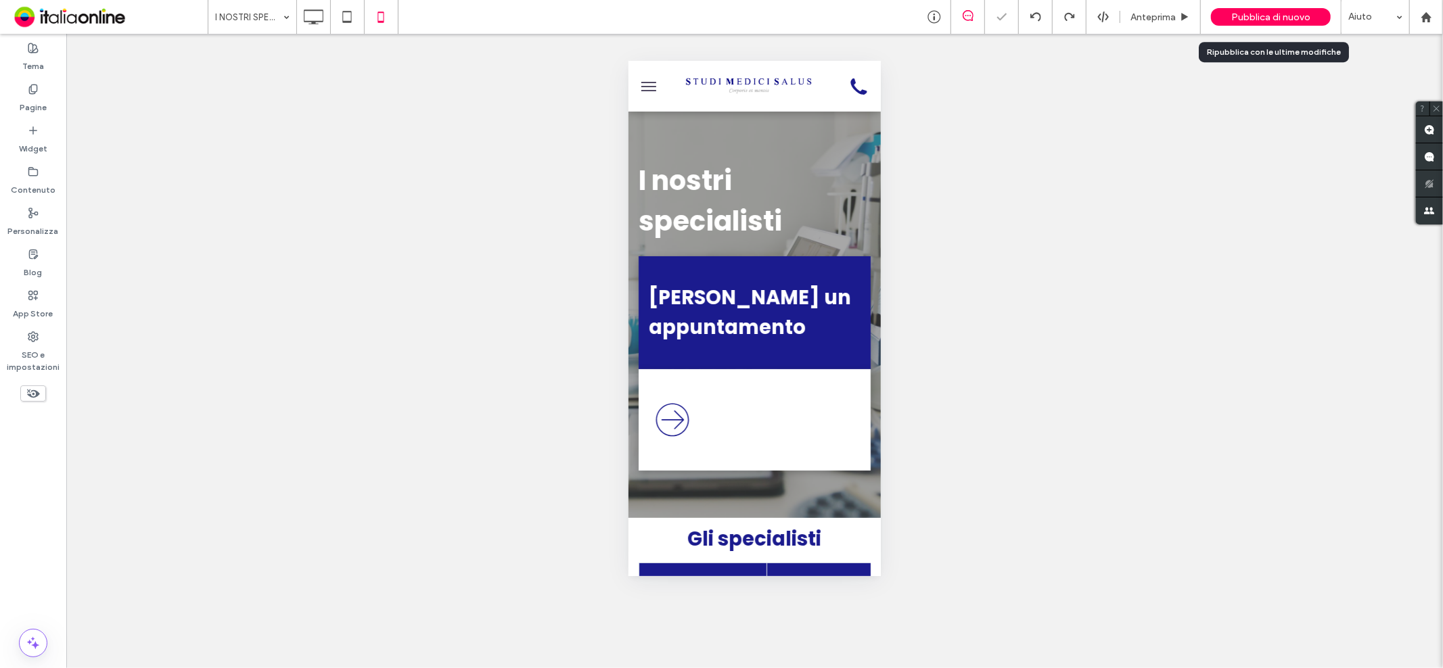
scroll to position [0, 0]
click at [1258, 25] on div "Pubblica di nuovo" at bounding box center [1271, 17] width 120 height 18
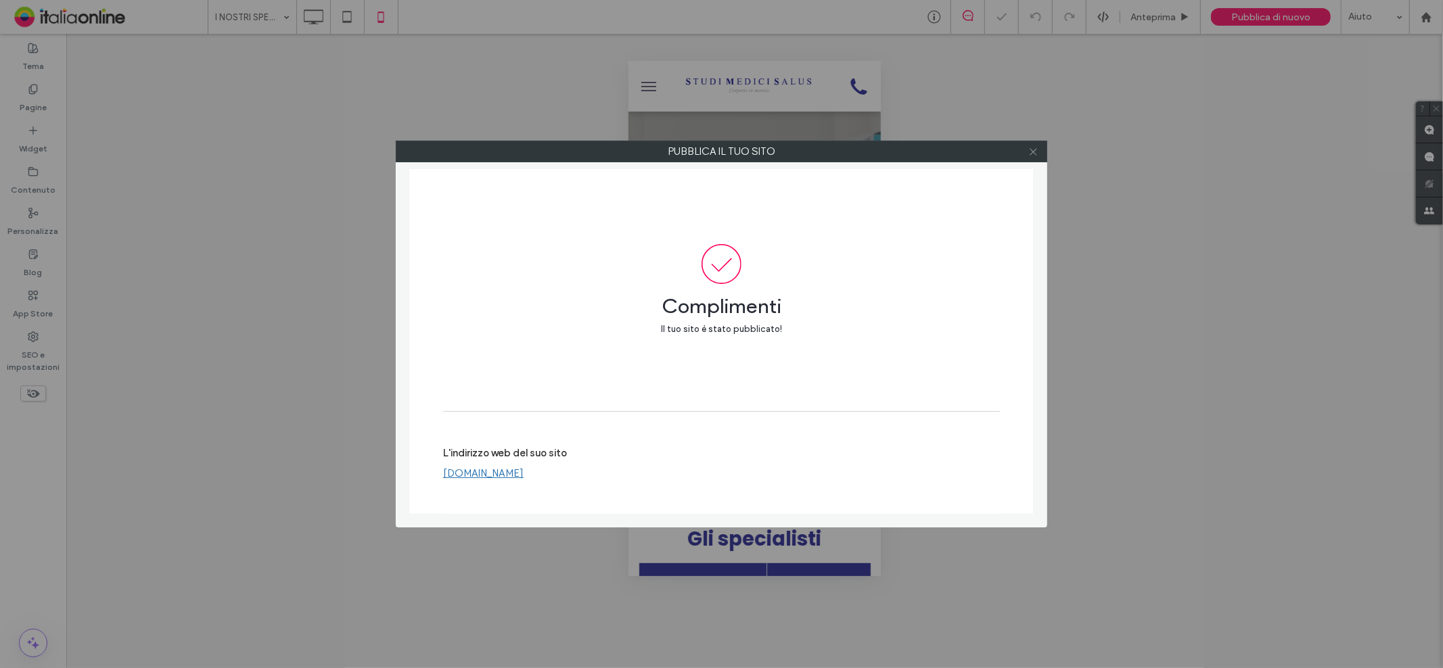
click at [1031, 152] on icon at bounding box center [1033, 152] width 10 height 10
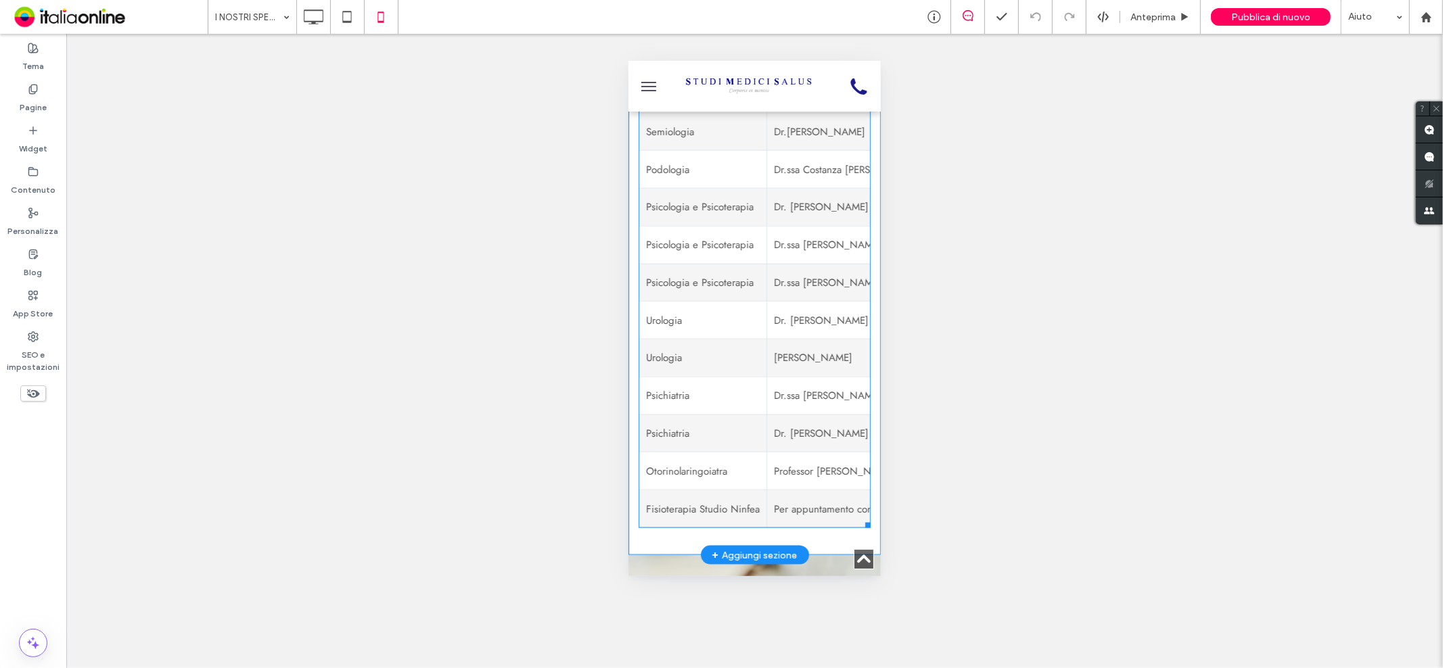
drag, startPoint x: 749, startPoint y: 493, endPoint x: 763, endPoint y: 362, distance: 132.0
click at [749, 493] on td "Fisioterapia Studio Ninfea" at bounding box center [702, 509] width 128 height 38
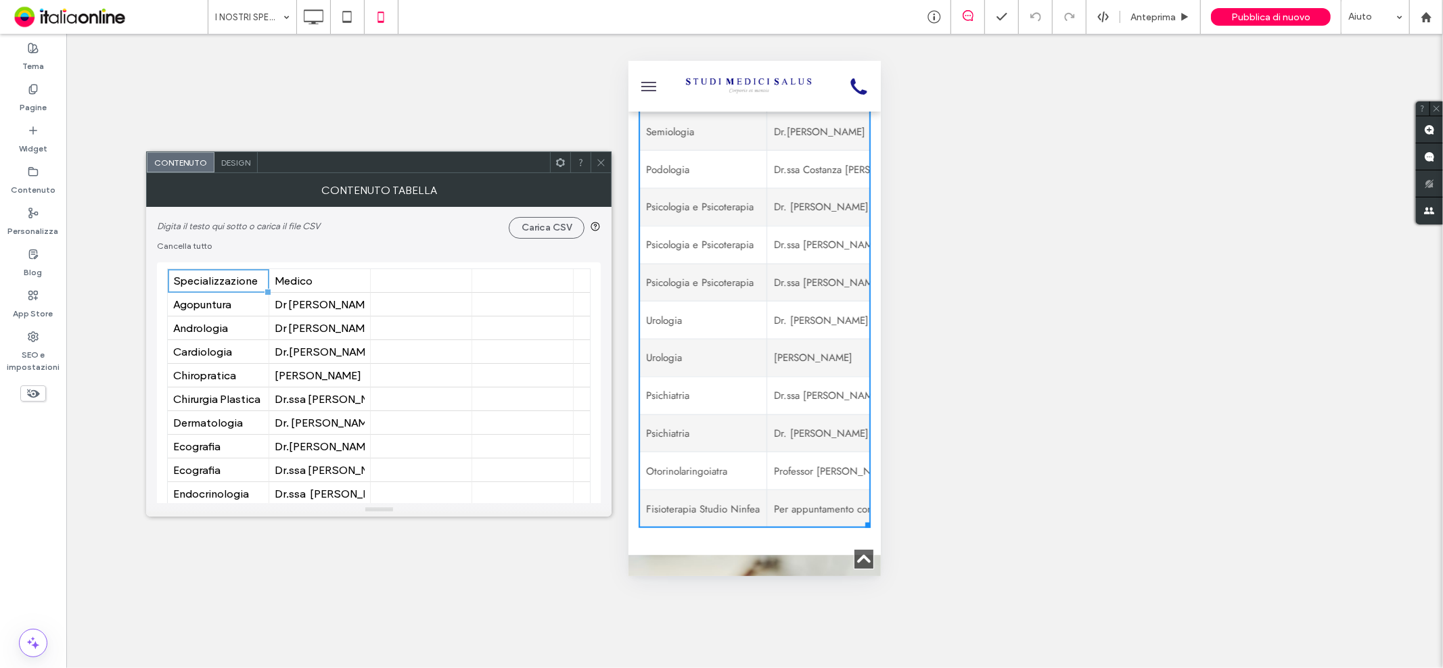
scroll to position [977, 0]
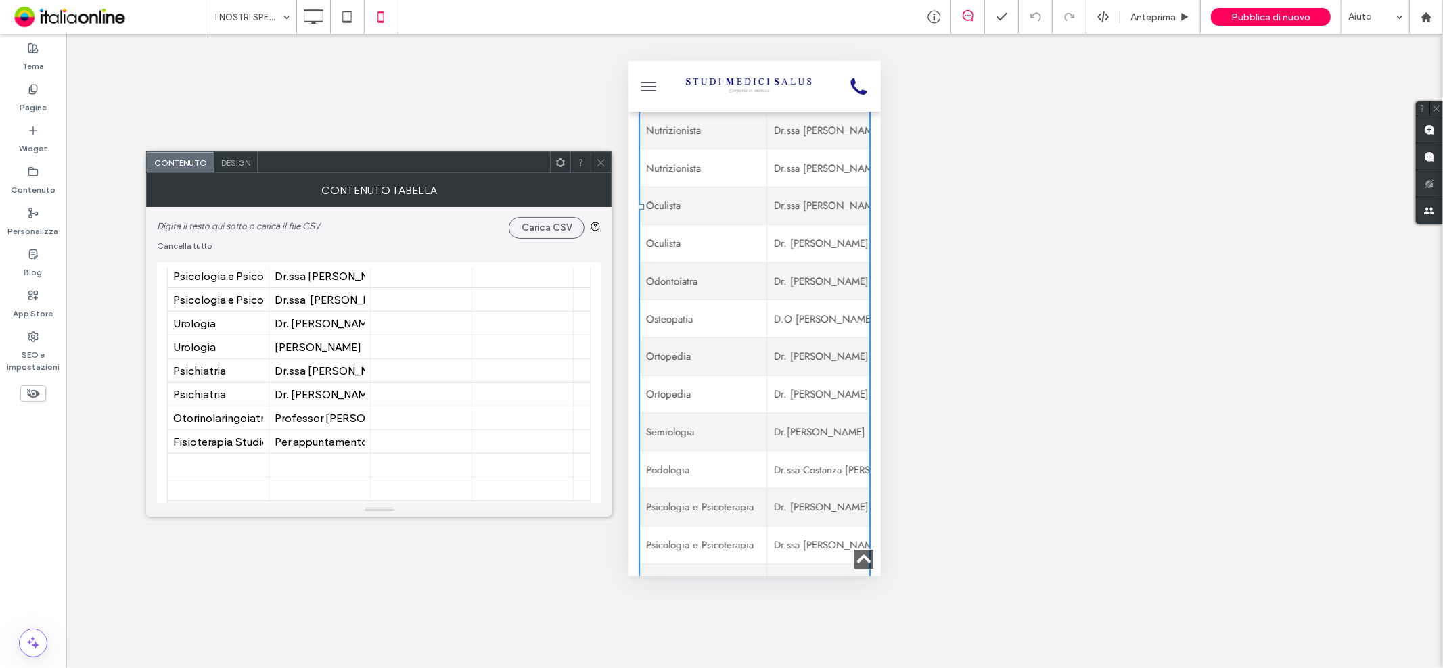
scroll to position [977, 0]
click at [606, 161] on div at bounding box center [600, 162] width 20 height 20
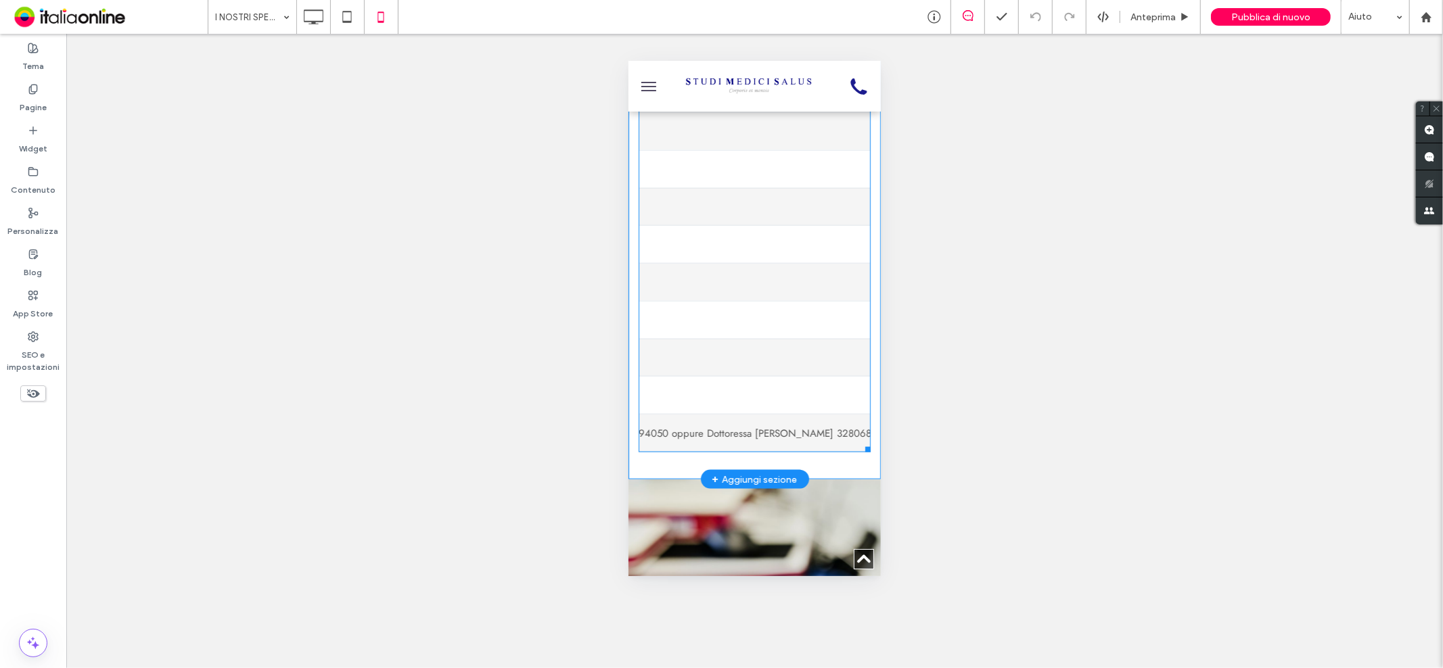
scroll to position [0, 0]
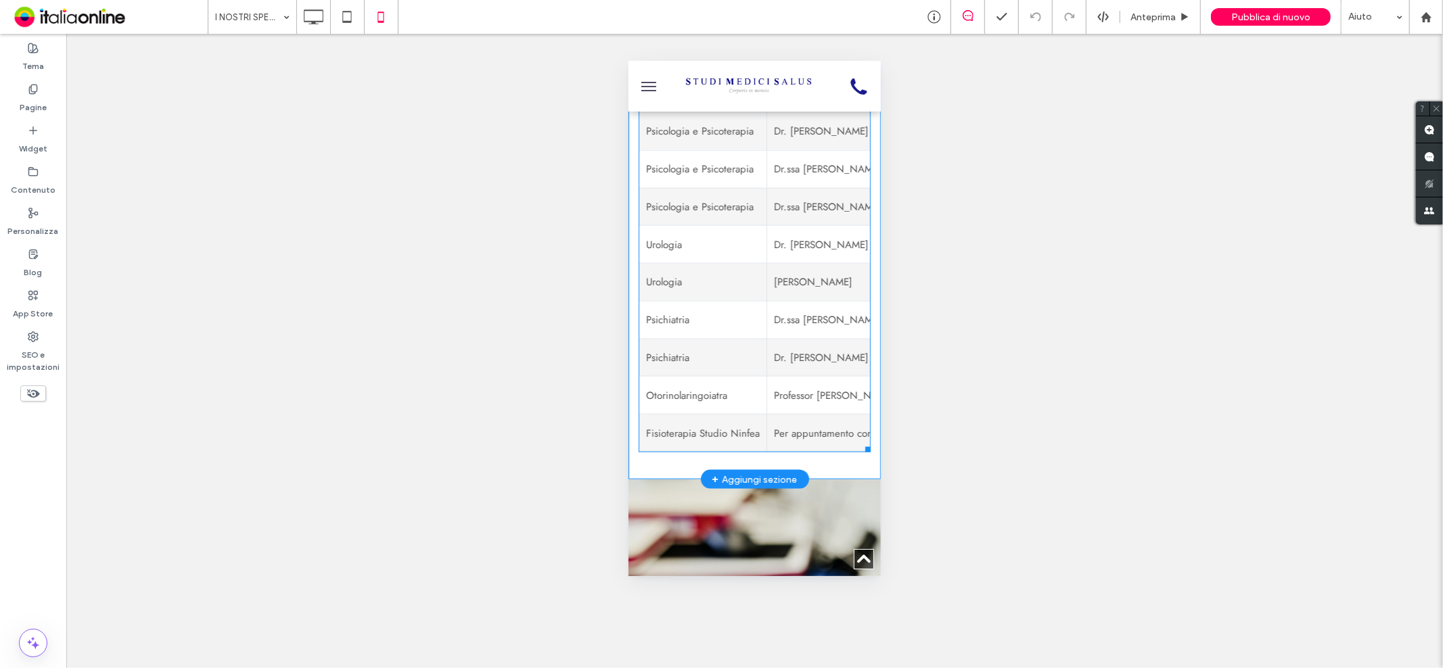
drag, startPoint x: 687, startPoint y: 448, endPoint x: 1252, endPoint y: 490, distance: 567.0
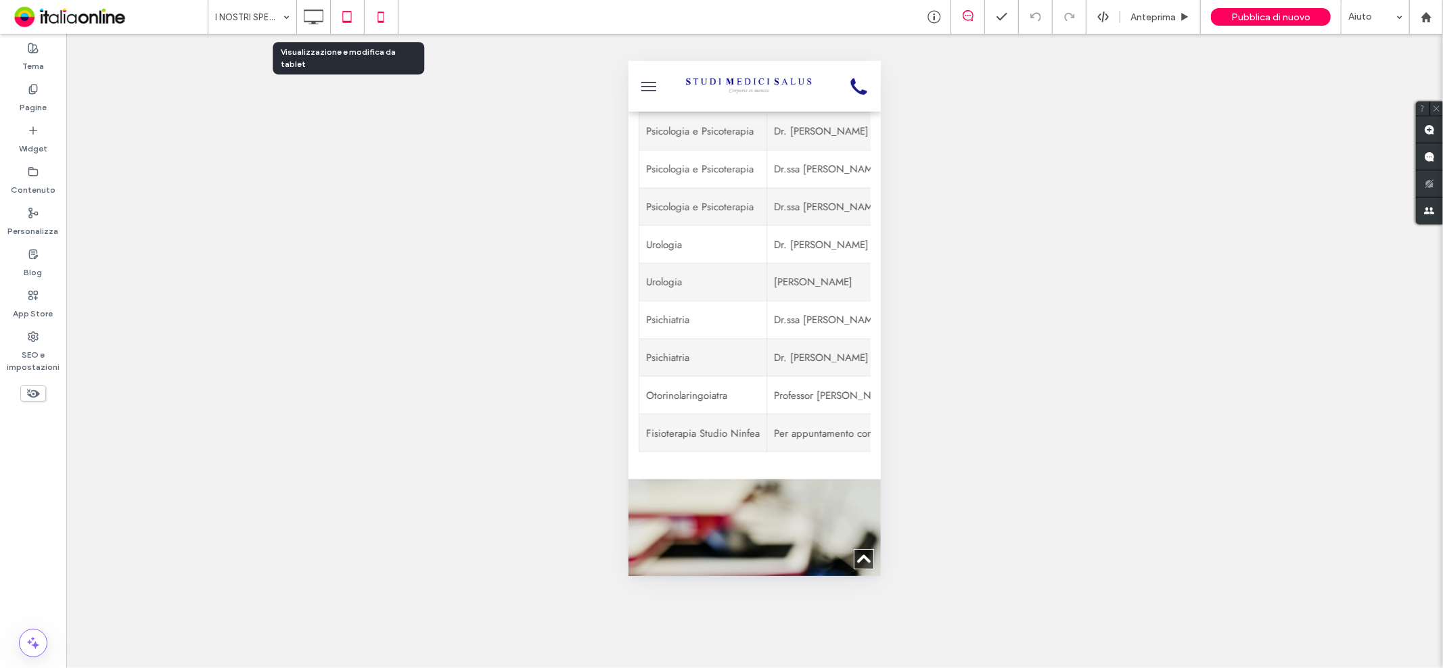
click at [348, 18] on icon at bounding box center [346, 16] width 27 height 27
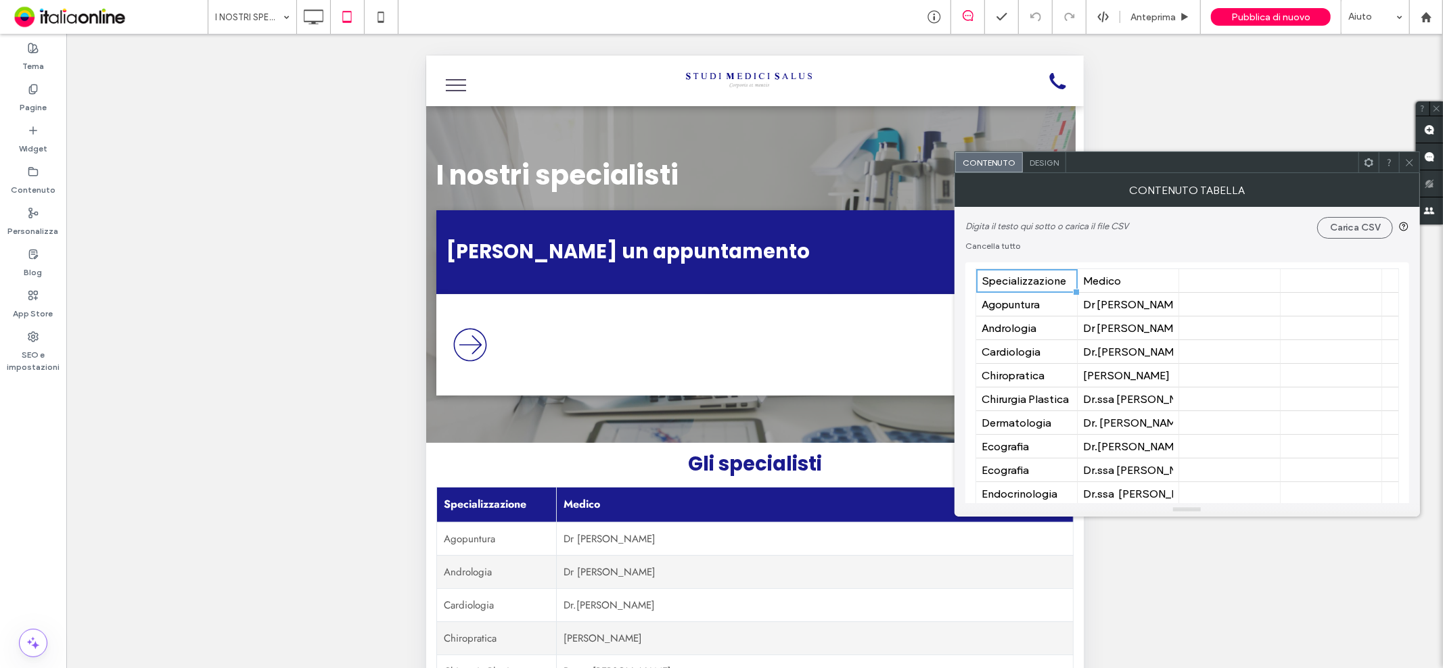
drag, startPoint x: 1412, startPoint y: 159, endPoint x: 1148, endPoint y: 166, distance: 263.9
click at [1412, 159] on use at bounding box center [1409, 162] width 7 height 7
